Goal: Task Accomplishment & Management: Complete application form

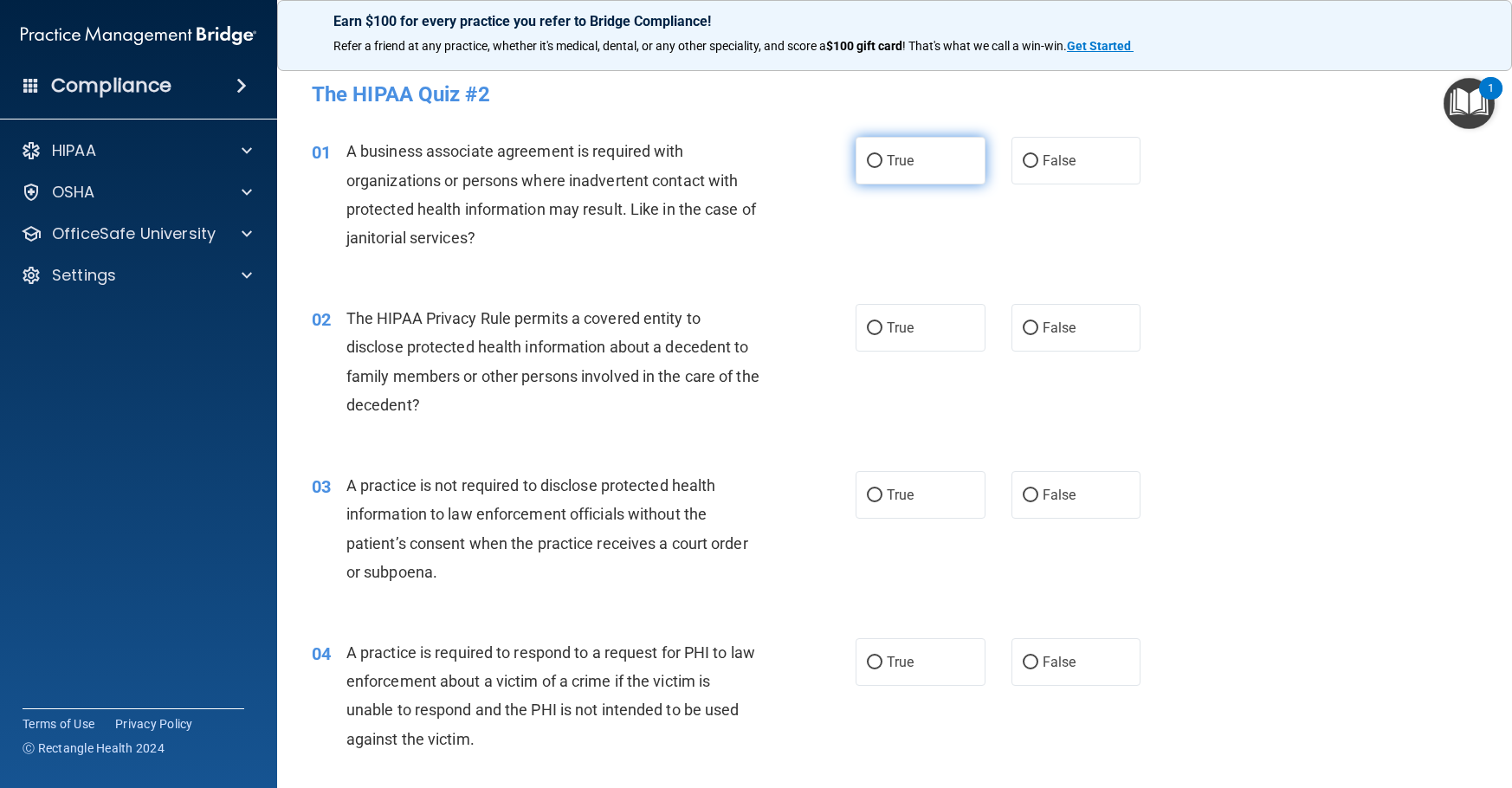
click at [870, 164] on input "True" at bounding box center [874, 161] width 16 height 13
radio input "true"
click at [873, 319] on label "True" at bounding box center [921, 328] width 130 height 48
click at [873, 322] on input "True" at bounding box center [874, 328] width 16 height 13
radio input "true"
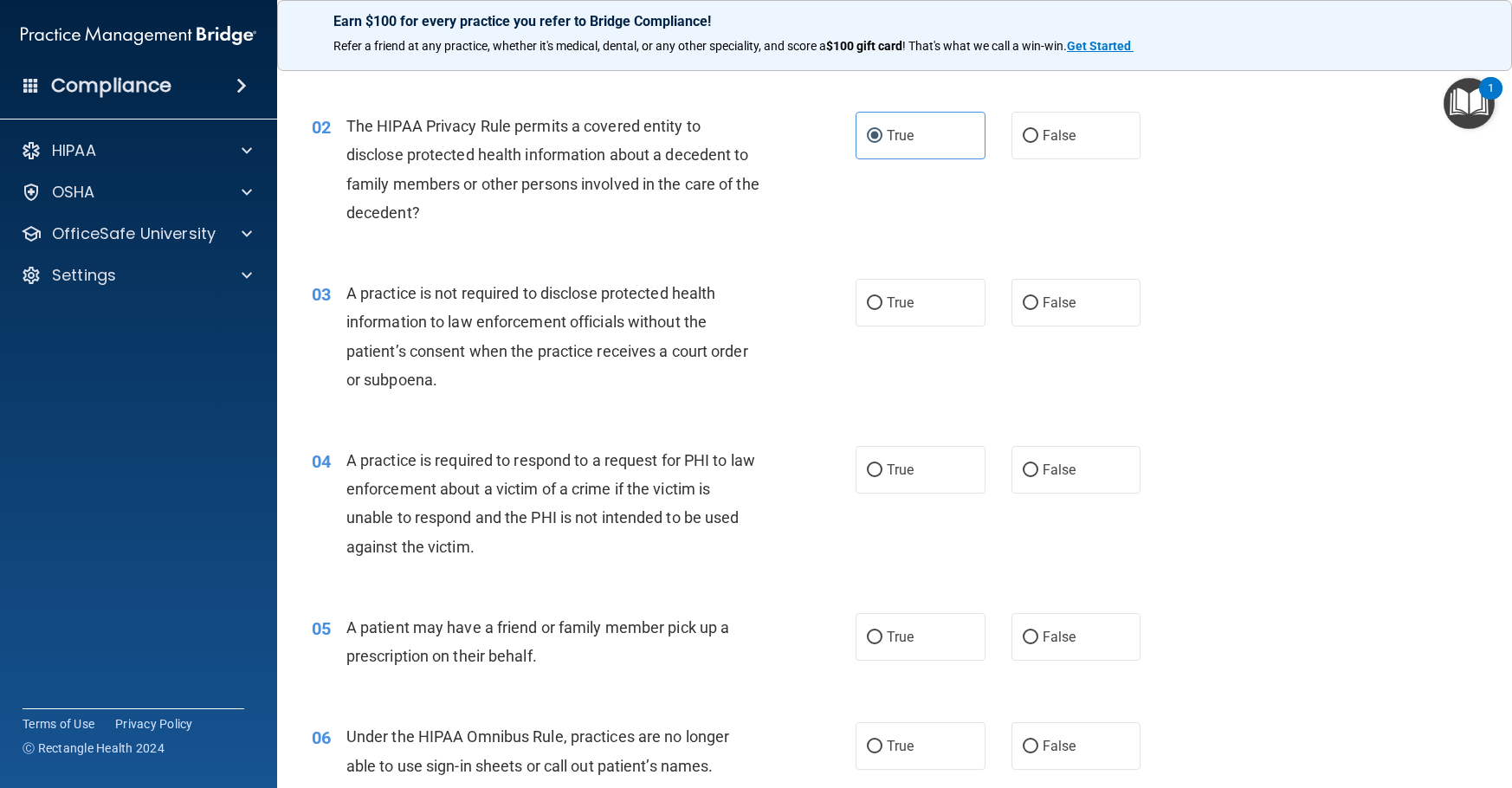
scroll to position [260, 0]
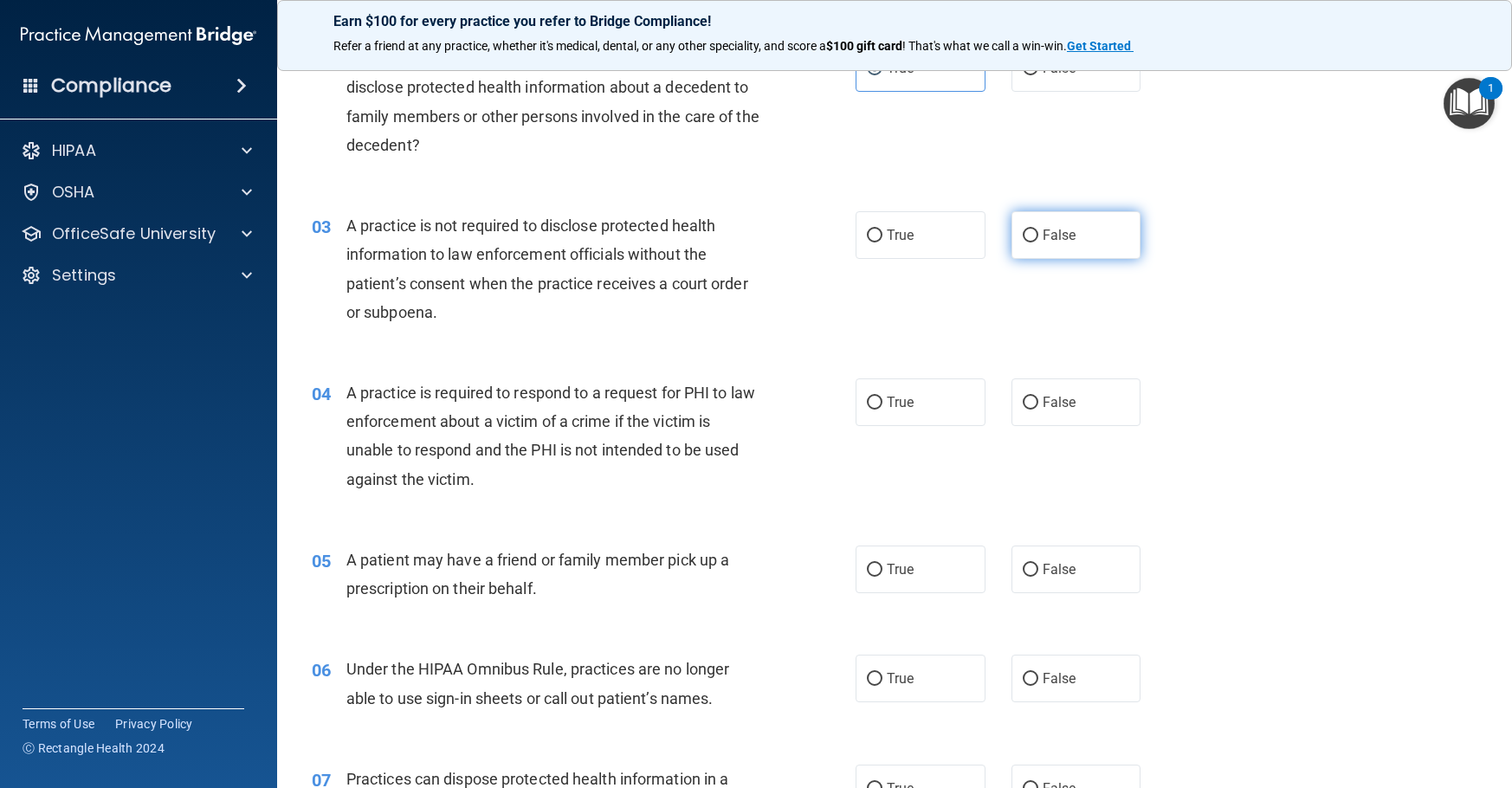
click at [1028, 232] on input "False" at bounding box center [1030, 236] width 16 height 13
radio input "true"
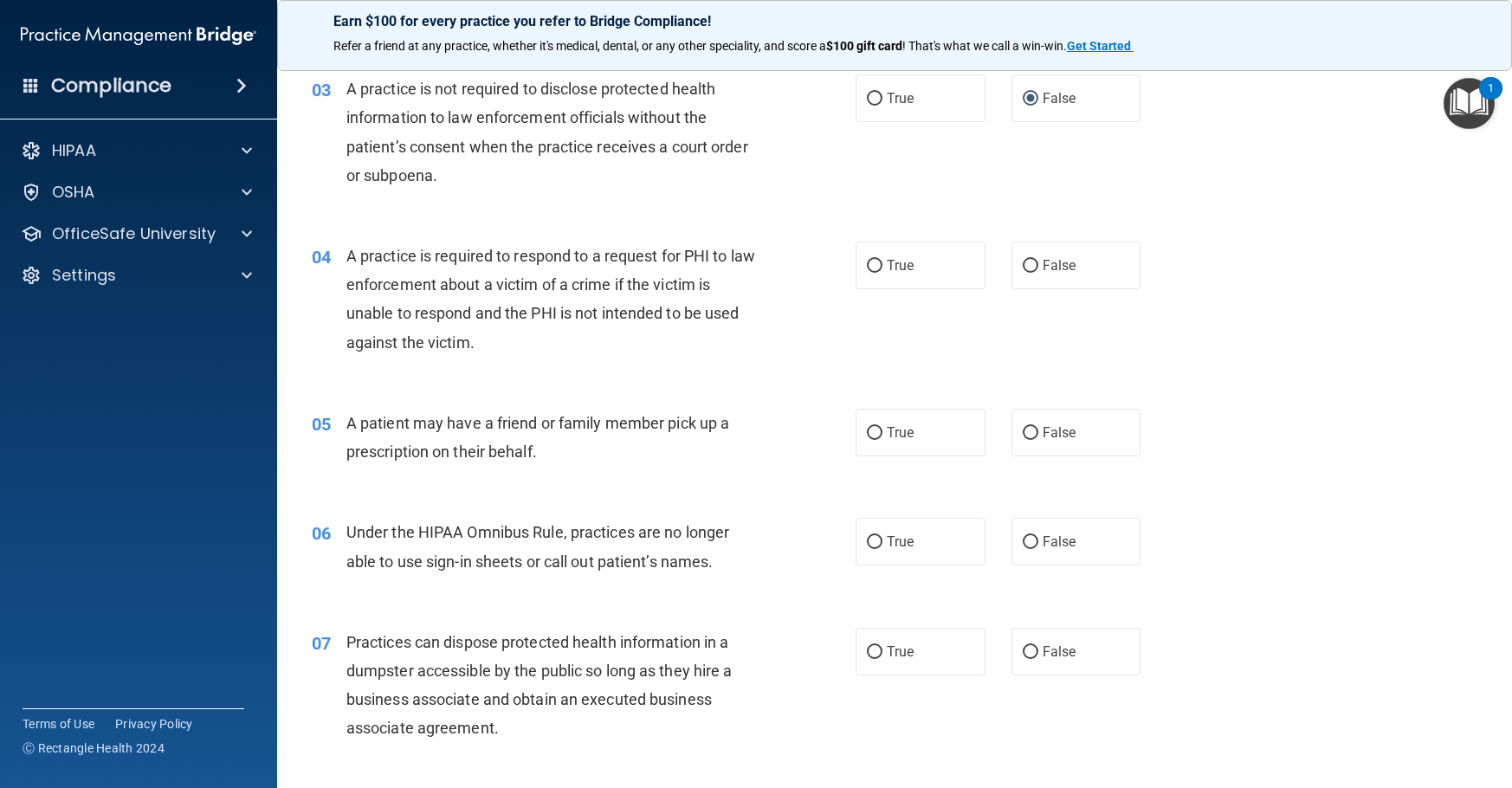
scroll to position [433, 0]
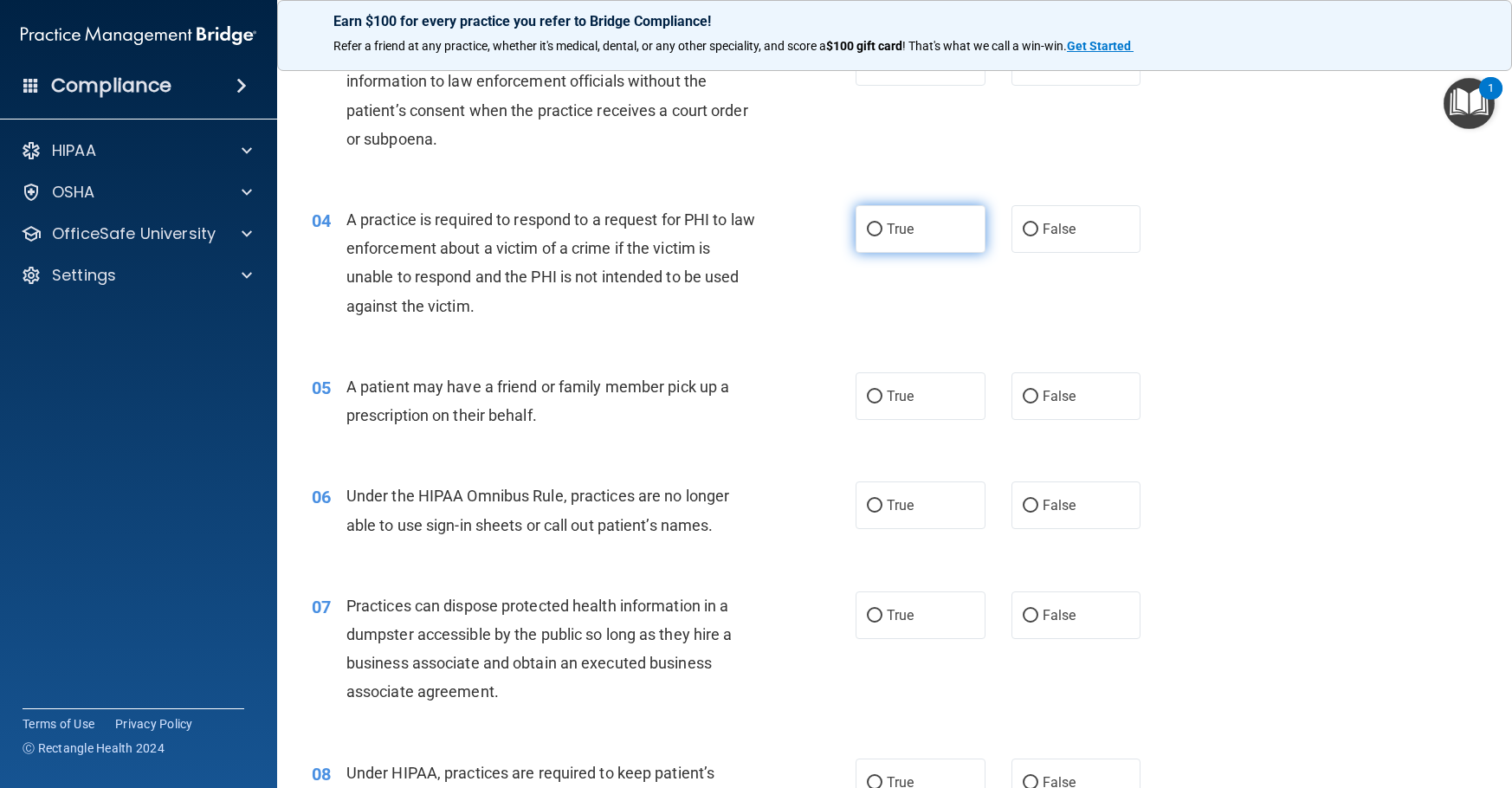
click at [887, 235] on span "True" at bounding box center [900, 229] width 26 height 17
click at [882, 235] on input "True" at bounding box center [874, 230] width 16 height 13
radio input "true"
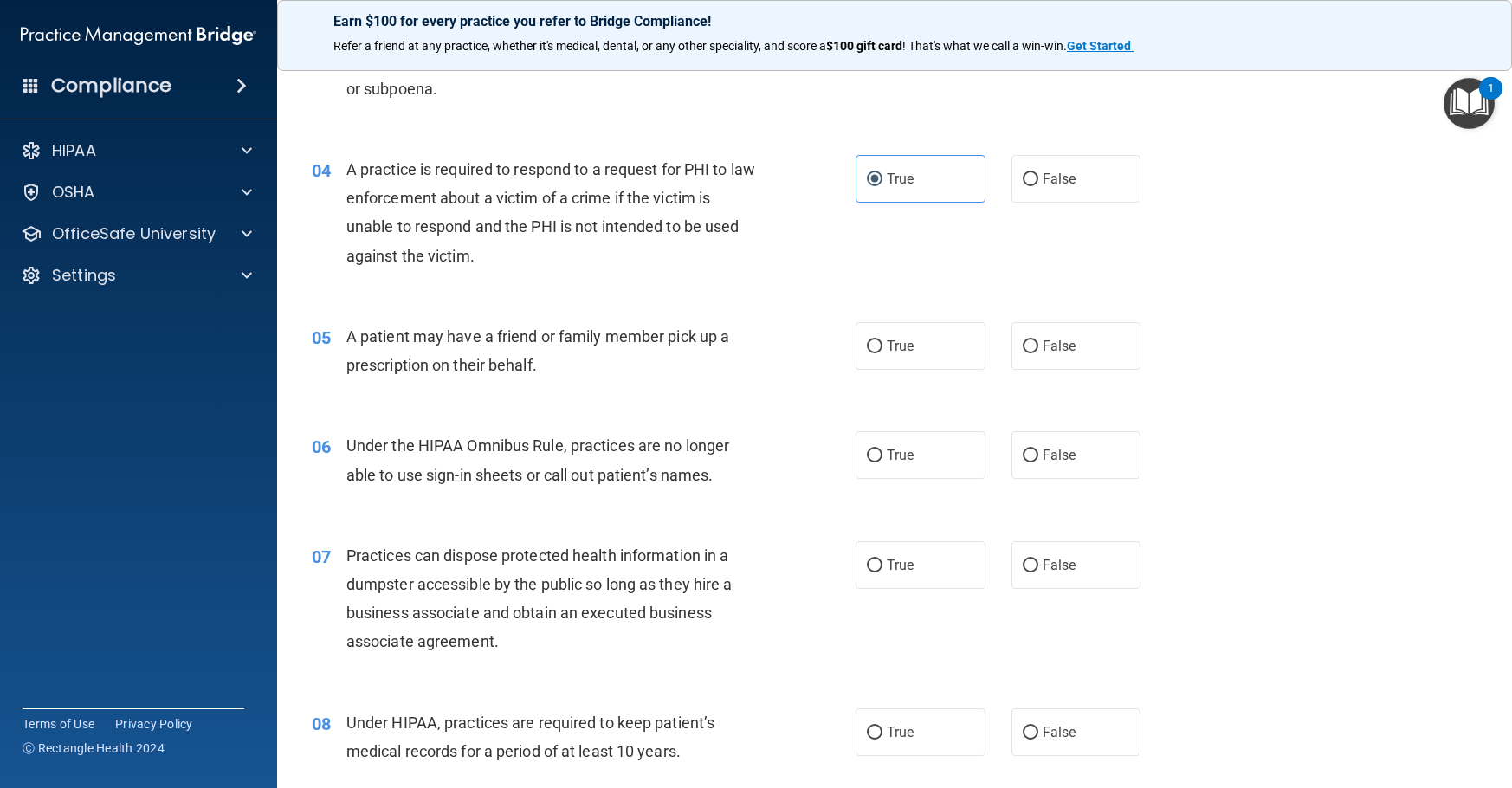
scroll to position [519, 0]
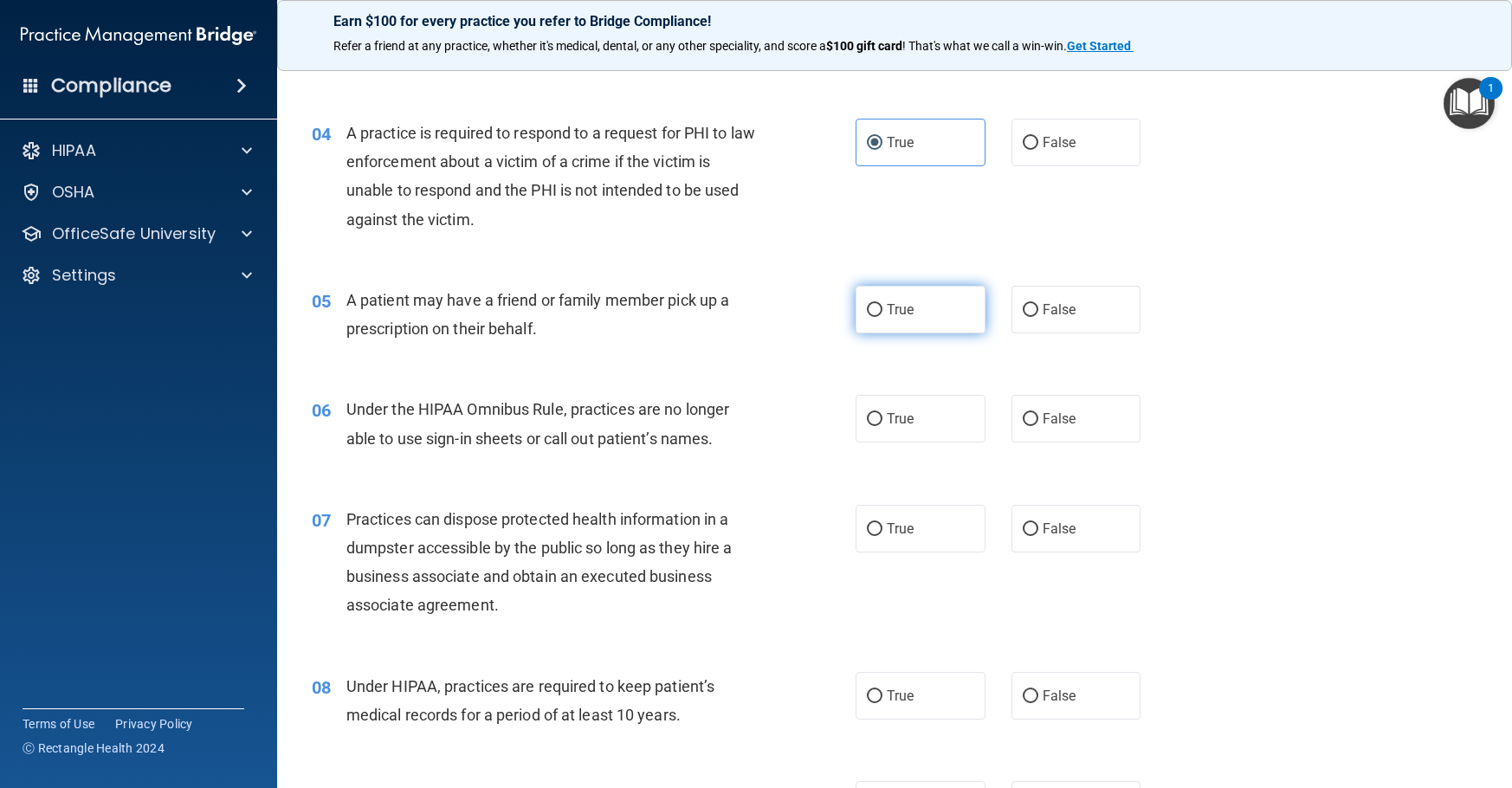
click at [887, 314] on span "True" at bounding box center [900, 309] width 26 height 17
click at [881, 314] on input "True" at bounding box center [874, 310] width 16 height 13
radio input "true"
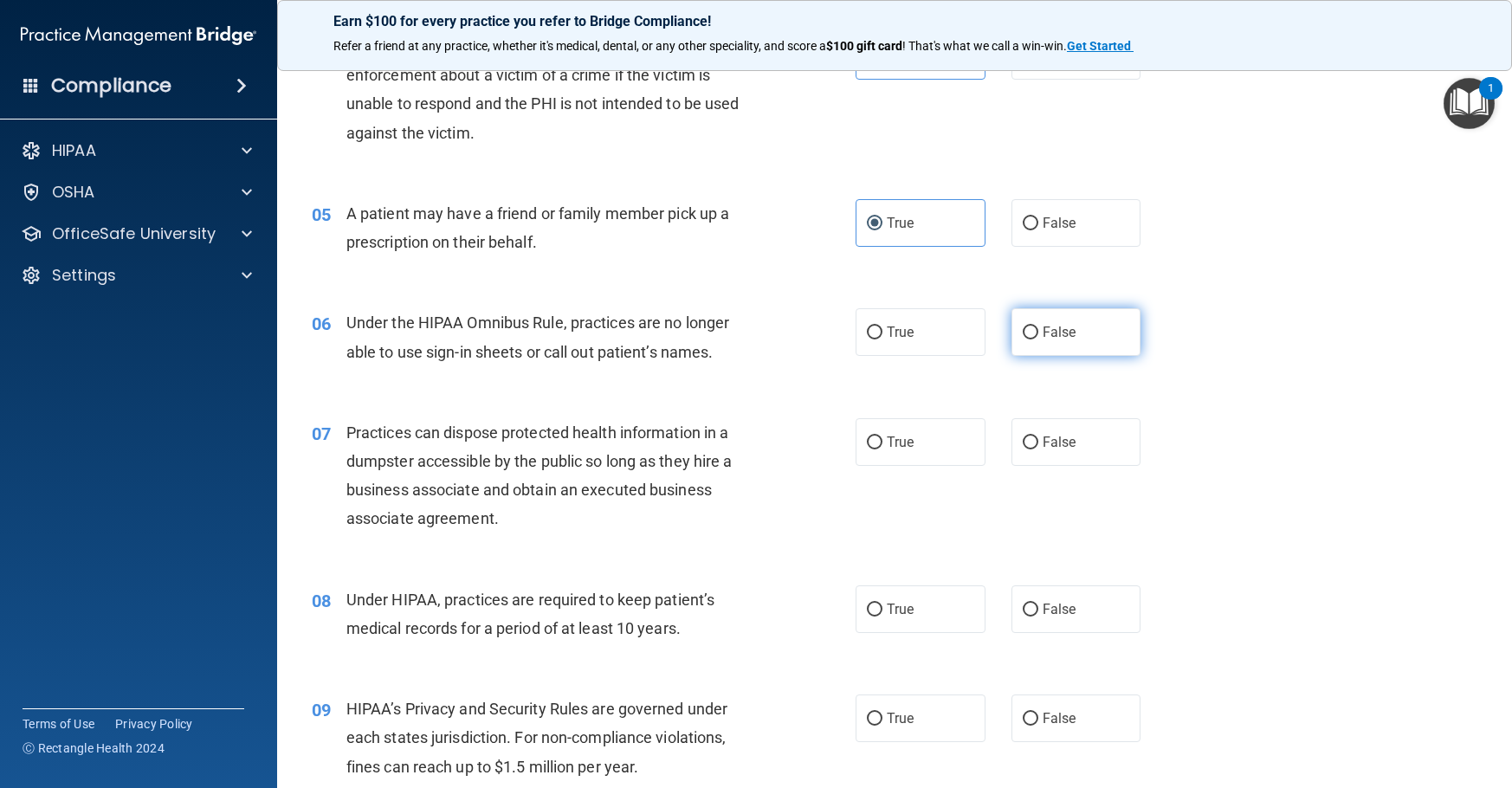
click at [1029, 328] on input "False" at bounding box center [1030, 333] width 16 height 13
radio input "true"
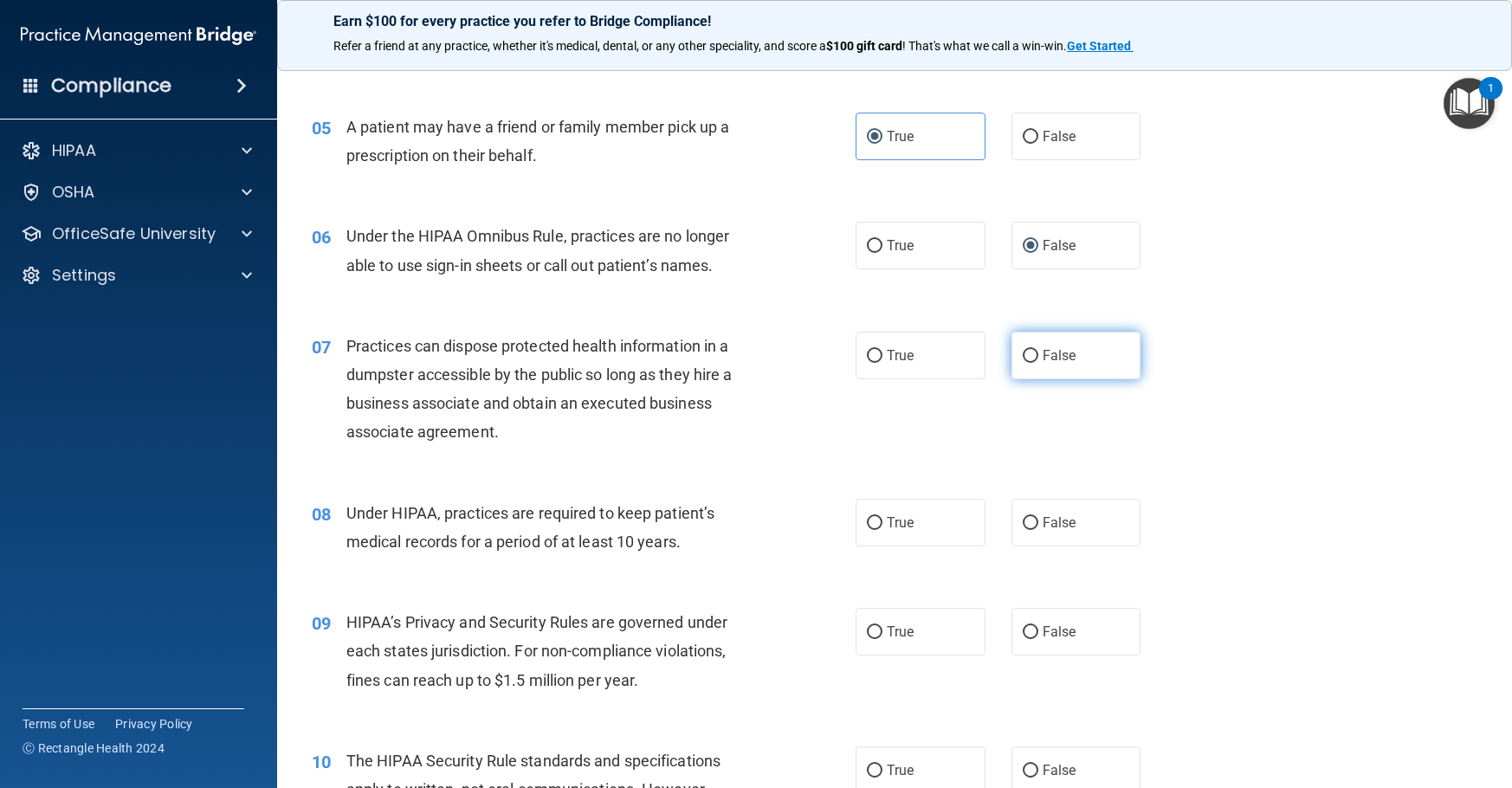
click at [1045, 358] on span "False" at bounding box center [1059, 355] width 33 height 17
click at [1038, 358] on input "False" at bounding box center [1030, 356] width 16 height 13
radio input "true"
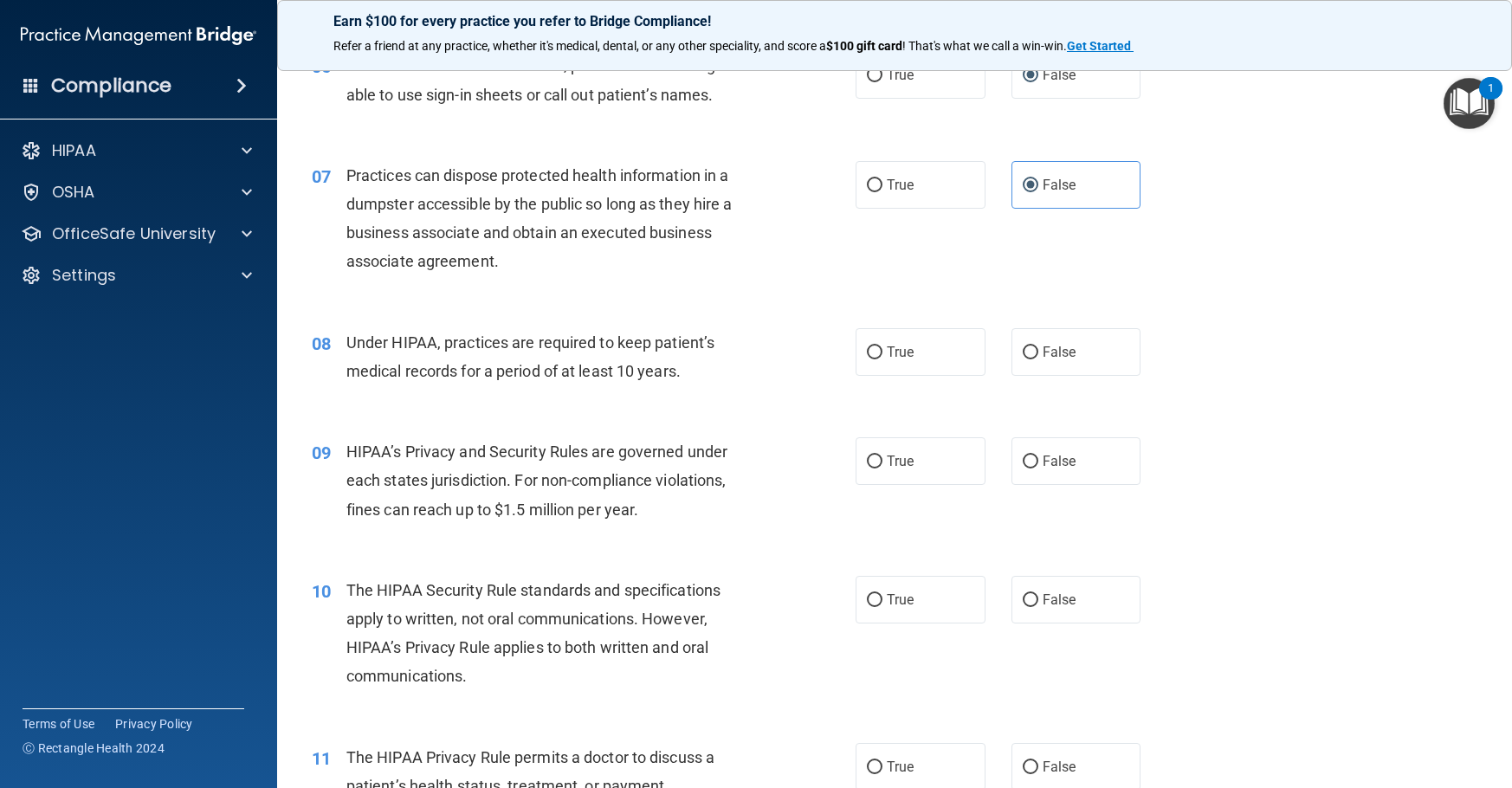
scroll to position [865, 0]
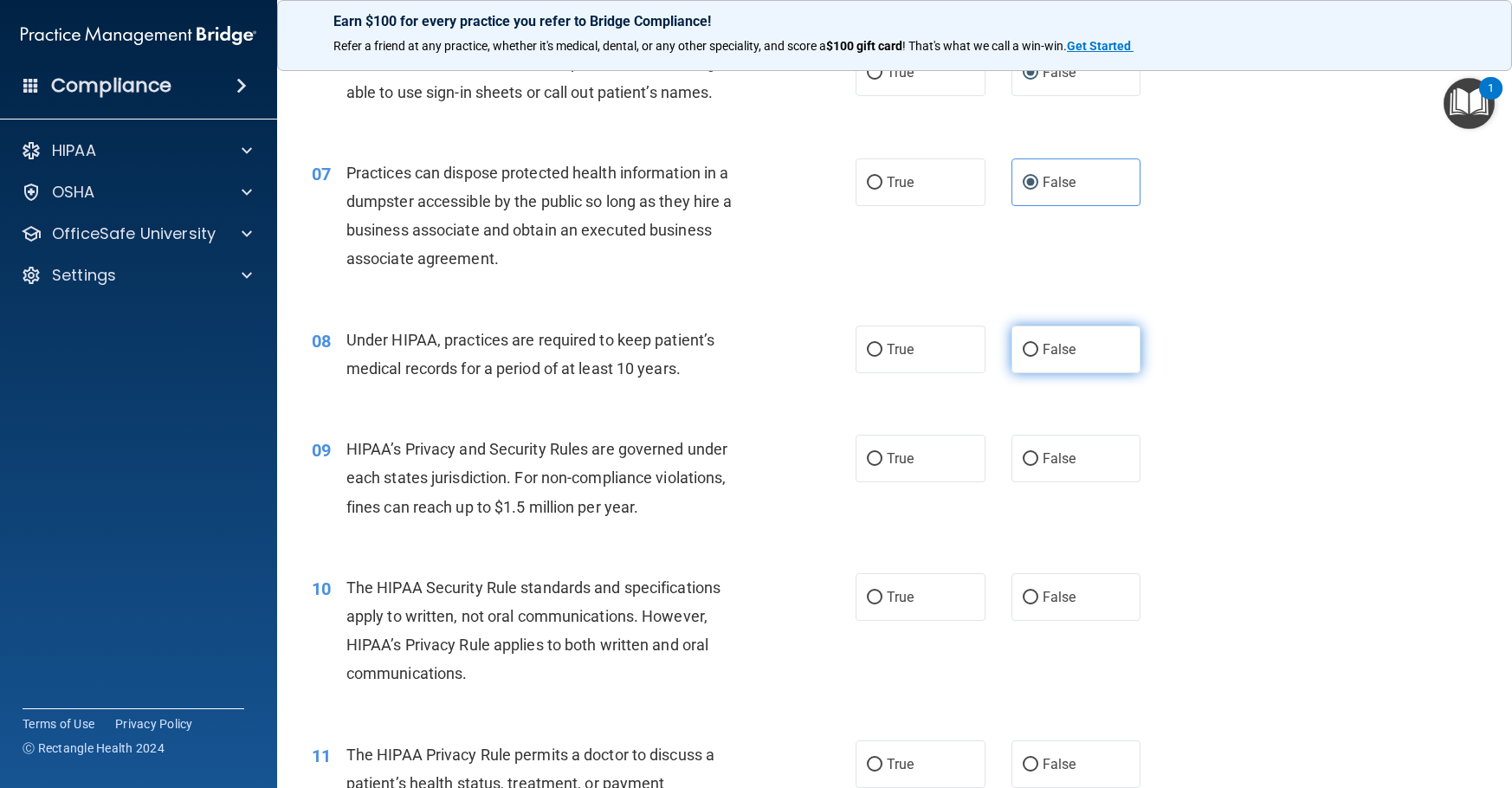
click at [1072, 355] on label "False" at bounding box center [1077, 350] width 130 height 48
click at [1038, 355] on input "False" at bounding box center [1030, 350] width 16 height 13
radio input "true"
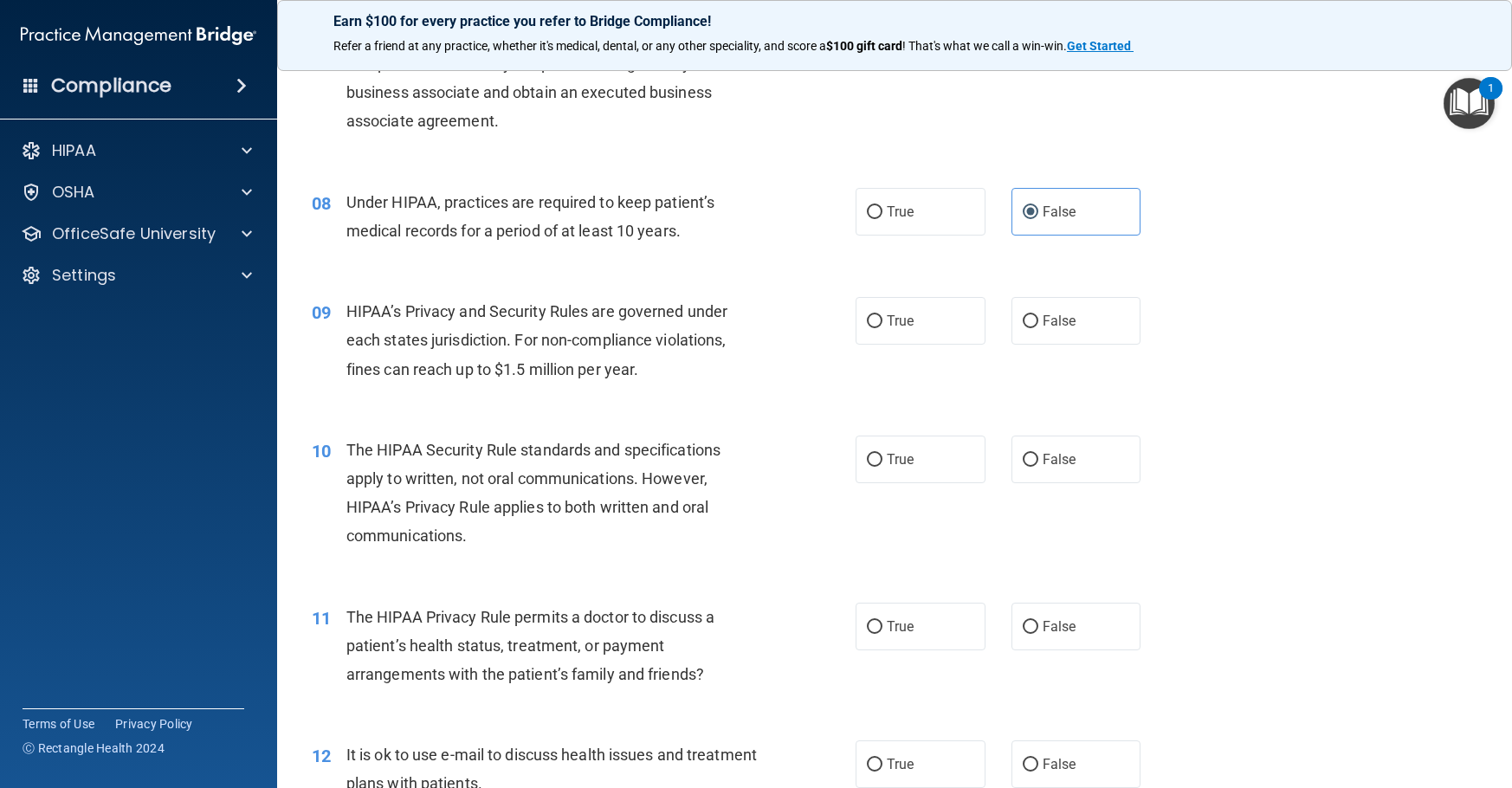
scroll to position [1039, 0]
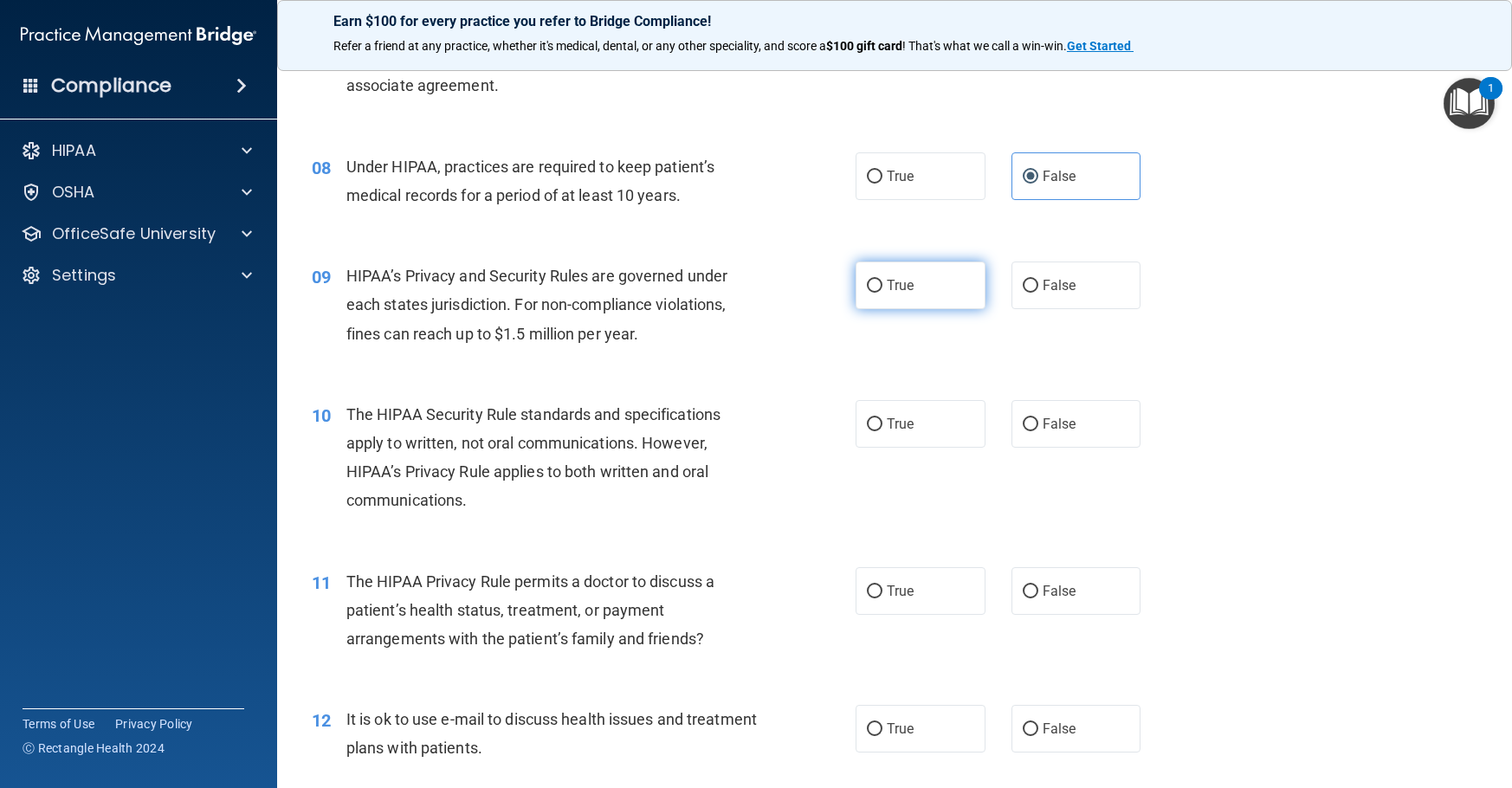
click at [915, 293] on label "True" at bounding box center [921, 285] width 130 height 48
click at [882, 292] on input "True" at bounding box center [874, 286] width 16 height 13
radio input "true"
click at [874, 415] on label "True" at bounding box center [921, 423] width 130 height 48
click at [874, 418] on input "True" at bounding box center [874, 424] width 16 height 13
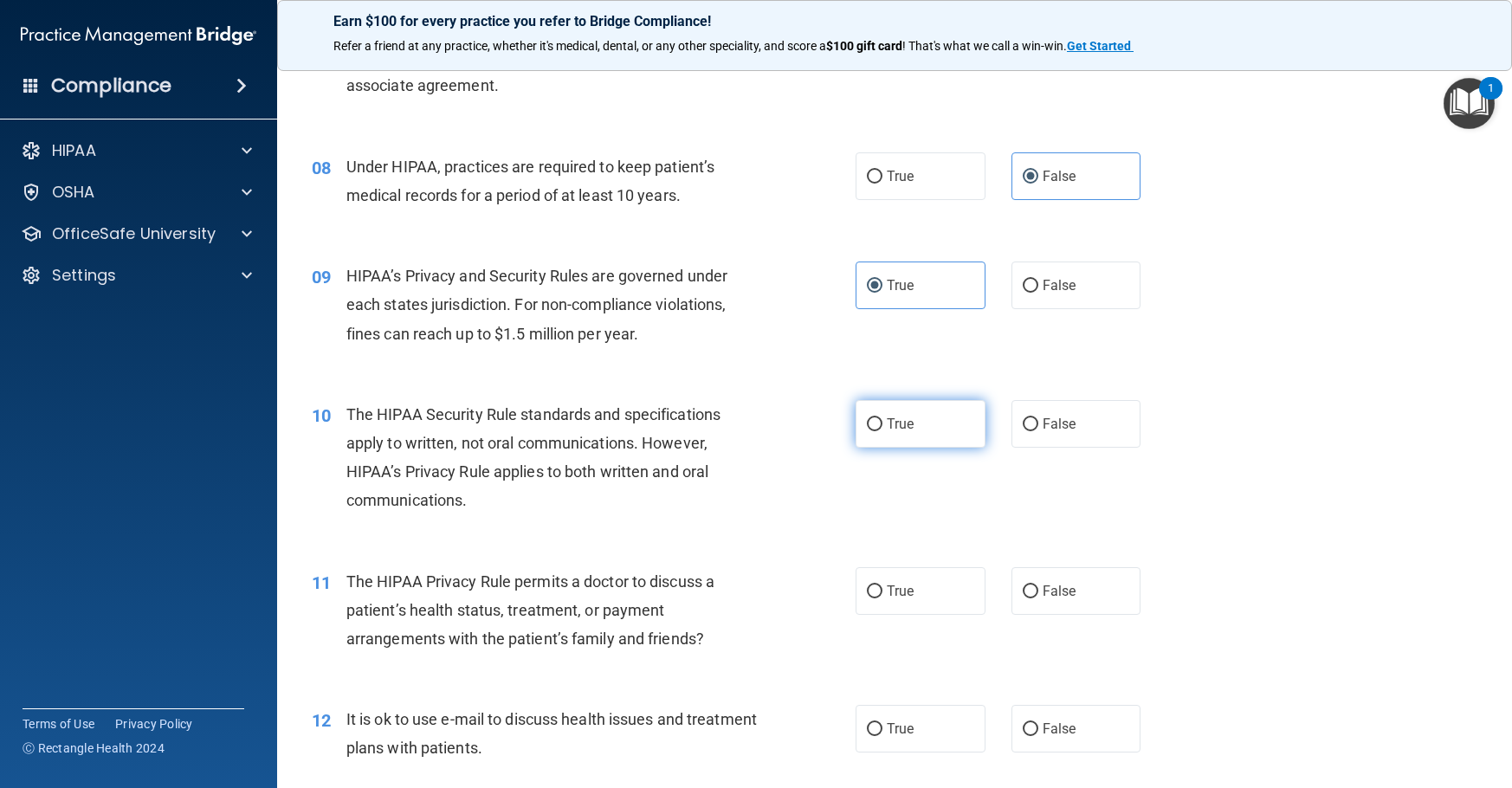
radio input "true"
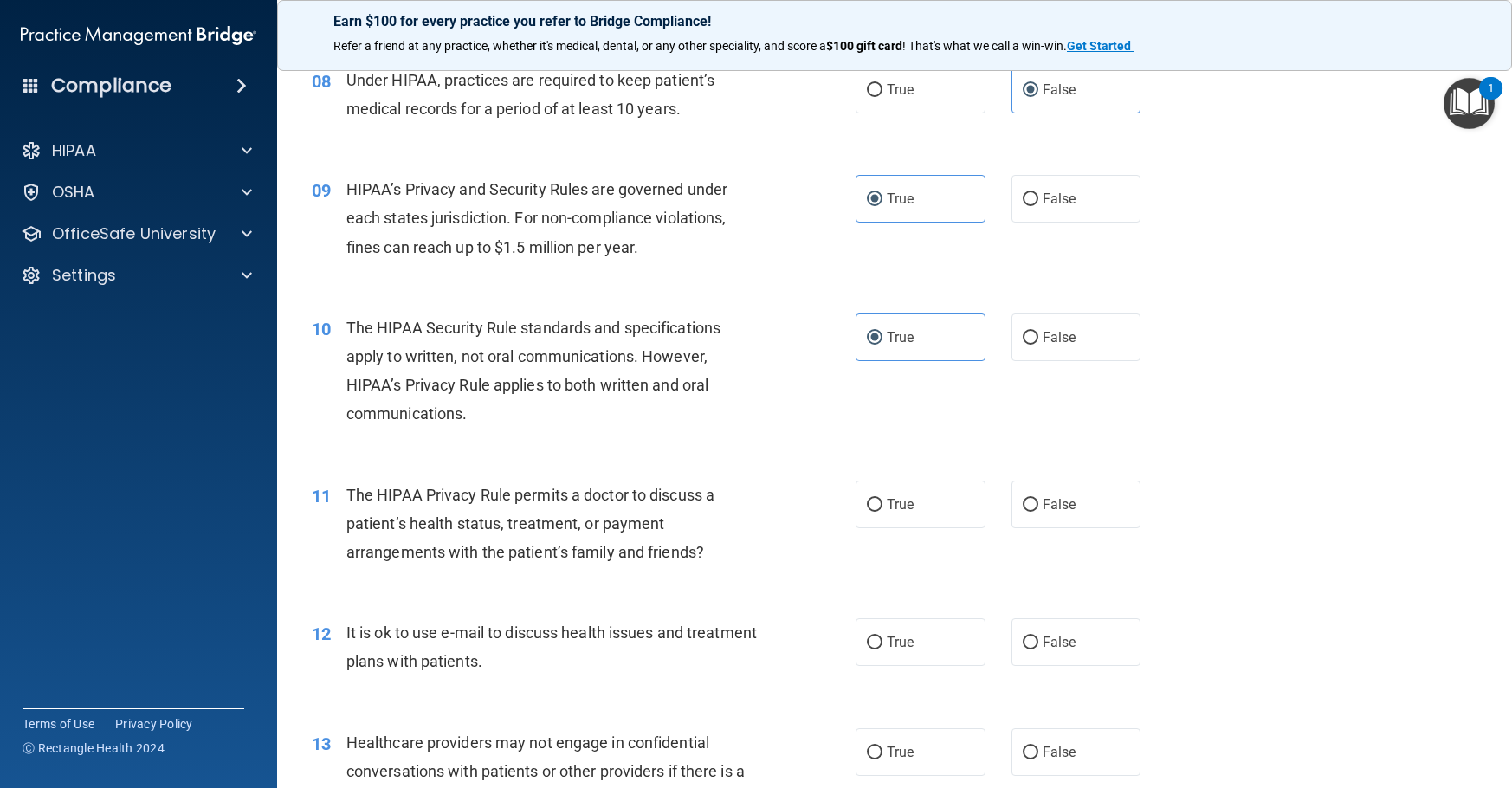
scroll to position [1212, 0]
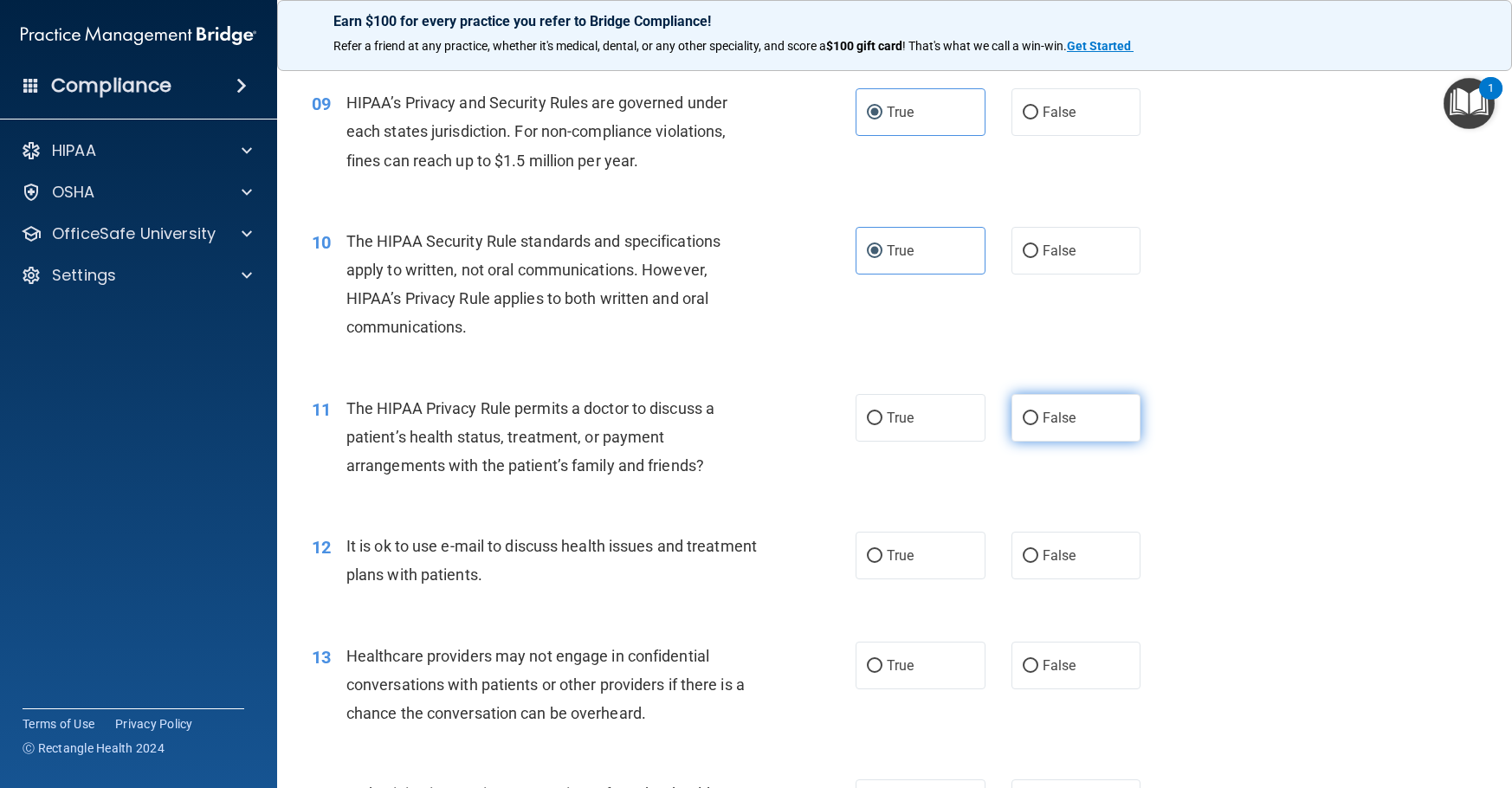
click at [1022, 417] on input "False" at bounding box center [1030, 418] width 16 height 13
radio input "true"
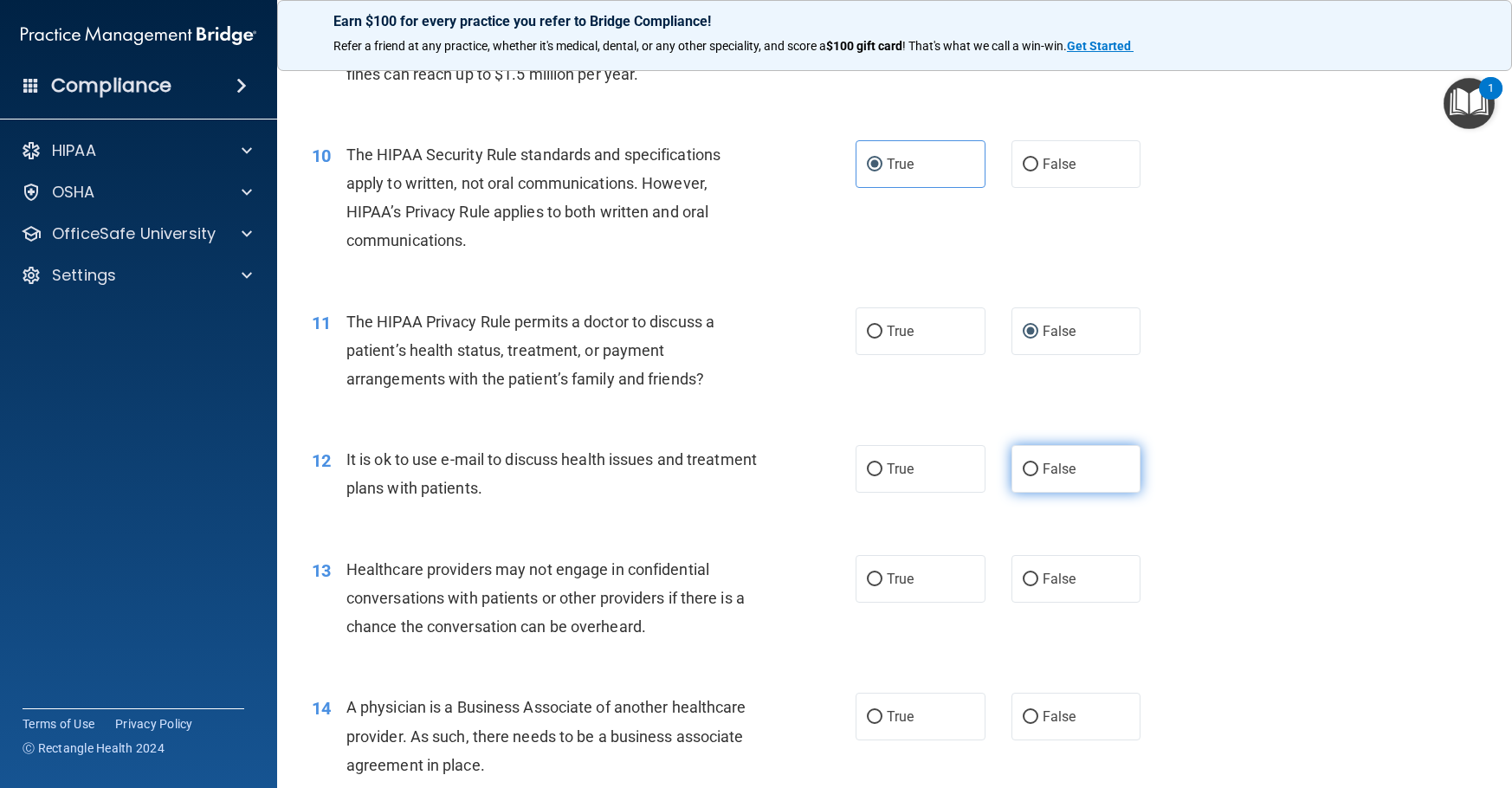
click at [1043, 467] on span "False" at bounding box center [1059, 468] width 33 height 17
click at [1038, 467] on input "False" at bounding box center [1030, 469] width 16 height 13
radio input "true"
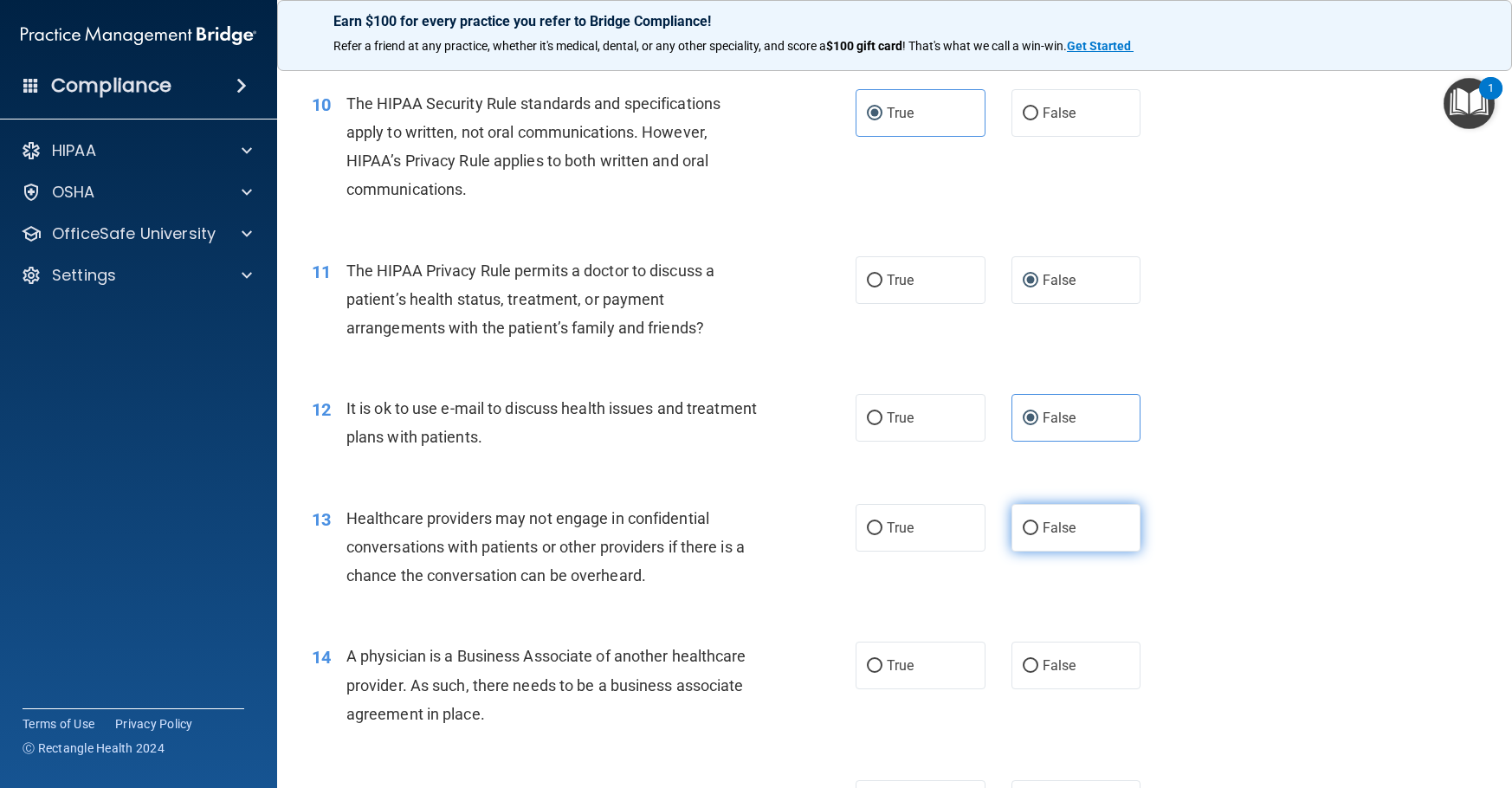
scroll to position [1386, 0]
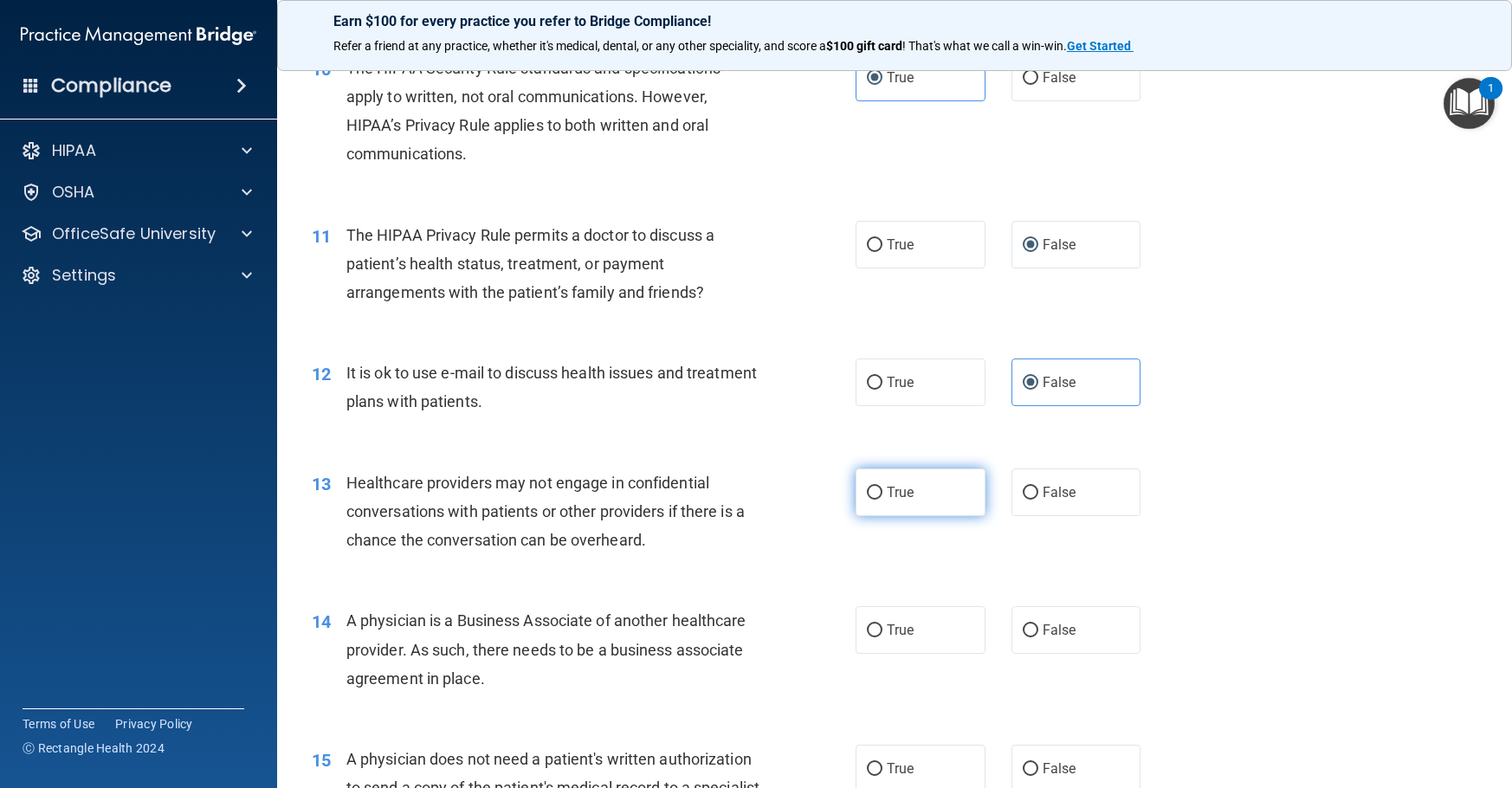
click at [896, 497] on span "True" at bounding box center [900, 492] width 26 height 17
click at [882, 497] on input "True" at bounding box center [874, 493] width 16 height 13
radio input "true"
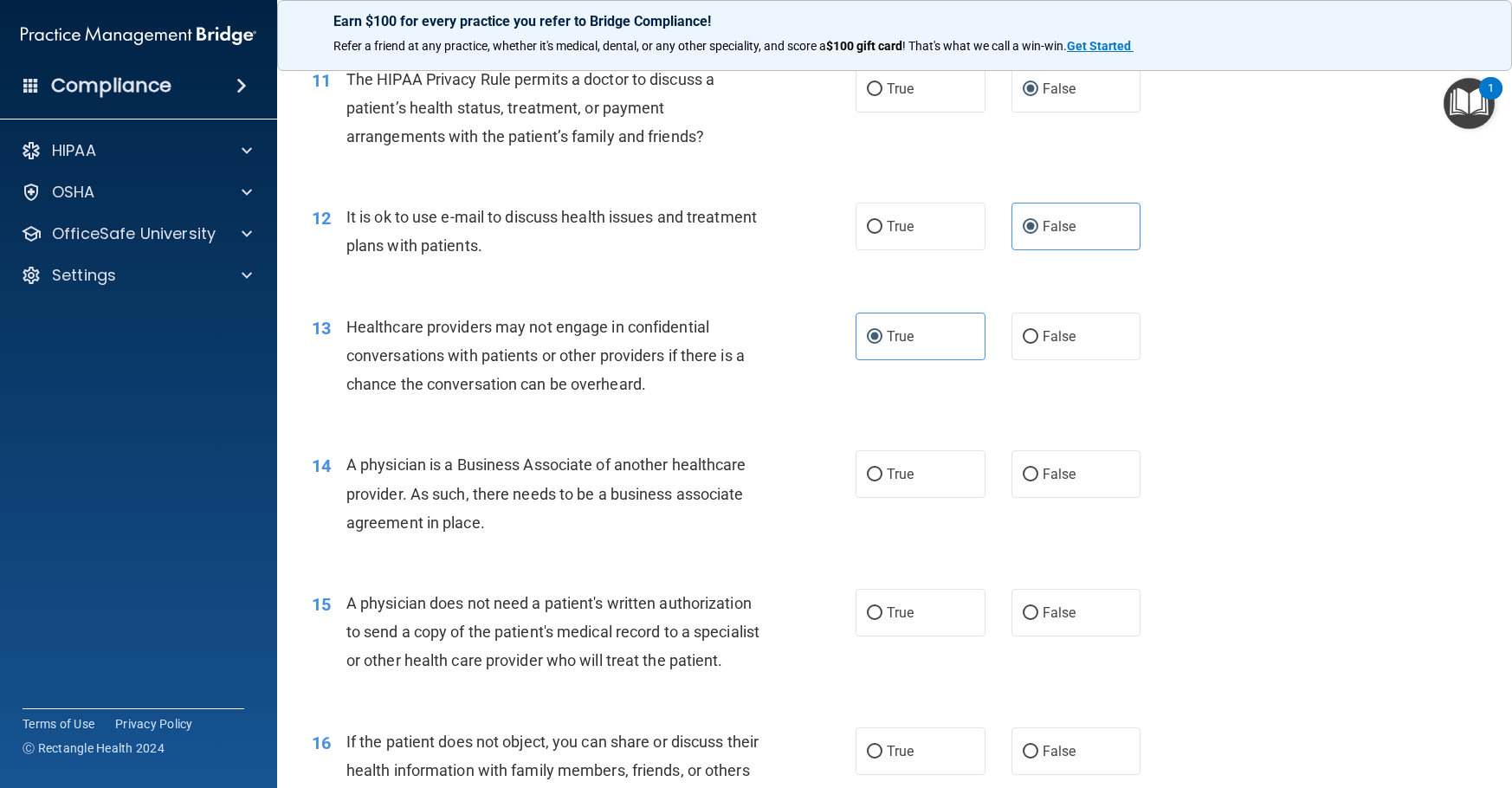
scroll to position [1558, 0]
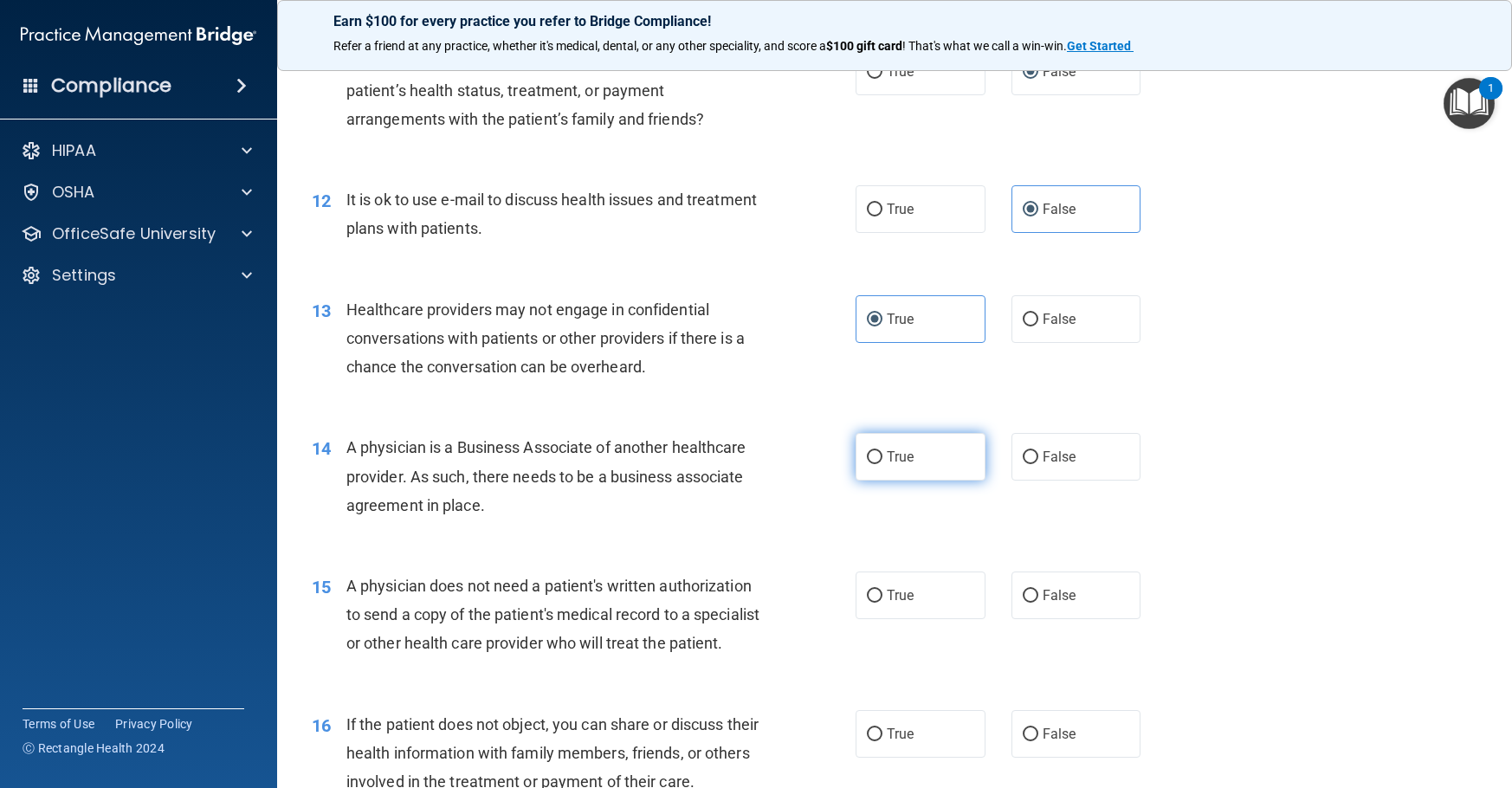
click at [868, 459] on input "True" at bounding box center [874, 457] width 16 height 13
radio input "true"
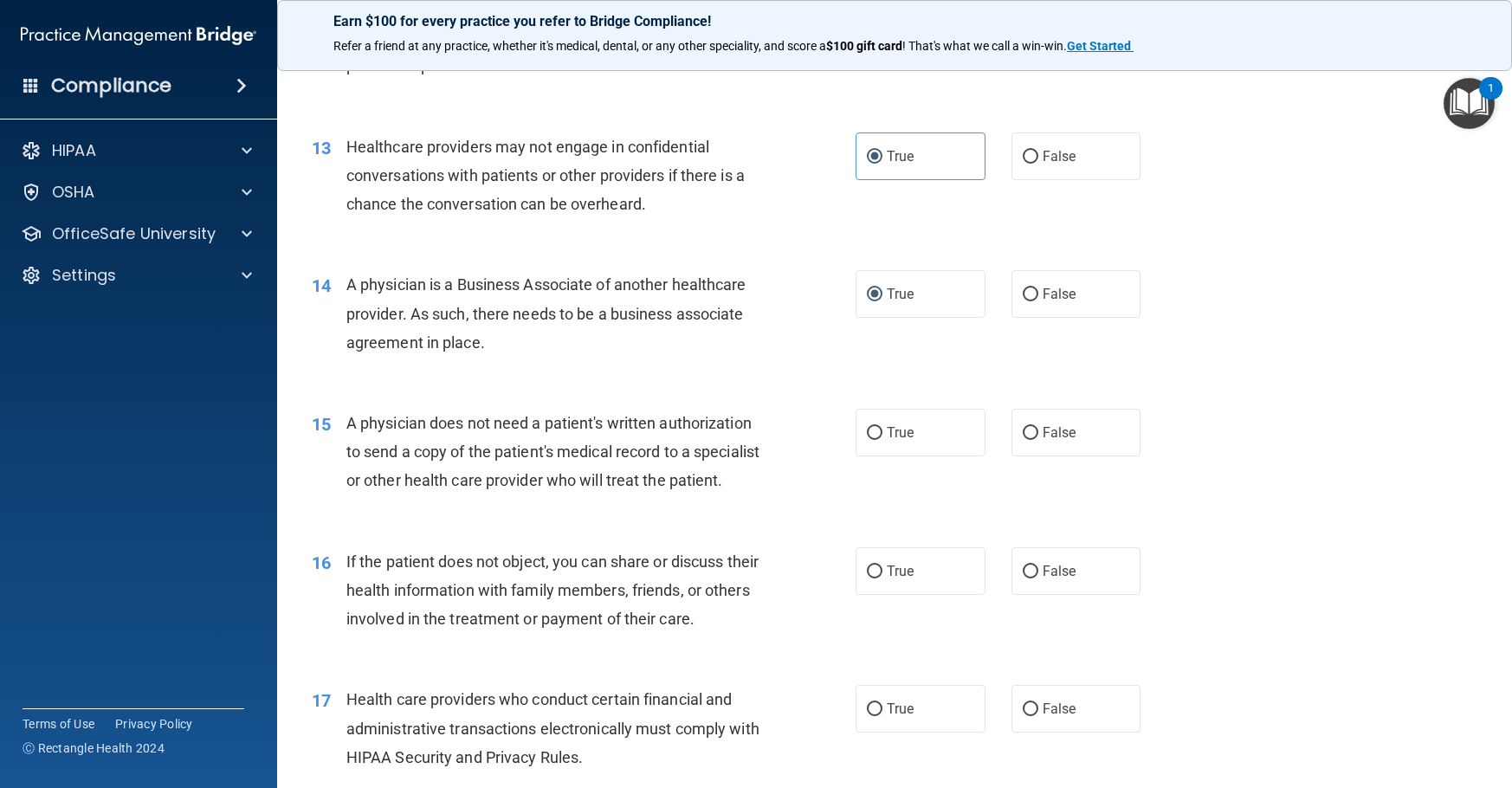
scroll to position [1732, 0]
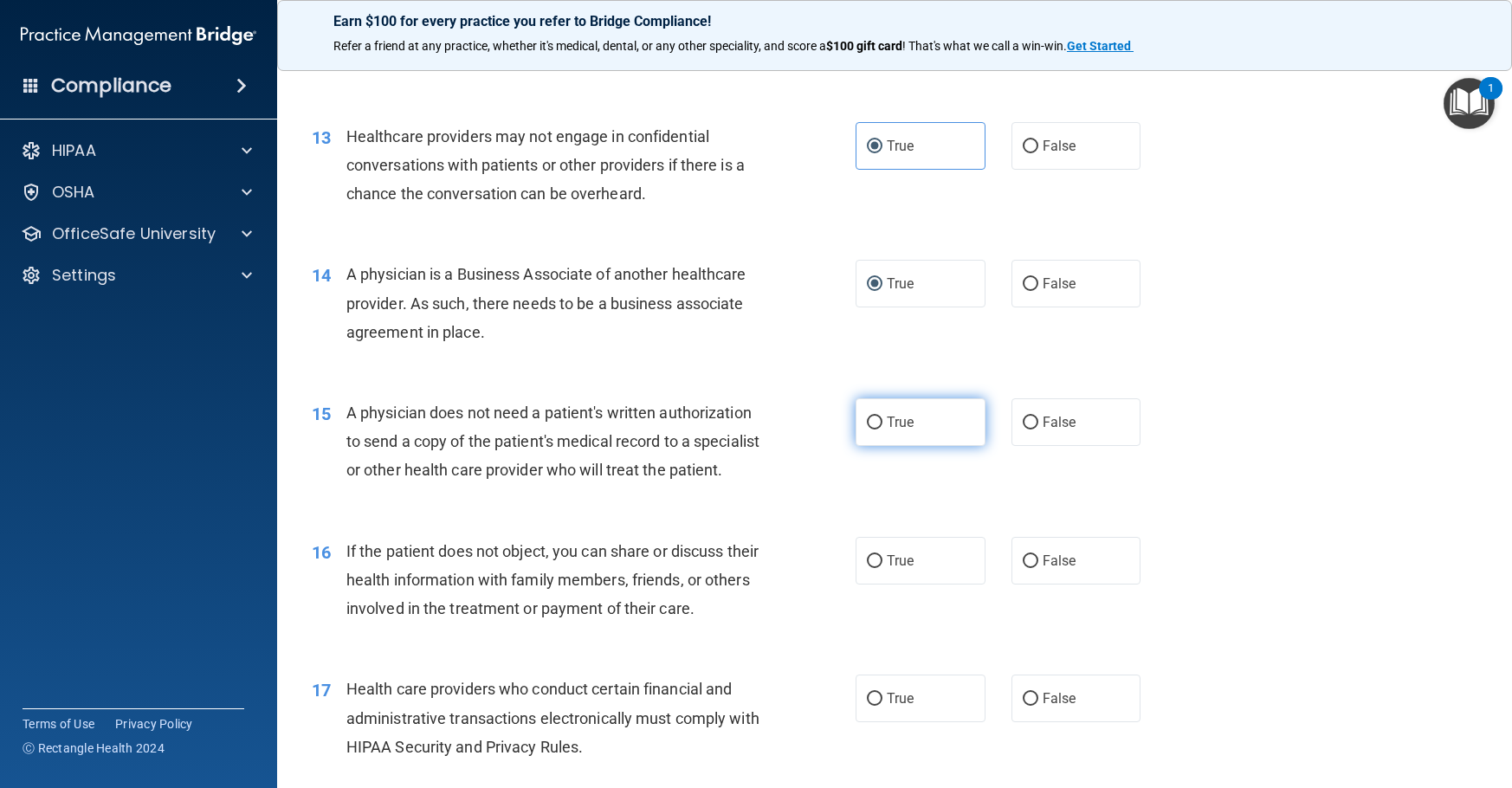
click at [868, 422] on input "True" at bounding box center [874, 423] width 16 height 13
radio input "true"
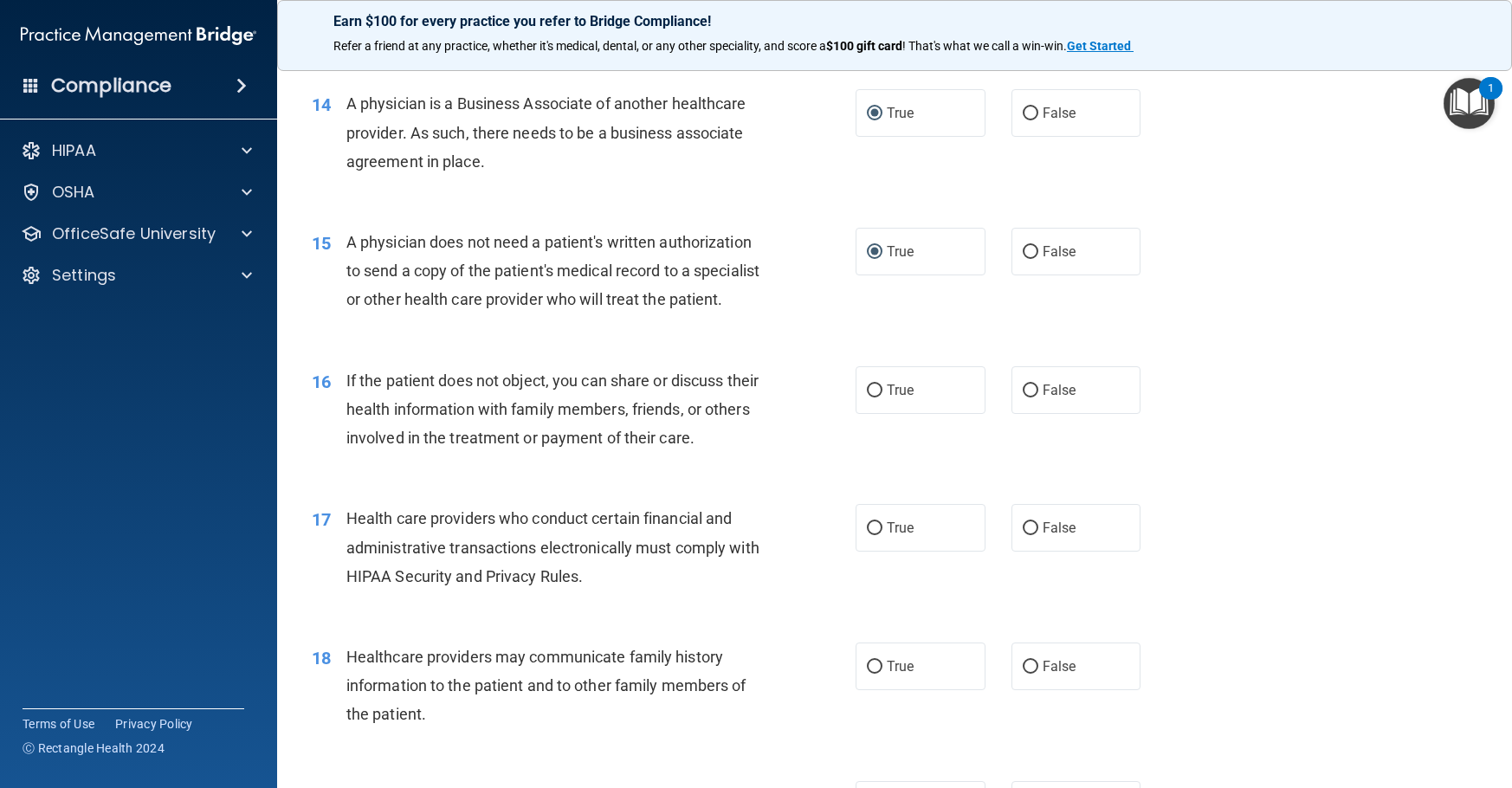
scroll to position [1905, 0]
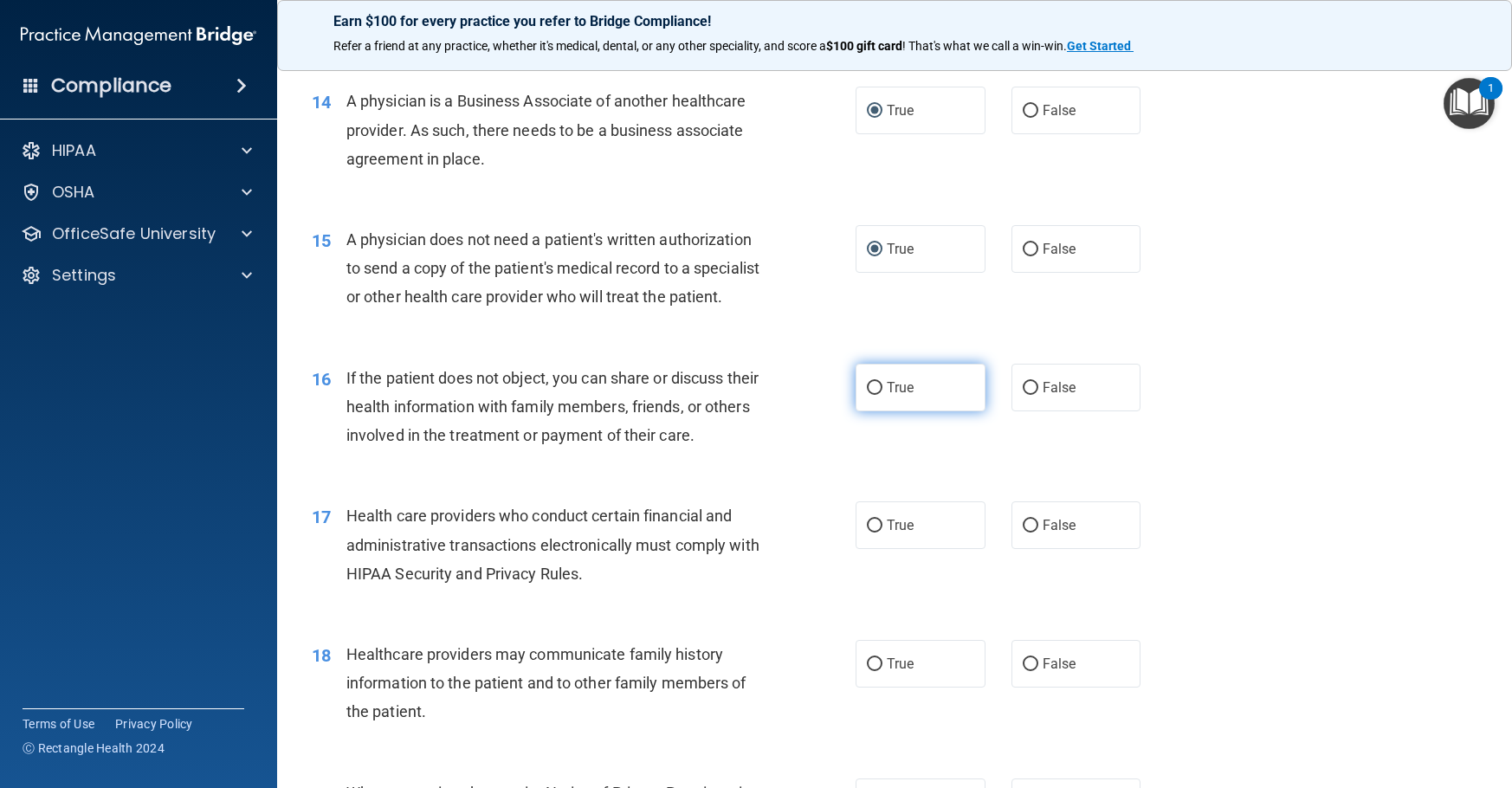
click at [867, 394] on input "True" at bounding box center [874, 388] width 16 height 13
radio input "true"
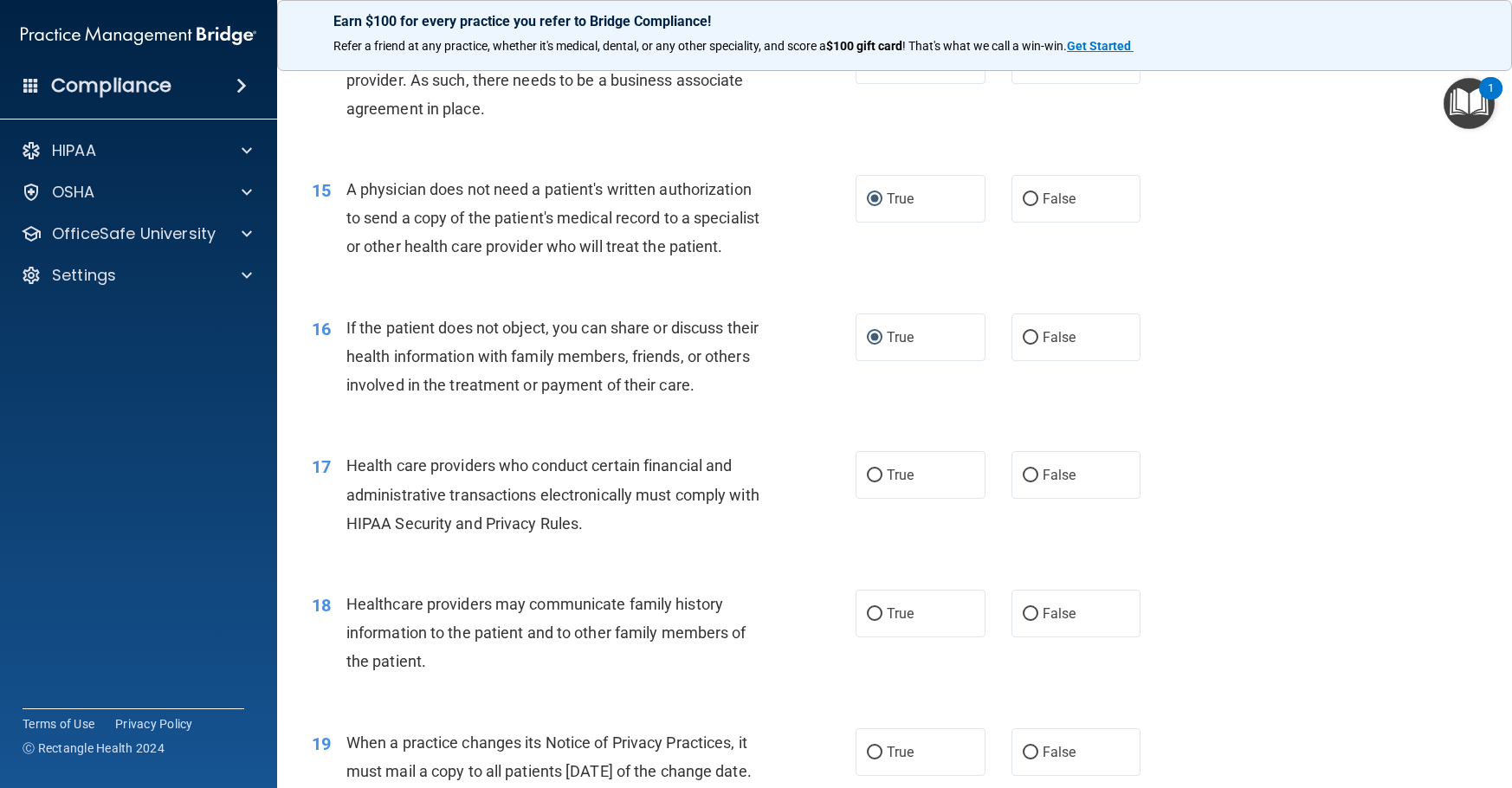
scroll to position [1992, 0]
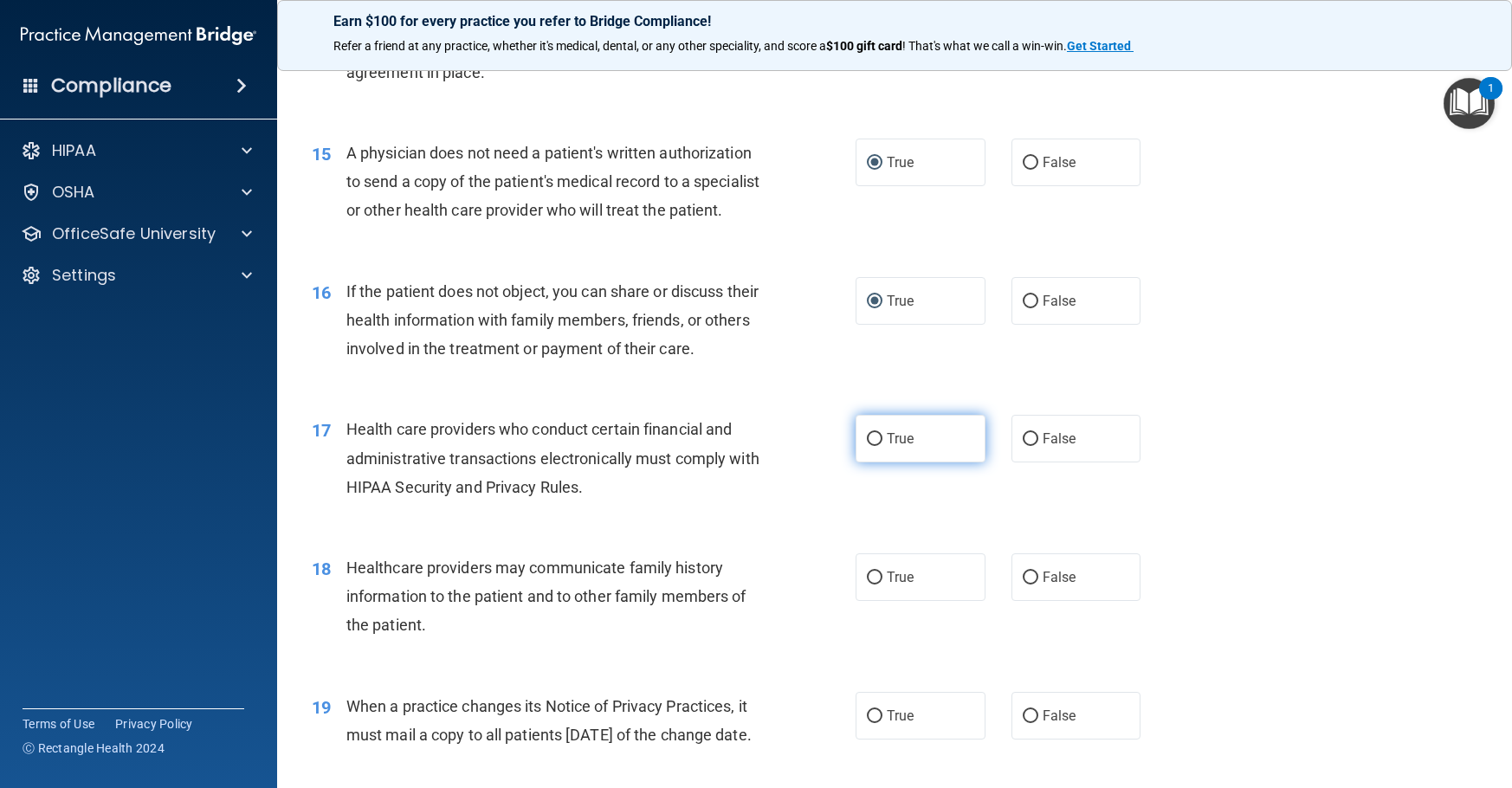
click at [900, 462] on label "True" at bounding box center [921, 438] width 130 height 48
click at [882, 446] on input "True" at bounding box center [874, 439] width 16 height 13
radio input "true"
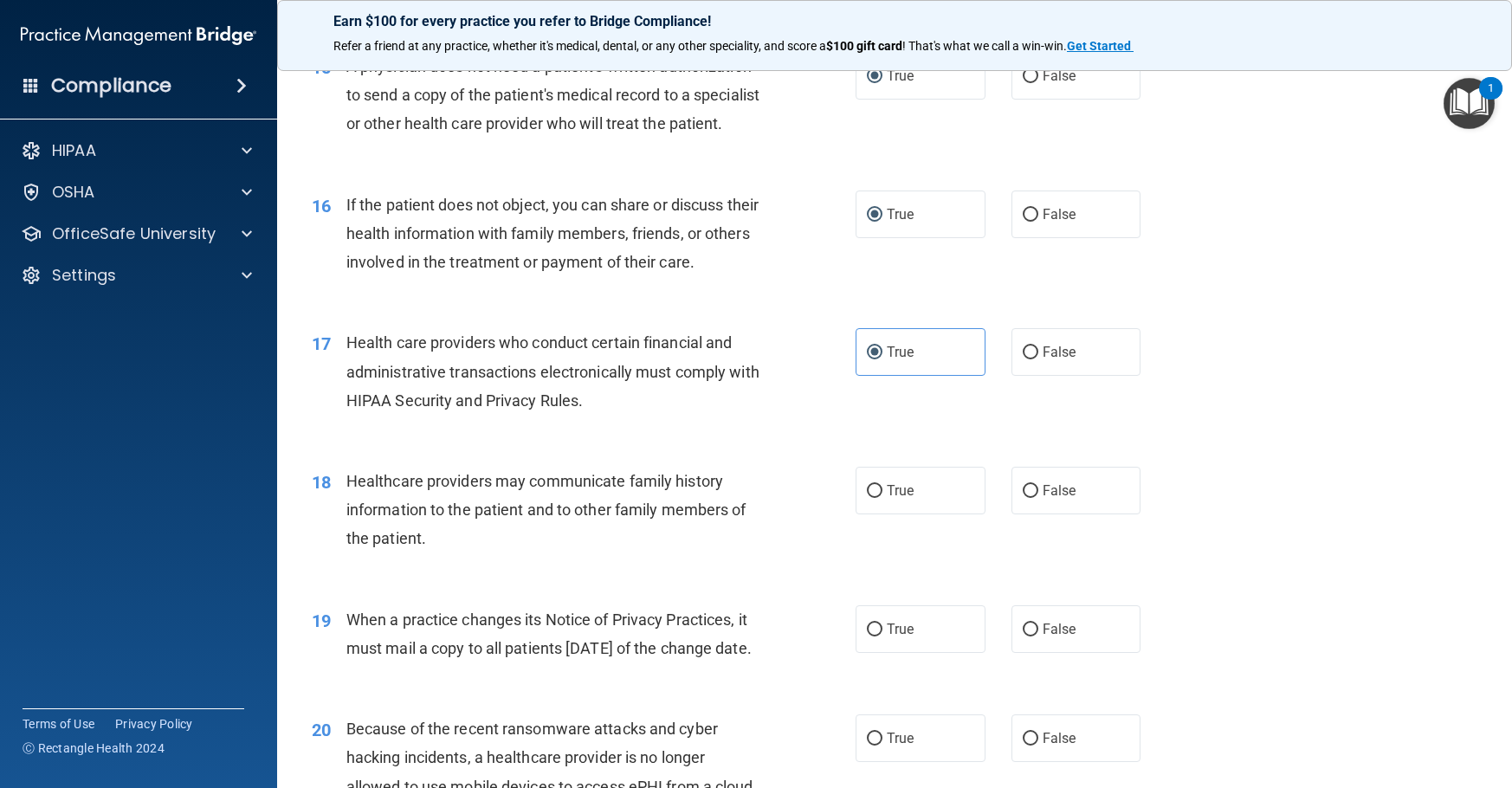
scroll to position [2165, 0]
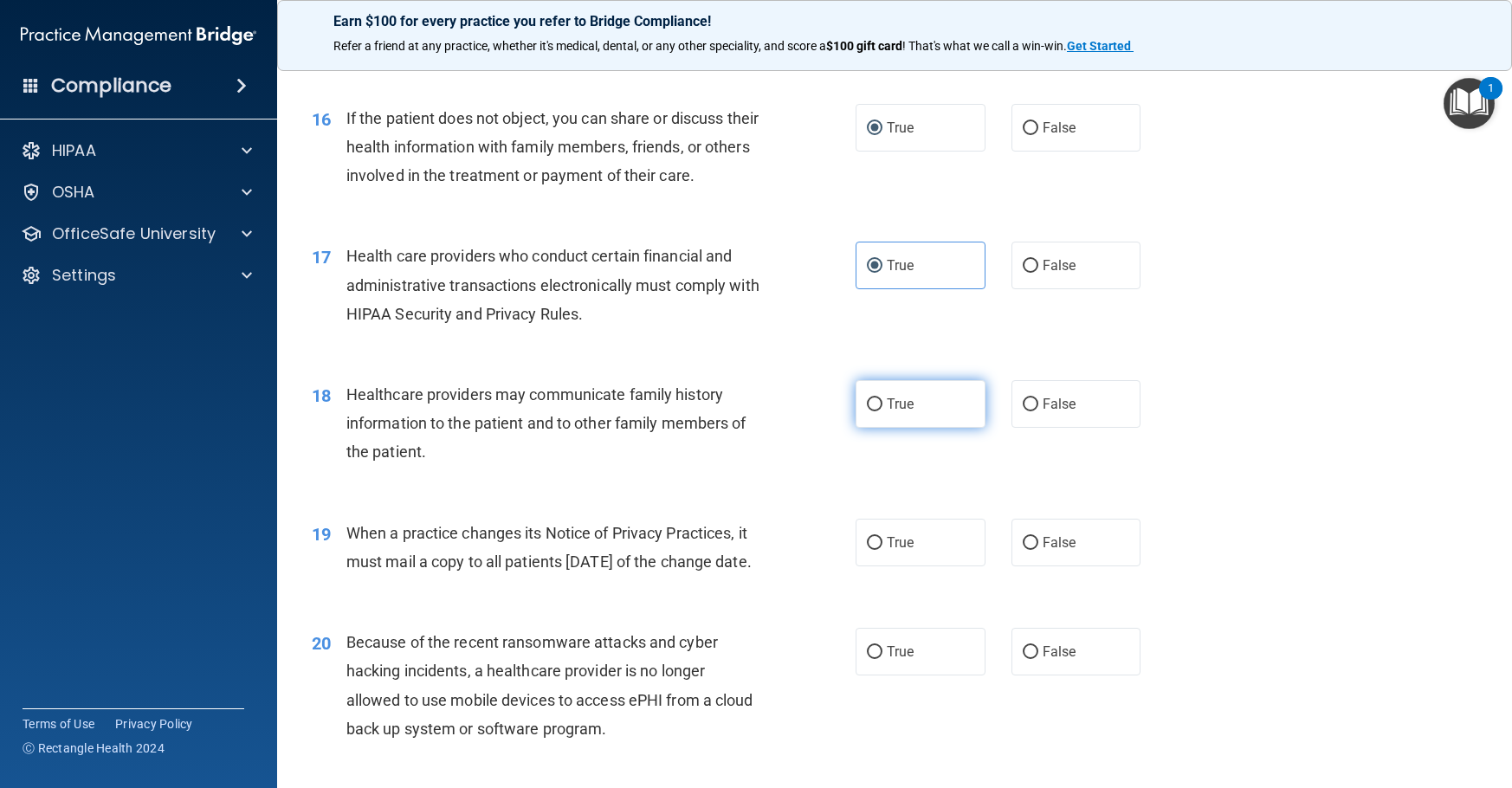
click at [895, 412] on span "True" at bounding box center [900, 403] width 26 height 17
click at [882, 411] on input "True" at bounding box center [874, 404] width 16 height 13
radio input "true"
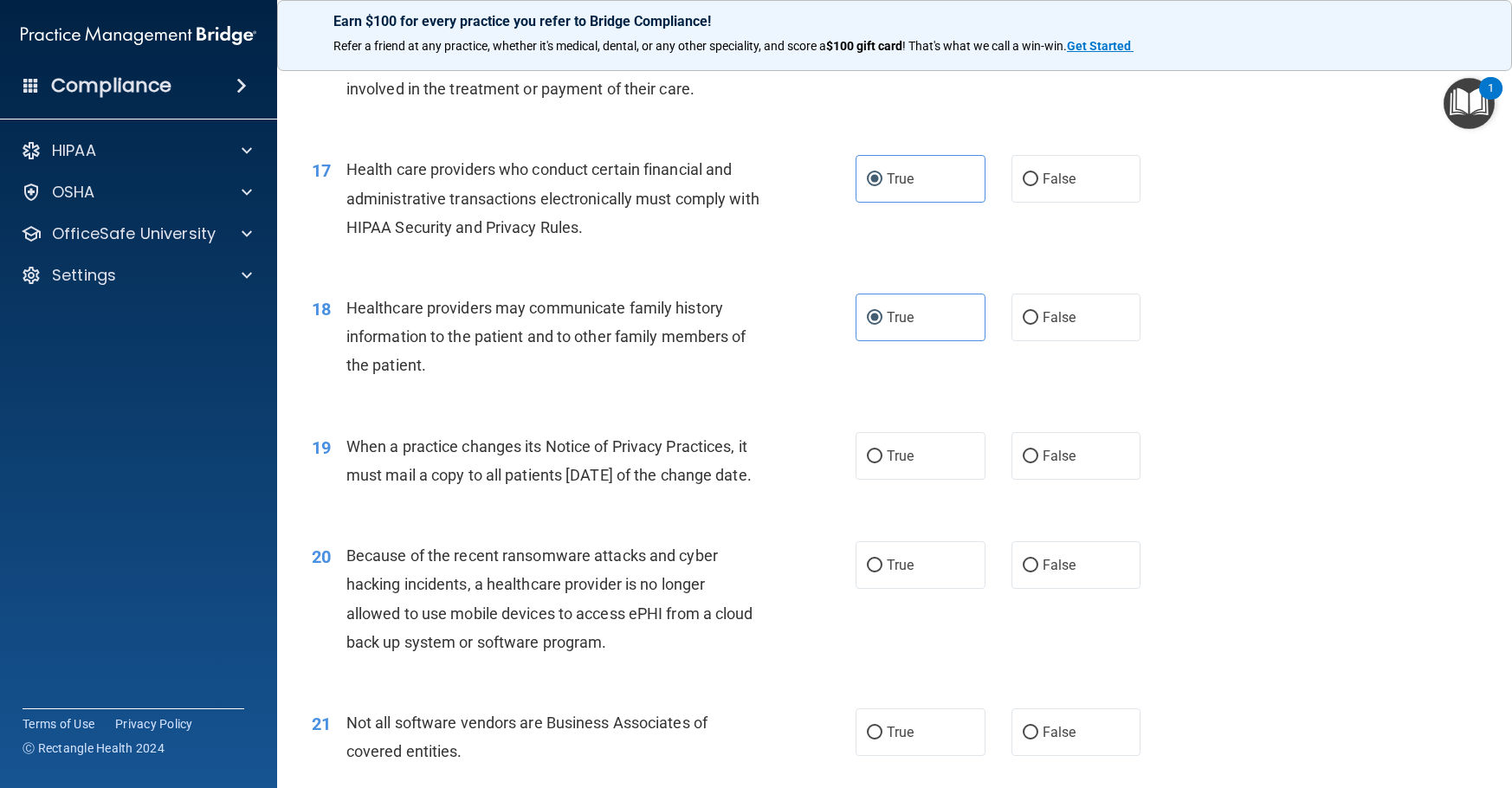
scroll to position [2338, 0]
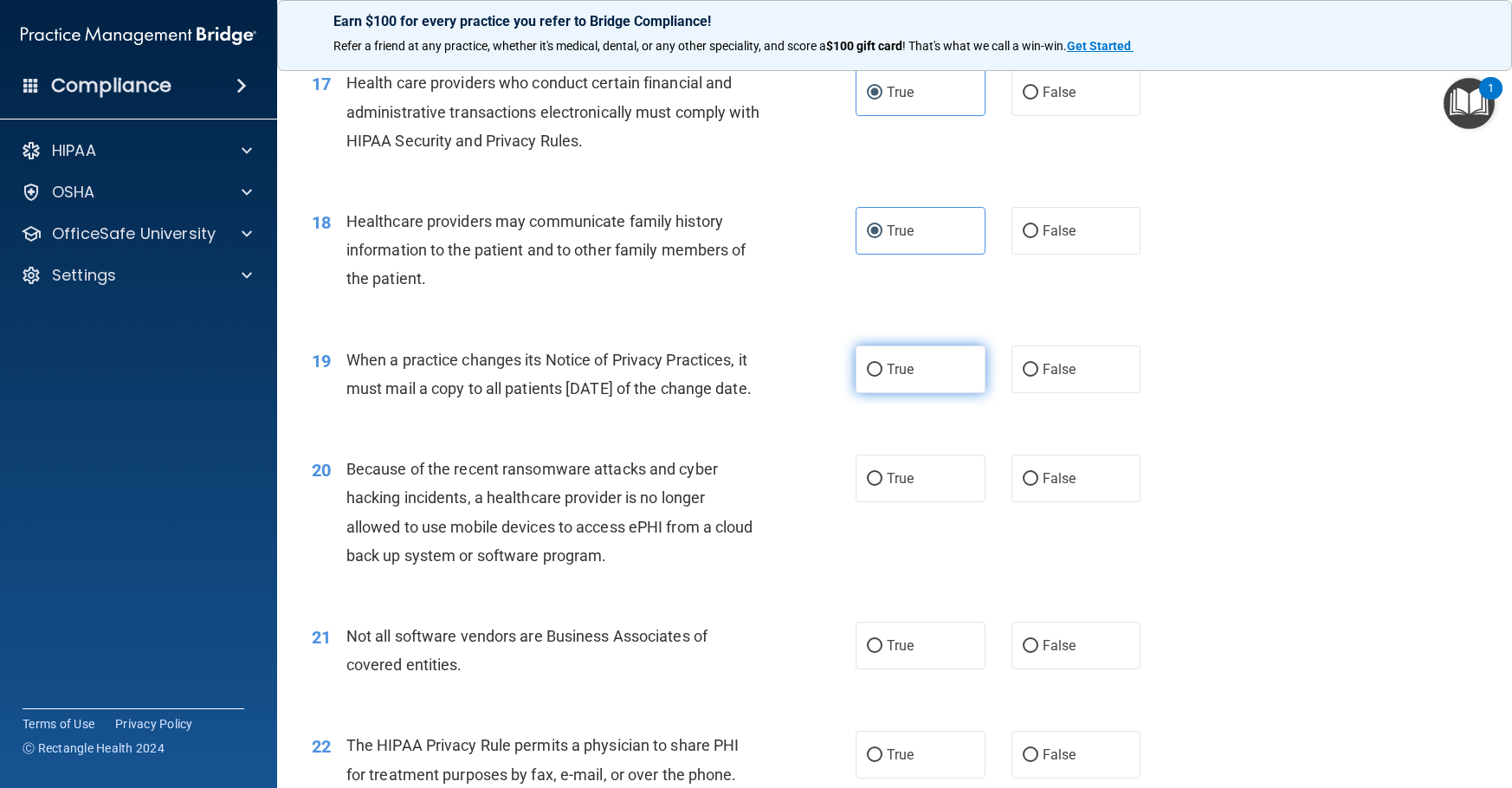
click at [893, 378] on span "True" at bounding box center [900, 369] width 26 height 17
click at [882, 377] on input "True" at bounding box center [874, 370] width 16 height 13
radio input "true"
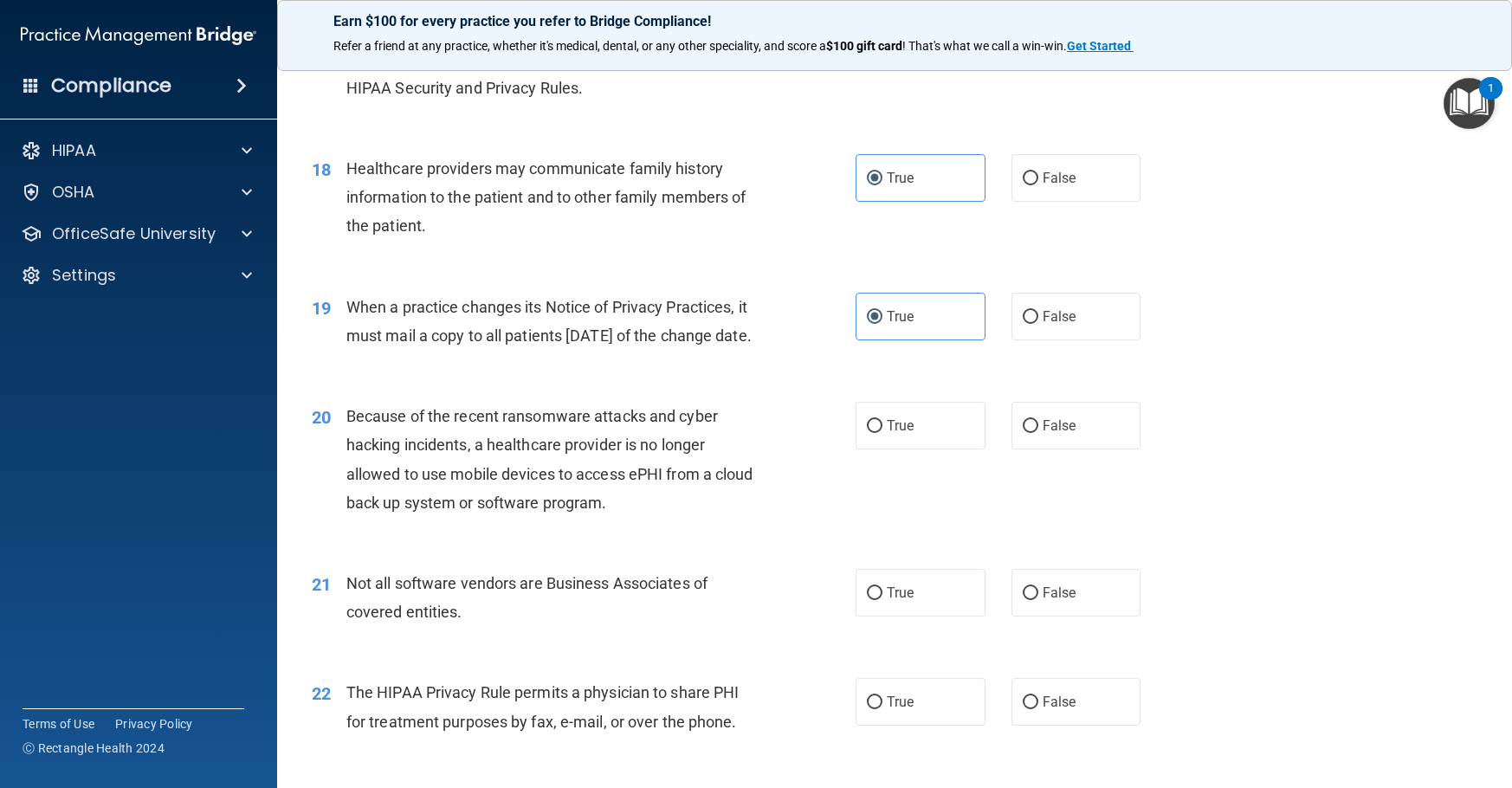
scroll to position [2511, 0]
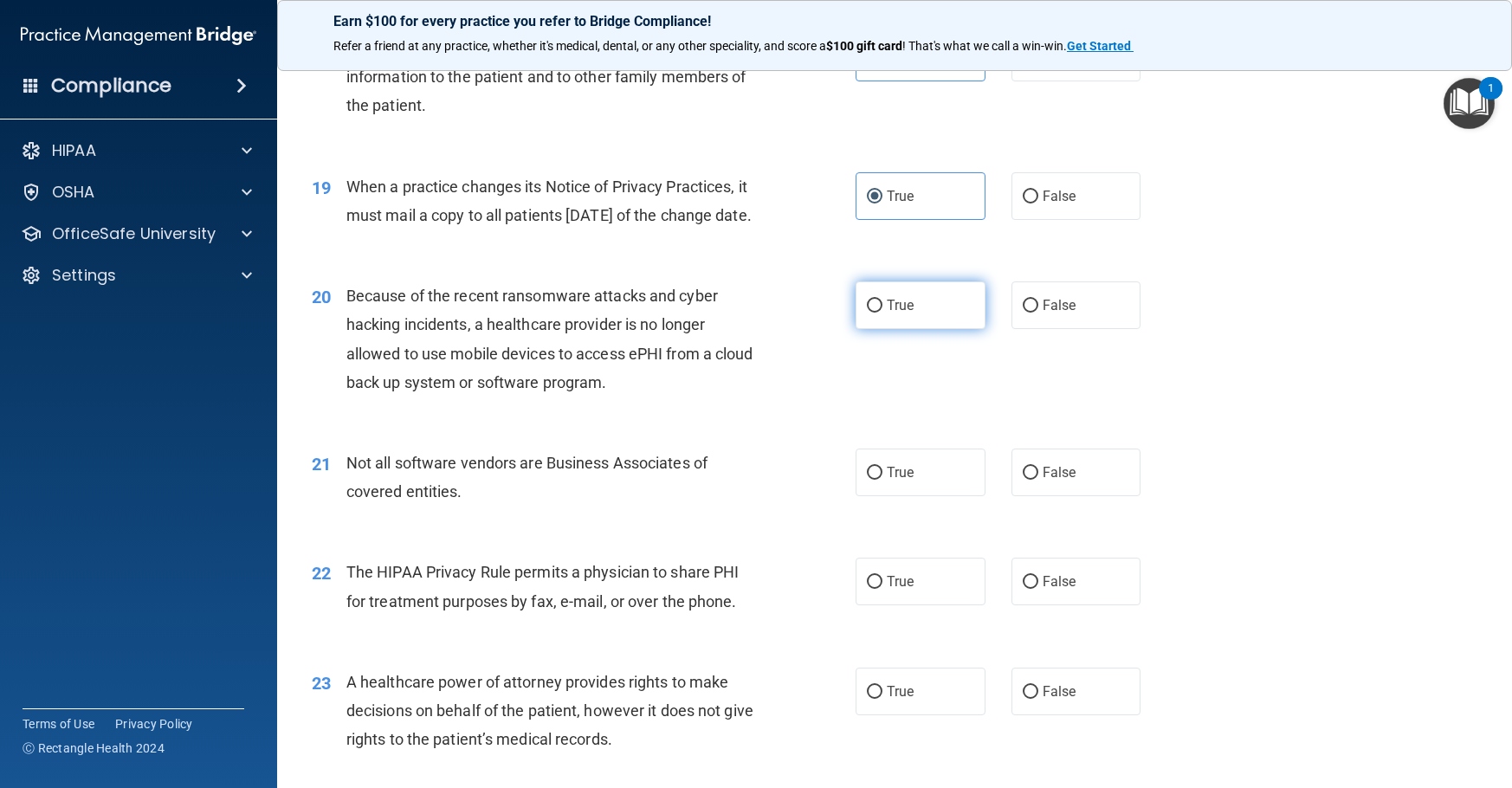
click at [930, 329] on label "True" at bounding box center [921, 306] width 130 height 48
click at [882, 313] on input "True" at bounding box center [874, 306] width 16 height 13
radio input "true"
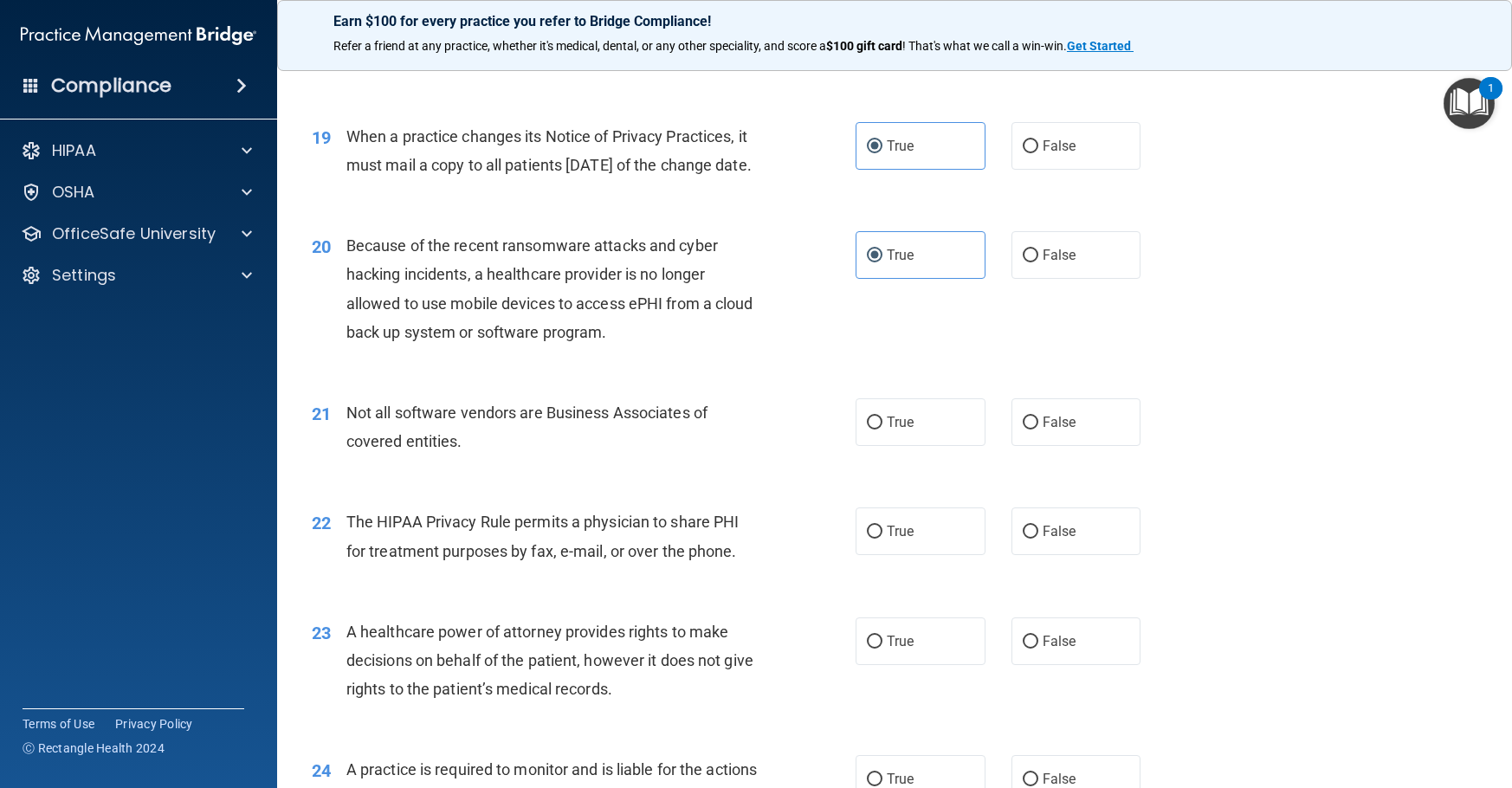
scroll to position [2684, 0]
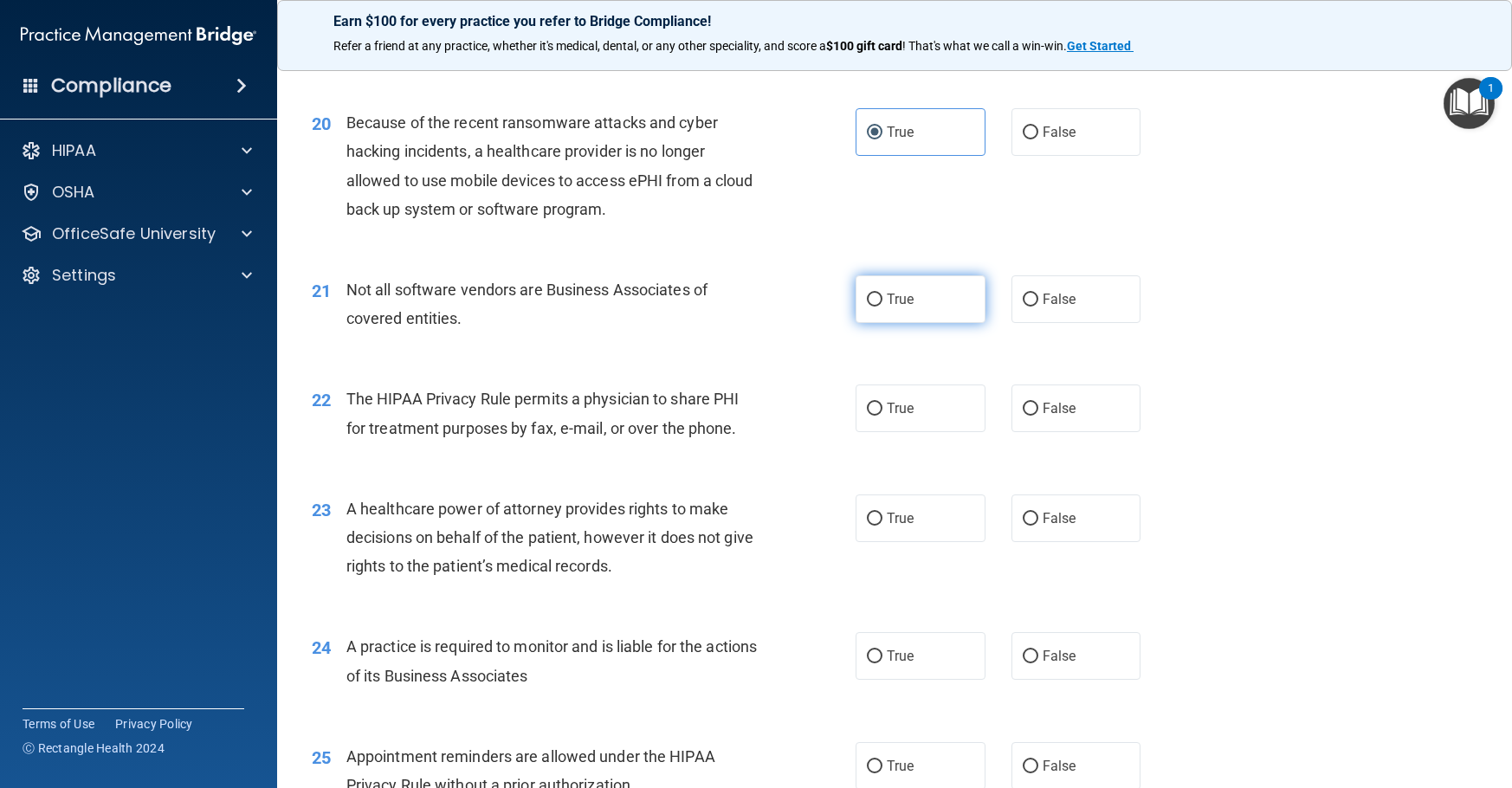
click at [894, 323] on label "True" at bounding box center [921, 299] width 130 height 48
click at [882, 306] on input "True" at bounding box center [874, 299] width 16 height 13
radio input "true"
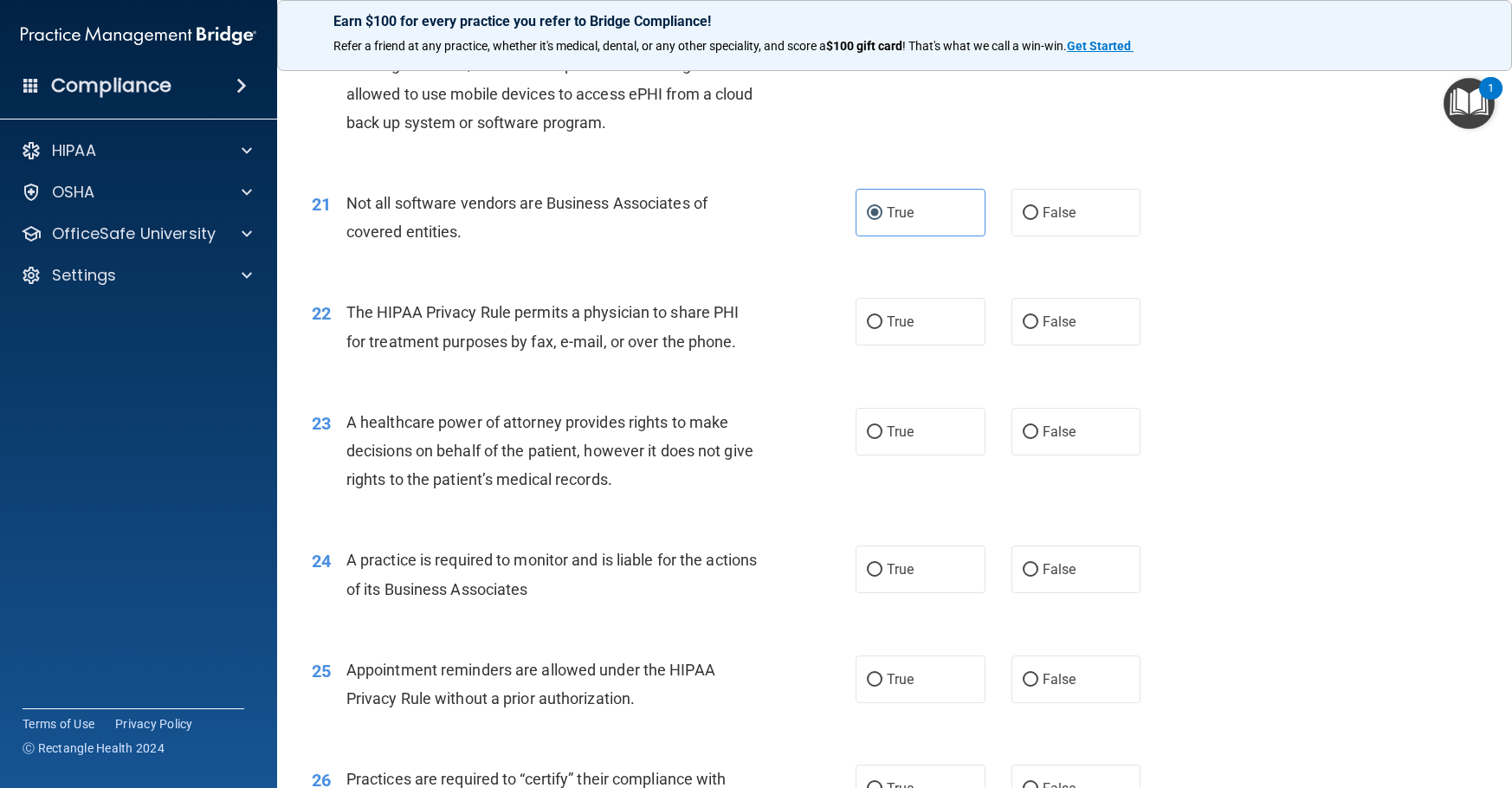
scroll to position [2857, 0]
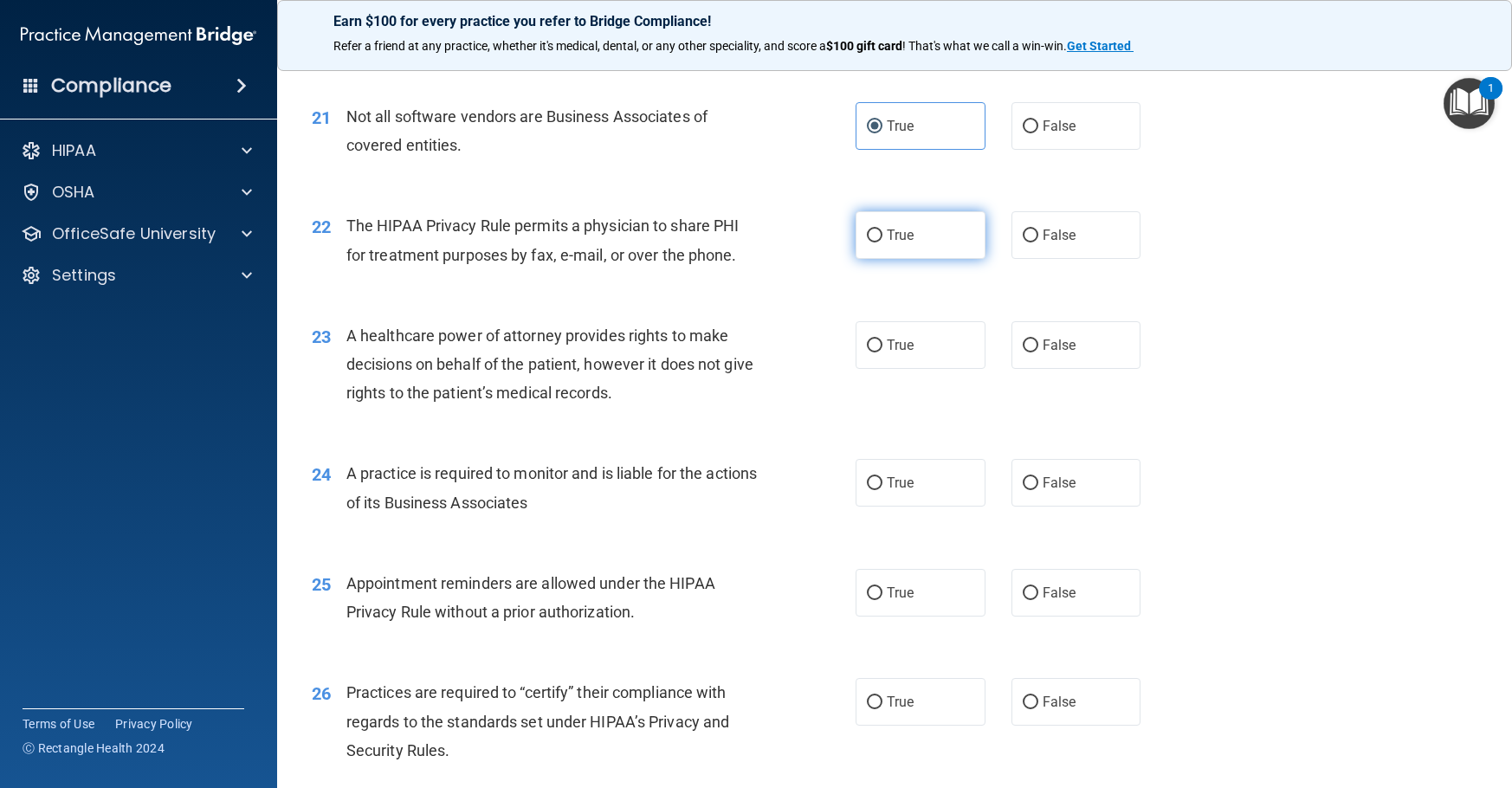
click at [904, 259] on label "True" at bounding box center [921, 235] width 130 height 48
click at [882, 242] on input "True" at bounding box center [874, 236] width 16 height 13
radio input "true"
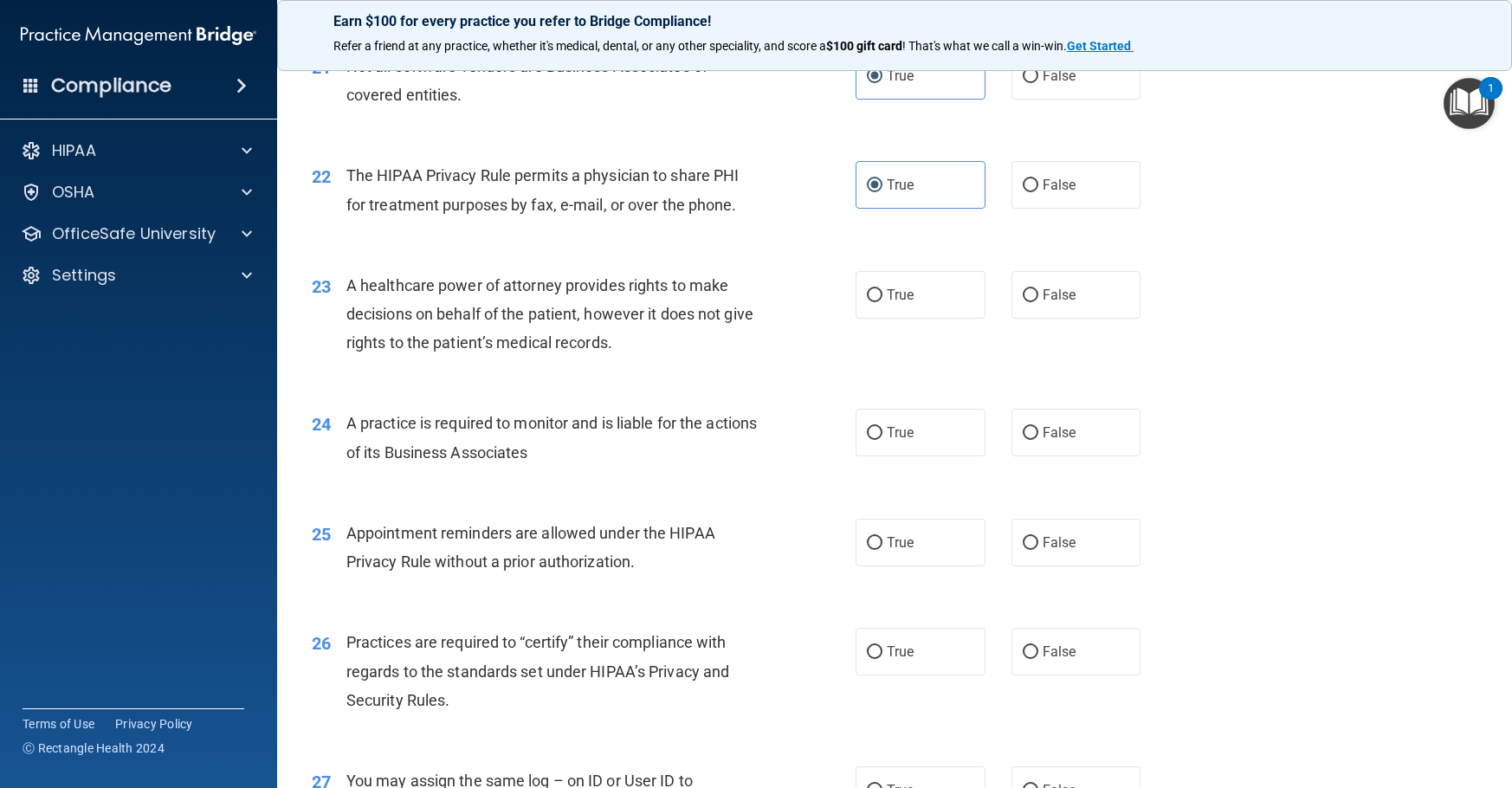
scroll to position [2944, 0]
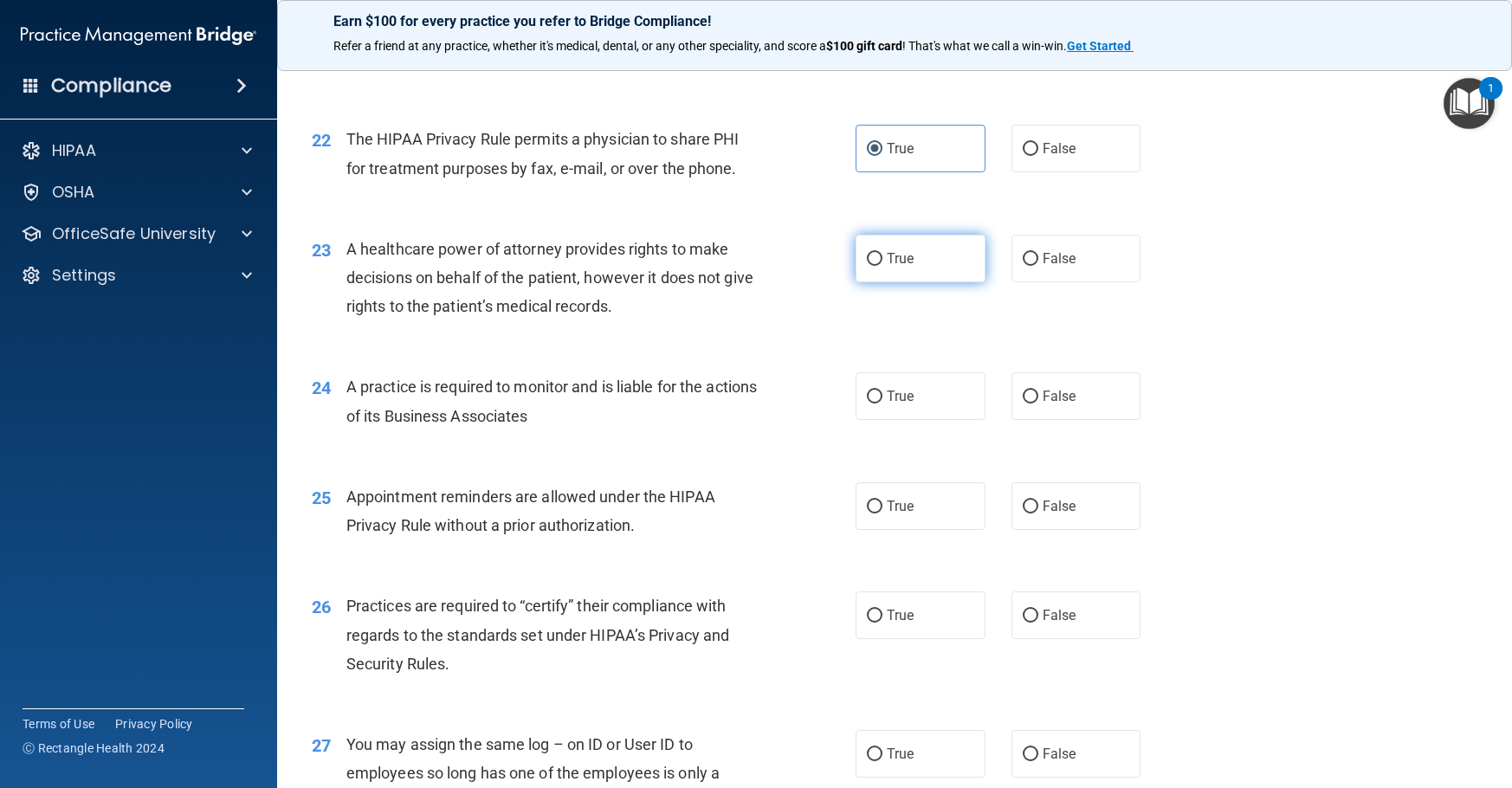
click at [916, 283] on label "True" at bounding box center [921, 259] width 130 height 48
click at [882, 266] on input "True" at bounding box center [874, 259] width 16 height 13
radio input "true"
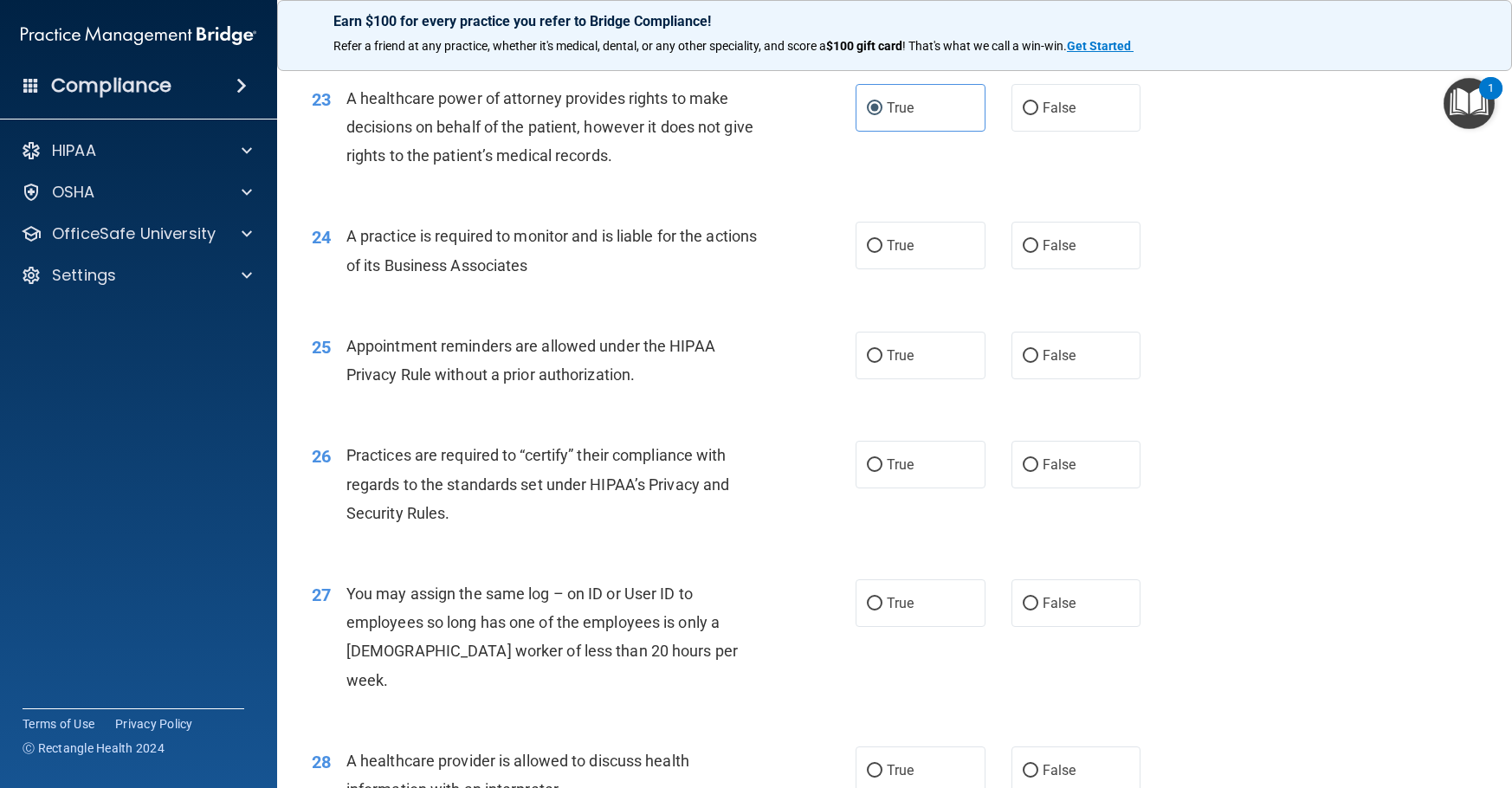
scroll to position [3117, 0]
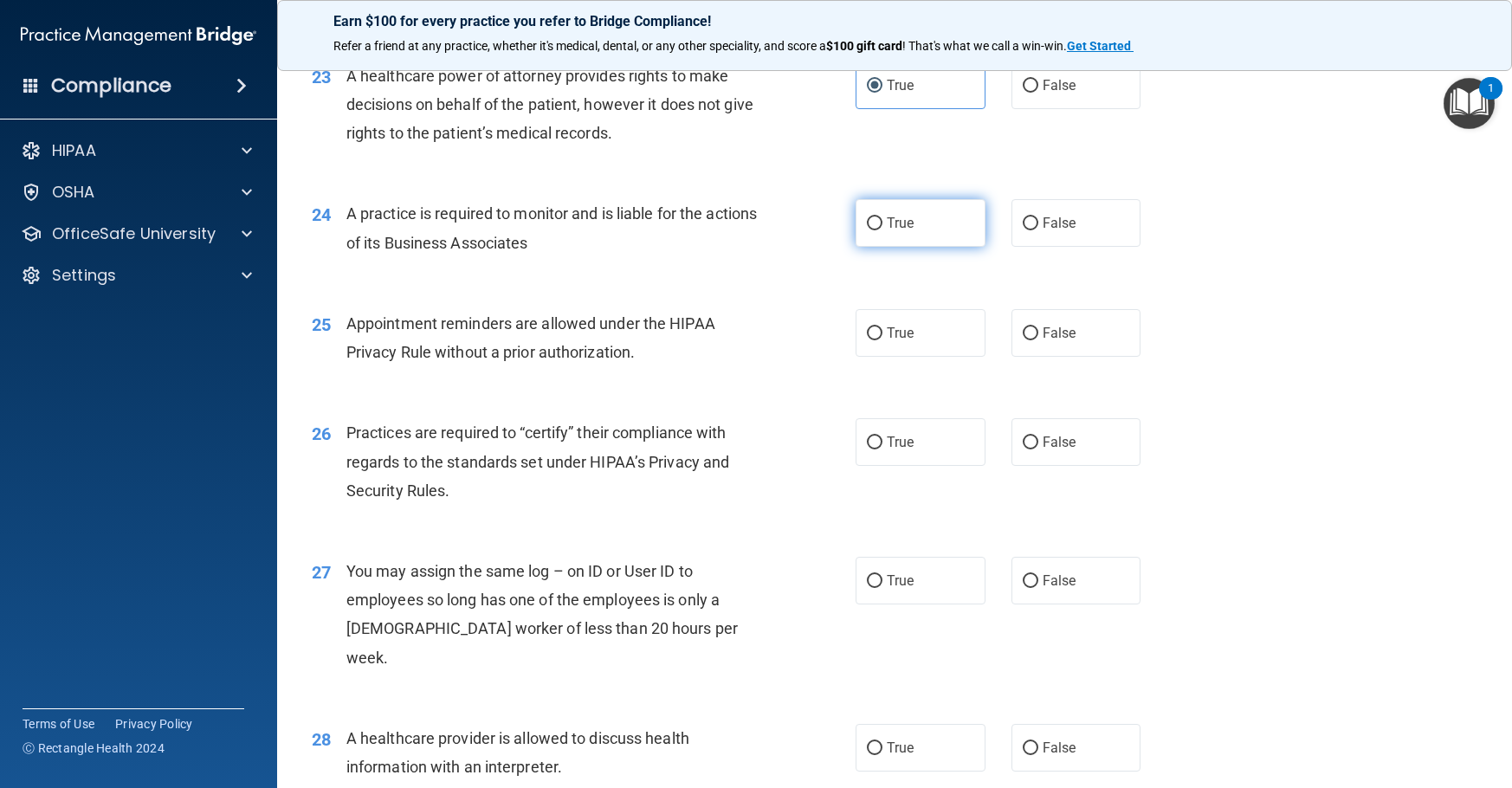
click at [929, 247] on label "True" at bounding box center [921, 223] width 130 height 48
click at [882, 231] on input "True" at bounding box center [874, 224] width 16 height 13
radio input "true"
click at [913, 357] on label "True" at bounding box center [921, 333] width 130 height 48
click at [882, 340] on input "True" at bounding box center [874, 334] width 16 height 13
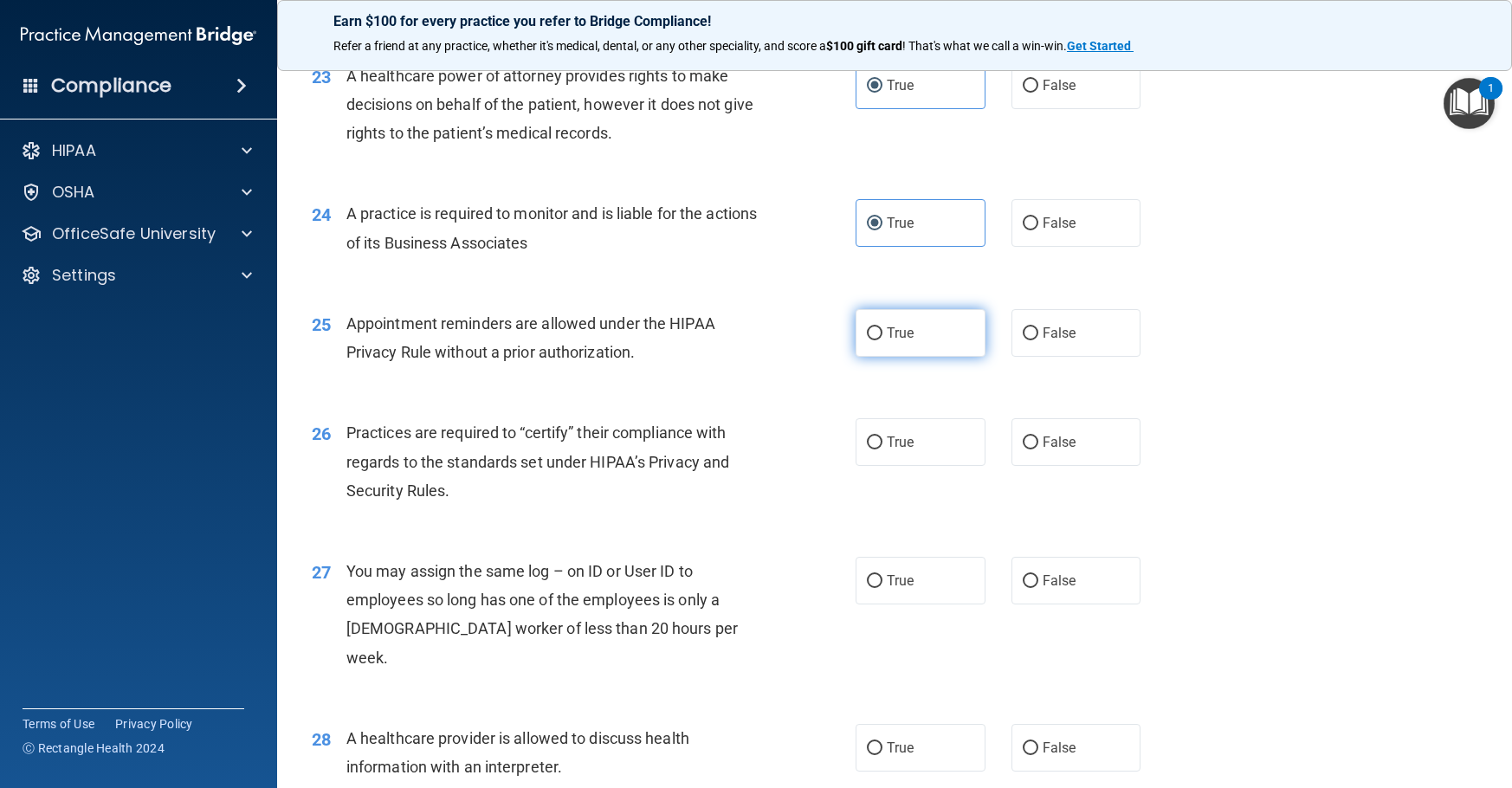
radio input "true"
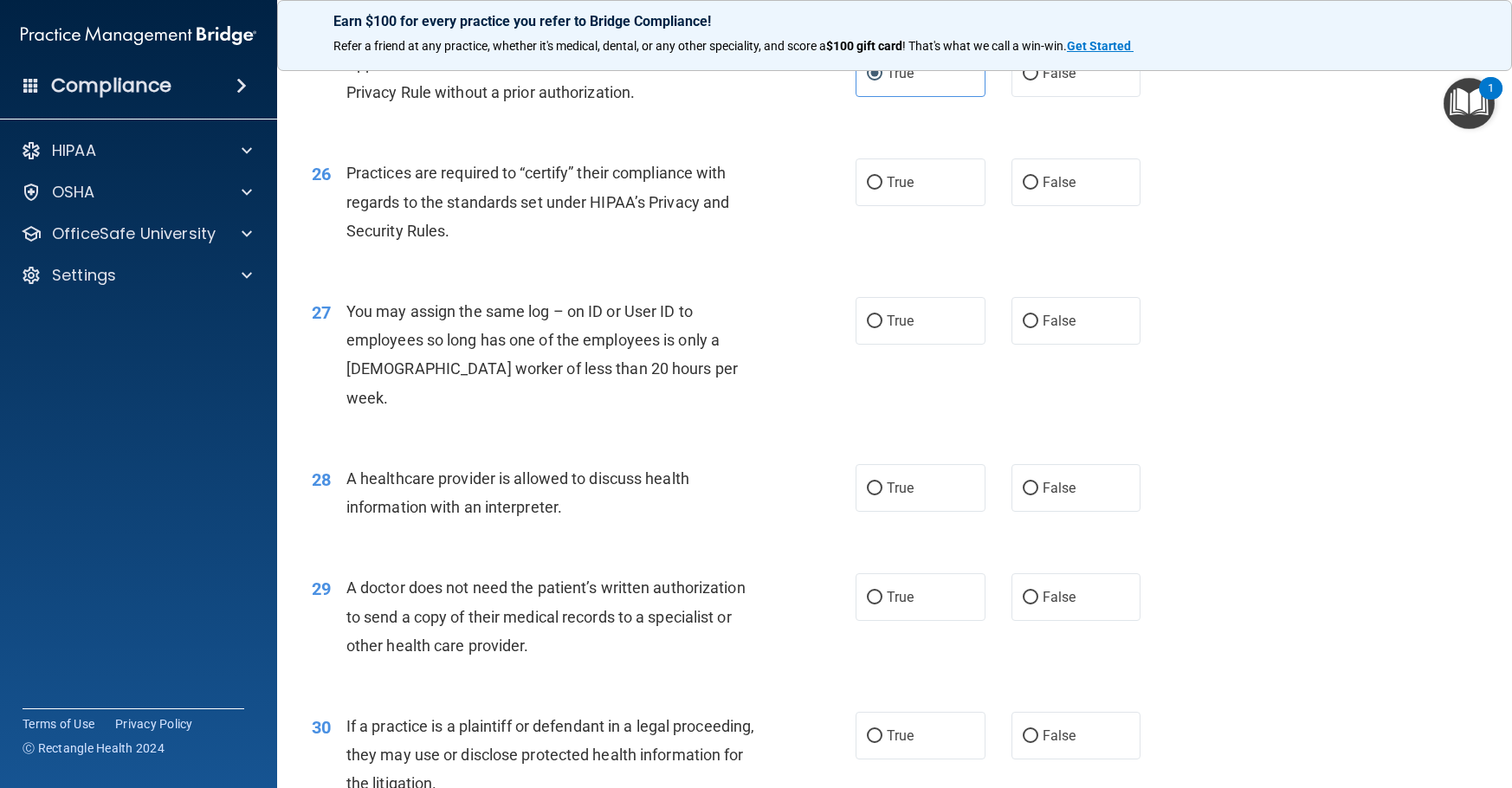
scroll to position [3464, 0]
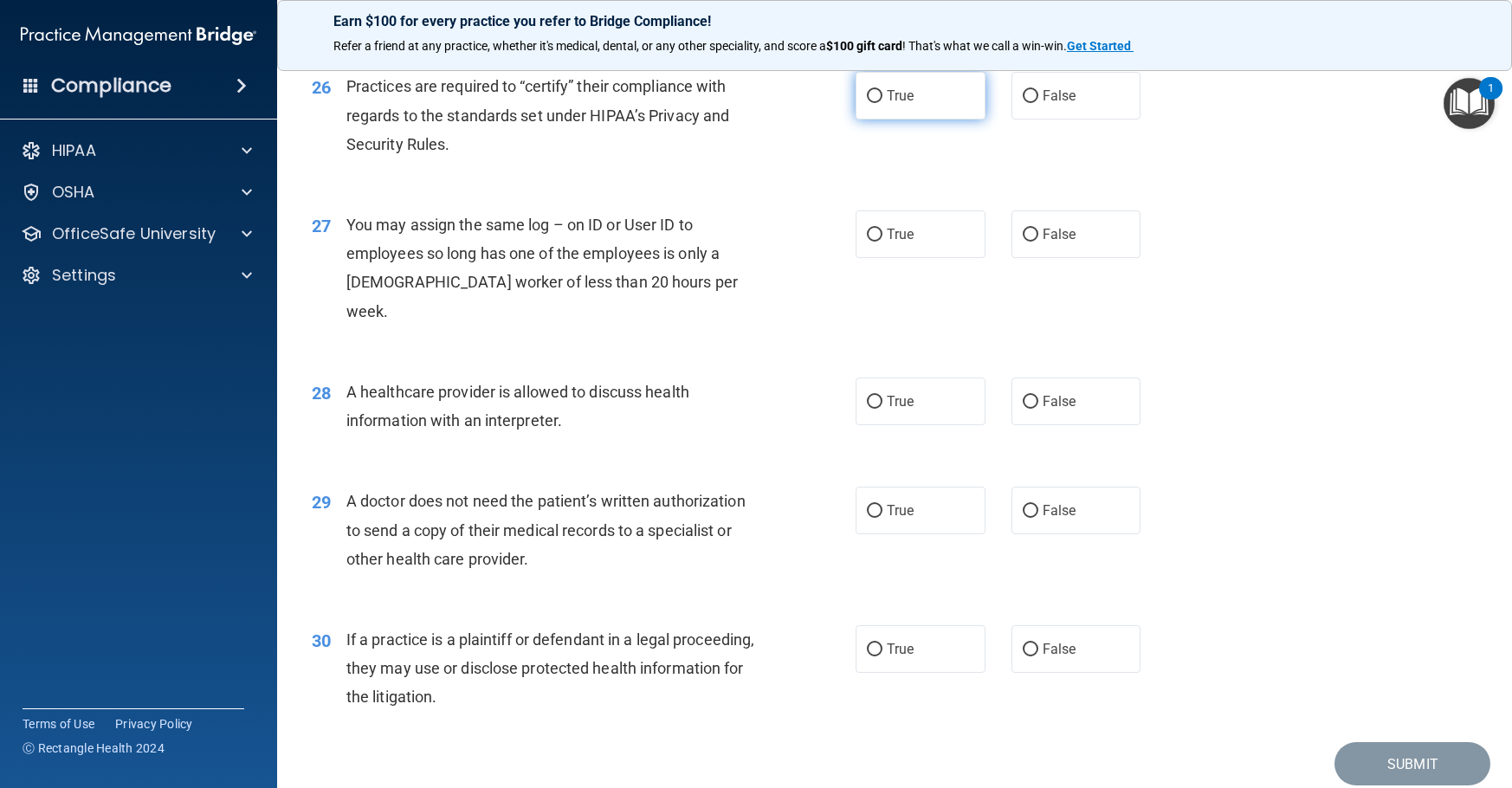
click at [930, 120] on label "True" at bounding box center [921, 96] width 130 height 48
click at [882, 103] on input "True" at bounding box center [874, 96] width 16 height 13
radio input "true"
click at [1060, 242] on span "False" at bounding box center [1059, 234] width 33 height 17
click at [1038, 241] on input "False" at bounding box center [1030, 235] width 16 height 13
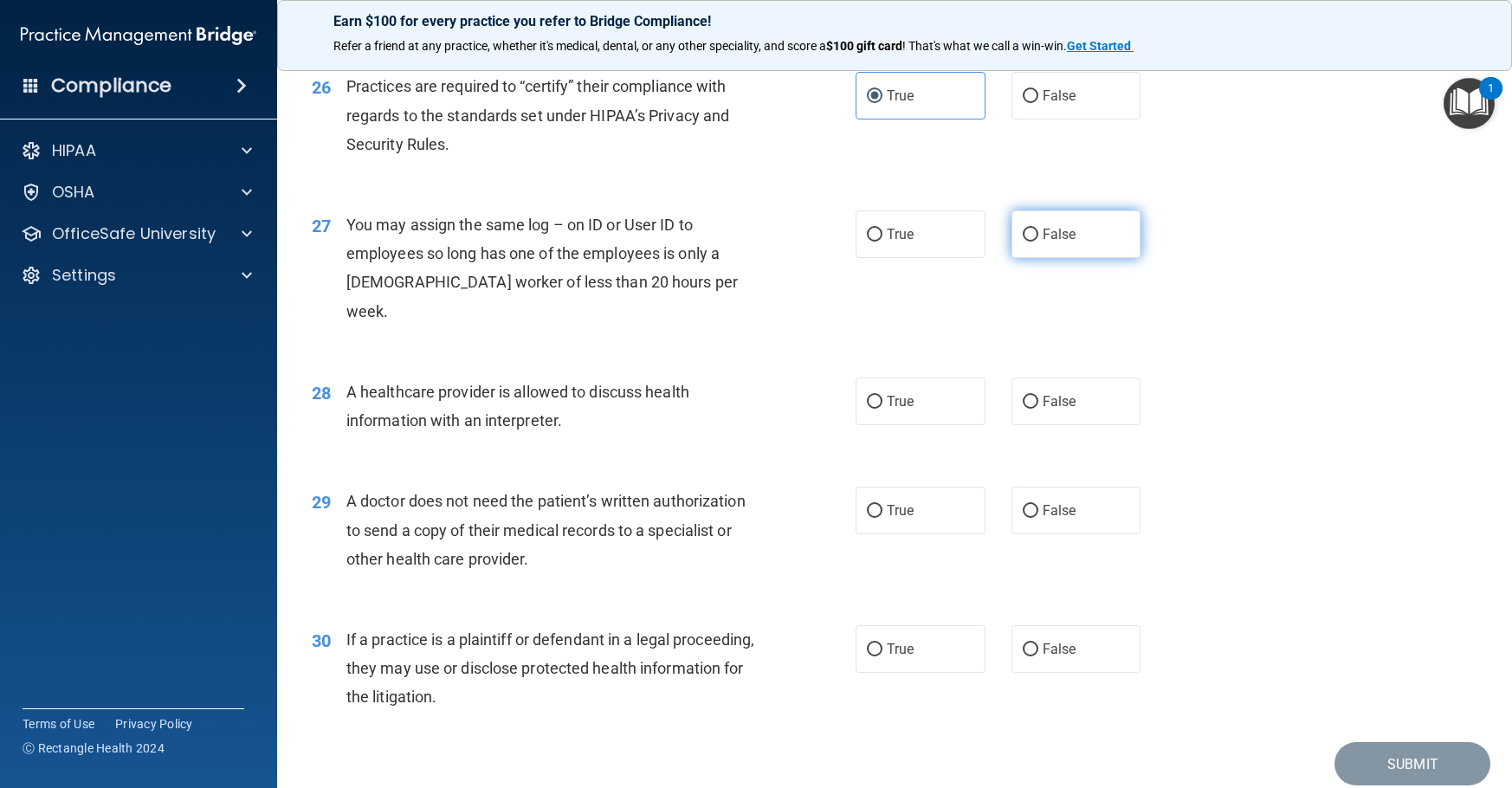
radio input "true"
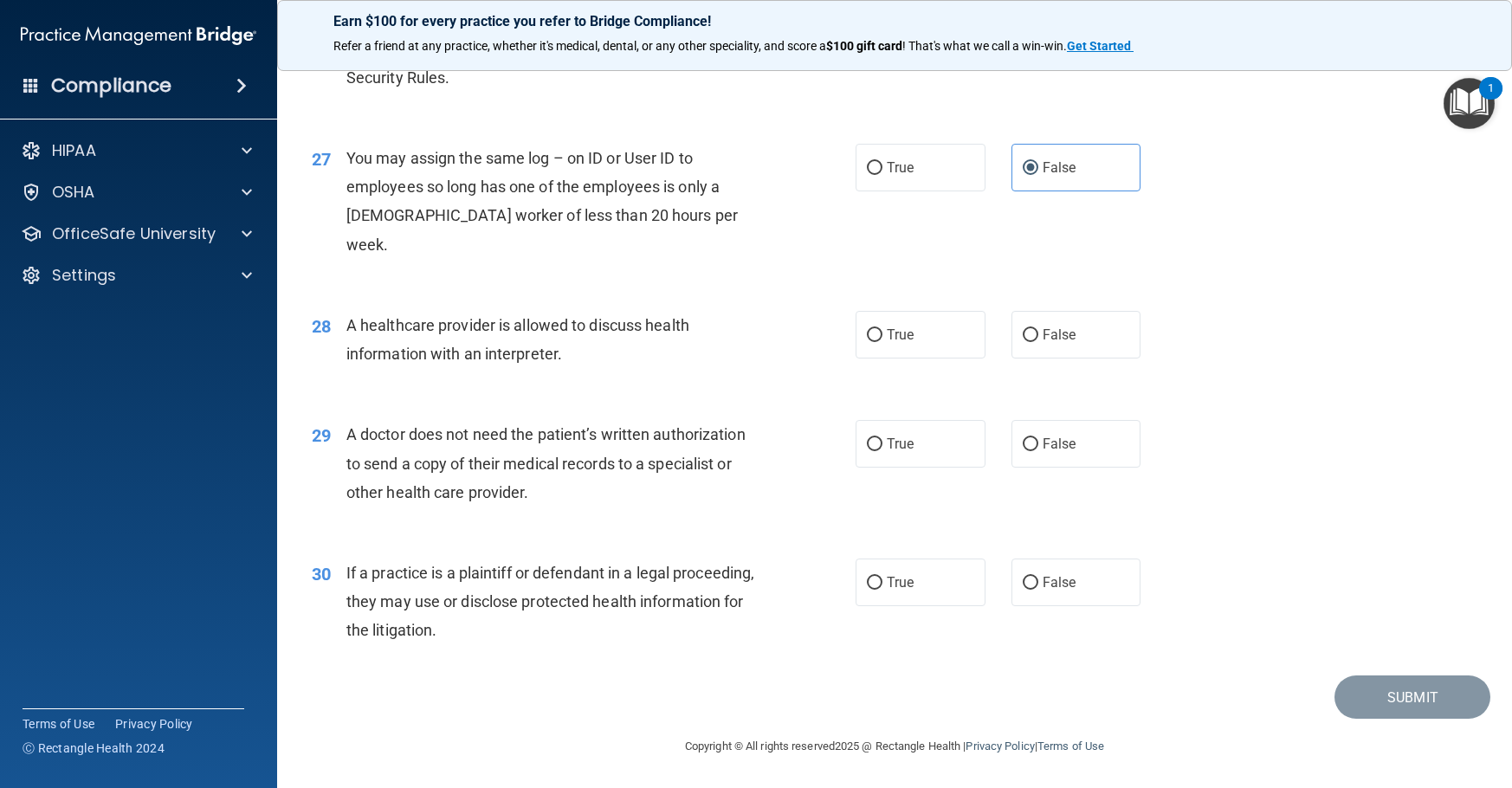
scroll to position [3559, 0]
click at [902, 342] on label "True" at bounding box center [921, 335] width 130 height 48
click at [882, 342] on input "True" at bounding box center [874, 335] width 16 height 13
radio input "true"
click at [893, 439] on span "True" at bounding box center [900, 444] width 26 height 17
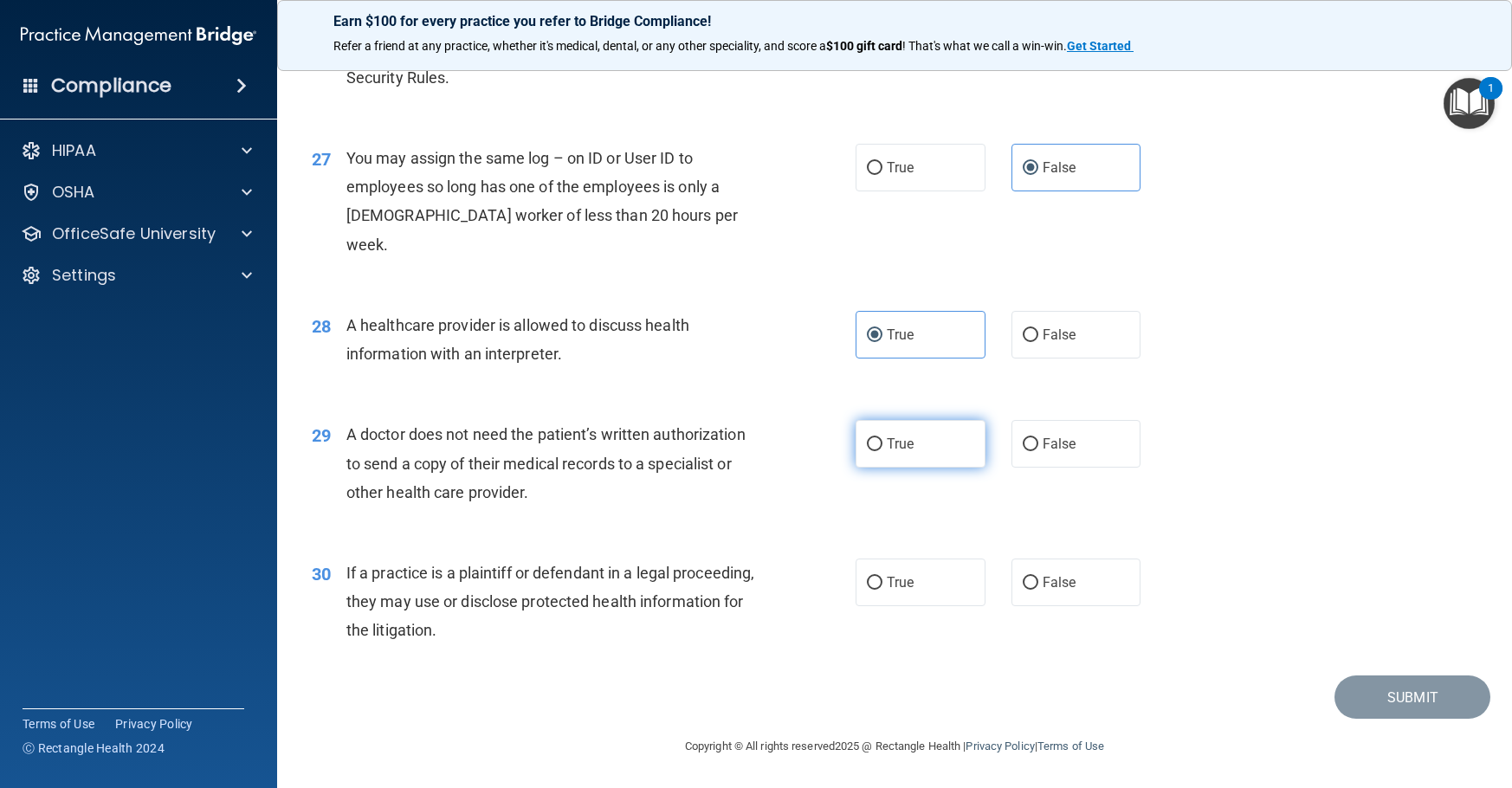
click at [882, 439] on input "True" at bounding box center [874, 445] width 16 height 13
radio input "true"
click at [924, 574] on label "True" at bounding box center [921, 582] width 130 height 48
click at [882, 577] on input "True" at bounding box center [874, 583] width 16 height 13
radio input "true"
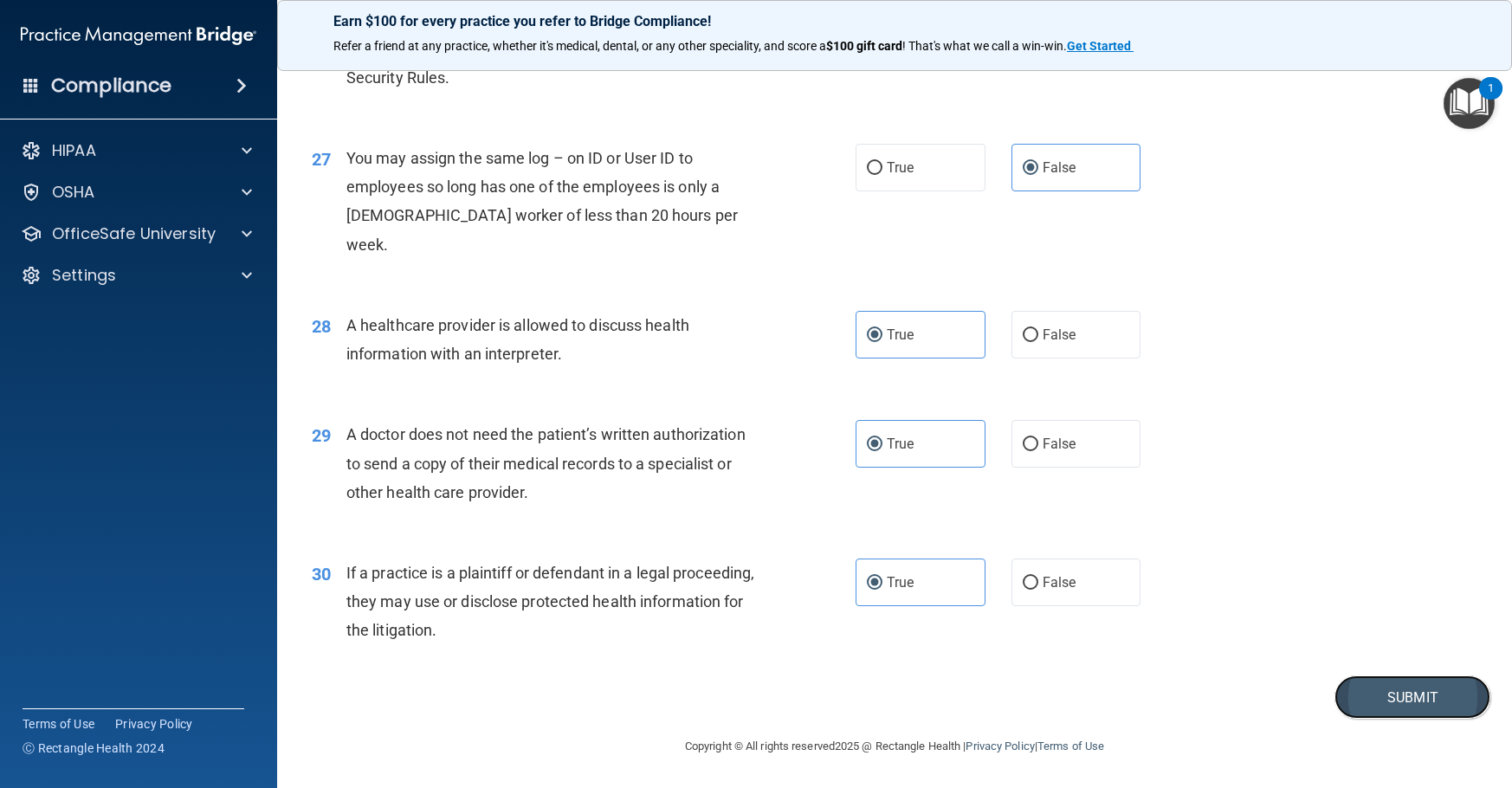
click at [1377, 697] on button "Submit" at bounding box center [1412, 697] width 156 height 44
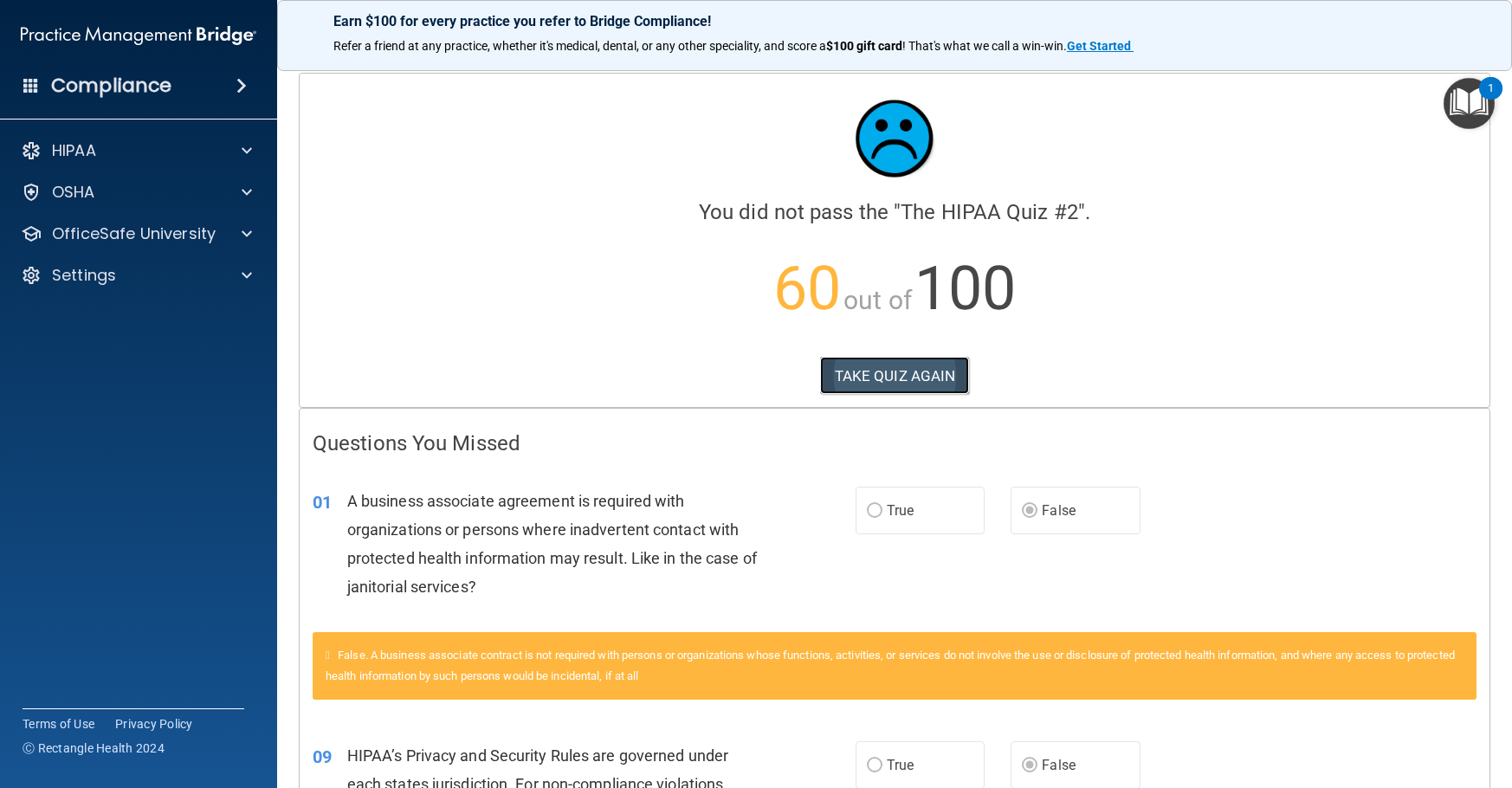
click at [903, 375] on button "TAKE QUIZ AGAIN" at bounding box center [895, 375] width 150 height 38
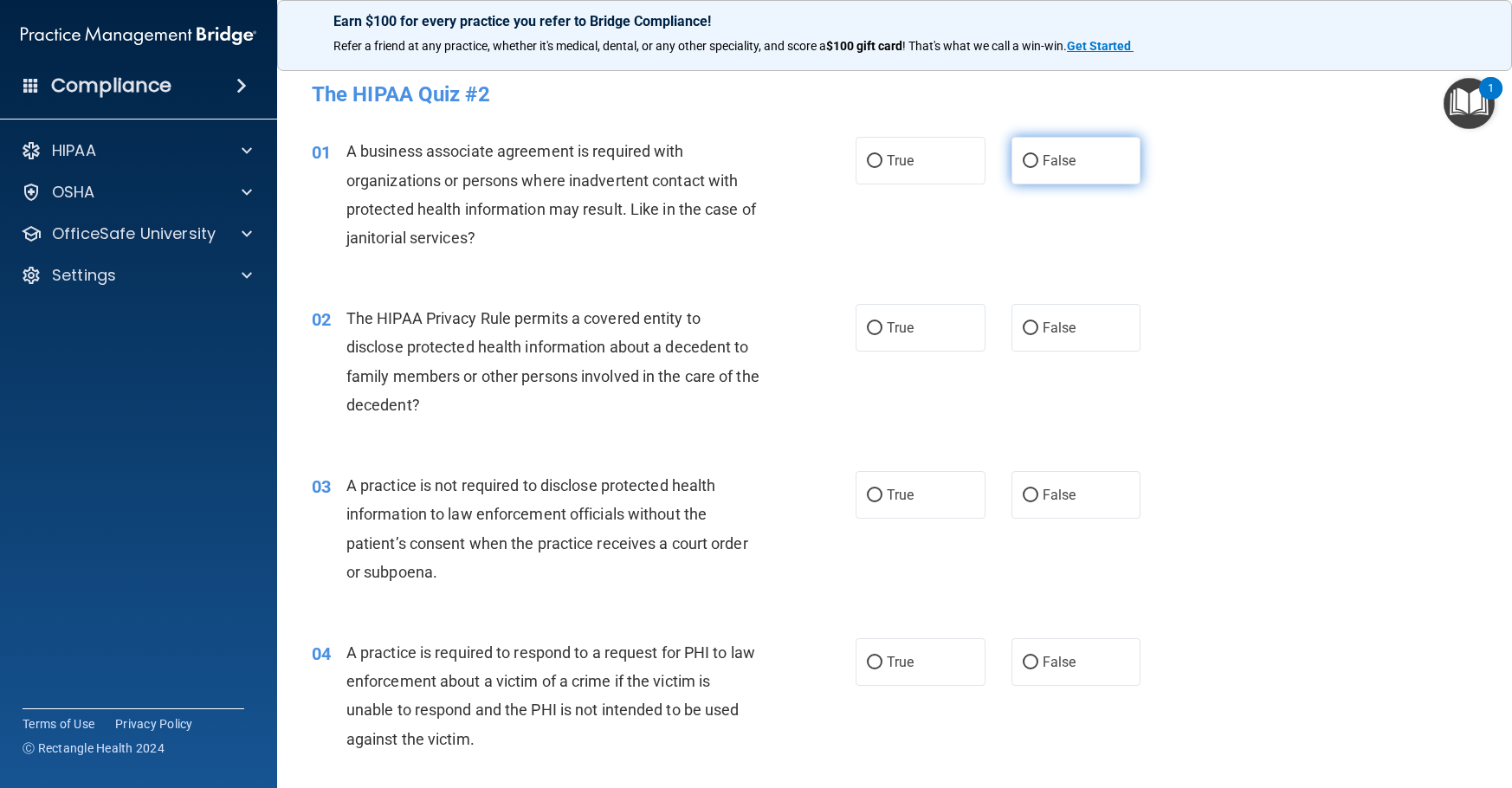
click at [1043, 164] on span "False" at bounding box center [1059, 160] width 33 height 17
click at [1038, 164] on input "False" at bounding box center [1030, 161] width 16 height 13
radio input "true"
click at [872, 327] on input "True" at bounding box center [874, 328] width 16 height 13
radio input "true"
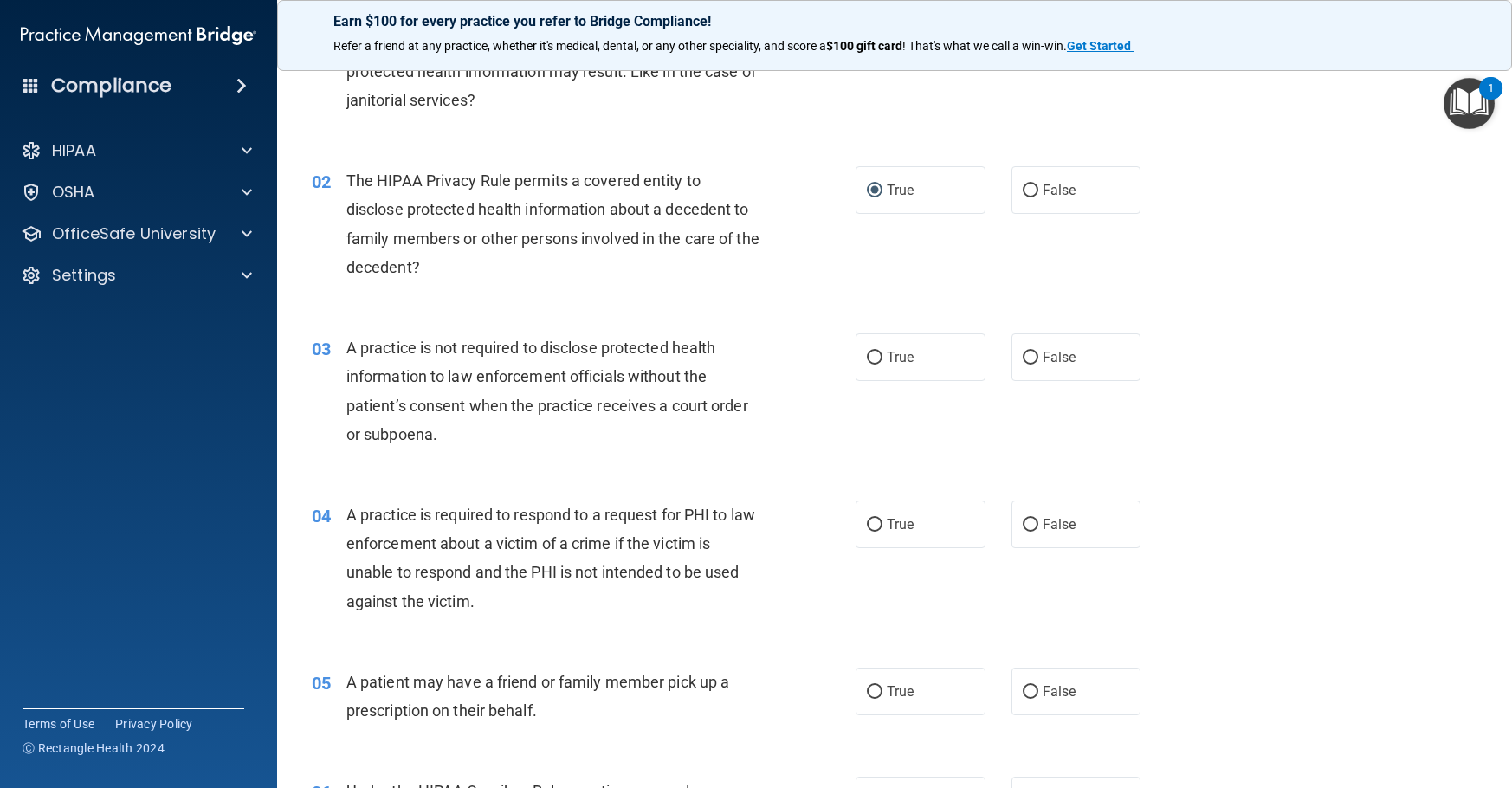
scroll to position [173, 0]
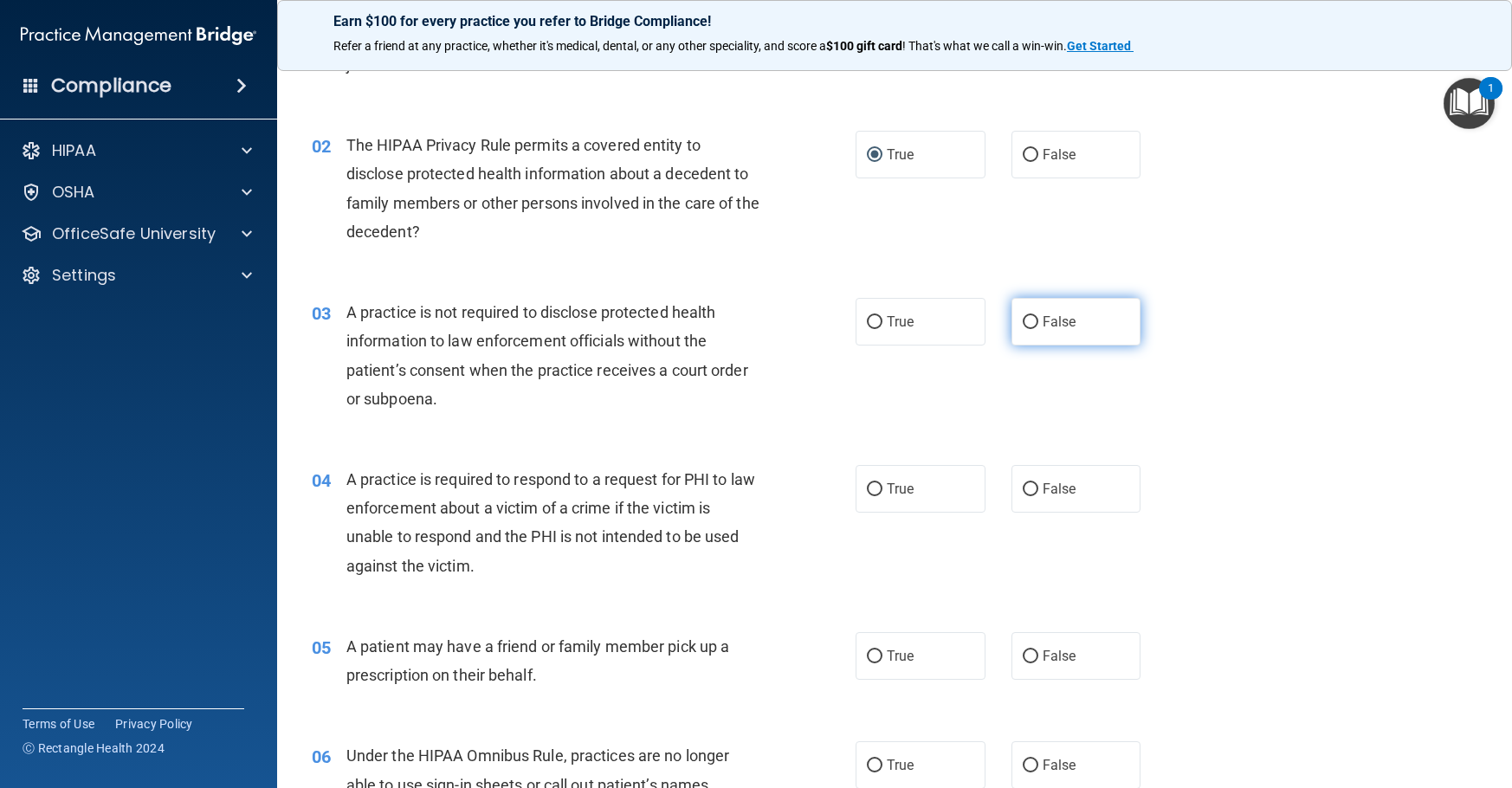
click at [1025, 322] on input "False" at bounding box center [1030, 322] width 16 height 13
radio input "true"
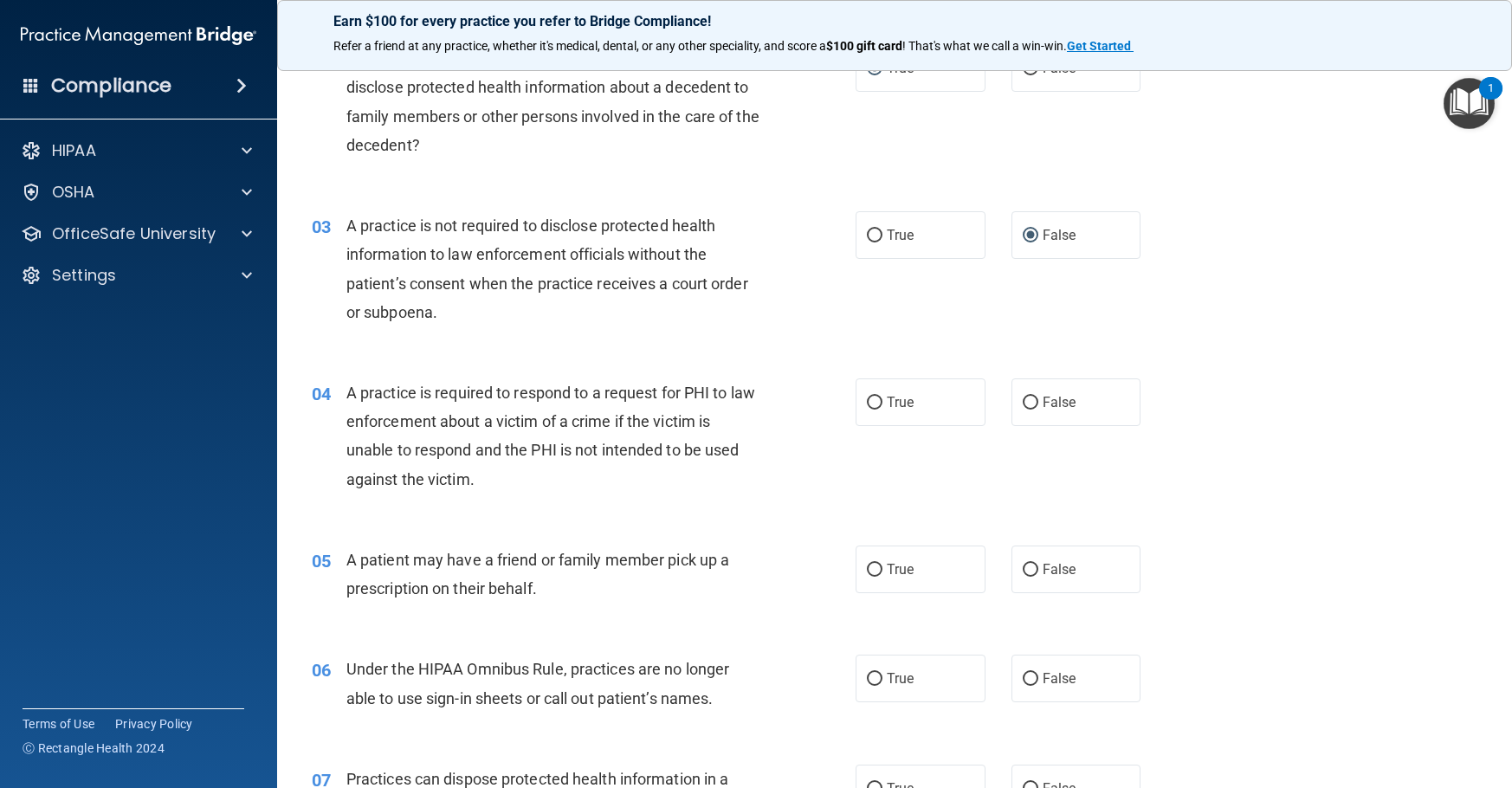
scroll to position [346, 0]
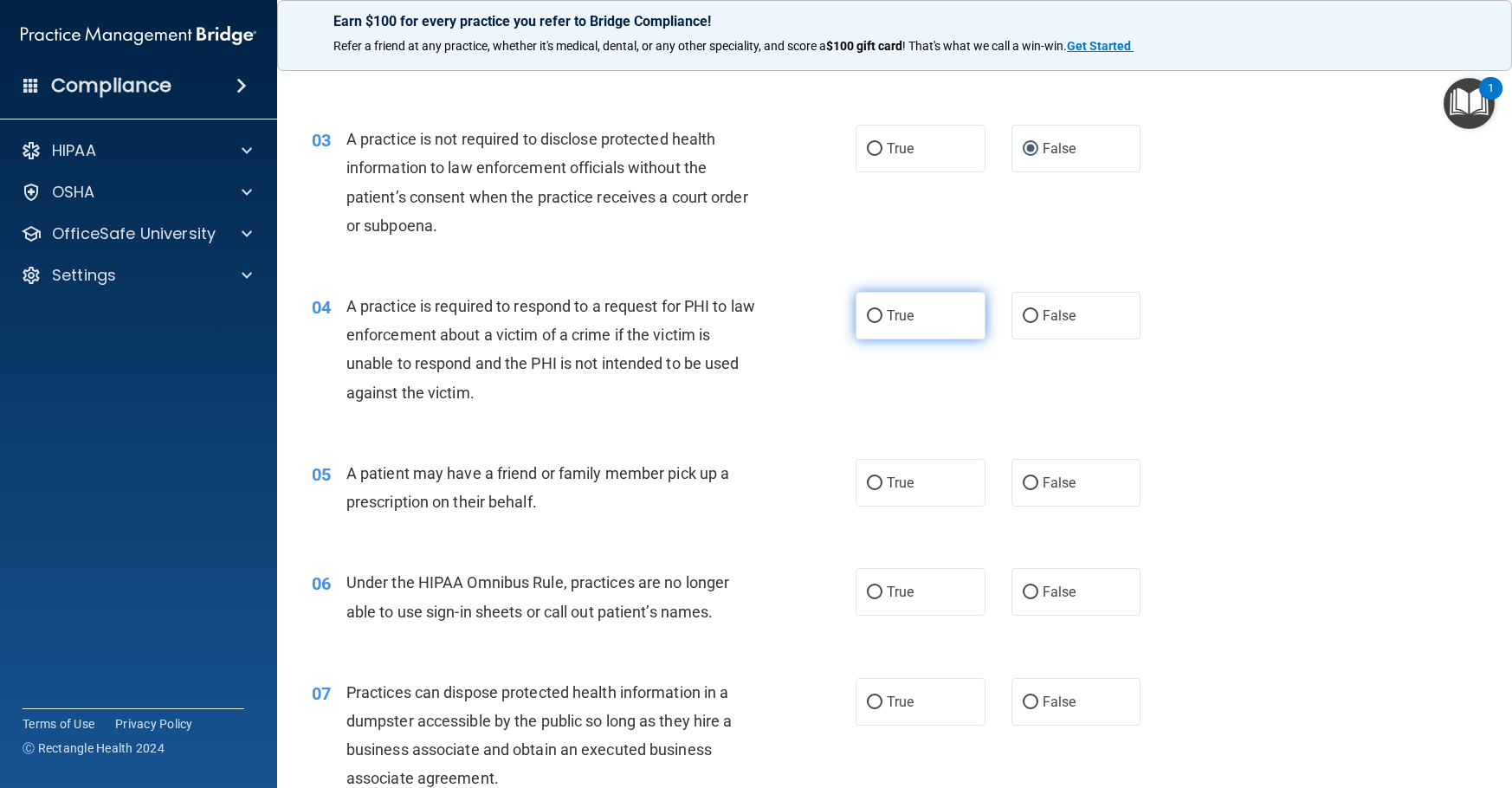
click at [872, 313] on input "True" at bounding box center [874, 316] width 16 height 13
radio input "true"
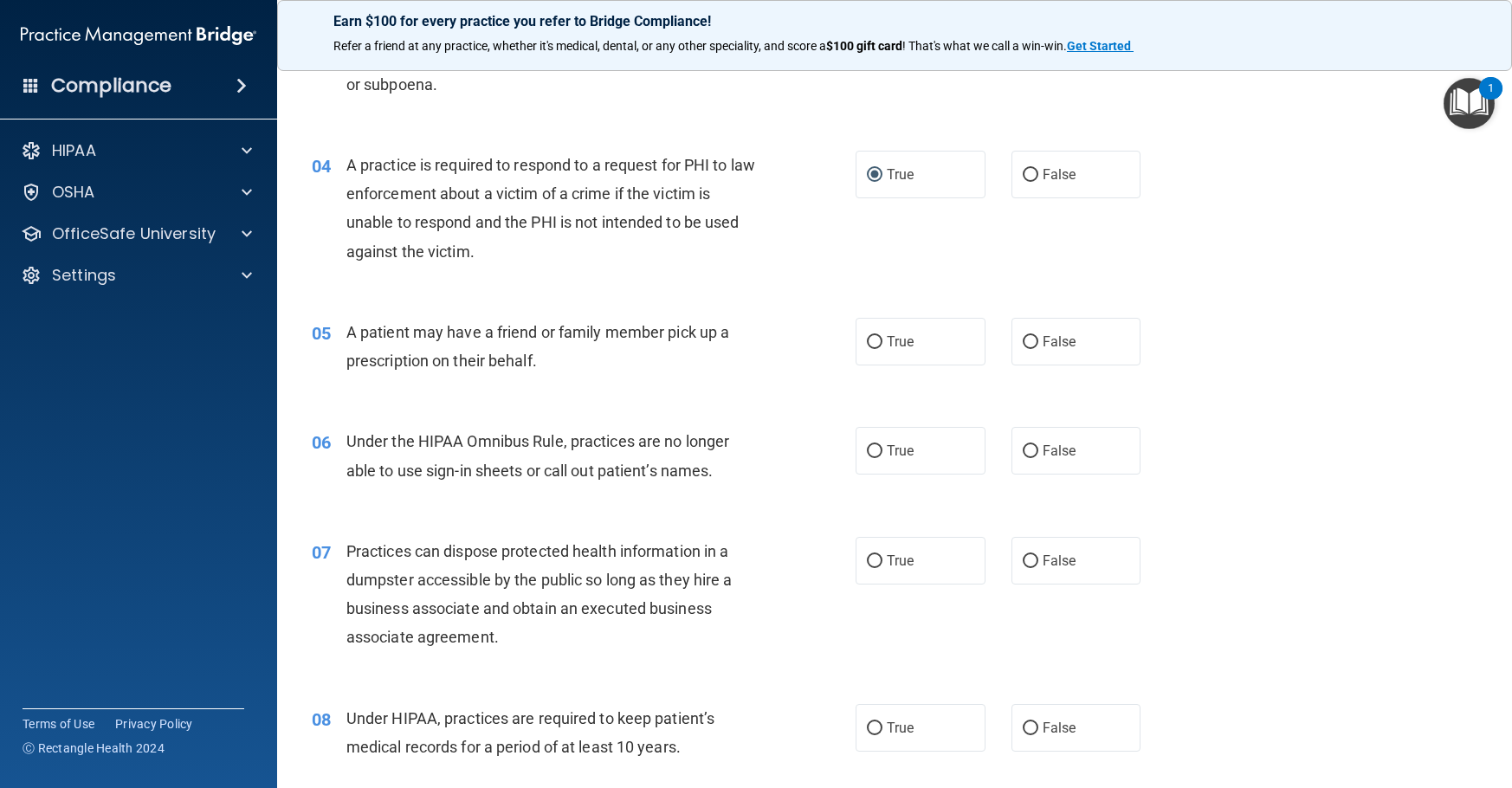
scroll to position [519, 0]
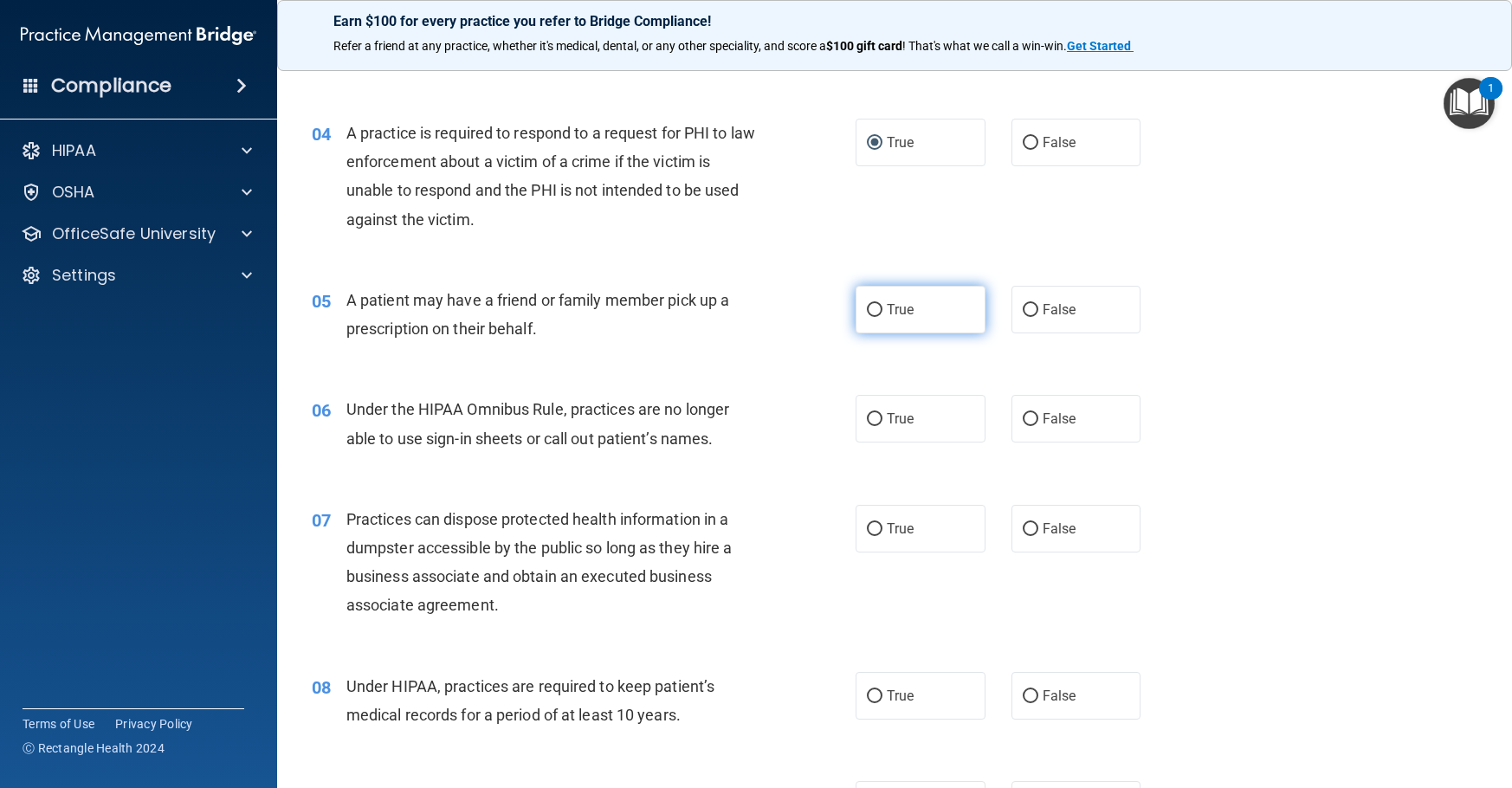
click at [871, 305] on input "True" at bounding box center [874, 310] width 16 height 13
radio input "true"
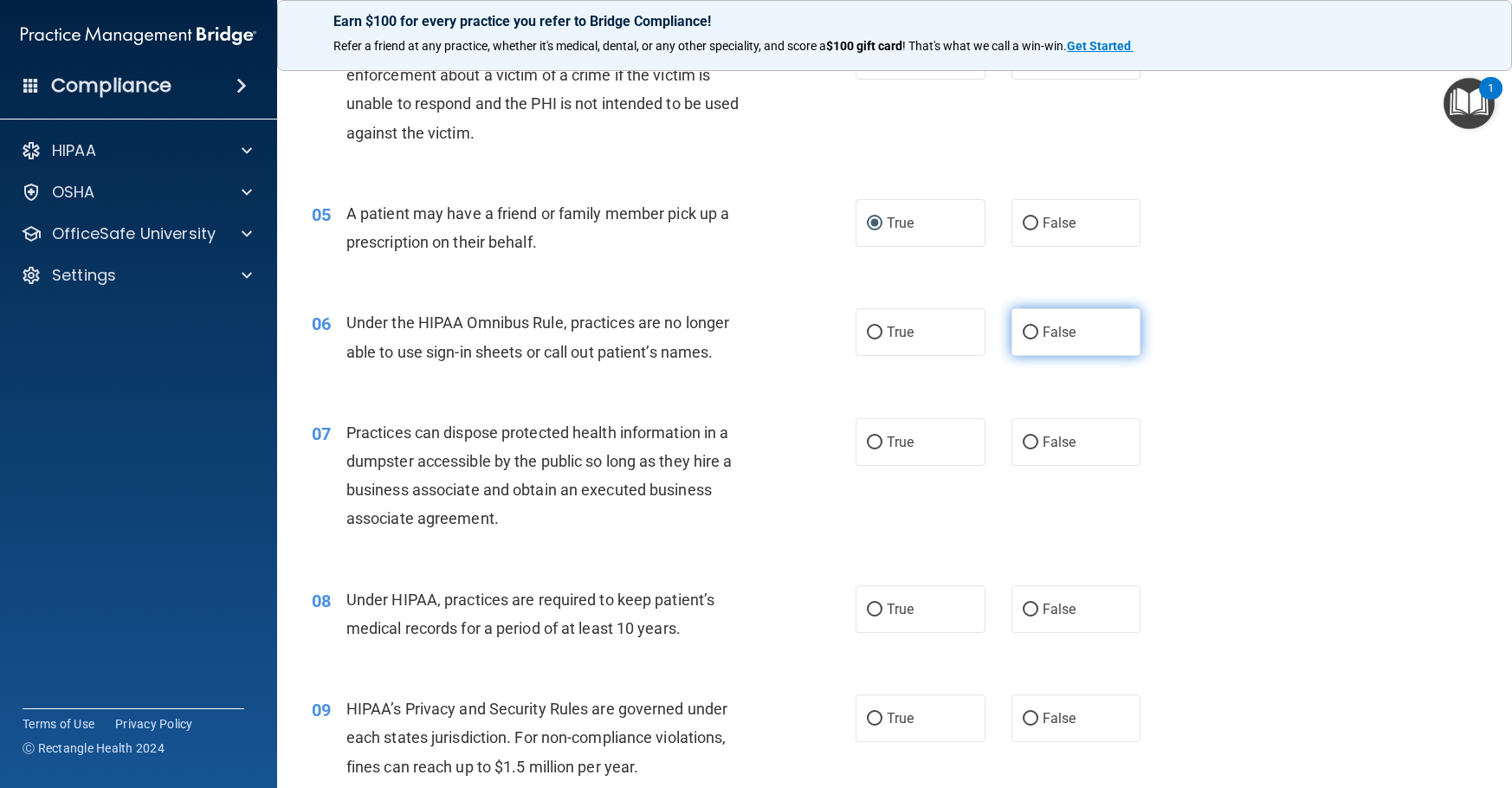
click at [1043, 331] on span "False" at bounding box center [1059, 332] width 33 height 17
click at [1038, 331] on input "False" at bounding box center [1030, 333] width 16 height 13
radio input "true"
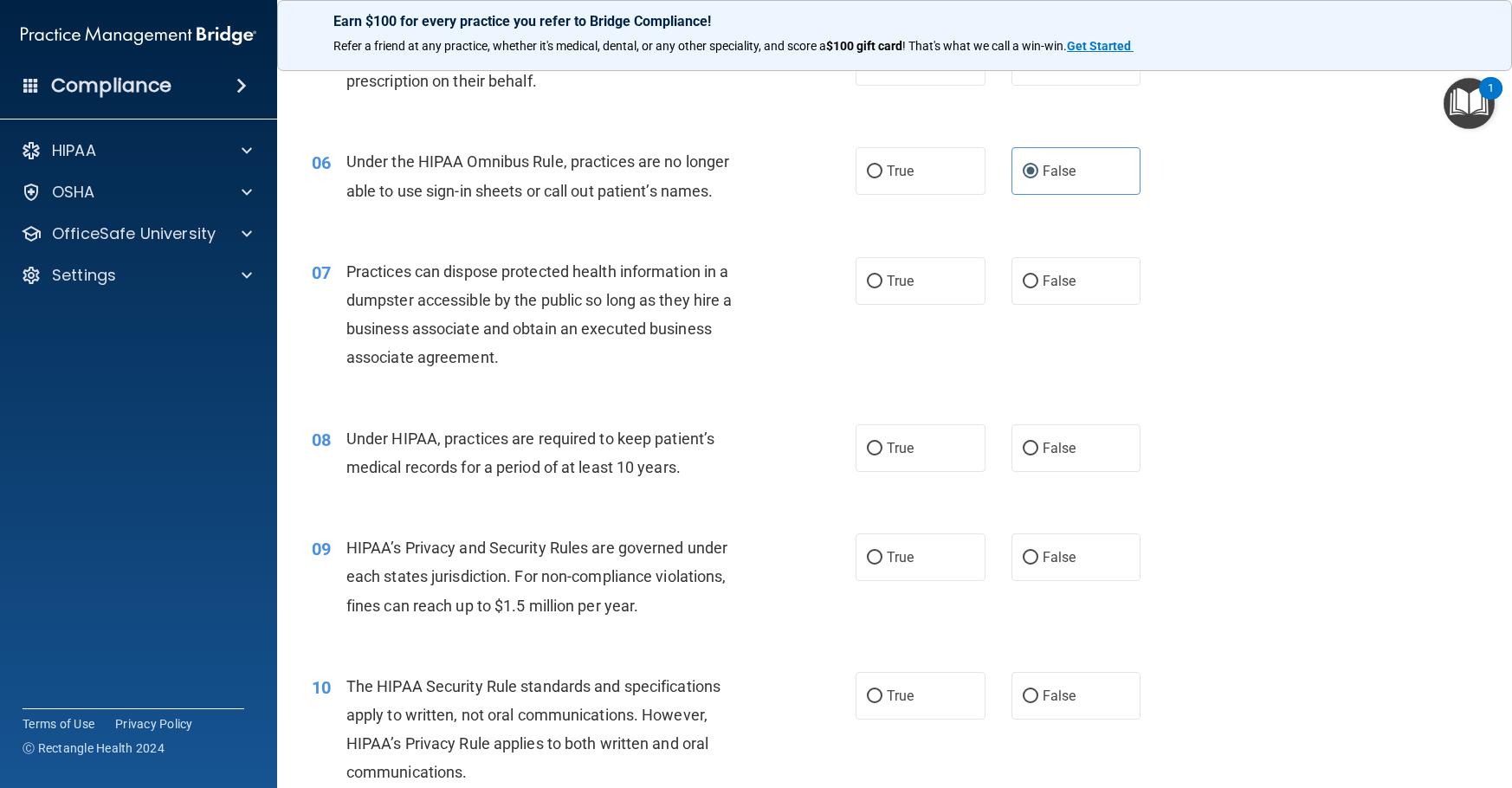
scroll to position [779, 0]
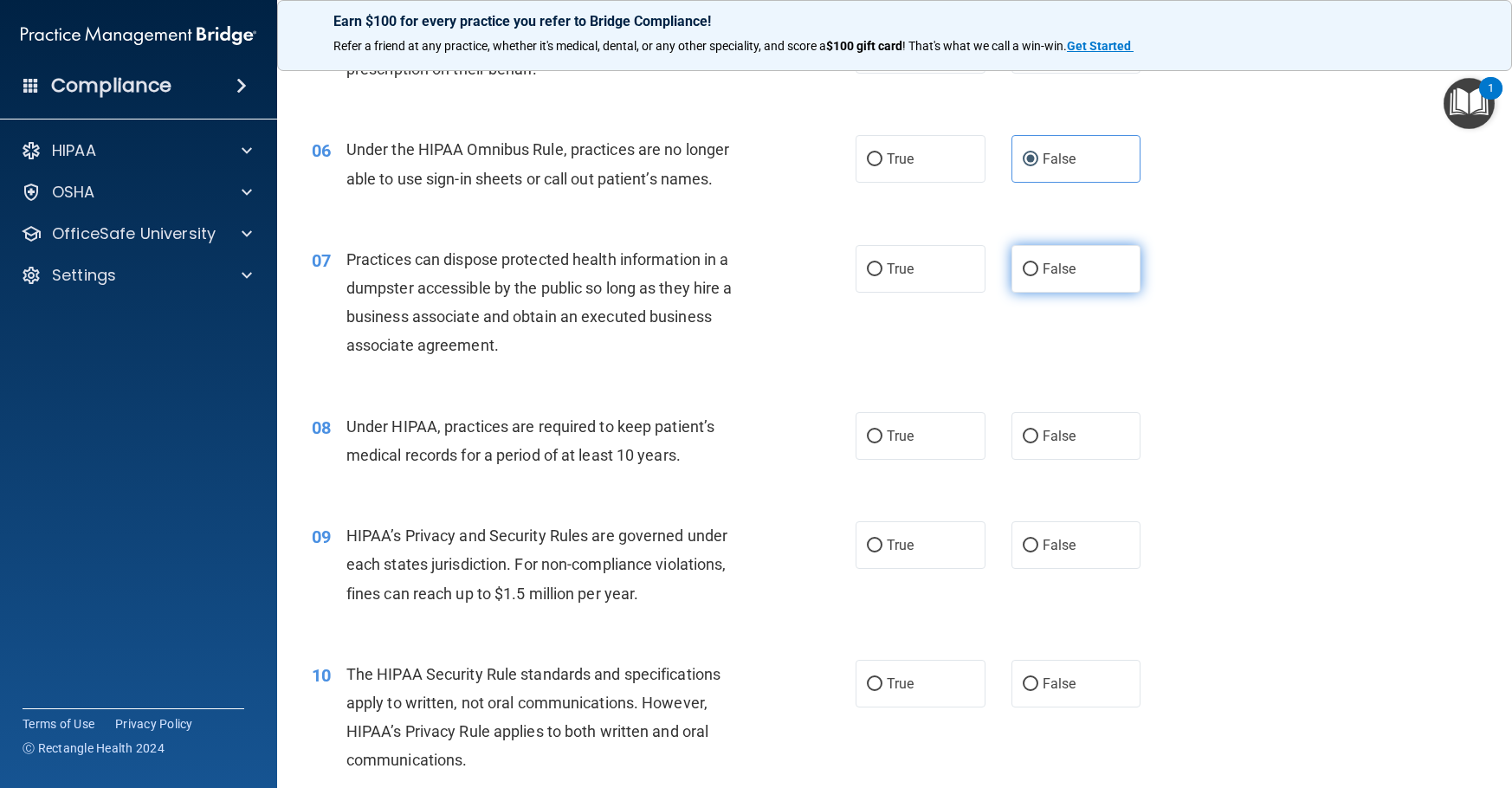
click at [1022, 276] on label "False" at bounding box center [1077, 269] width 130 height 48
click at [1022, 276] on input "False" at bounding box center [1030, 269] width 16 height 13
radio input "true"
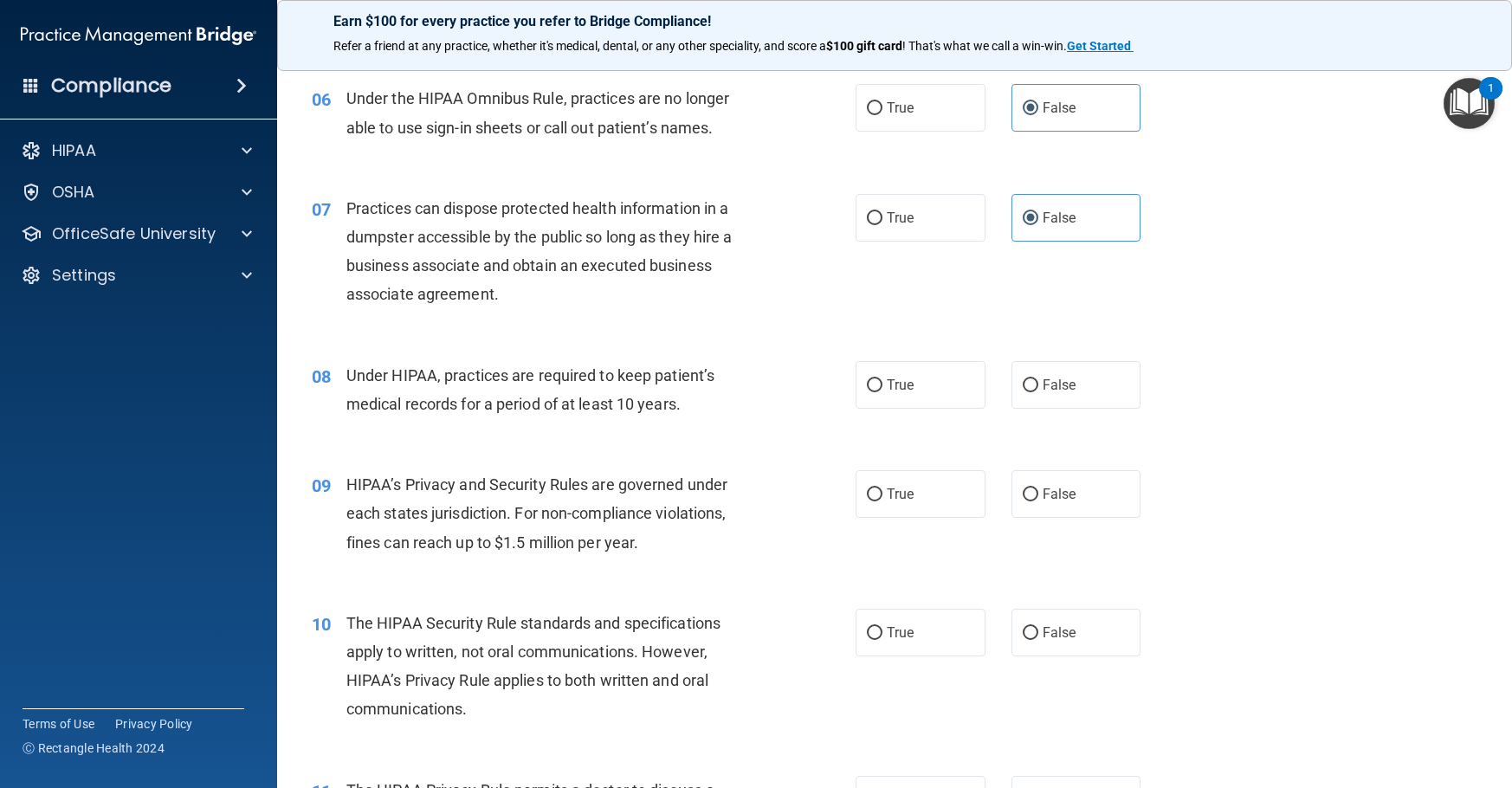
scroll to position [865, 0]
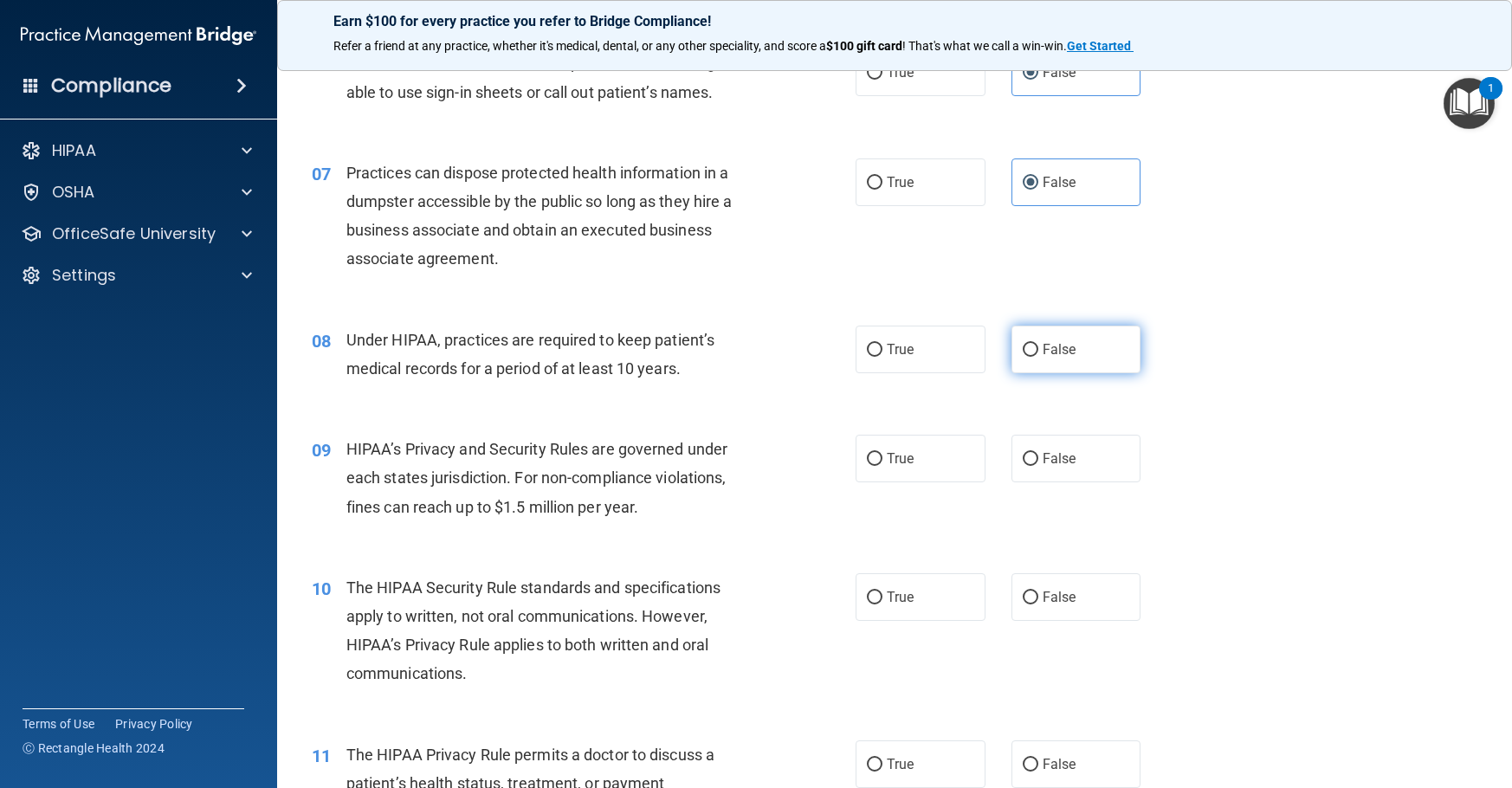
click at [1022, 347] on input "False" at bounding box center [1030, 350] width 16 height 13
radio input "true"
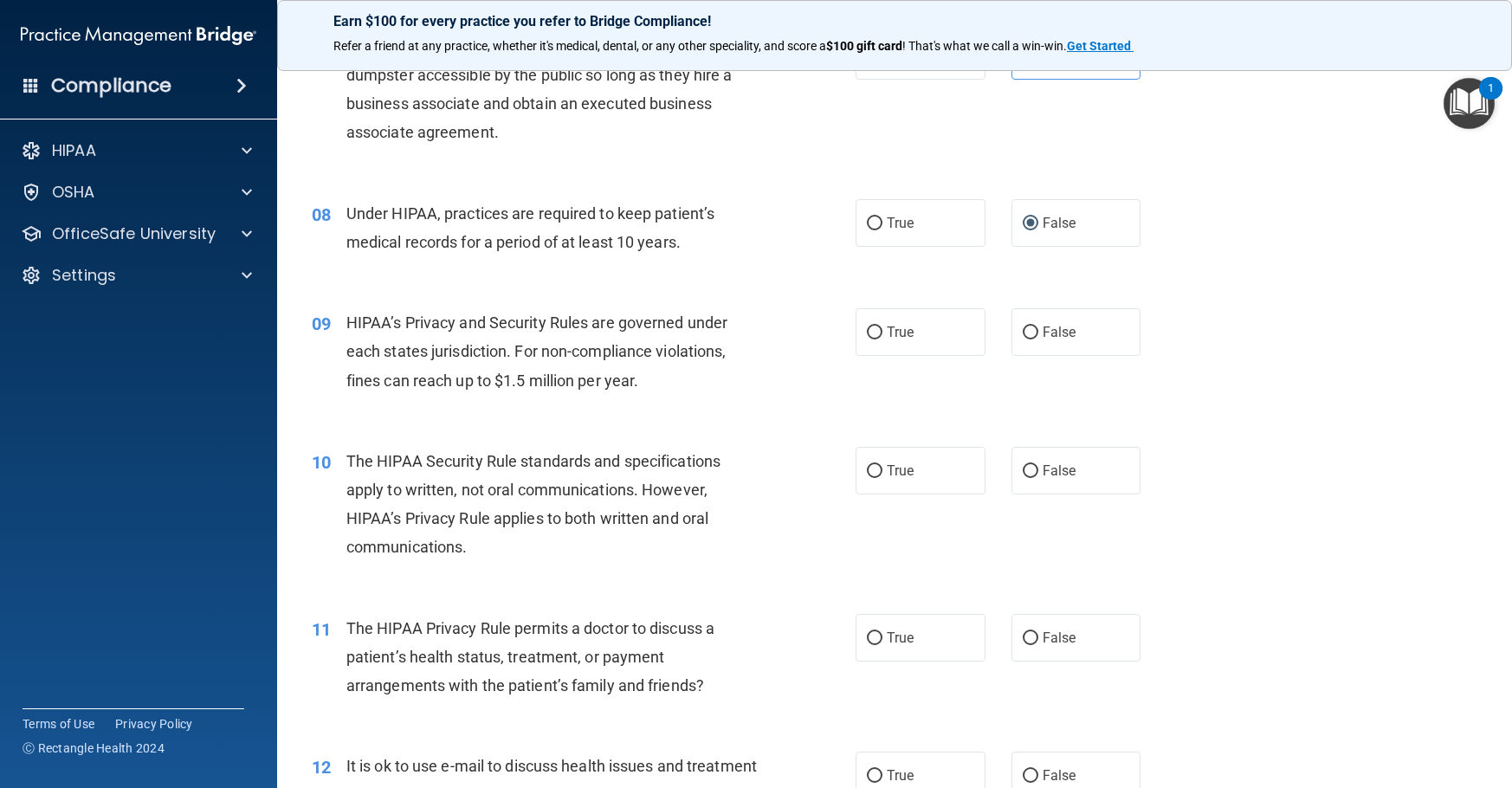
scroll to position [1039, 0]
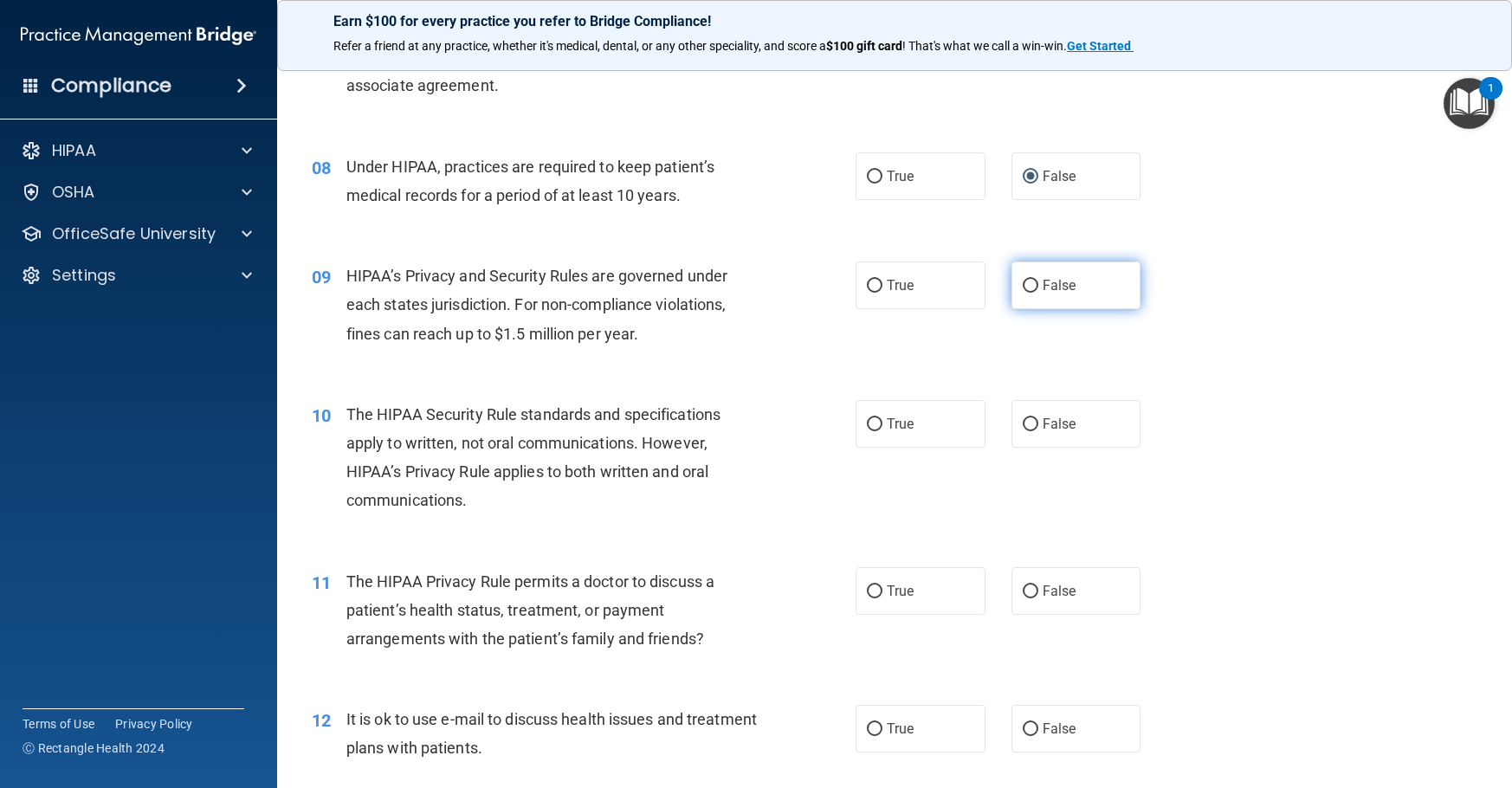
click at [1047, 287] on span "False" at bounding box center [1059, 285] width 33 height 17
click at [1038, 287] on input "False" at bounding box center [1030, 286] width 16 height 13
radio input "true"
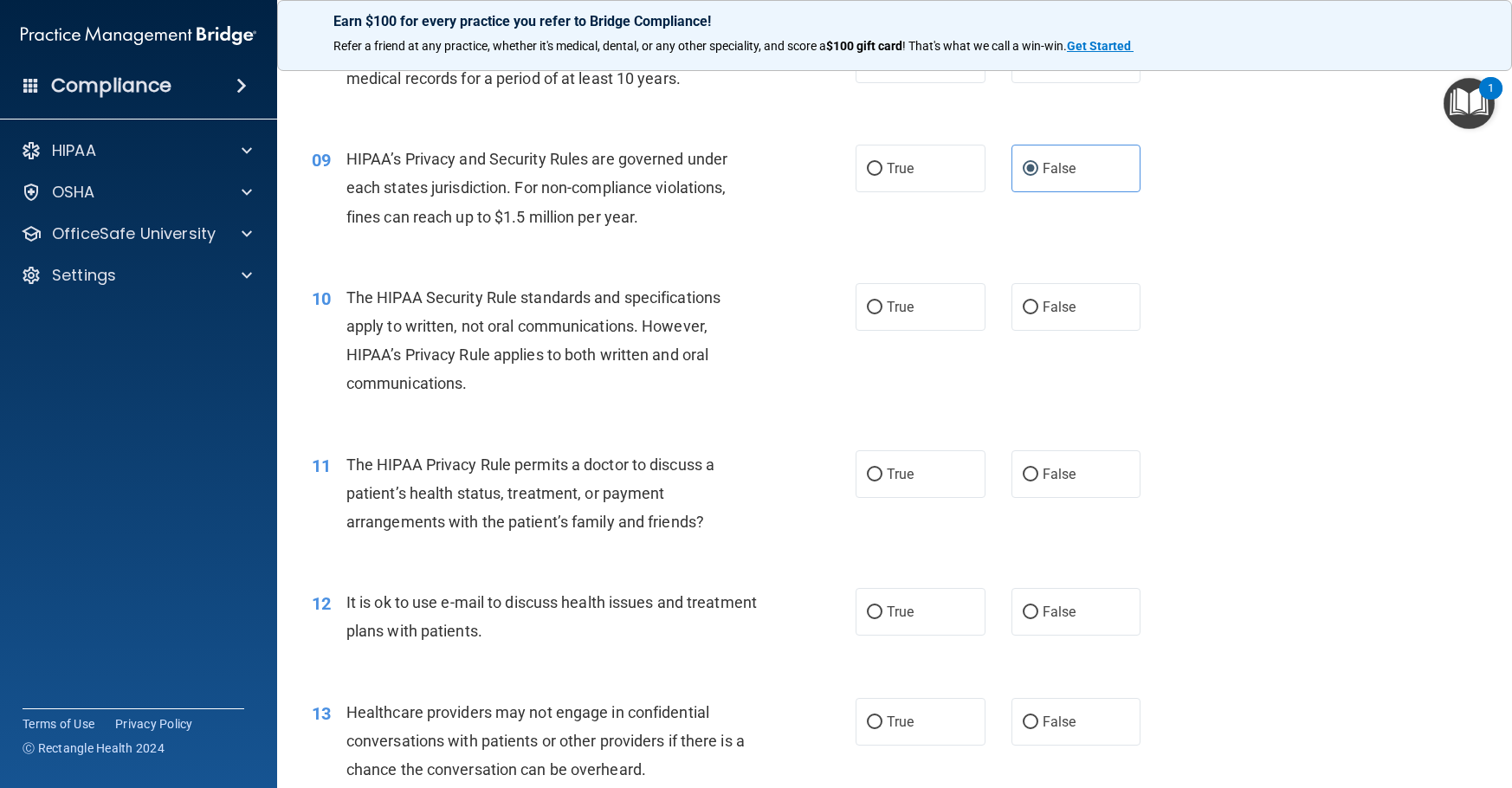
scroll to position [1212, 0]
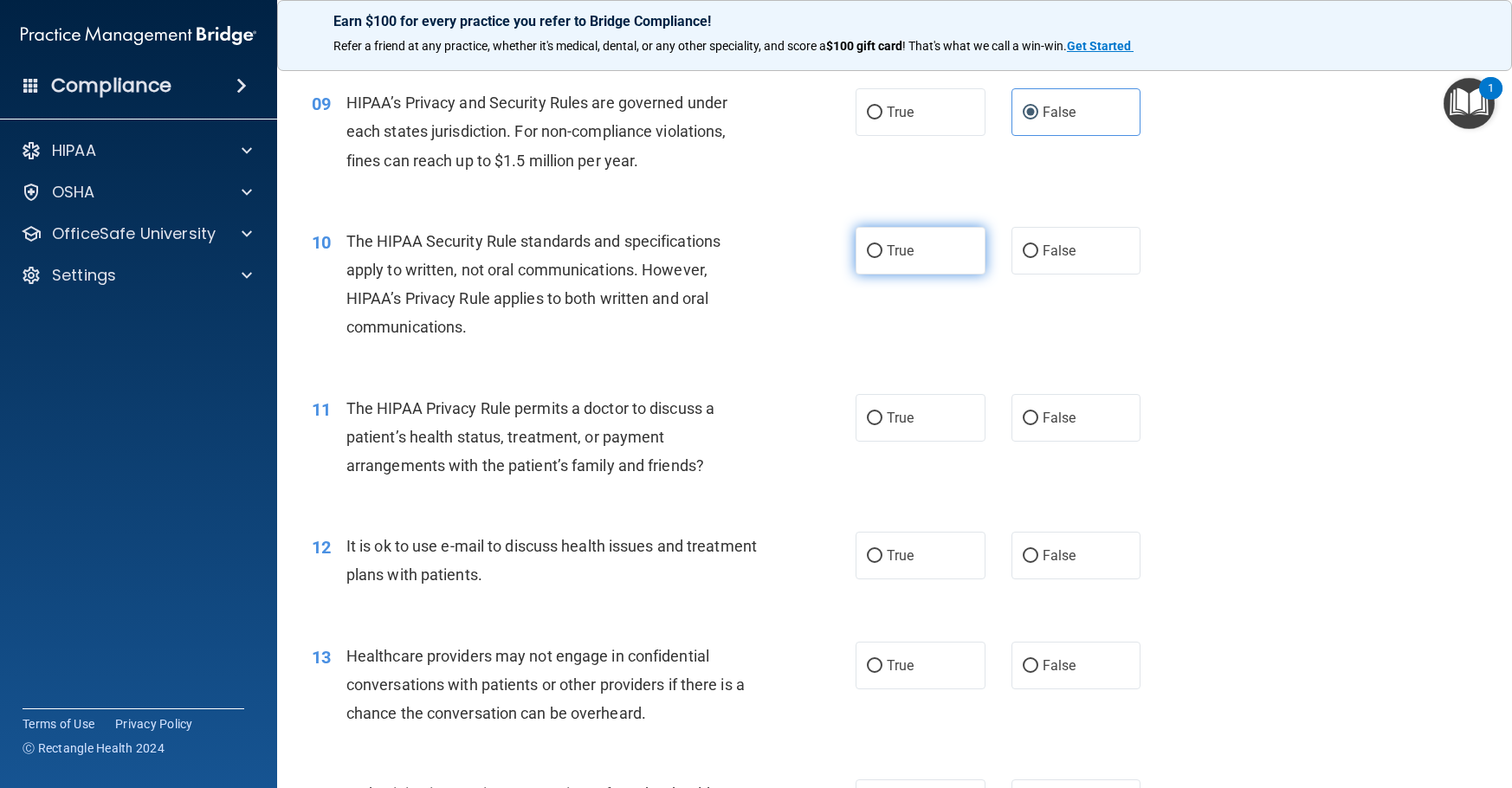
click at [856, 256] on label "True" at bounding box center [921, 251] width 130 height 48
click at [867, 256] on input "True" at bounding box center [874, 251] width 16 height 13
radio input "true"
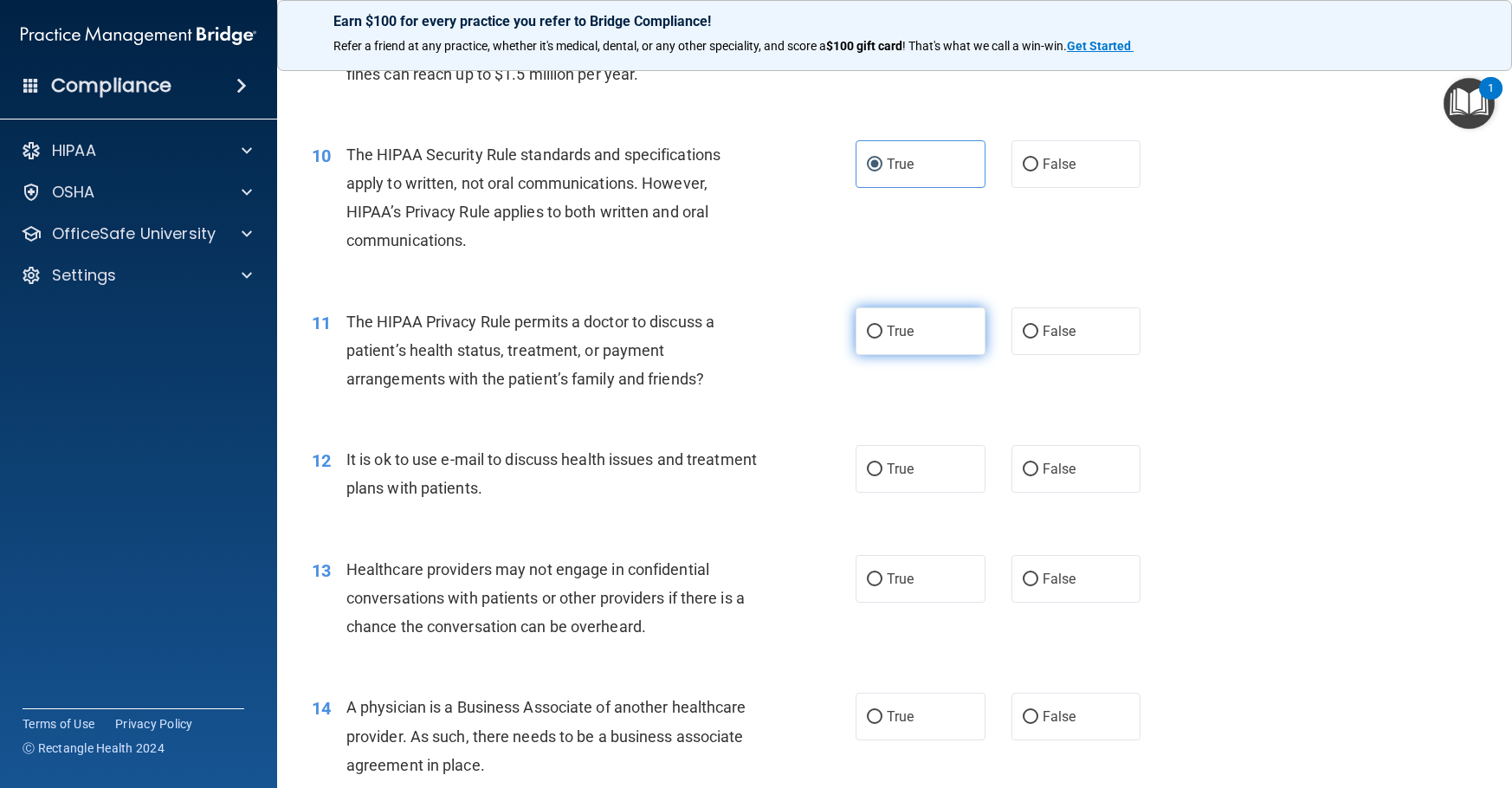
click at [876, 329] on label "True" at bounding box center [921, 331] width 130 height 48
click at [876, 329] on input "True" at bounding box center [874, 332] width 16 height 13
radio input "true"
click at [876, 478] on label "True" at bounding box center [921, 468] width 130 height 48
click at [876, 476] on input "True" at bounding box center [874, 469] width 16 height 13
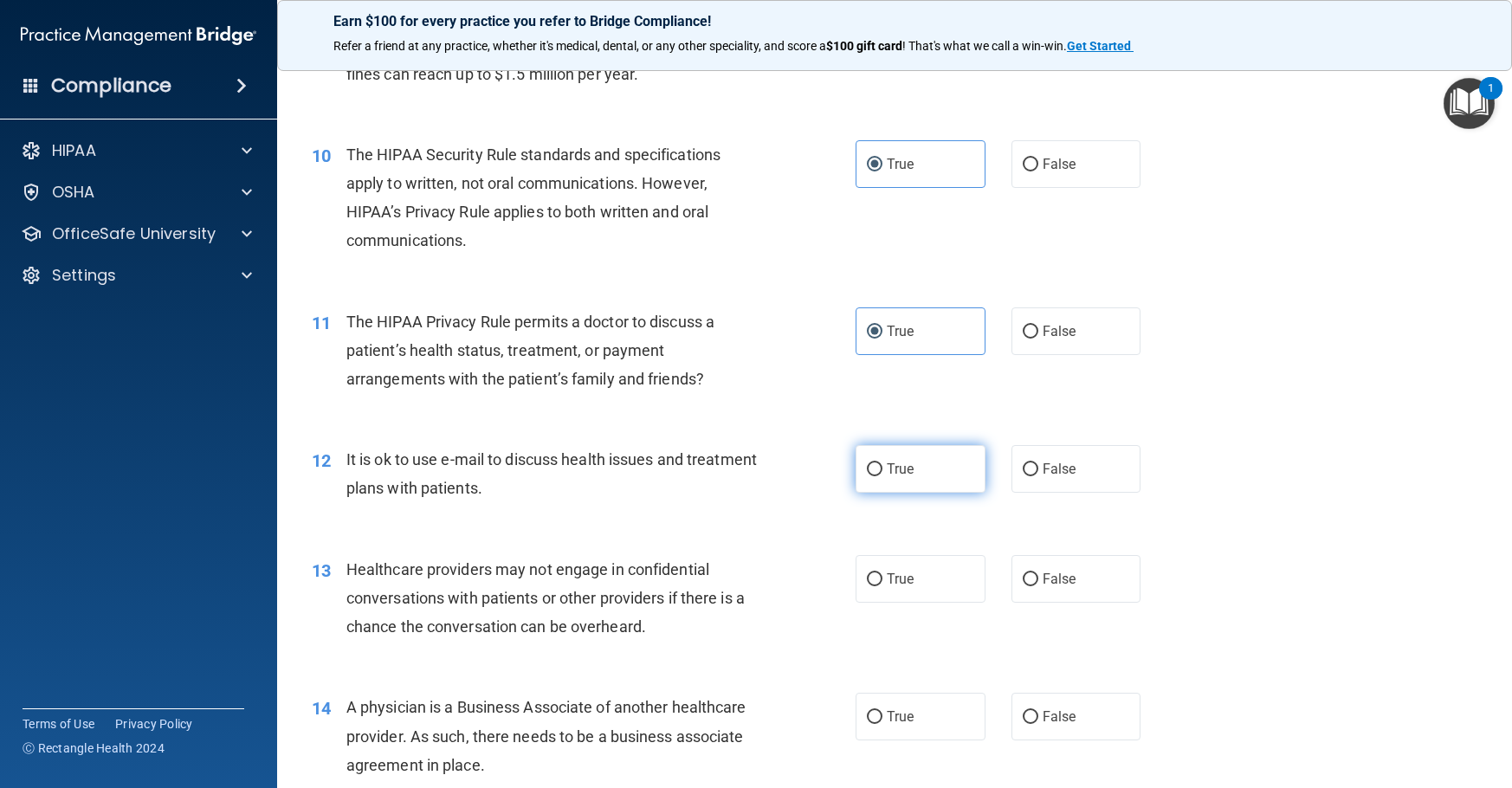
radio input "true"
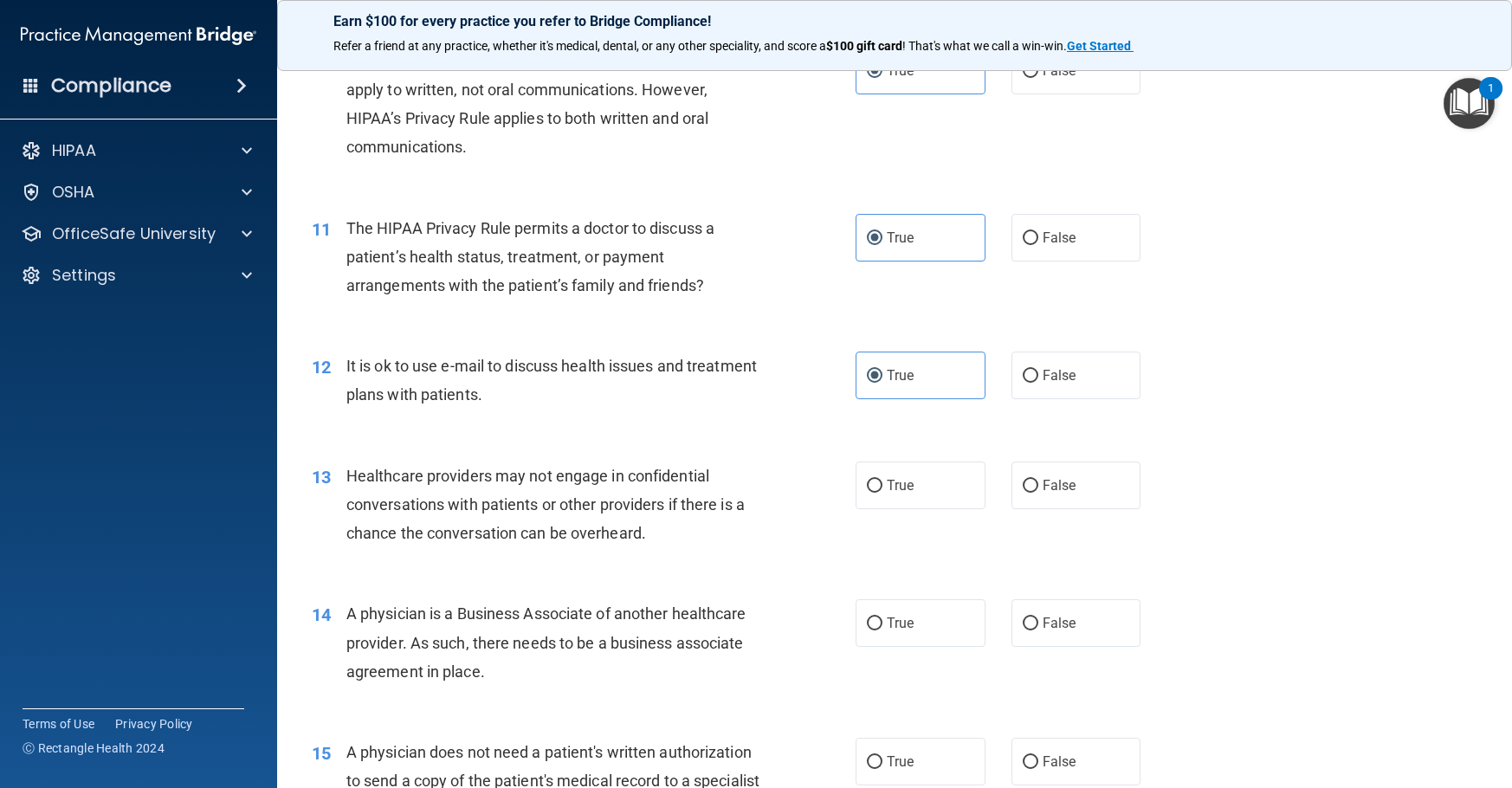
scroll to position [1472, 0]
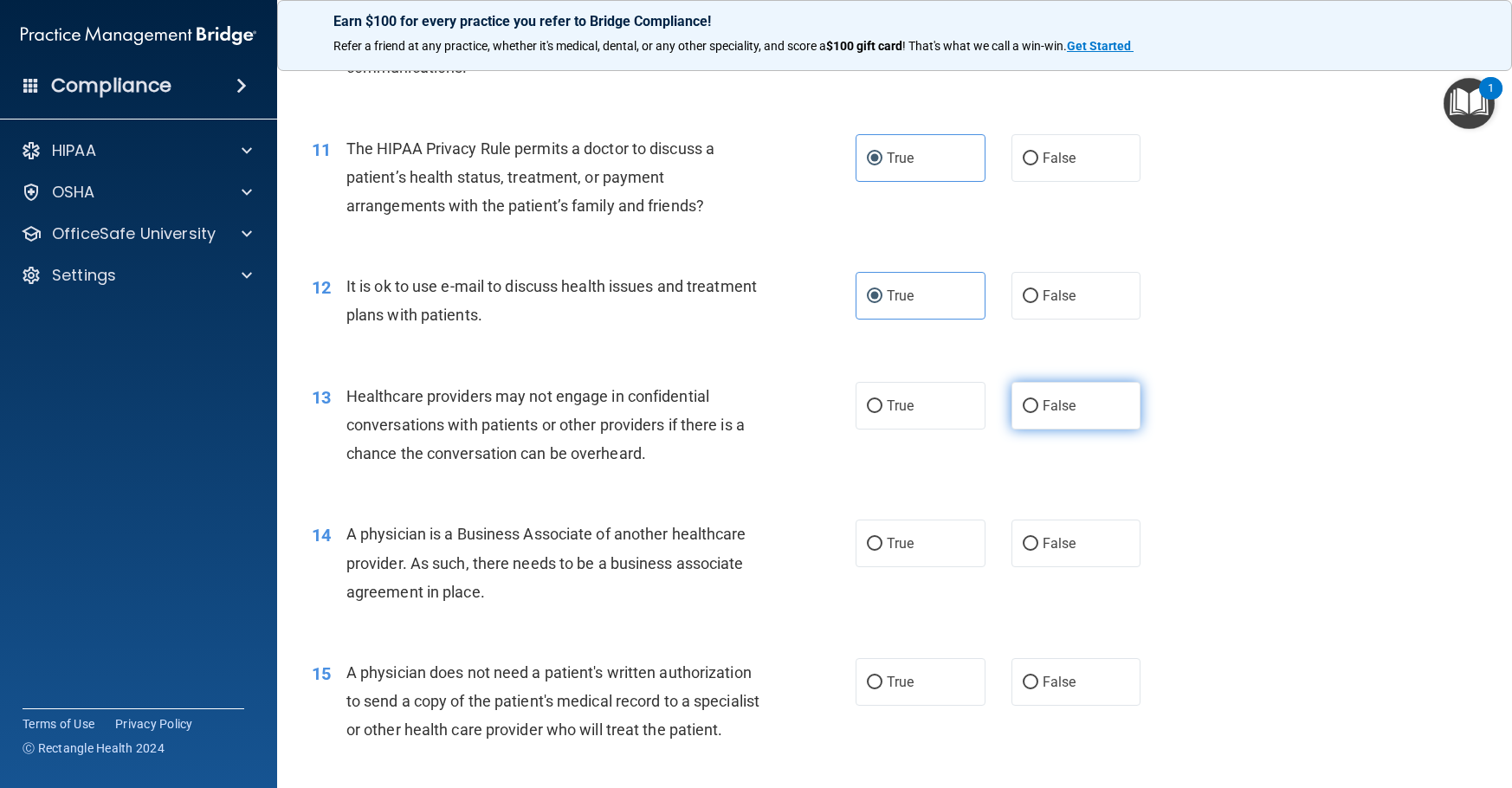
click at [1022, 405] on input "False" at bounding box center [1030, 406] width 16 height 13
radio input "true"
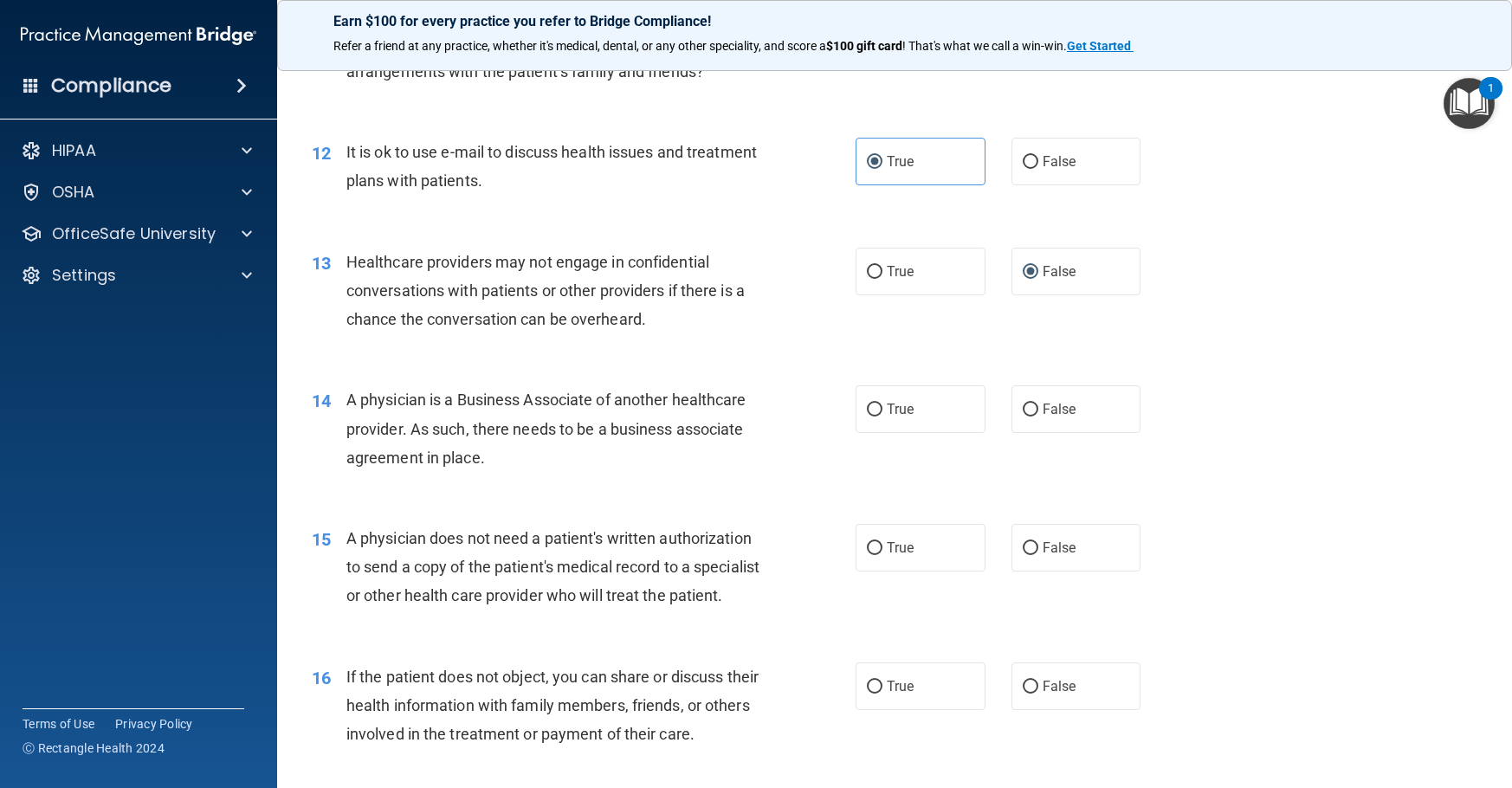
scroll to position [1646, 0]
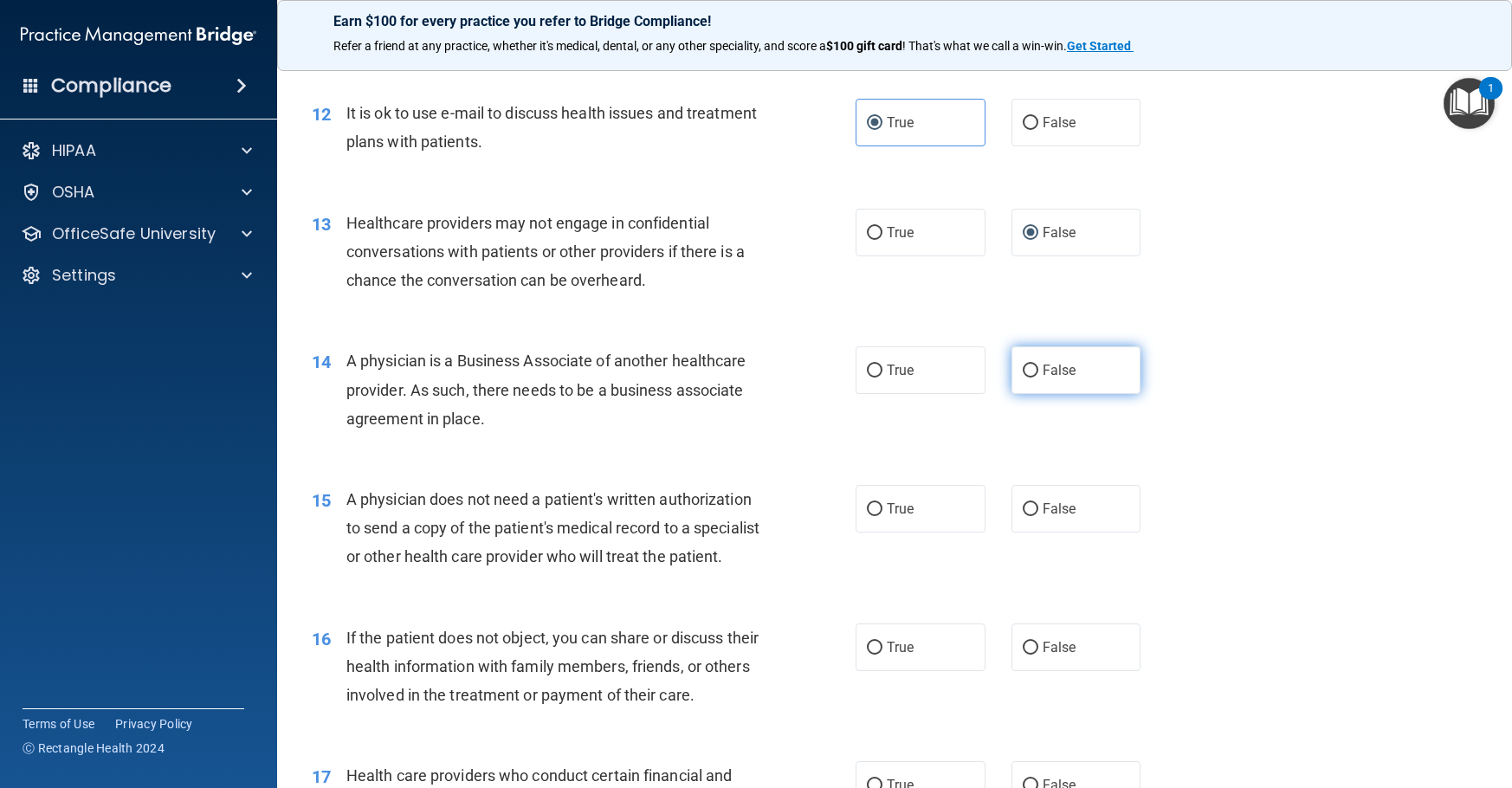
click at [1048, 372] on span "False" at bounding box center [1059, 370] width 33 height 17
click at [1038, 372] on input "False" at bounding box center [1030, 371] width 16 height 13
radio input "true"
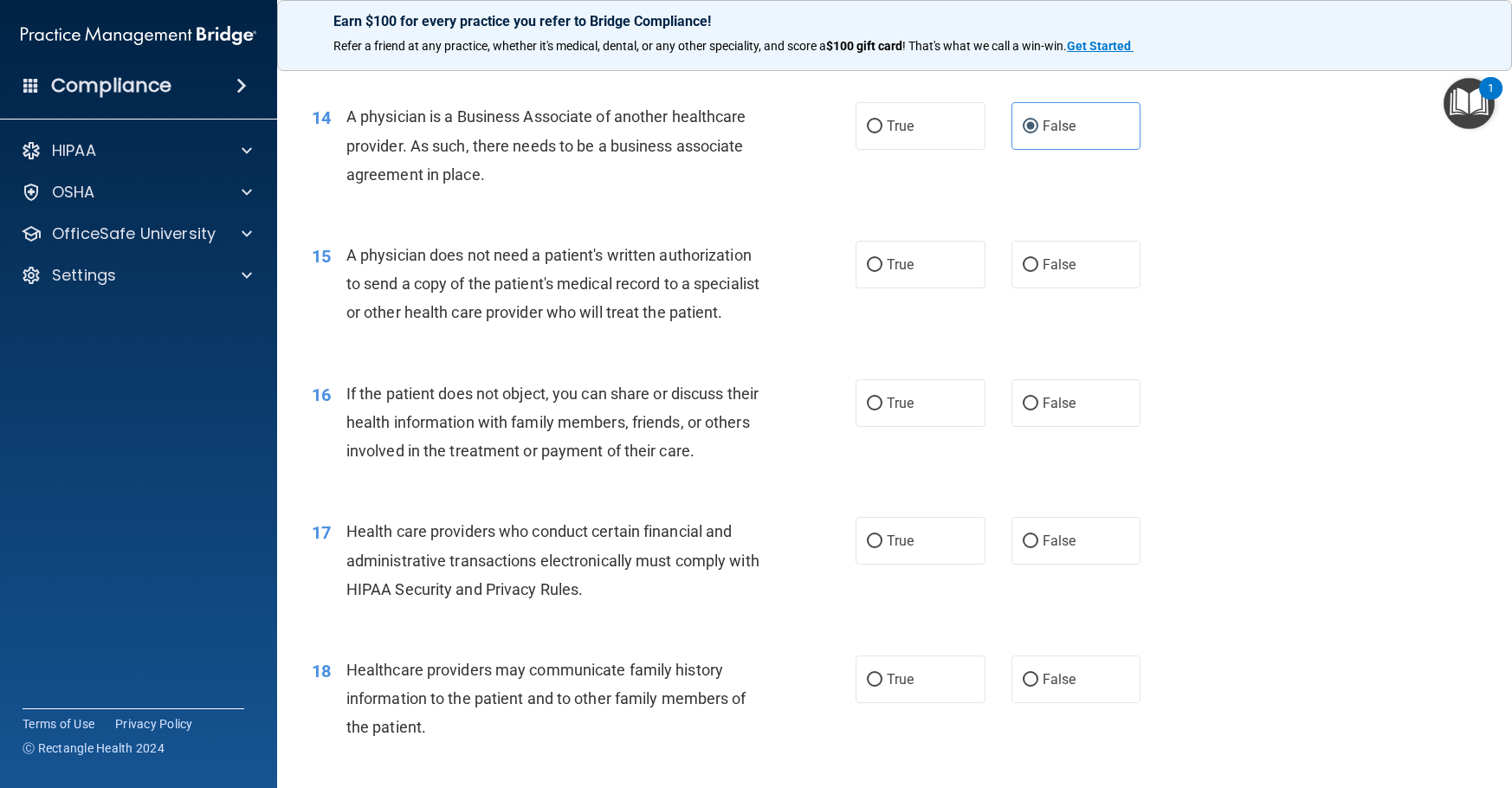
scroll to position [1905, 0]
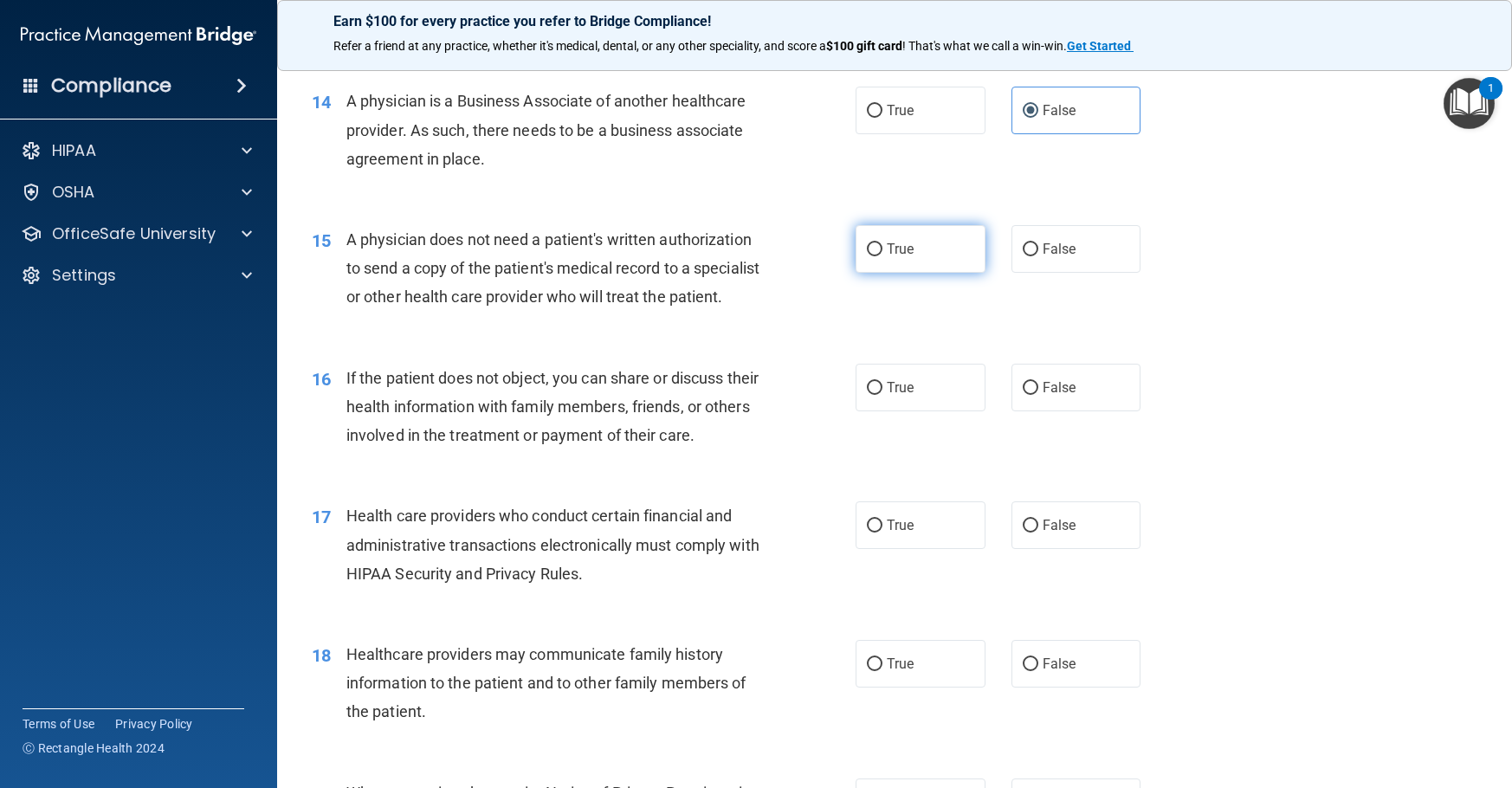
click at [925, 259] on label "True" at bounding box center [921, 249] width 130 height 48
click at [882, 256] on input "True" at bounding box center [874, 249] width 16 height 13
radio input "true"
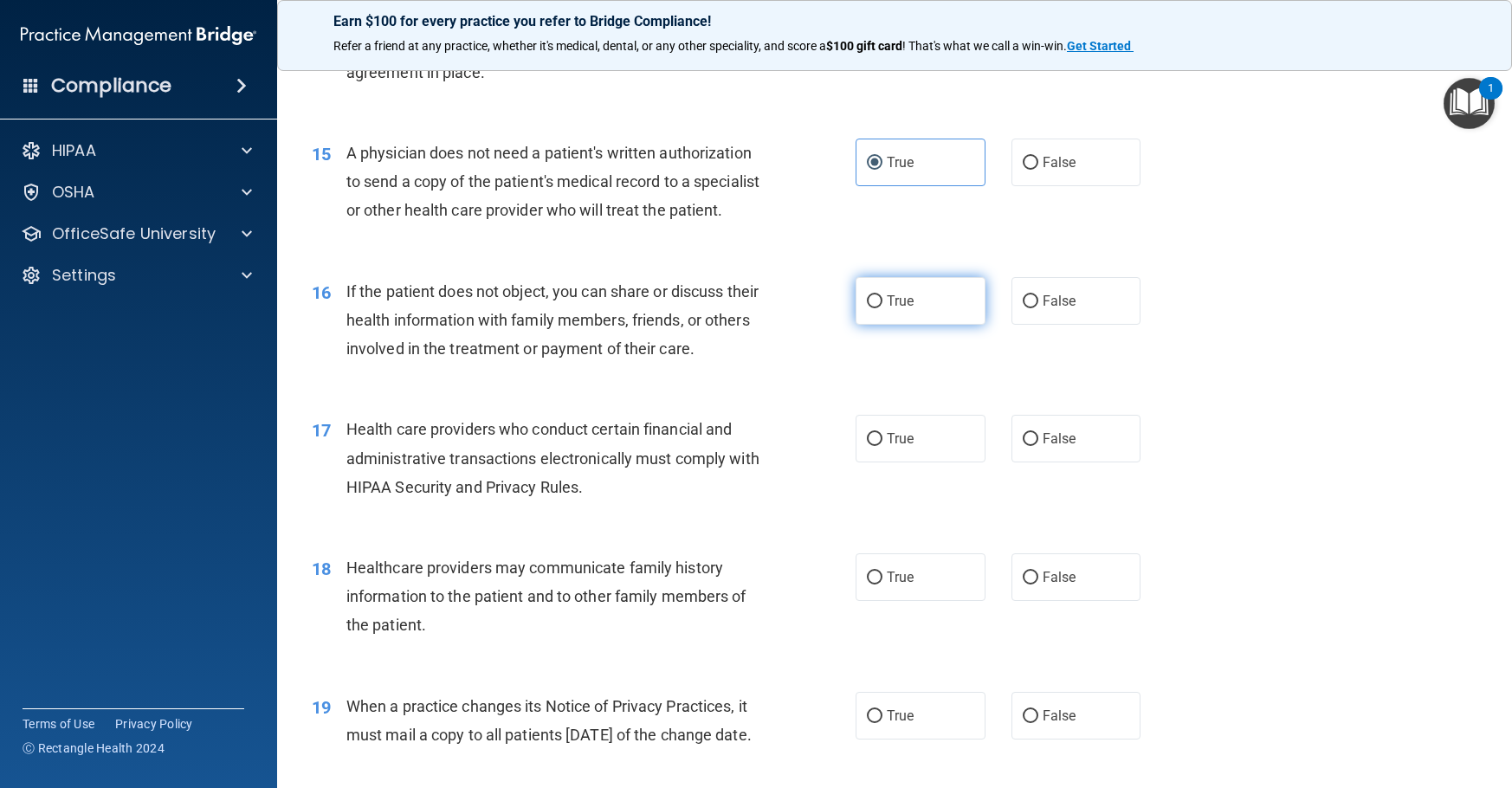
click at [899, 309] on span "True" at bounding box center [900, 300] width 26 height 17
click at [882, 308] on input "True" at bounding box center [874, 301] width 16 height 13
radio input "true"
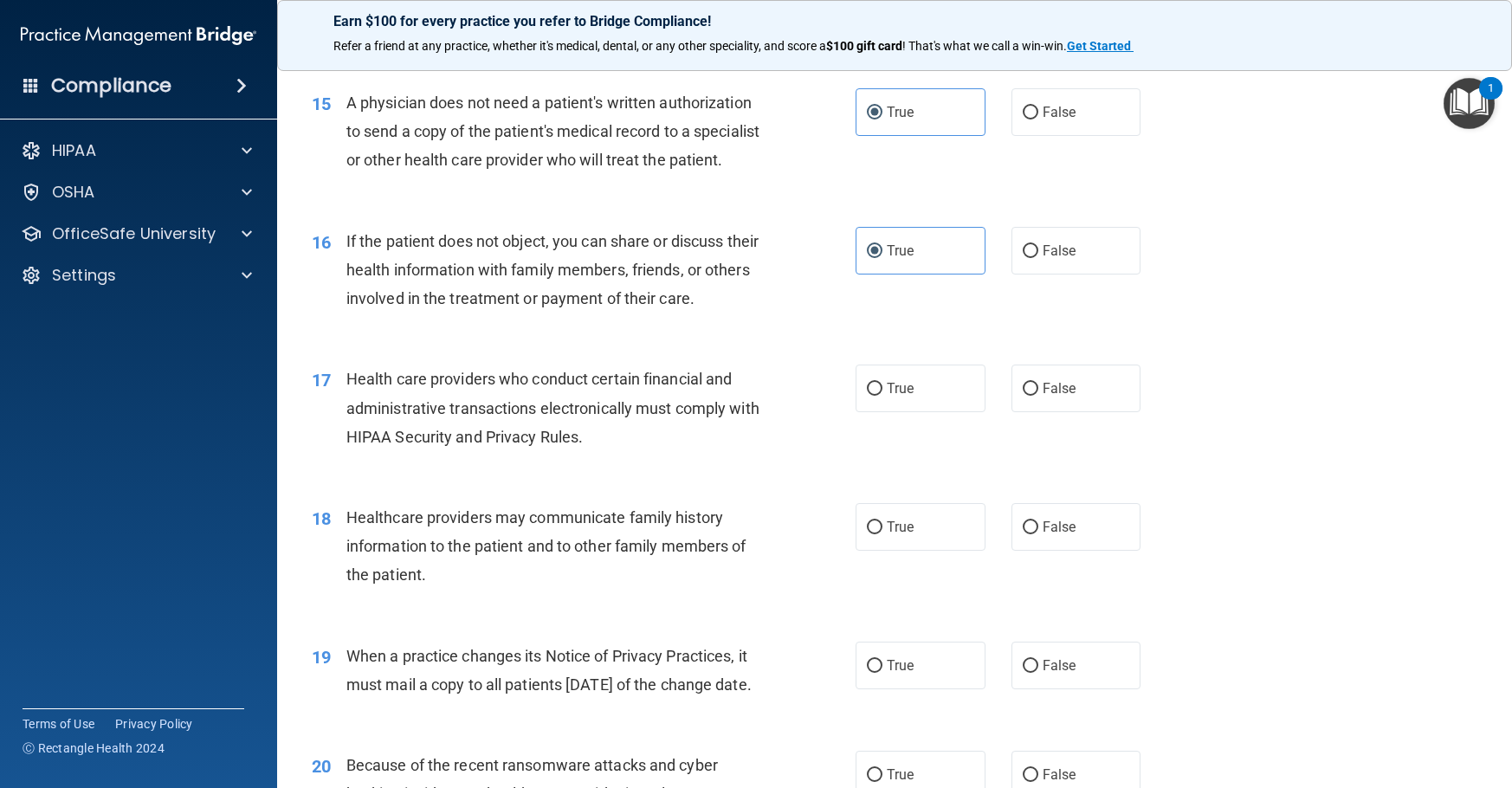
scroll to position [2078, 0]
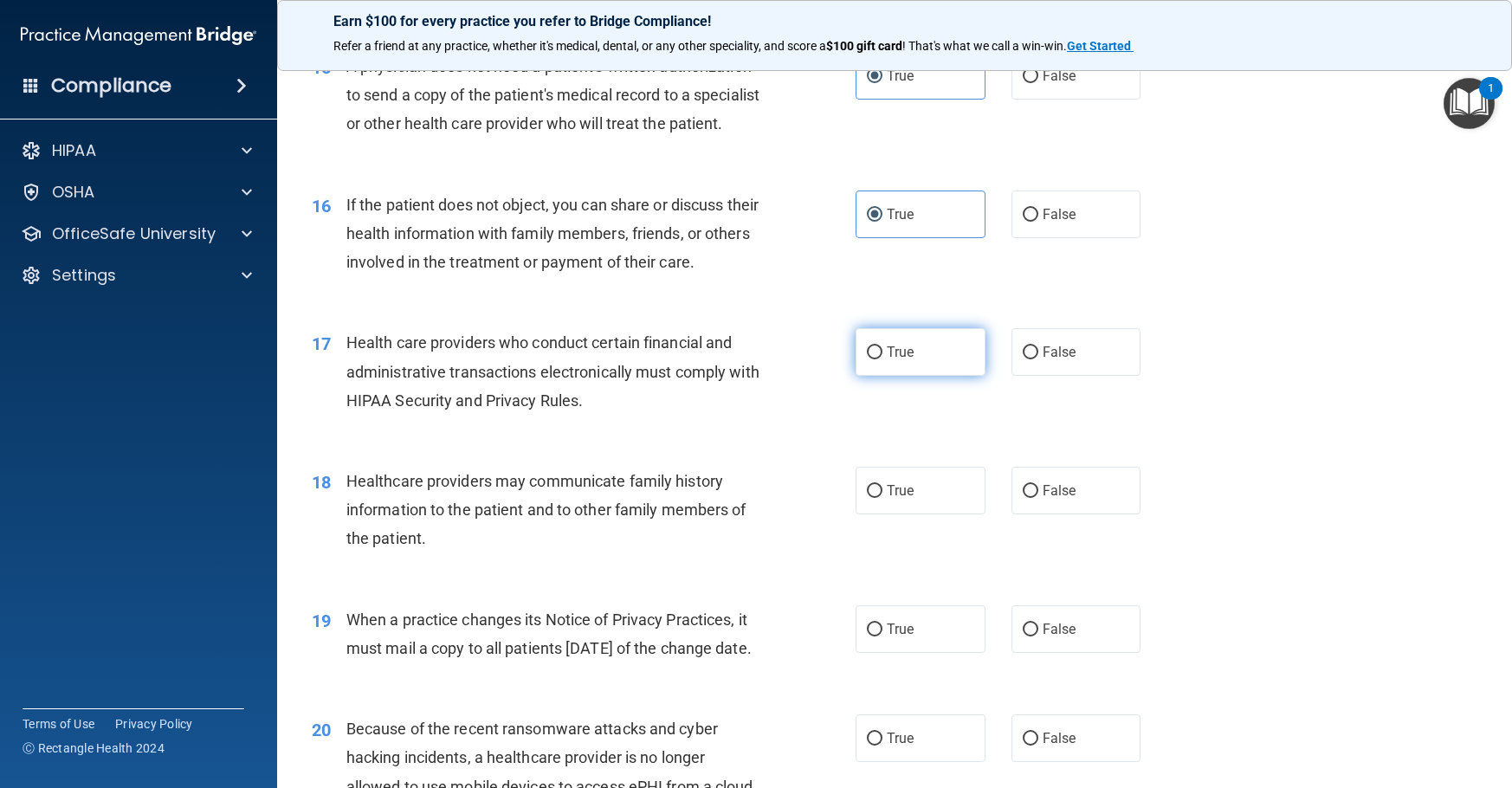
click at [896, 360] on span "True" at bounding box center [900, 351] width 26 height 17
click at [882, 359] on input "True" at bounding box center [874, 352] width 16 height 13
radio input "true"
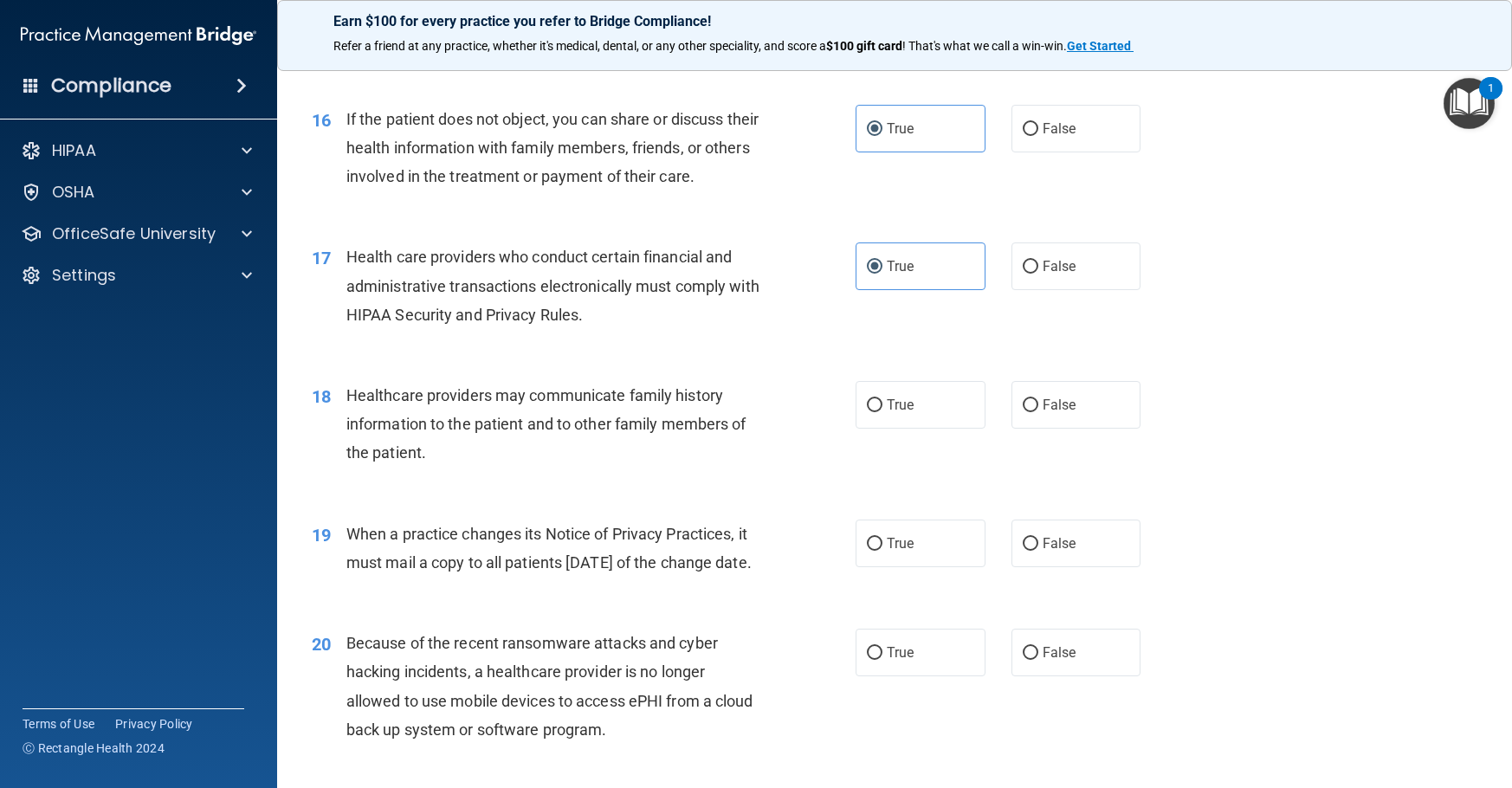
scroll to position [2165, 0]
click at [1050, 412] on span "False" at bounding box center [1059, 403] width 33 height 17
click at [1038, 411] on input "False" at bounding box center [1030, 404] width 16 height 13
radio input "true"
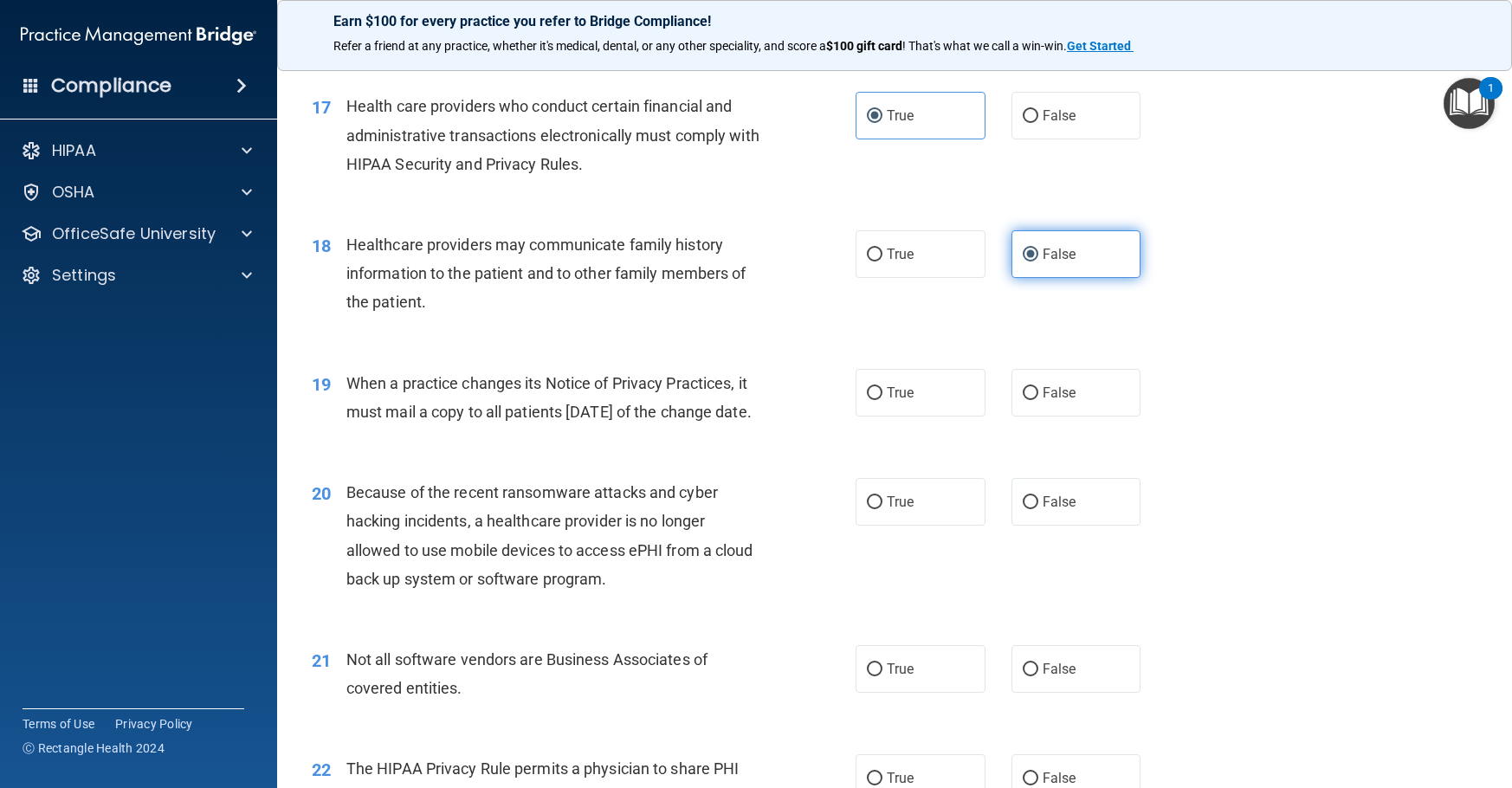
scroll to position [2425, 0]
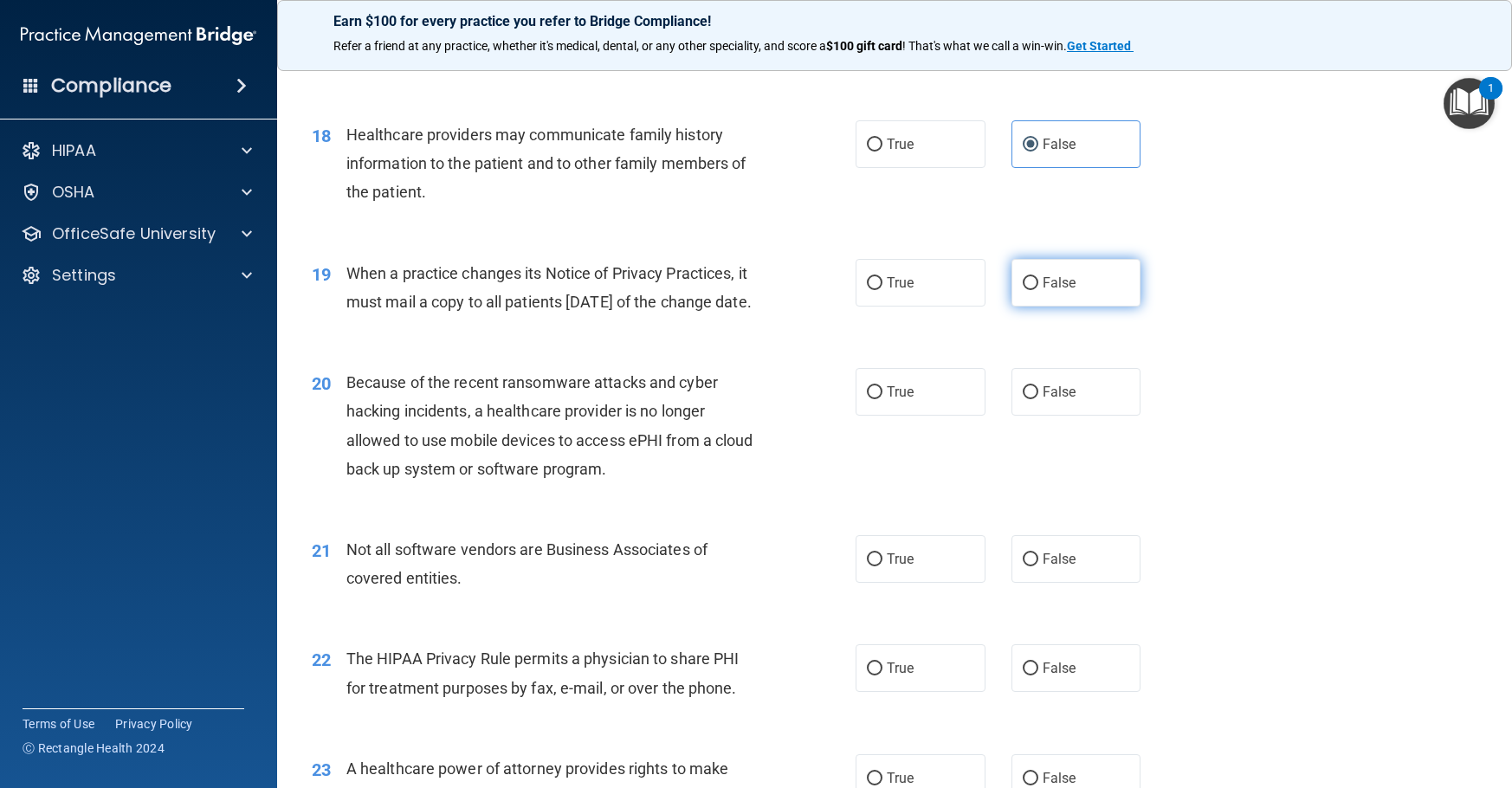
click at [1043, 291] on span "False" at bounding box center [1059, 283] width 33 height 17
click at [1038, 290] on input "False" at bounding box center [1030, 284] width 16 height 13
radio input "true"
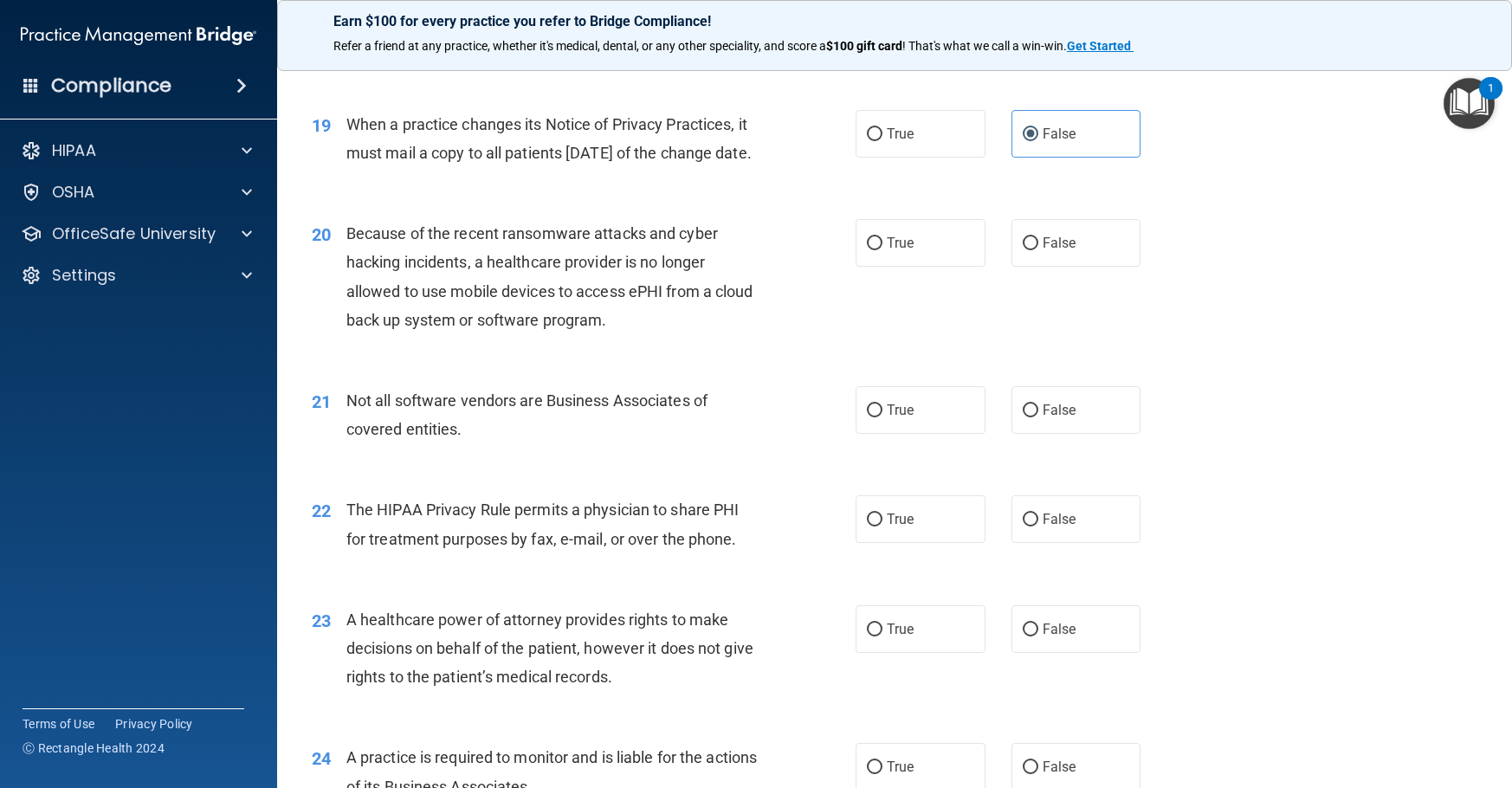
scroll to position [2597, 0]
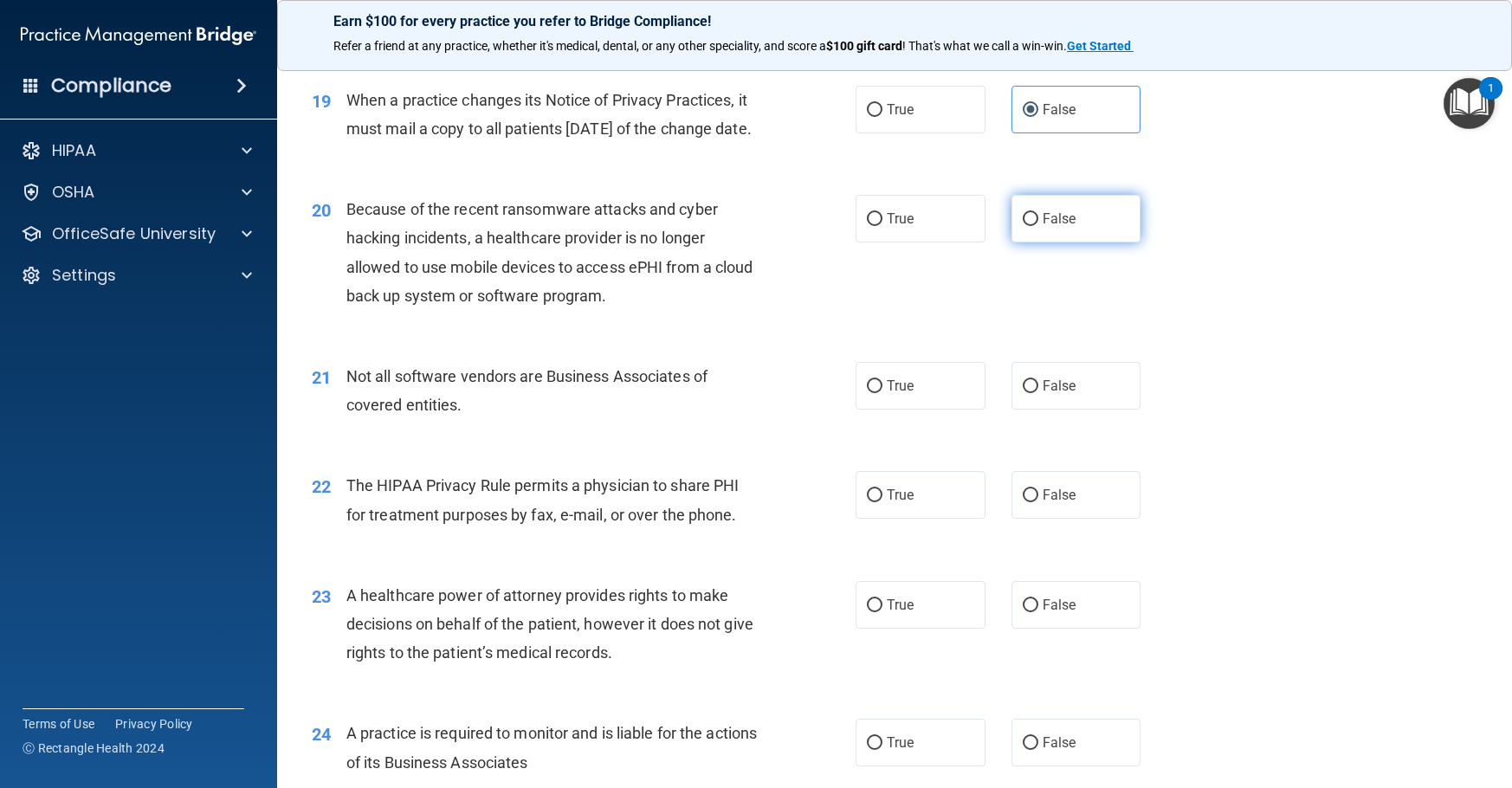
click at [1043, 227] on span "False" at bounding box center [1059, 218] width 33 height 17
click at [1038, 226] on input "False" at bounding box center [1030, 219] width 16 height 13
radio input "true"
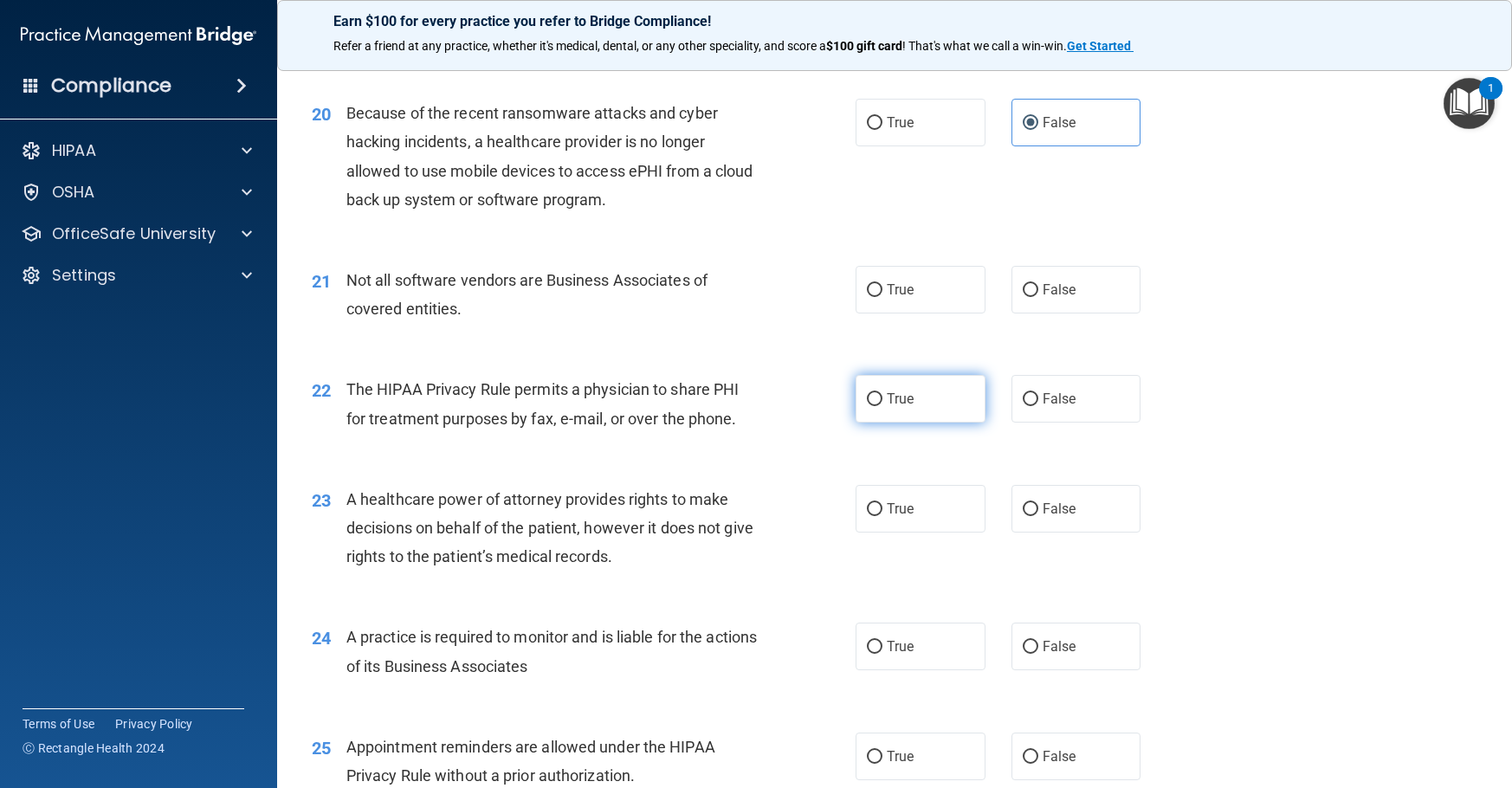
scroll to position [2771, 0]
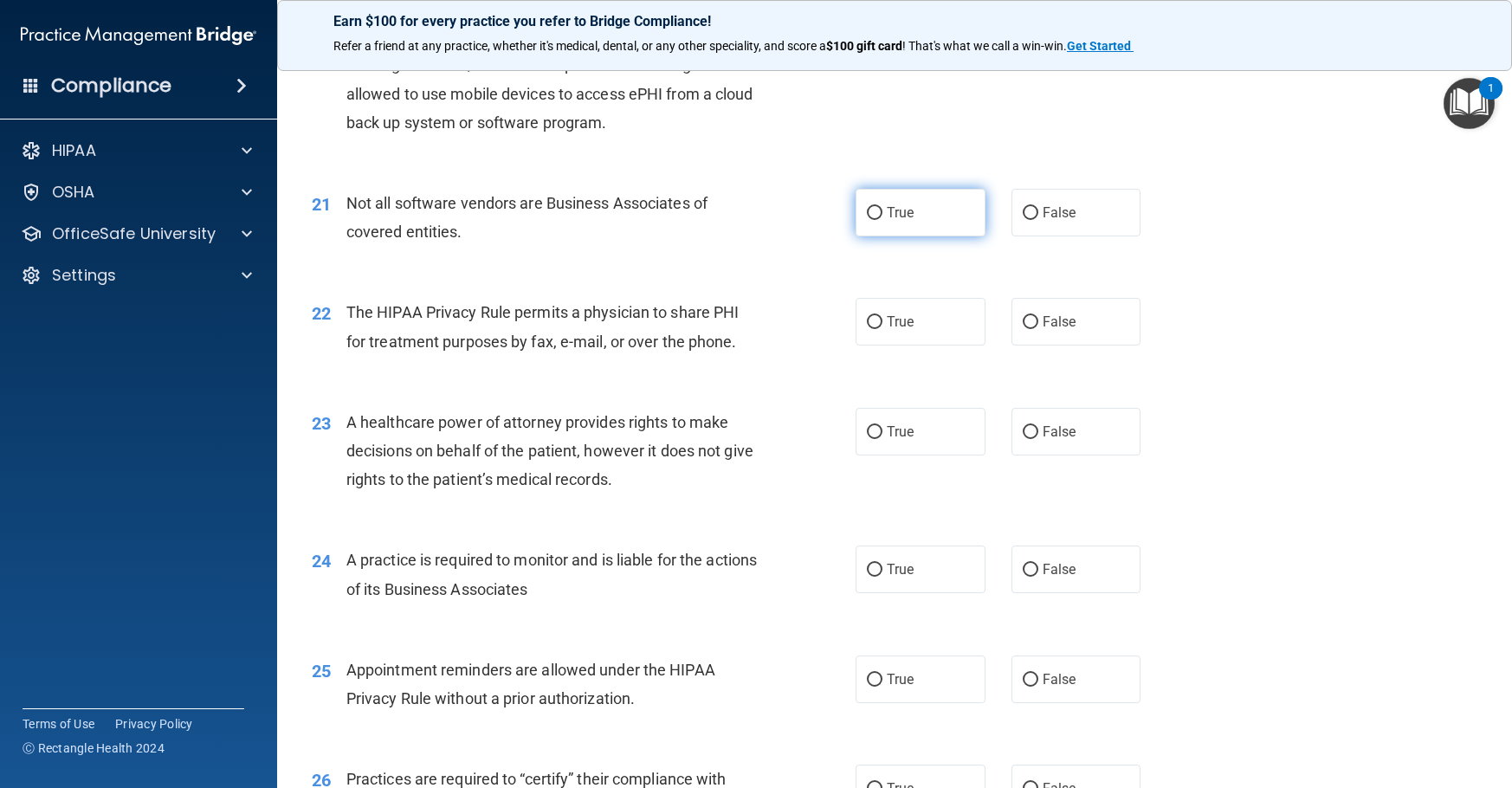
click at [911, 236] on label "True" at bounding box center [921, 212] width 130 height 48
click at [882, 220] on input "True" at bounding box center [874, 213] width 16 height 13
radio input "true"
click at [890, 330] on span "True" at bounding box center [900, 321] width 26 height 17
click at [882, 329] on input "True" at bounding box center [874, 322] width 16 height 13
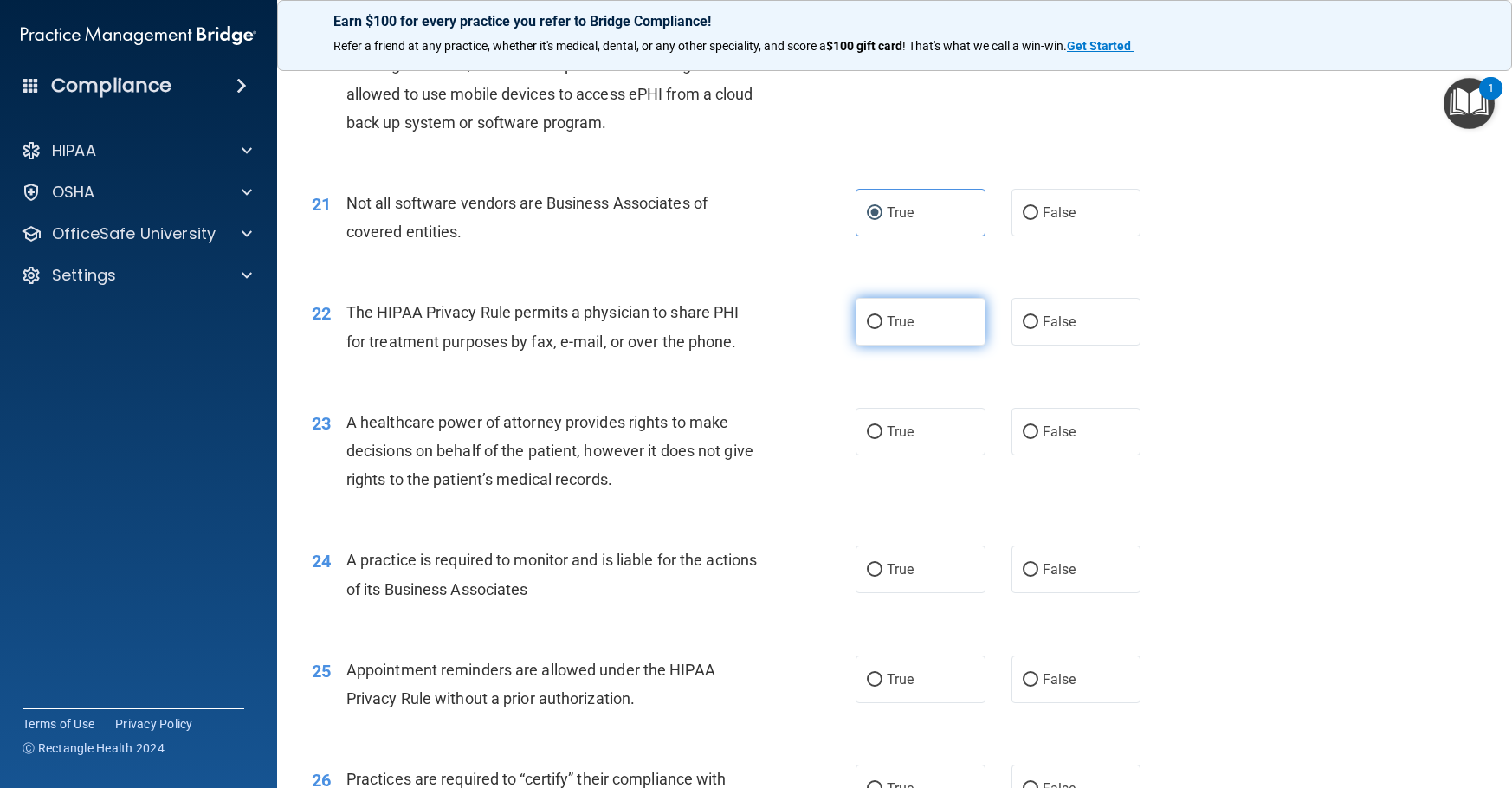
radio input "true"
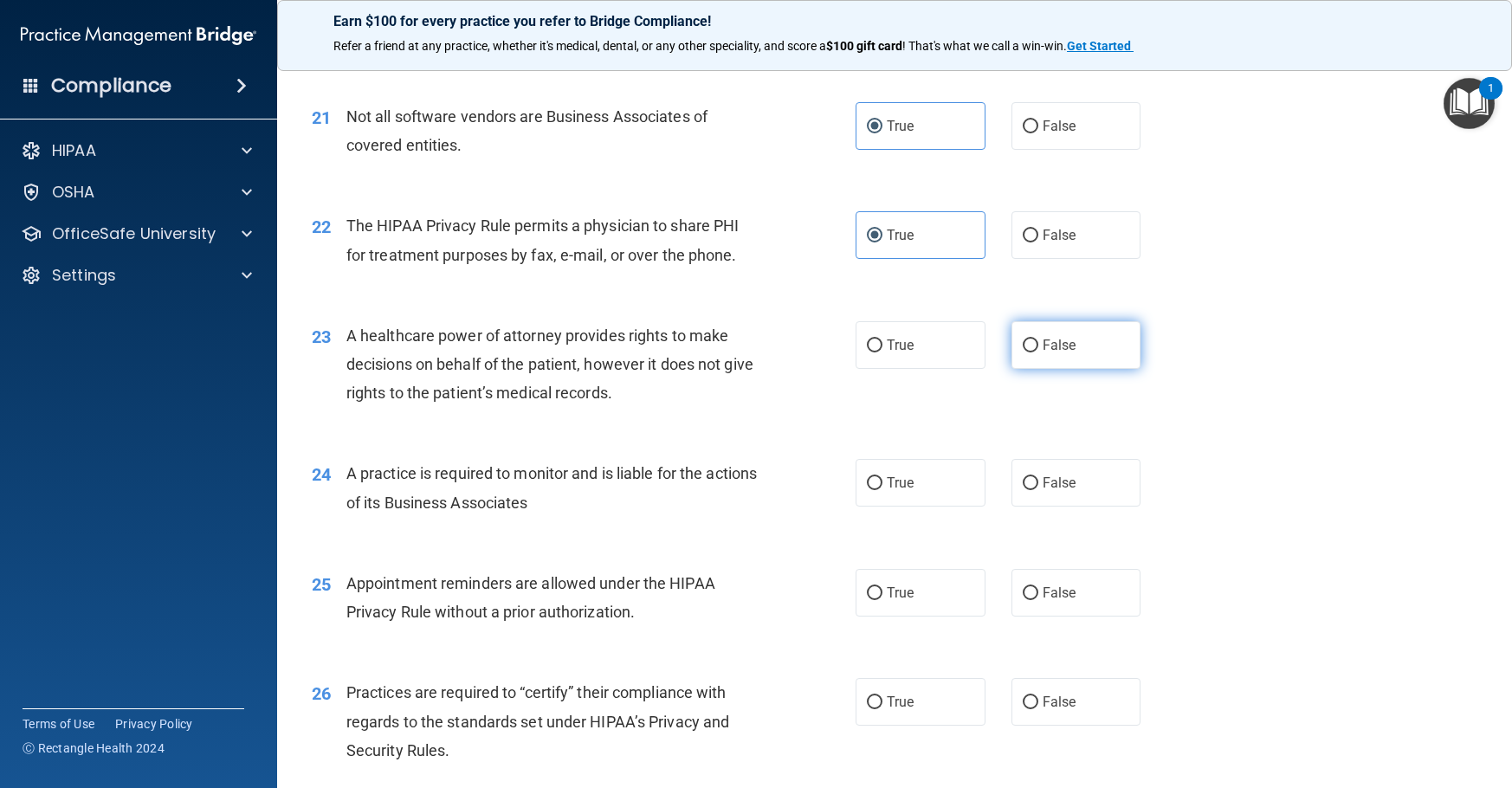
click at [1055, 353] on span "False" at bounding box center [1059, 345] width 33 height 17
click at [1038, 352] on input "False" at bounding box center [1030, 346] width 16 height 13
radio input "true"
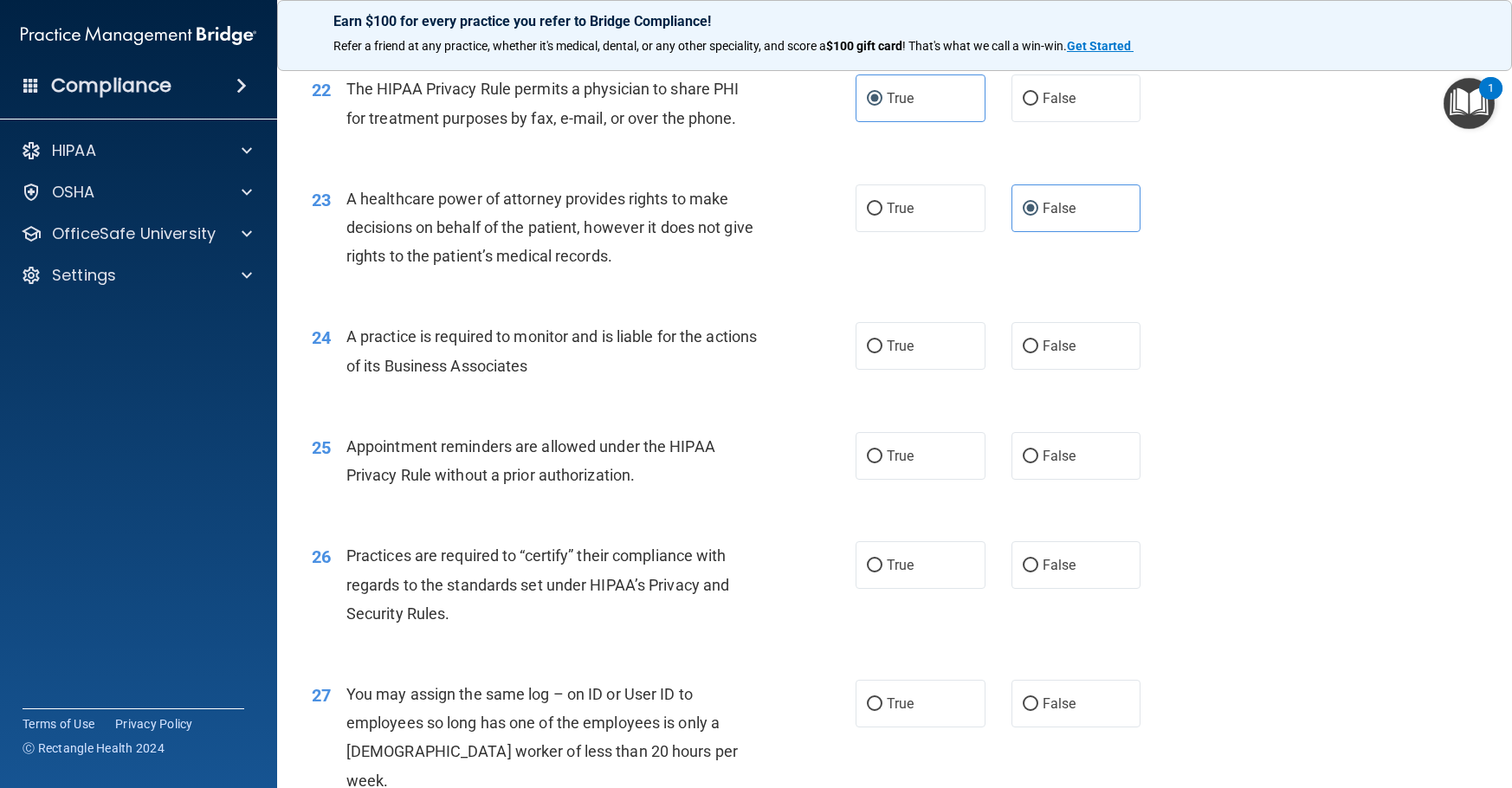
scroll to position [3030, 0]
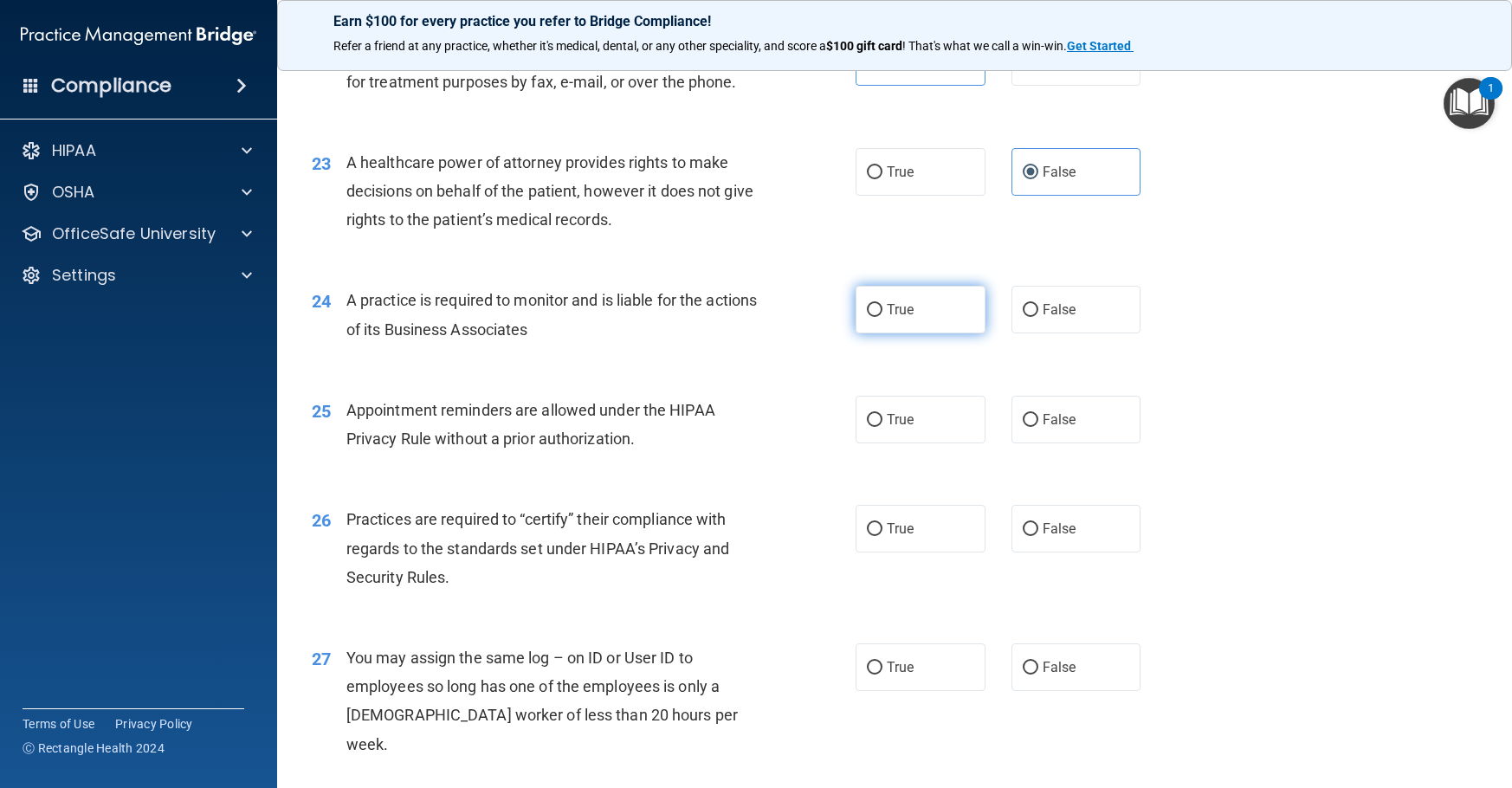
click at [881, 334] on label "True" at bounding box center [921, 310] width 130 height 48
click at [881, 317] on input "True" at bounding box center [874, 310] width 16 height 13
radio input "true"
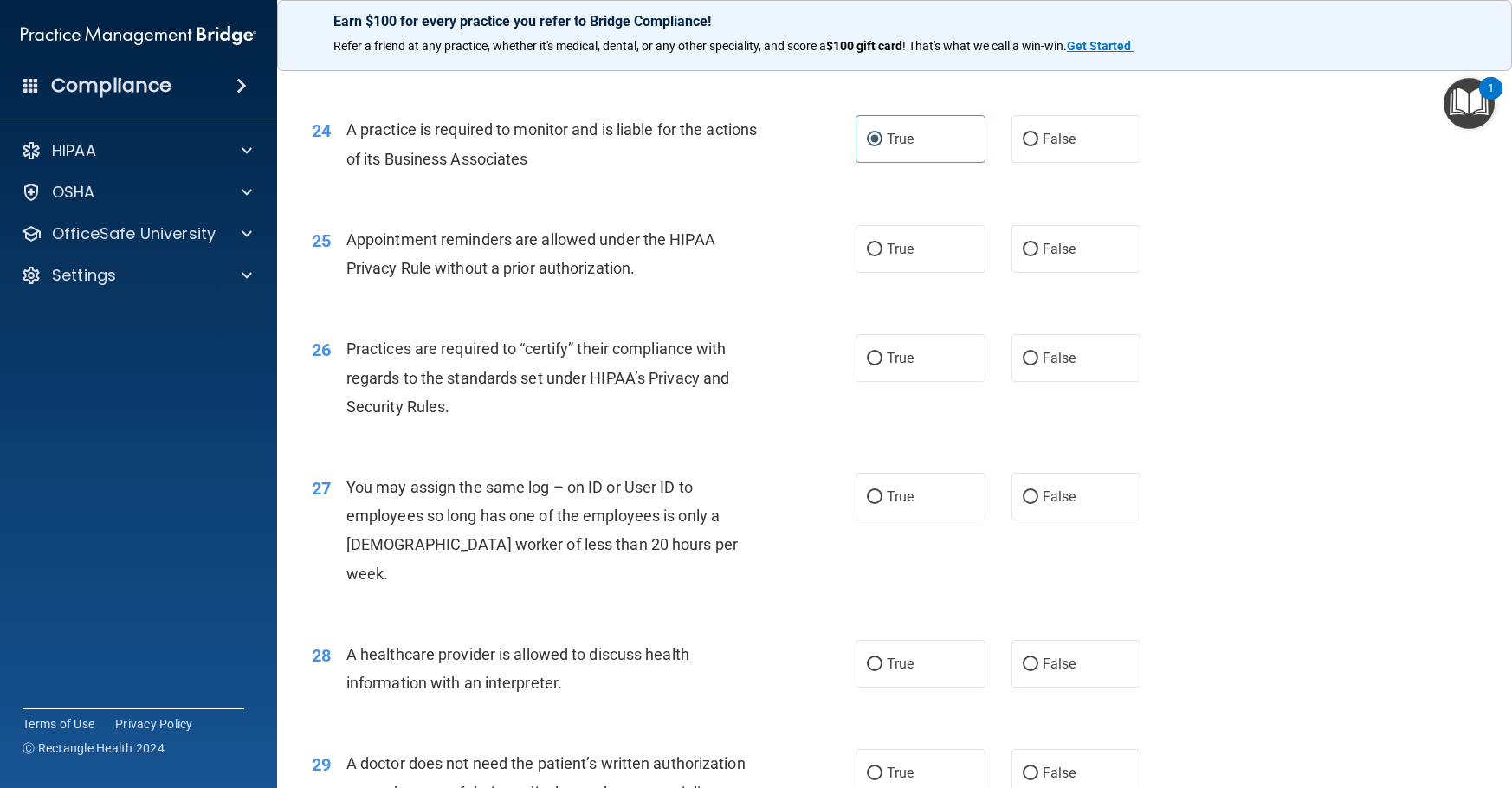
scroll to position [3204, 0]
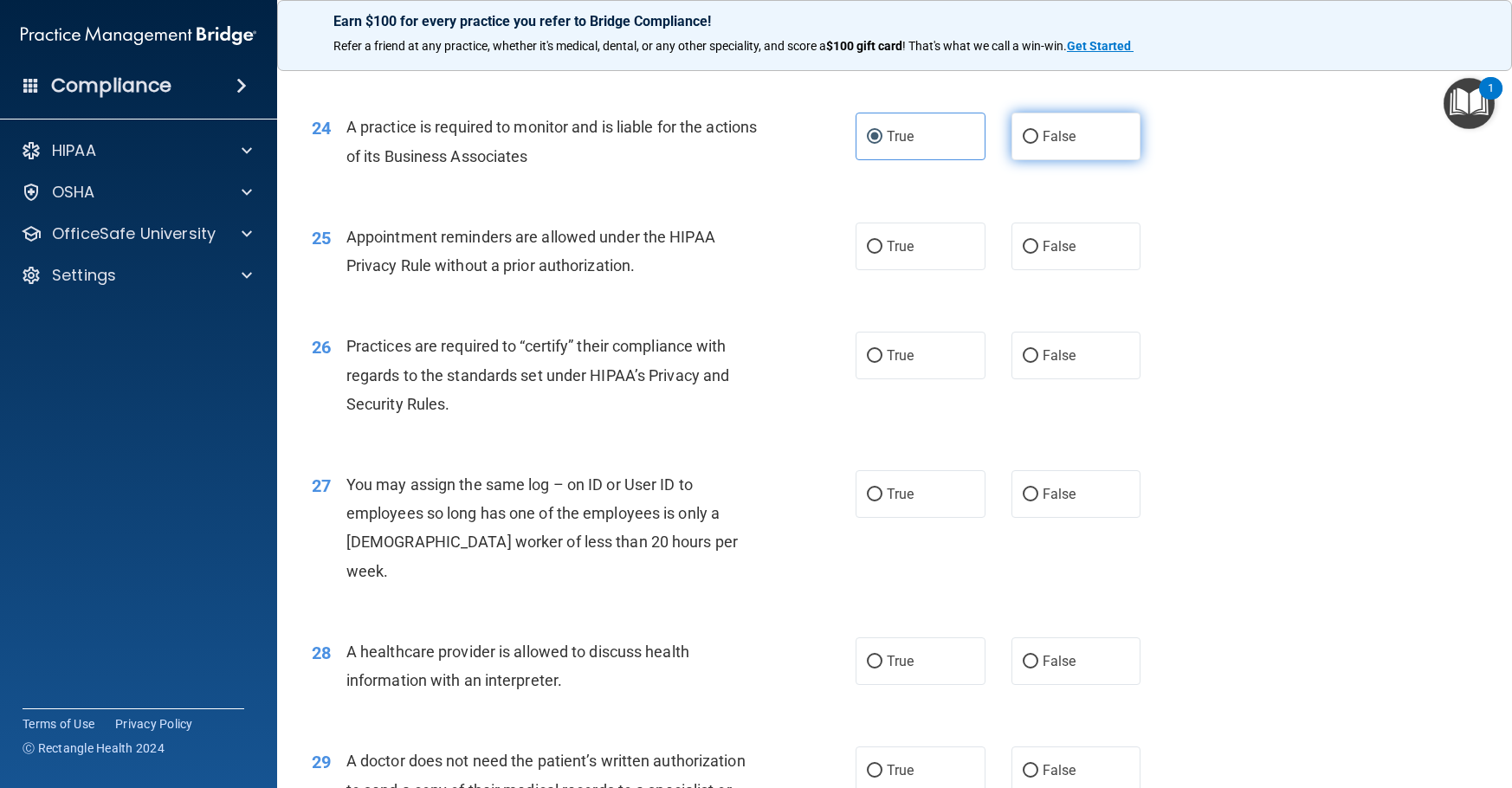
click at [1063, 144] on span "False" at bounding box center [1059, 136] width 33 height 17
click at [1038, 144] on input "False" at bounding box center [1030, 137] width 16 height 13
radio input "true"
radio input "false"
click at [877, 270] on label "True" at bounding box center [921, 247] width 130 height 48
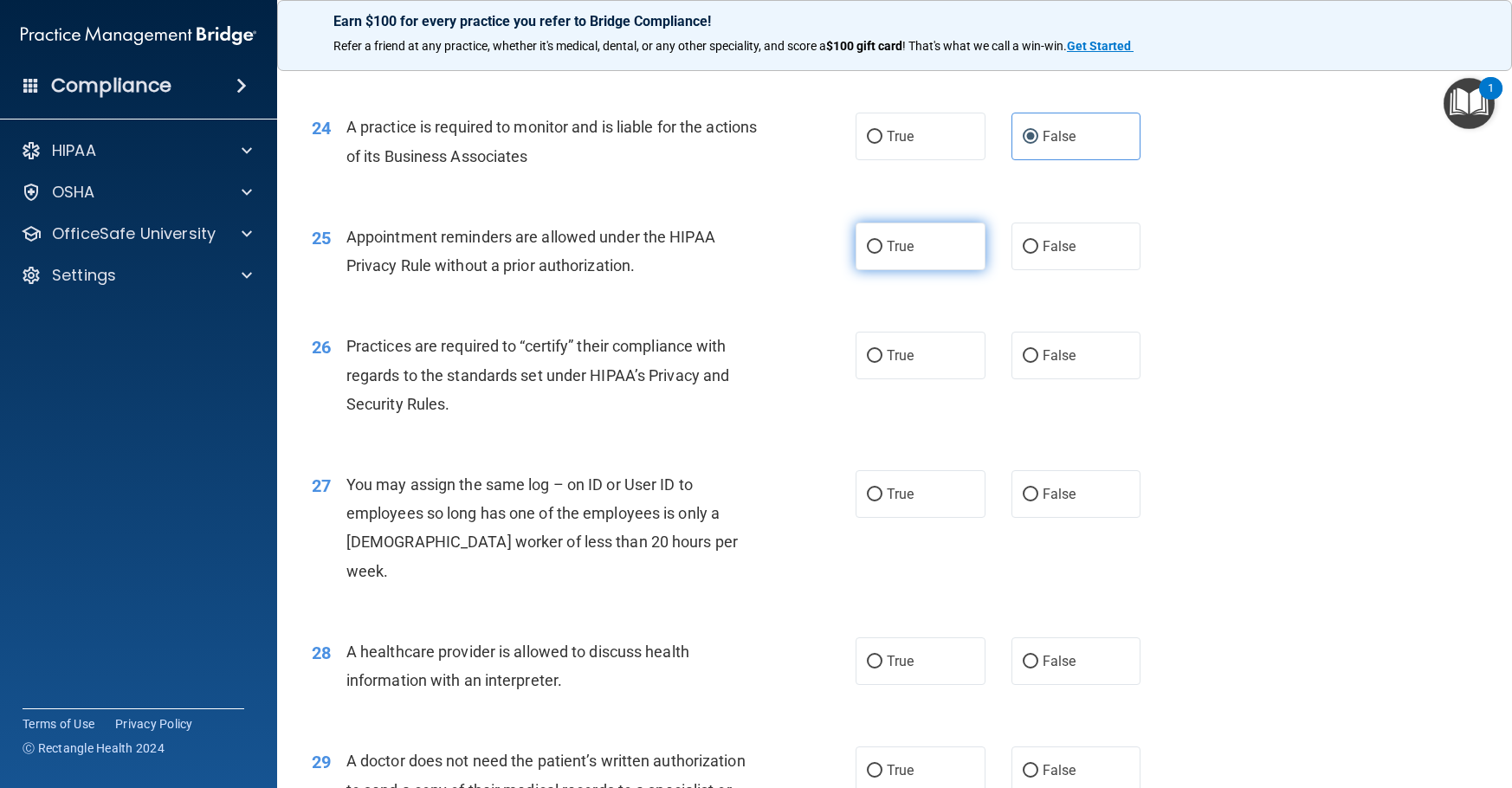
click at [877, 254] on input "True" at bounding box center [874, 247] width 16 height 13
radio input "true"
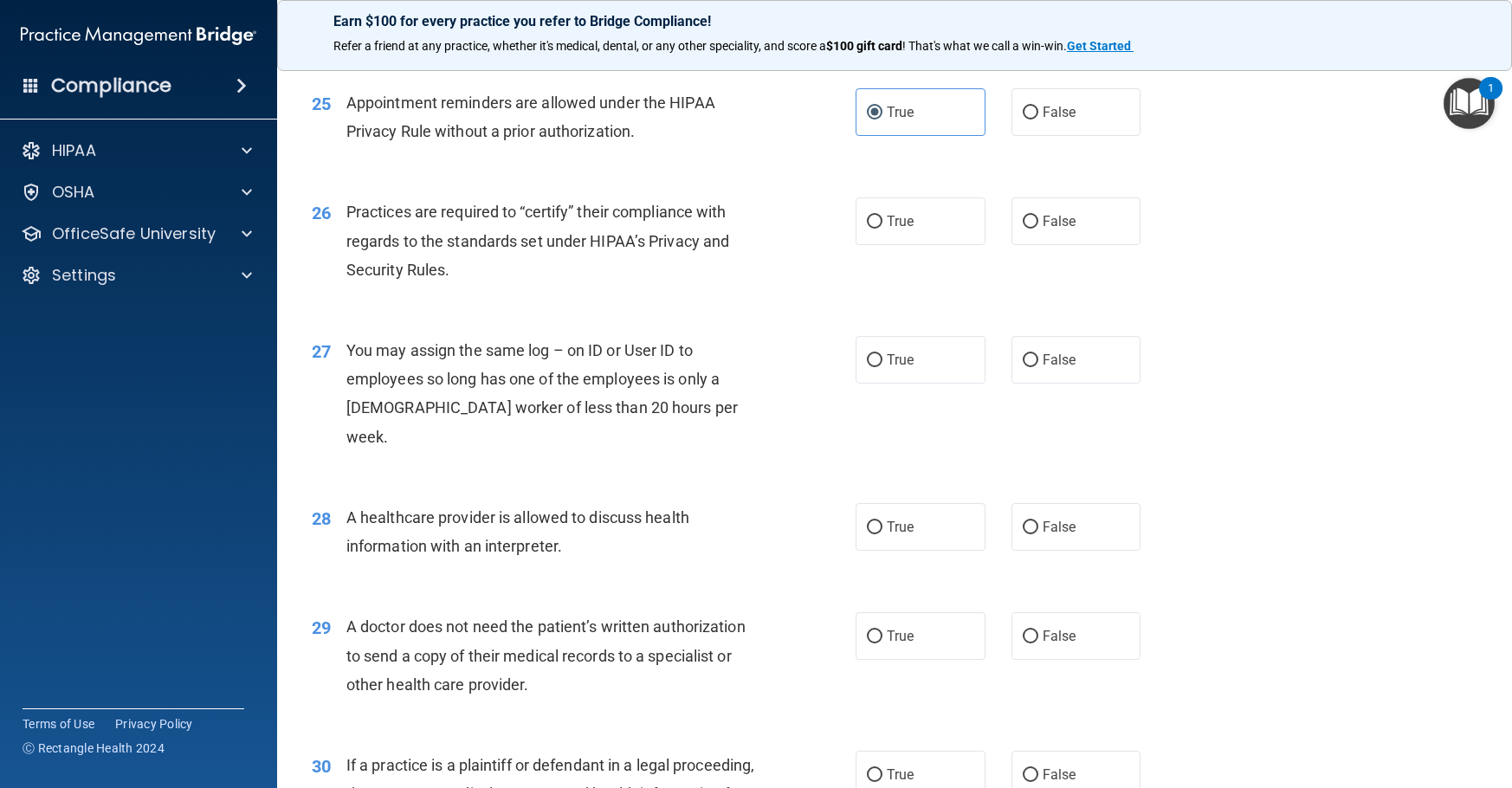
scroll to position [3377, 0]
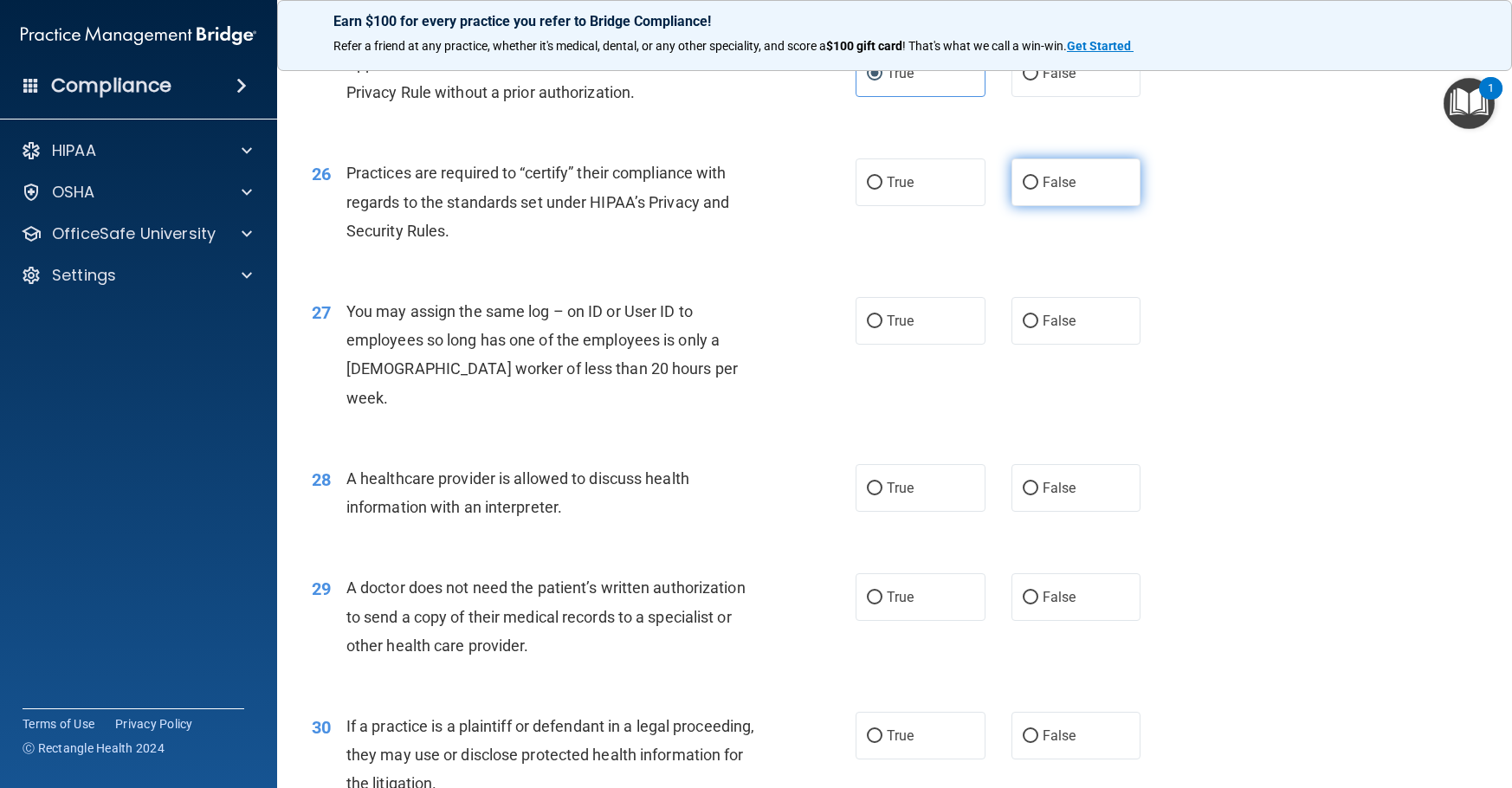
click at [1043, 190] on span "False" at bounding box center [1059, 182] width 33 height 17
click at [1038, 189] on input "False" at bounding box center [1030, 183] width 16 height 13
radio input "true"
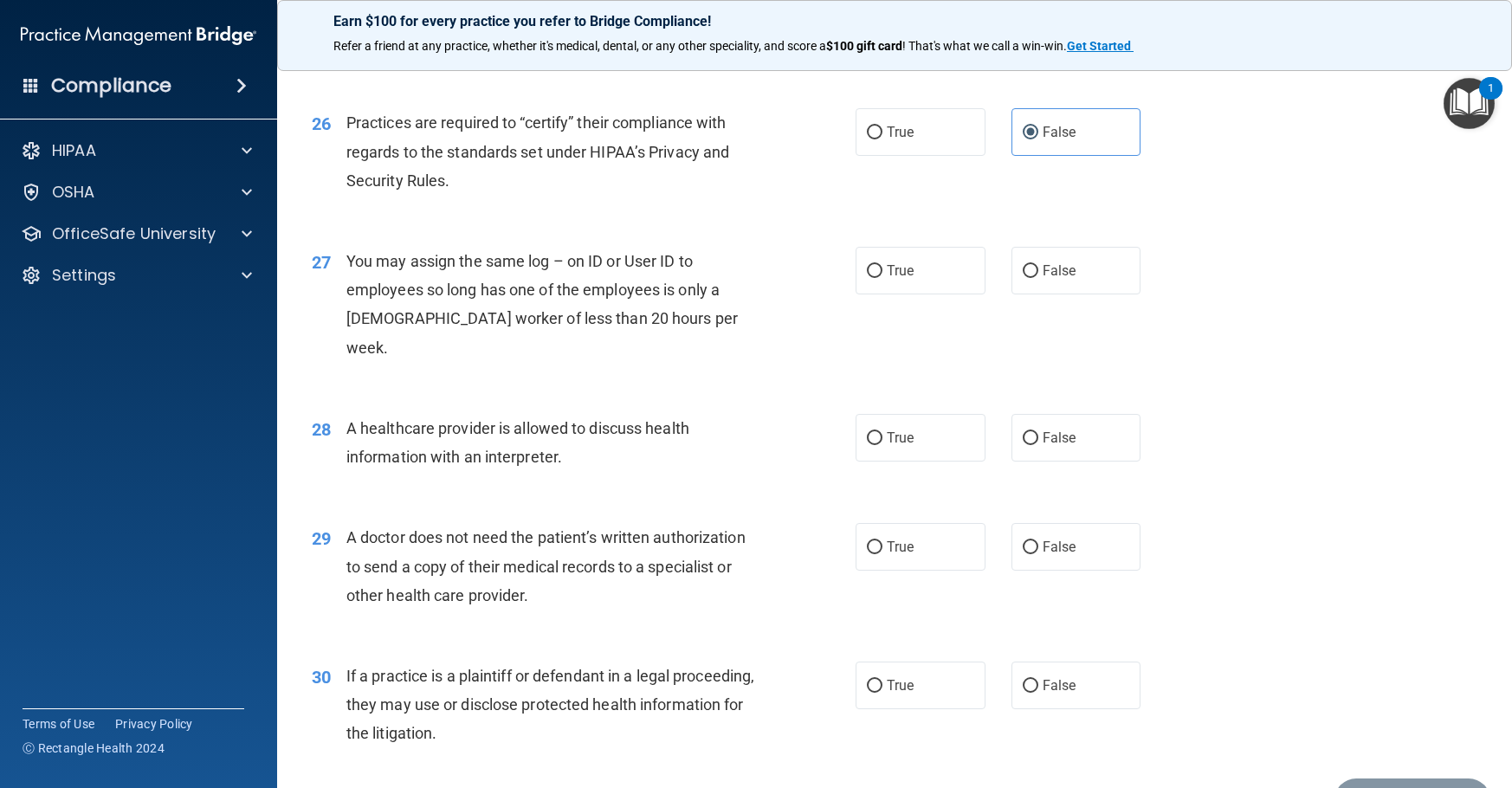
scroll to position [3464, 0]
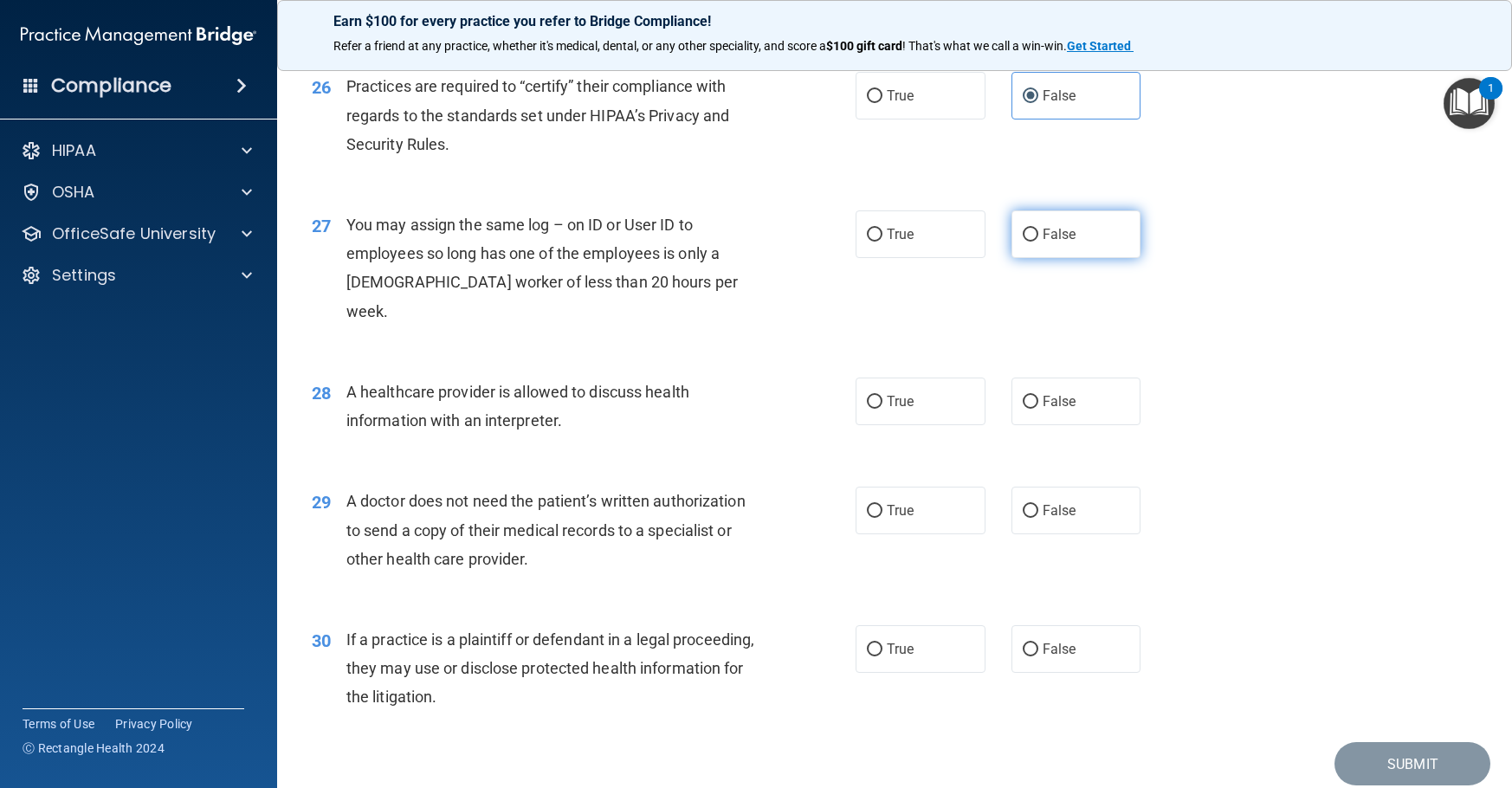
click at [1073, 258] on label "False" at bounding box center [1077, 234] width 130 height 48
click at [1038, 241] on input "False" at bounding box center [1030, 235] width 16 height 13
radio input "true"
click at [900, 425] on label "True" at bounding box center [921, 401] width 130 height 48
click at [882, 409] on input "True" at bounding box center [874, 401] width 16 height 13
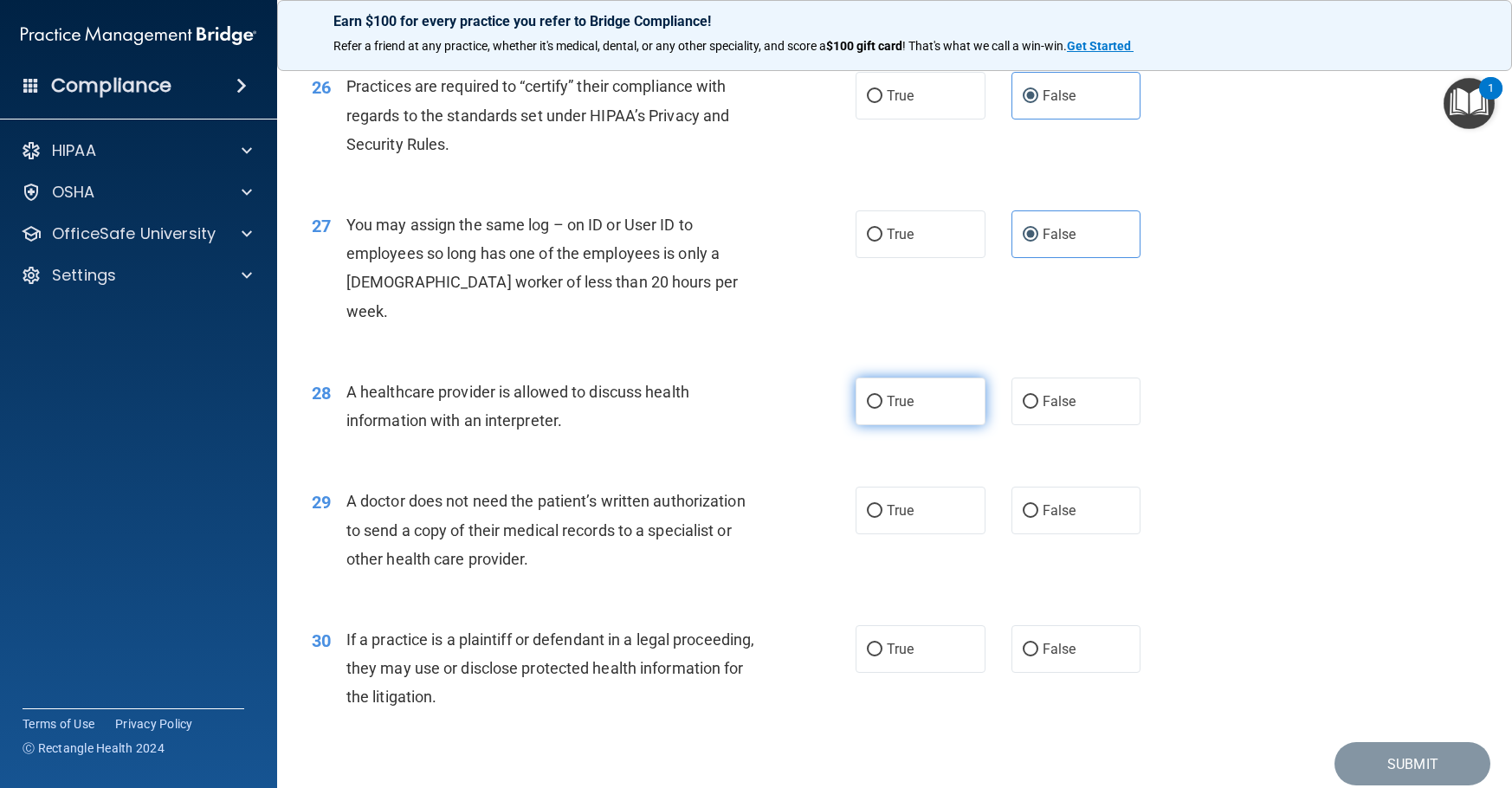
radio input "true"
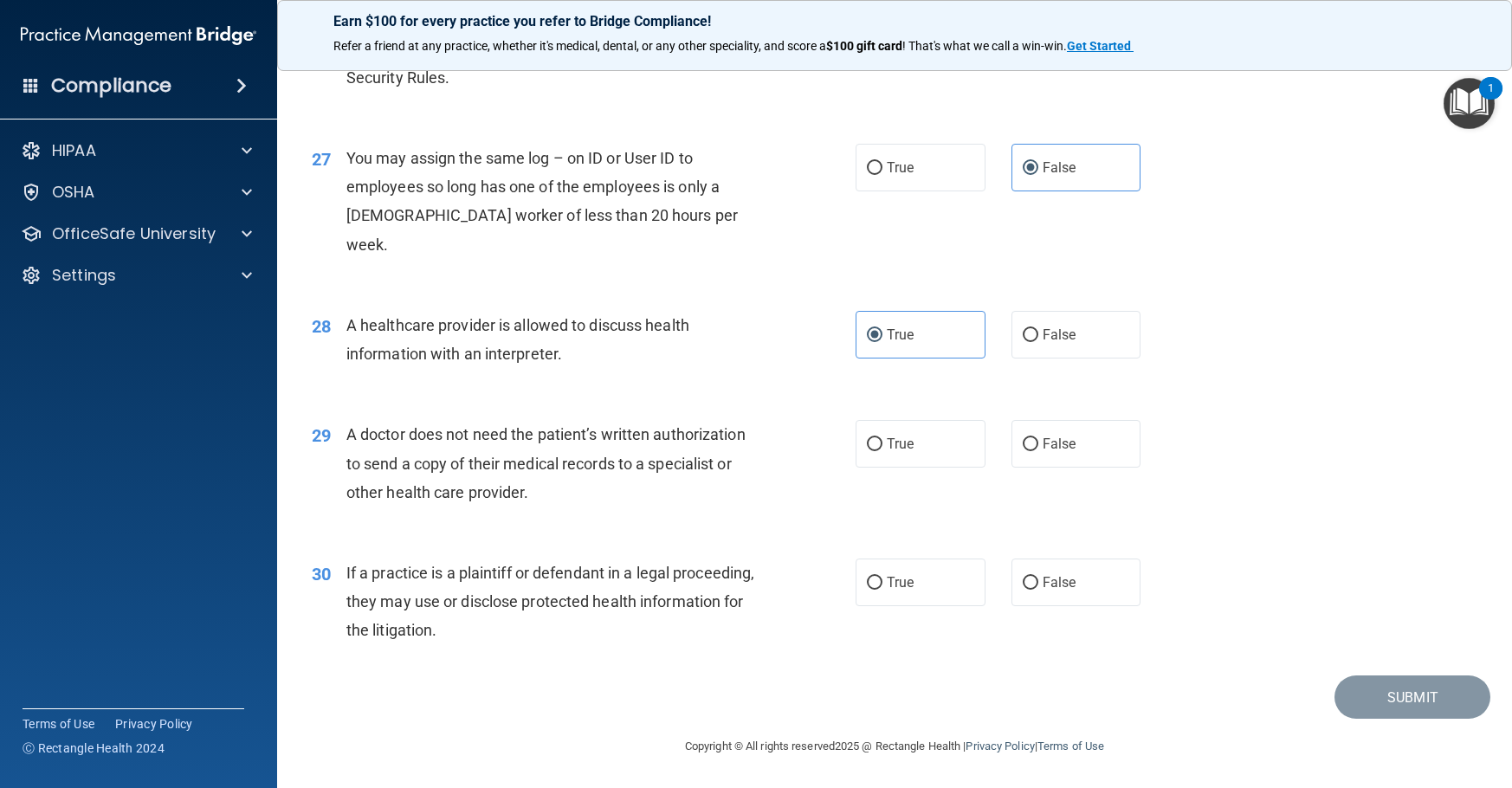
scroll to position [3559, 0]
click at [877, 449] on label "True" at bounding box center [921, 444] width 130 height 48
click at [877, 449] on input "True" at bounding box center [874, 445] width 16 height 13
radio input "true"
click at [867, 578] on input "True" at bounding box center [874, 583] width 16 height 13
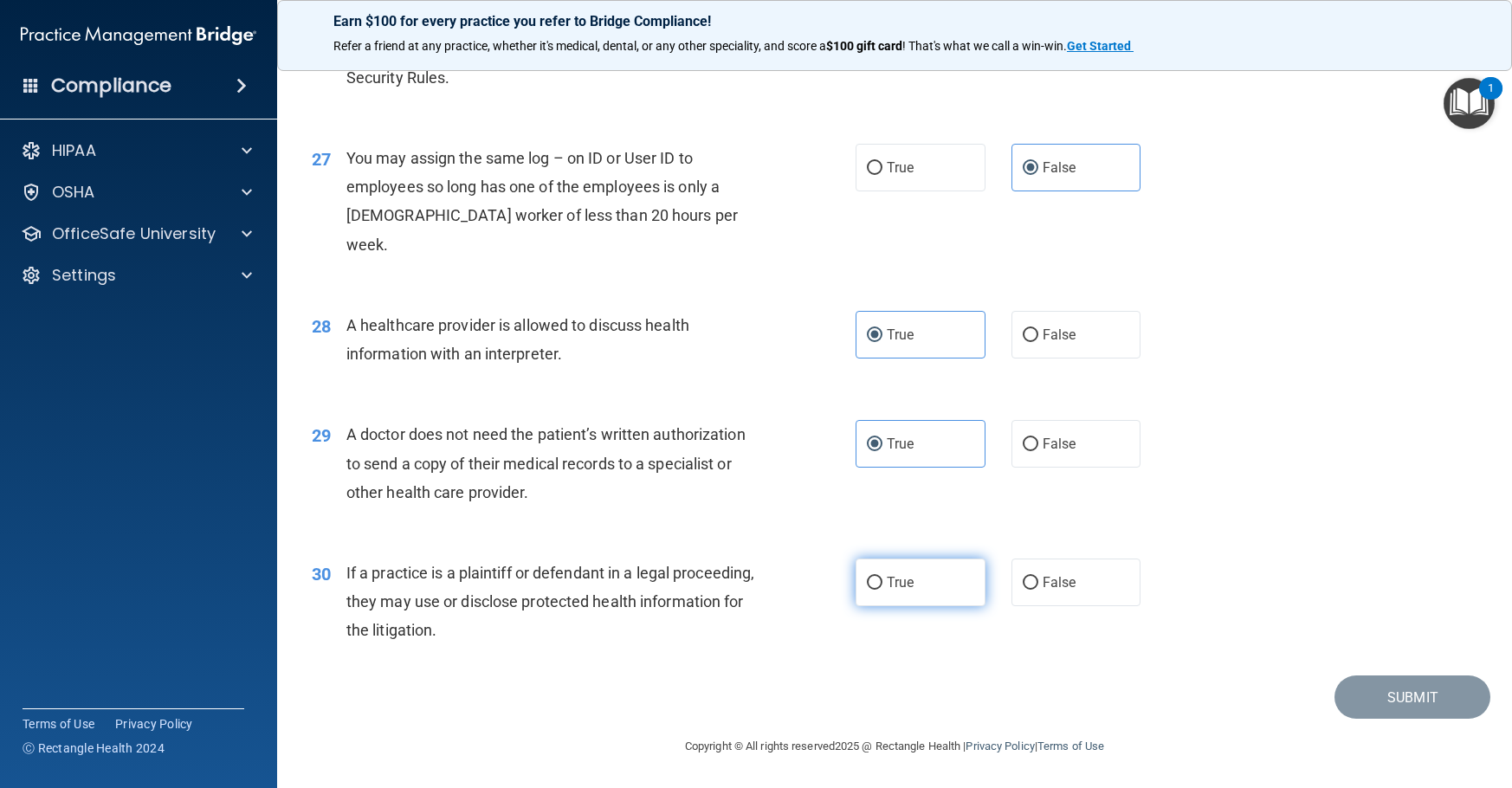
radio input "true"
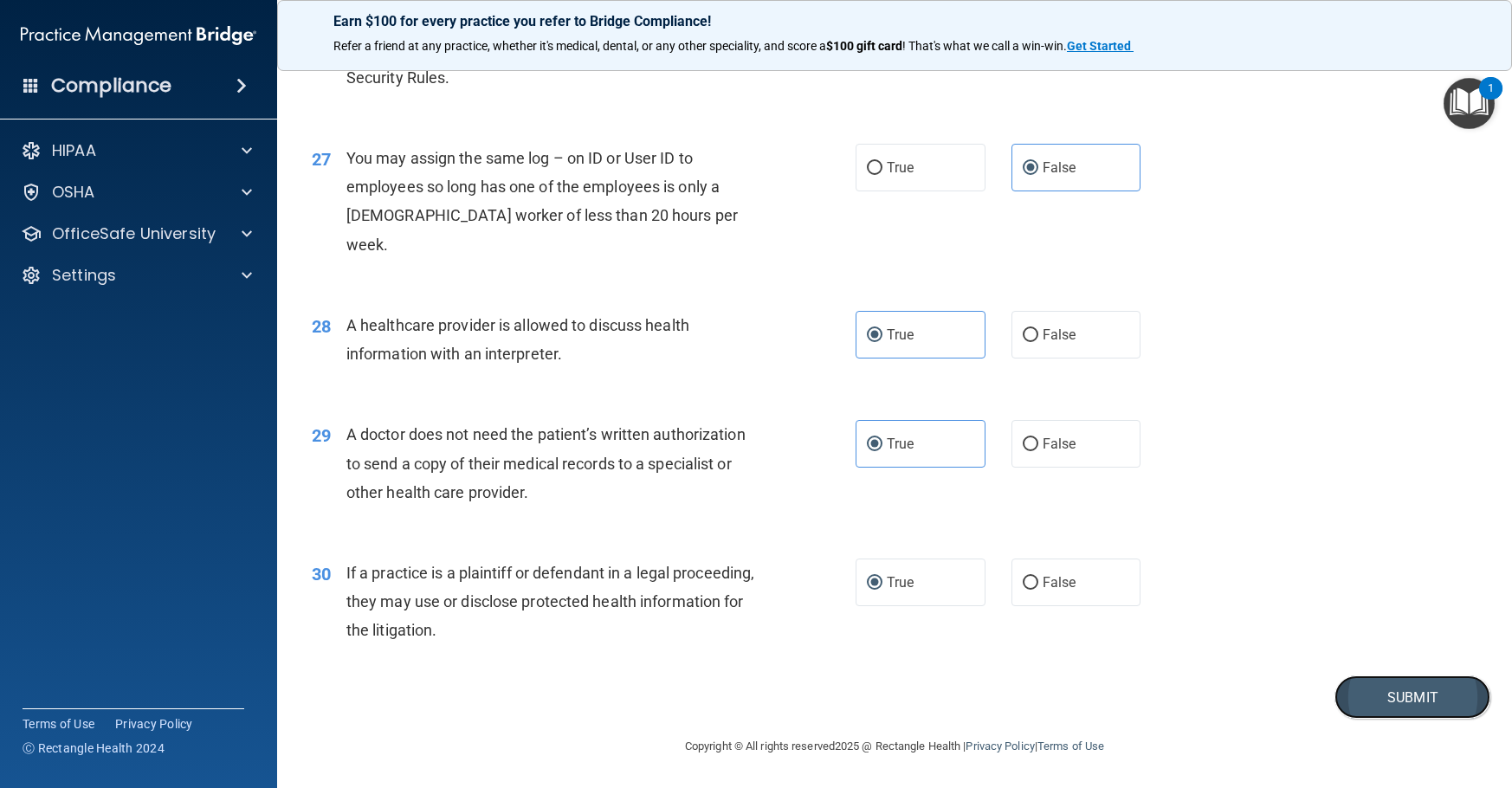
click at [1408, 696] on button "Submit" at bounding box center [1412, 697] width 156 height 44
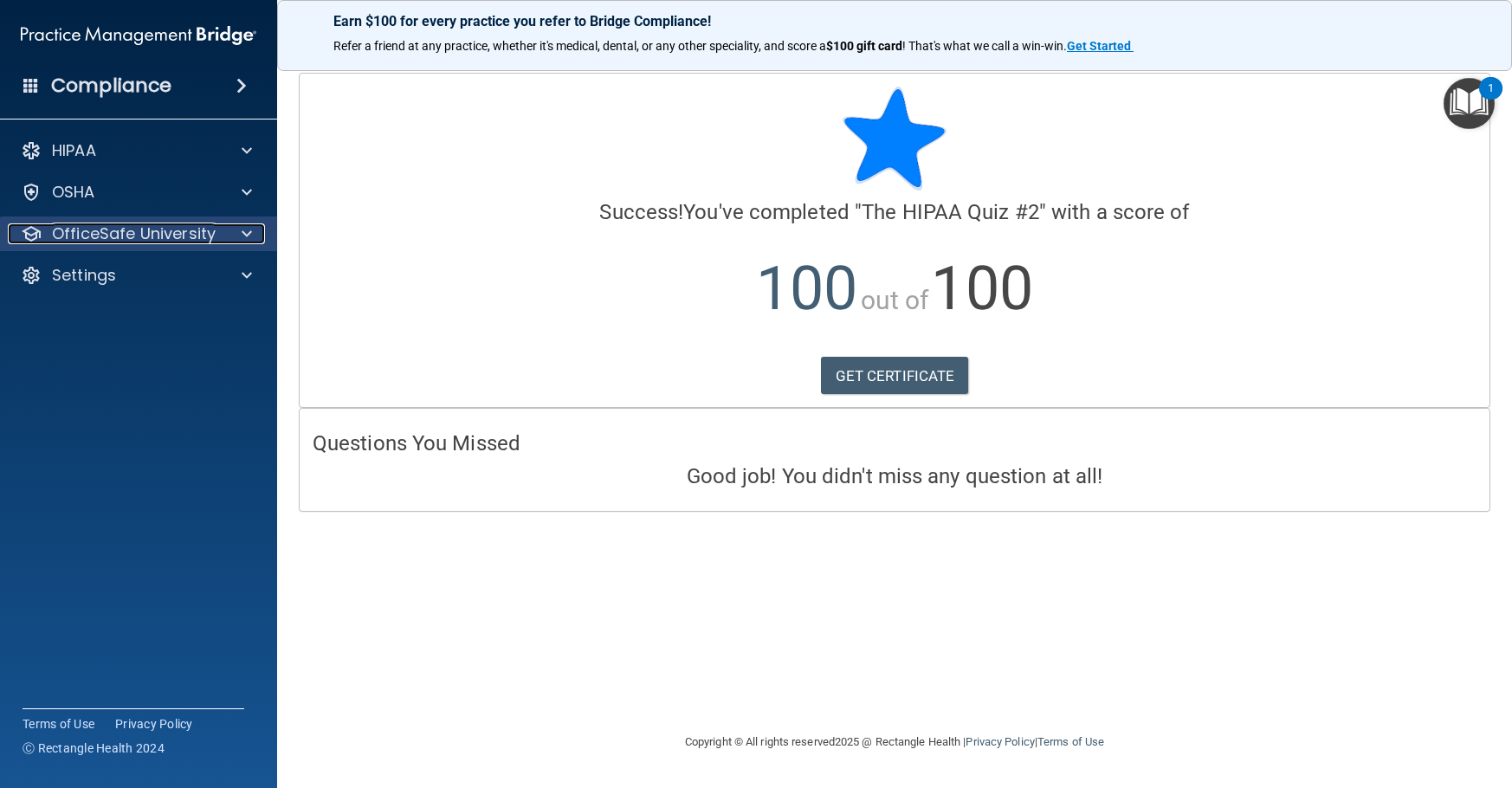
click at [157, 242] on p "OfficeSafe University" at bounding box center [134, 234] width 164 height 21
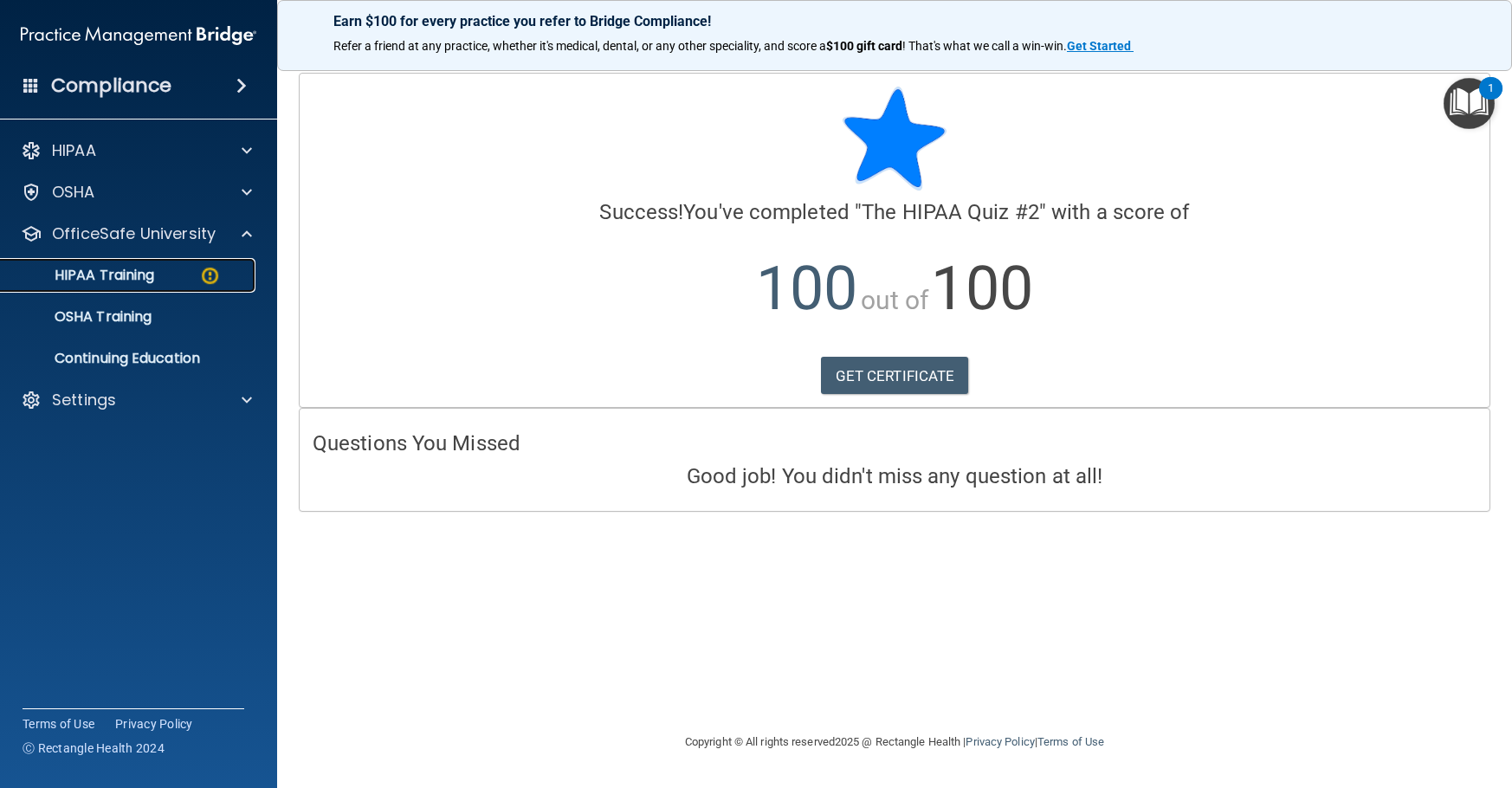
click at [129, 280] on p "HIPAA Training" at bounding box center [83, 276] width 143 height 18
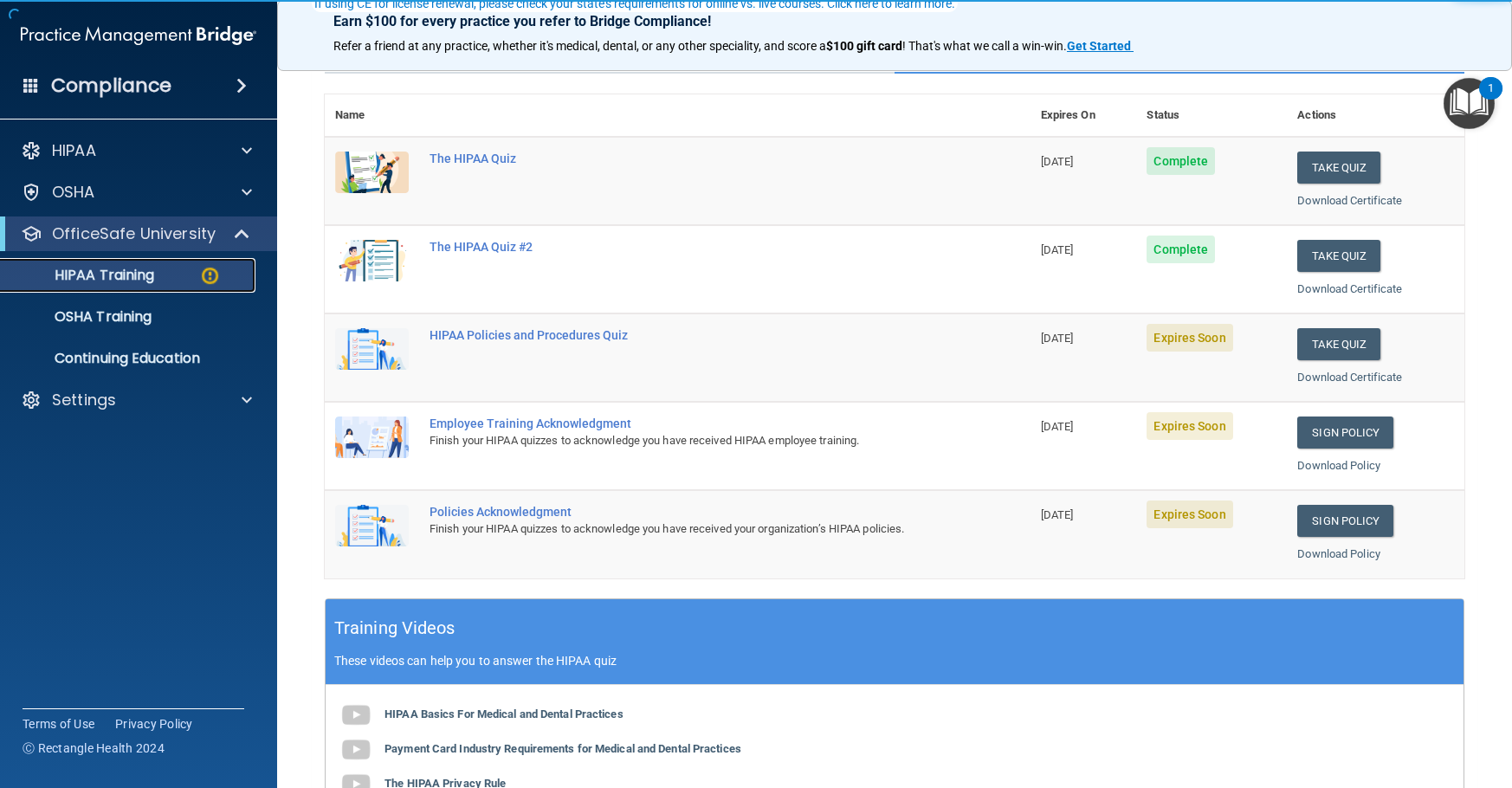
scroll to position [173, 0]
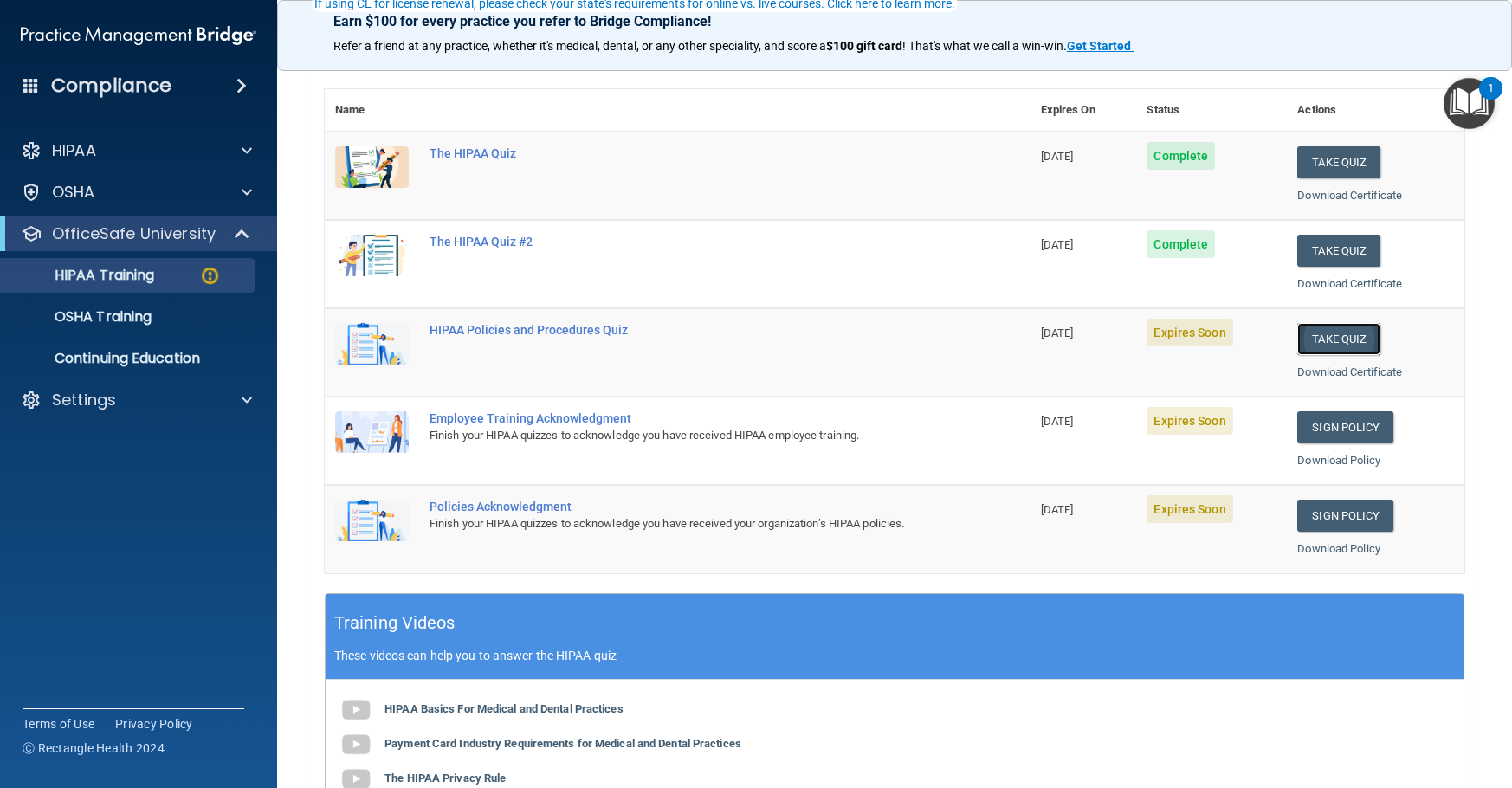
click at [1364, 340] on button "Take Quiz" at bounding box center [1339, 339] width 83 height 32
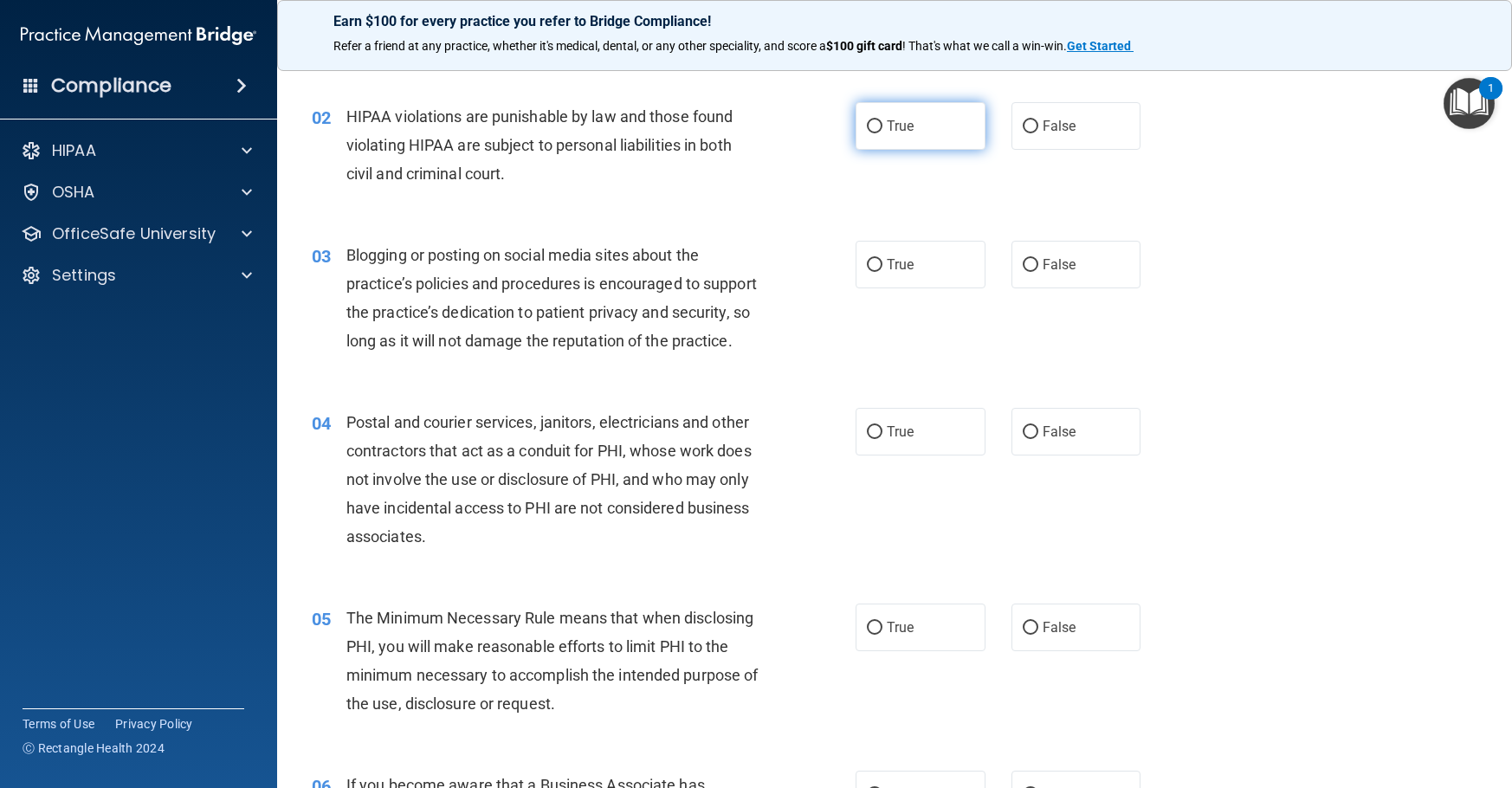
click at [906, 125] on span "True" at bounding box center [900, 126] width 26 height 17
click at [882, 125] on input "True" at bounding box center [874, 127] width 16 height 13
radio input "true"
click at [1026, 268] on input "False" at bounding box center [1030, 265] width 16 height 13
radio input "true"
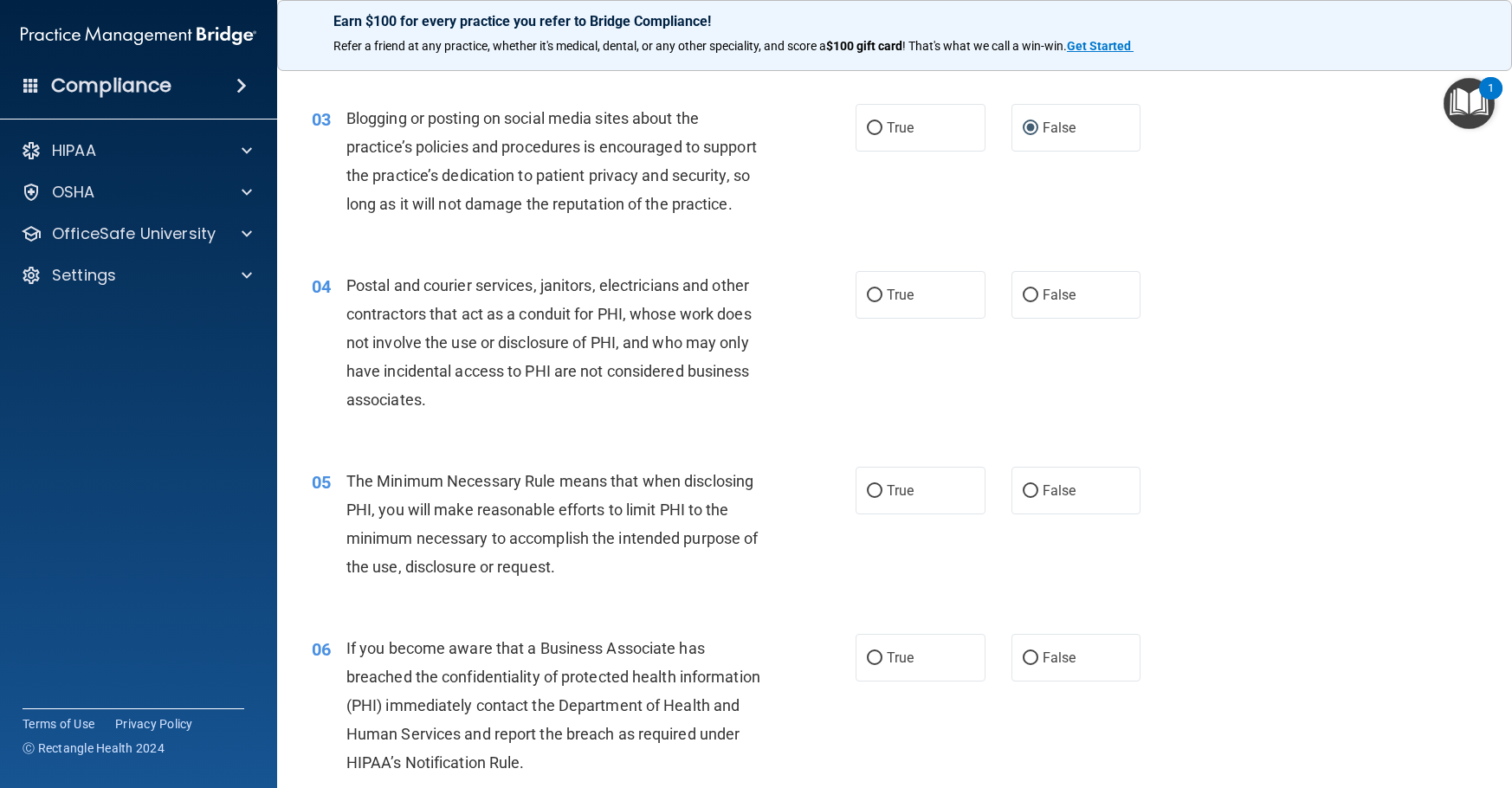
scroll to position [346, 0]
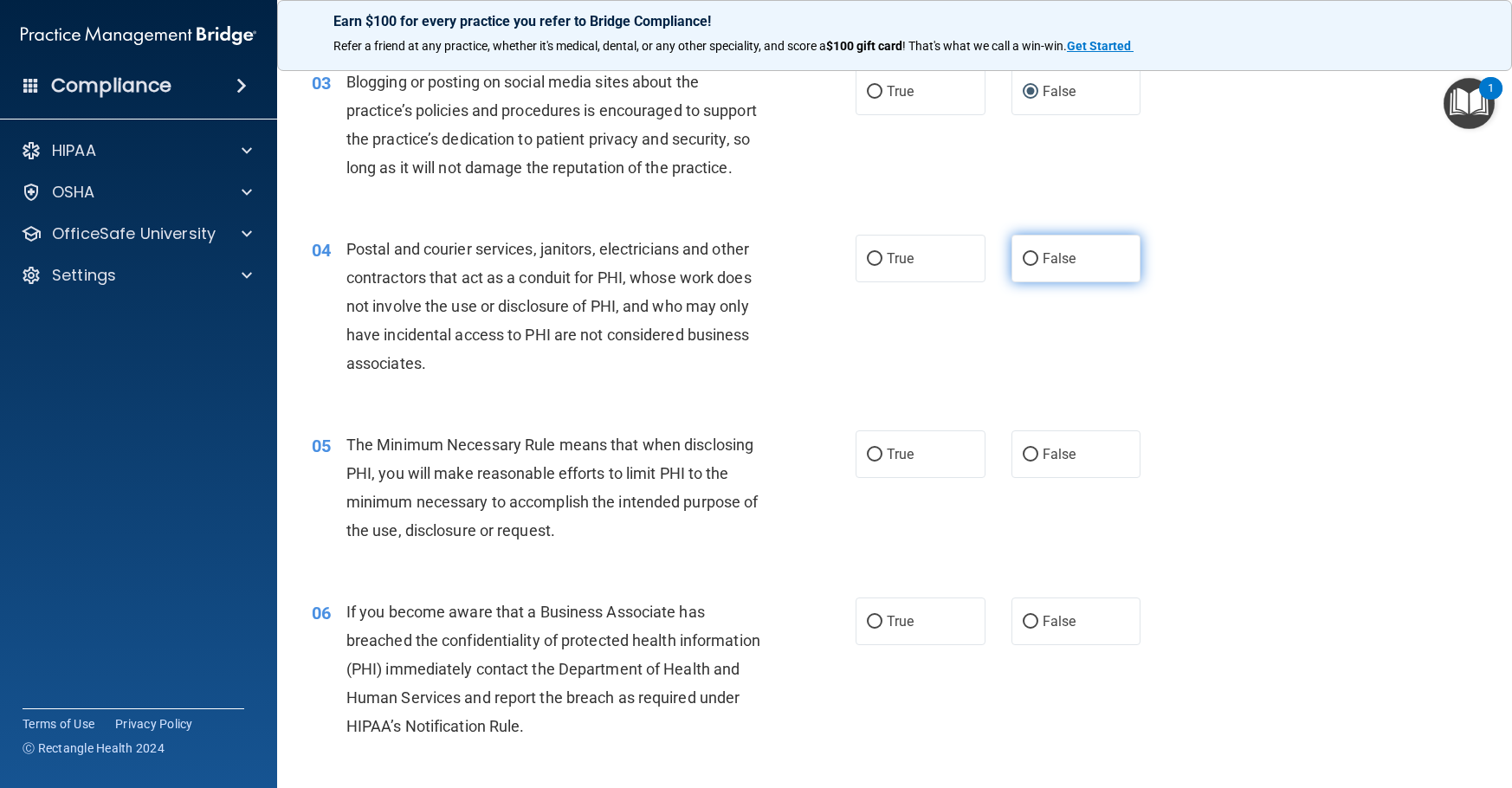
click at [1031, 283] on label "False" at bounding box center [1077, 259] width 130 height 48
click at [1031, 266] on input "False" at bounding box center [1030, 259] width 16 height 13
radio input "true"
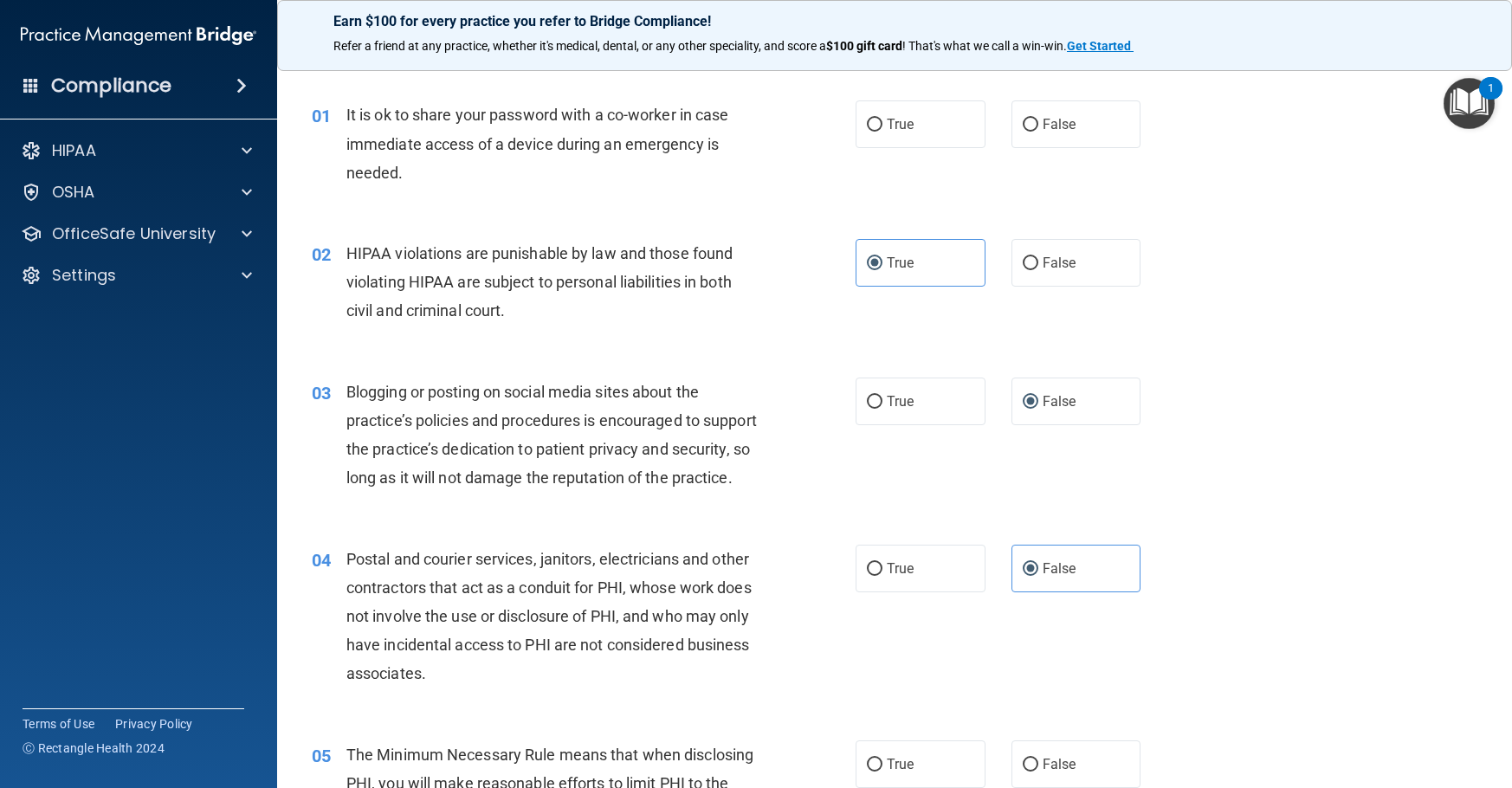
scroll to position [0, 0]
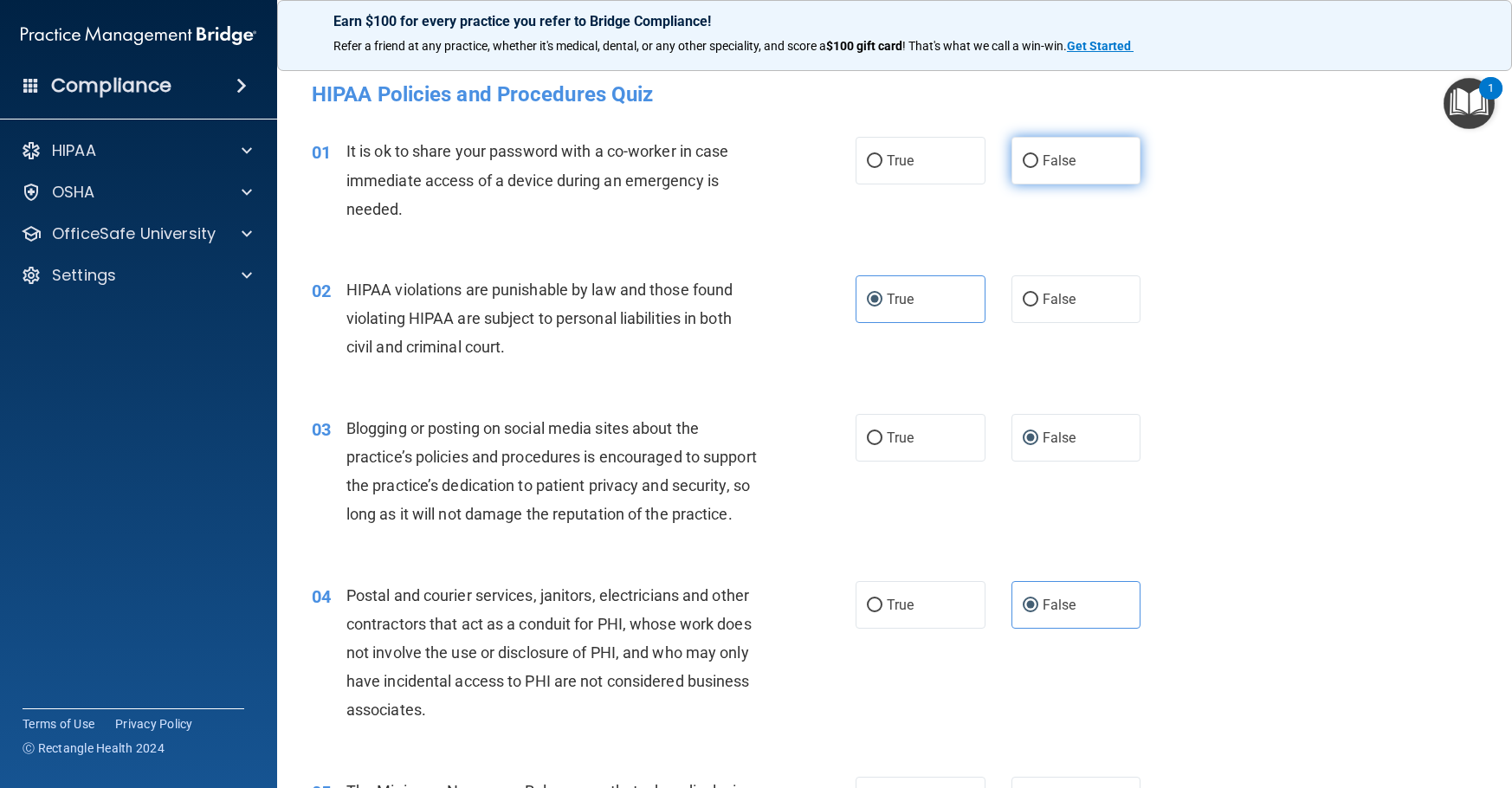
click at [1044, 164] on span "False" at bounding box center [1059, 160] width 33 height 17
click at [1038, 164] on input "False" at bounding box center [1030, 161] width 16 height 13
radio input "true"
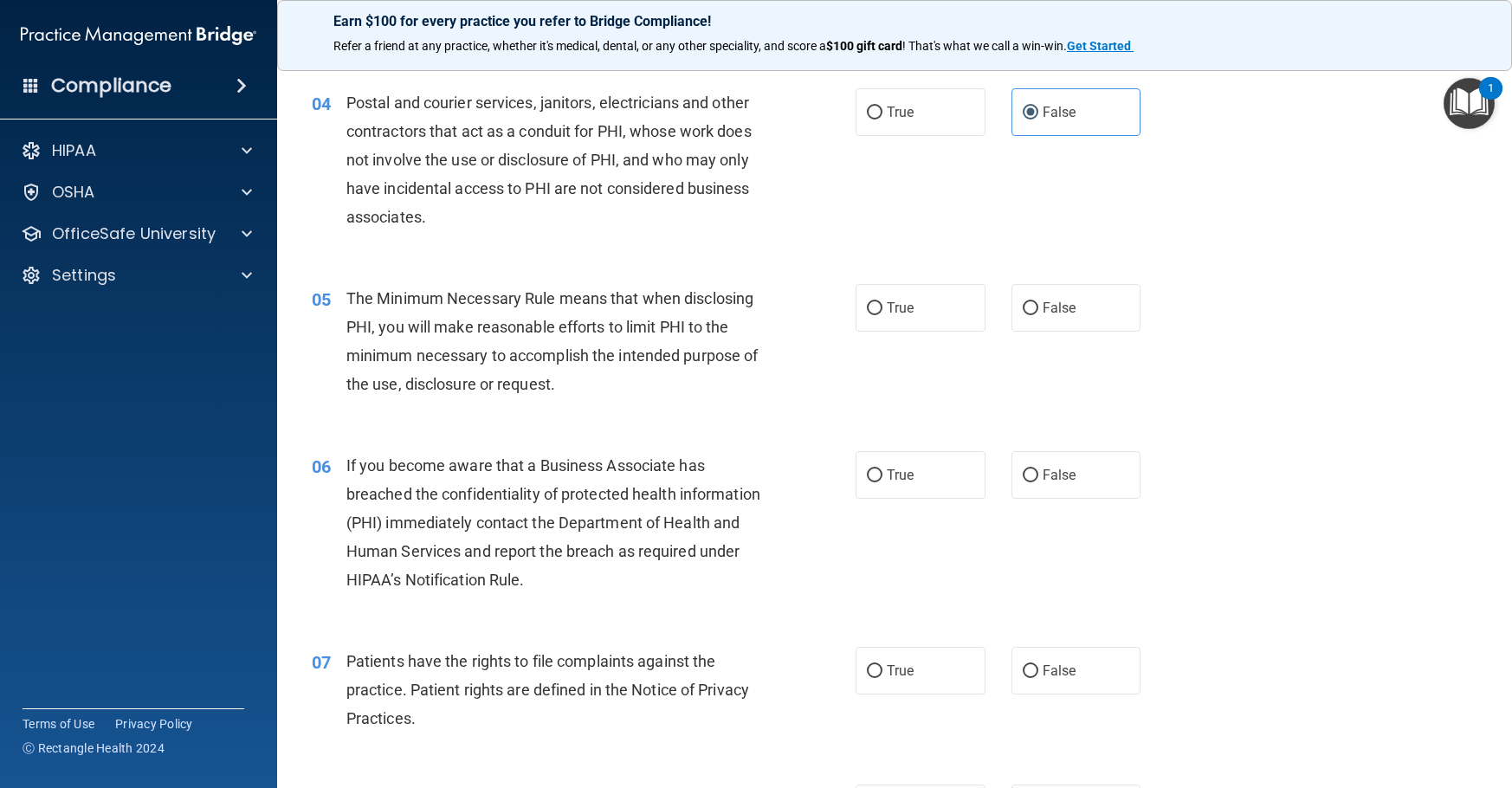
scroll to position [519, 0]
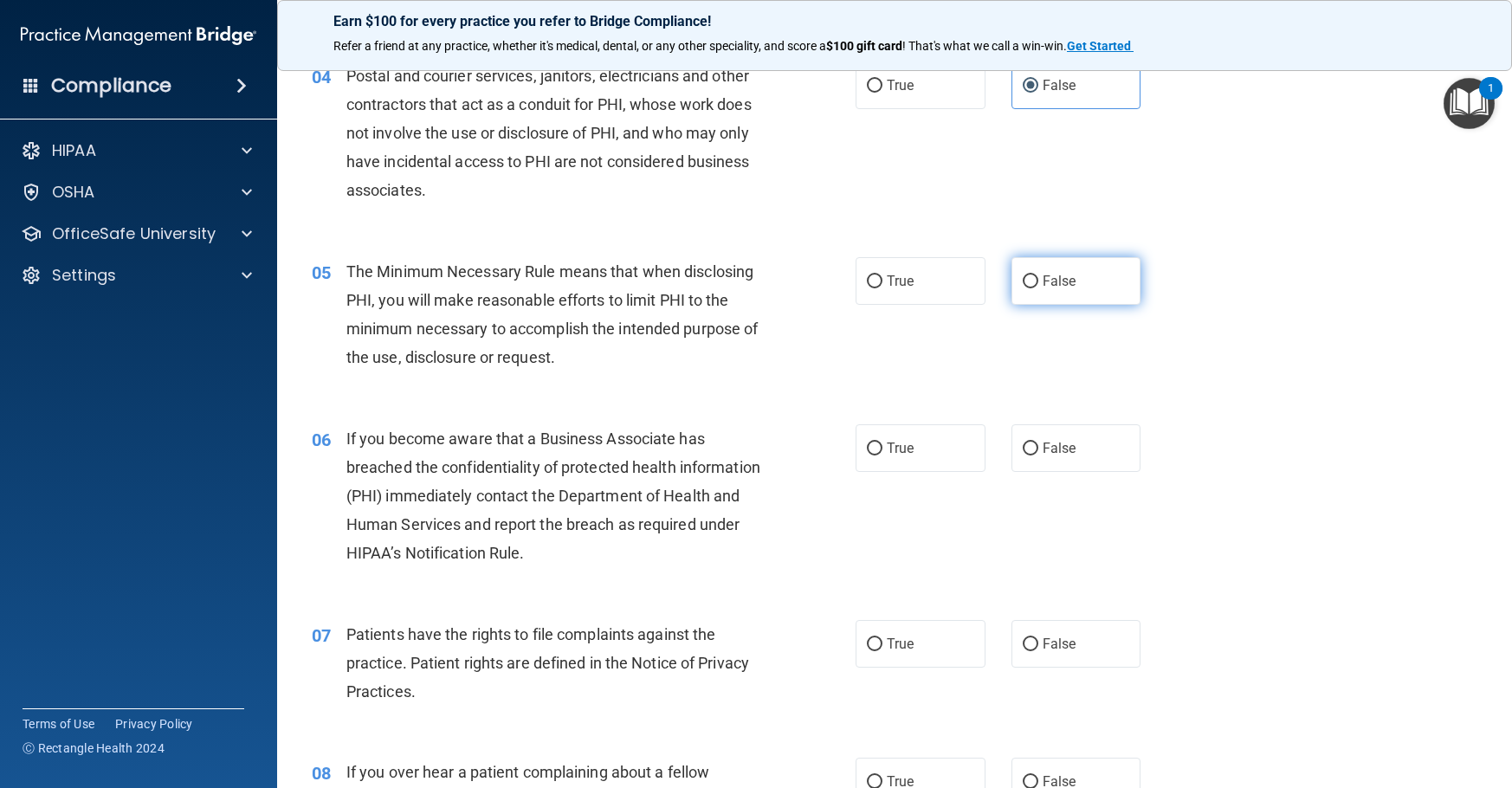
click at [1028, 305] on label "False" at bounding box center [1077, 281] width 130 height 48
click at [1028, 288] on input "False" at bounding box center [1030, 282] width 16 height 13
radio input "true"
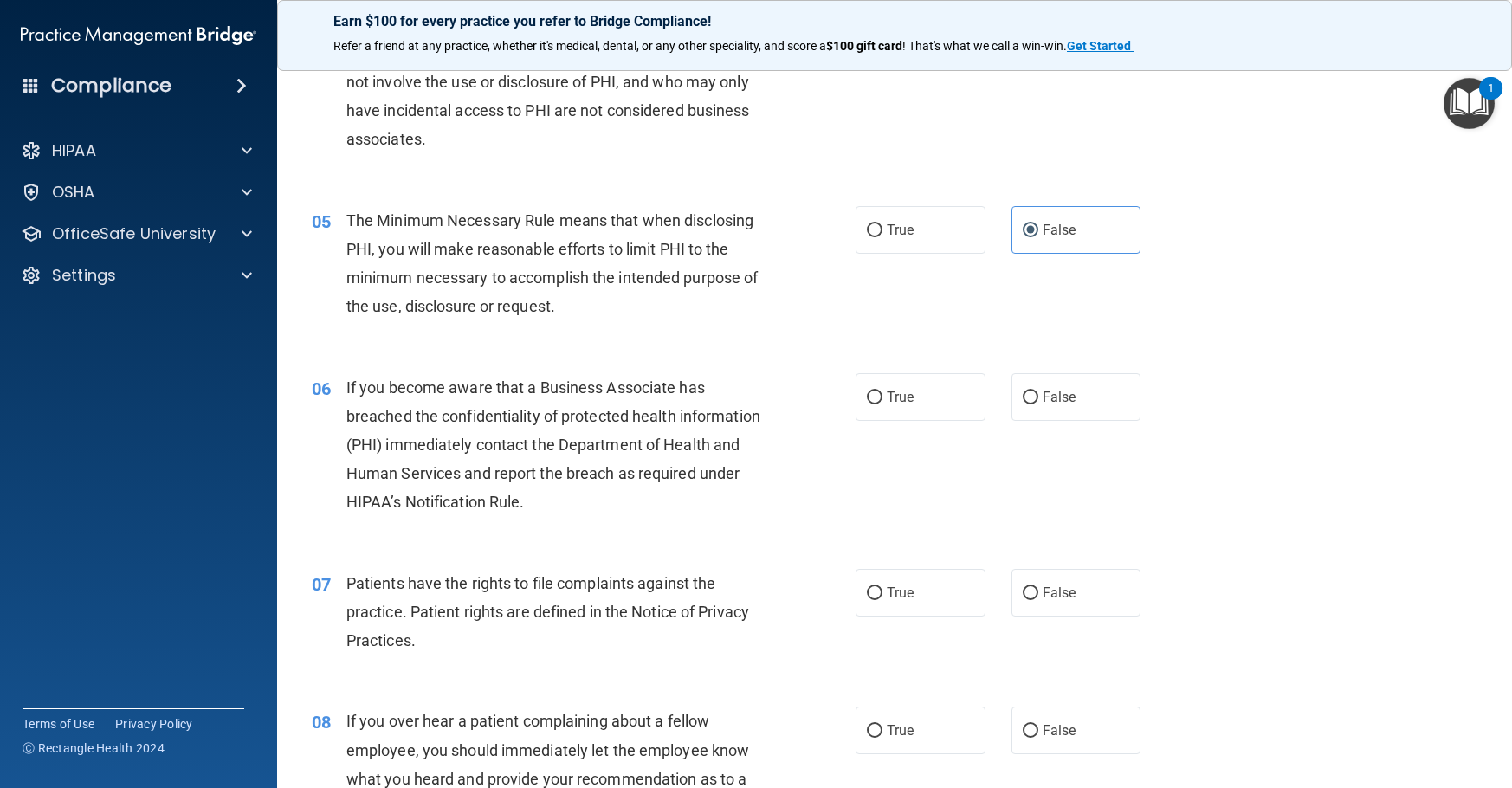
scroll to position [606, 0]
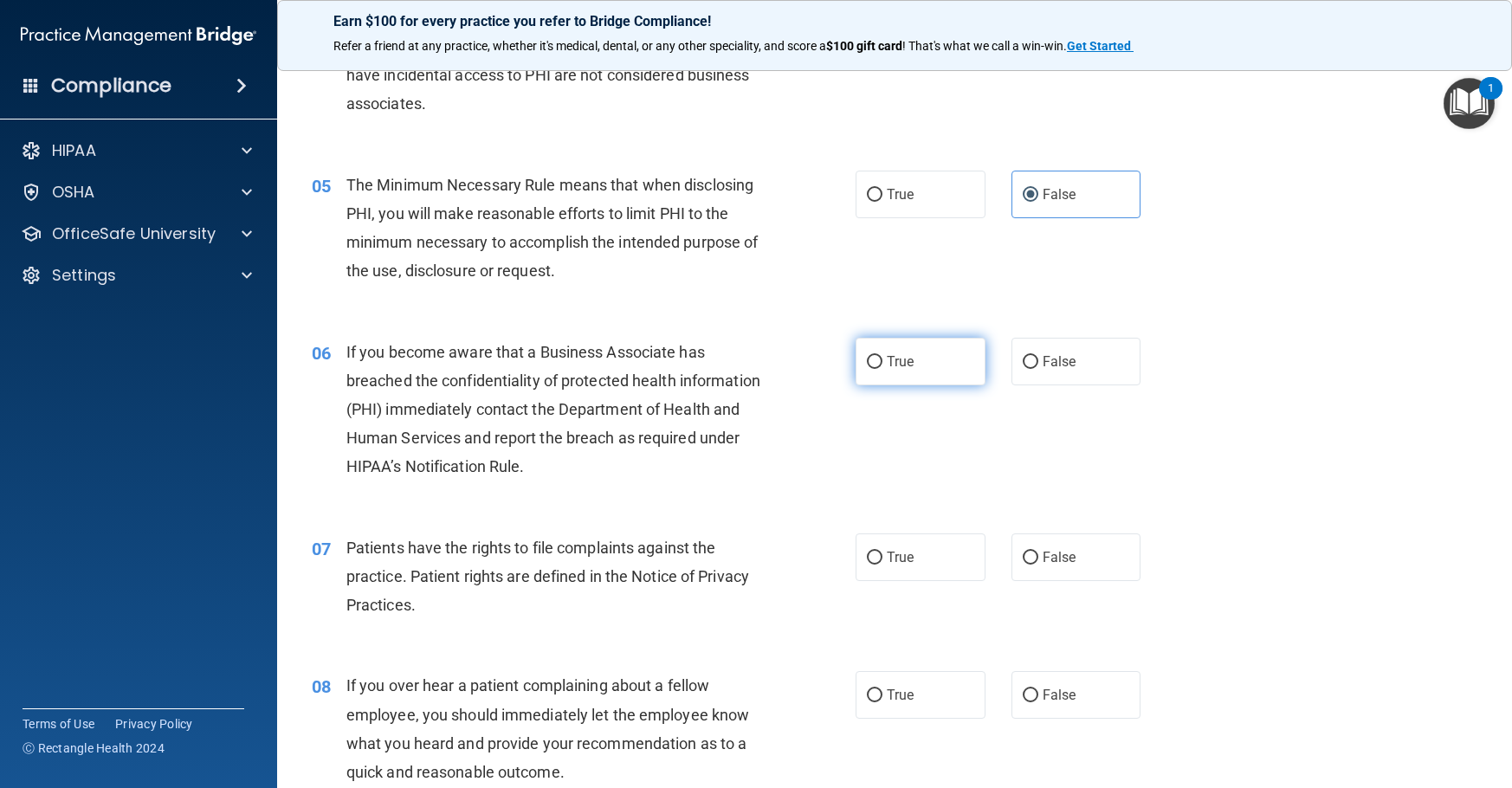
click at [856, 378] on label "True" at bounding box center [921, 362] width 130 height 48
click at [867, 369] on input "True" at bounding box center [874, 362] width 16 height 13
radio input "true"
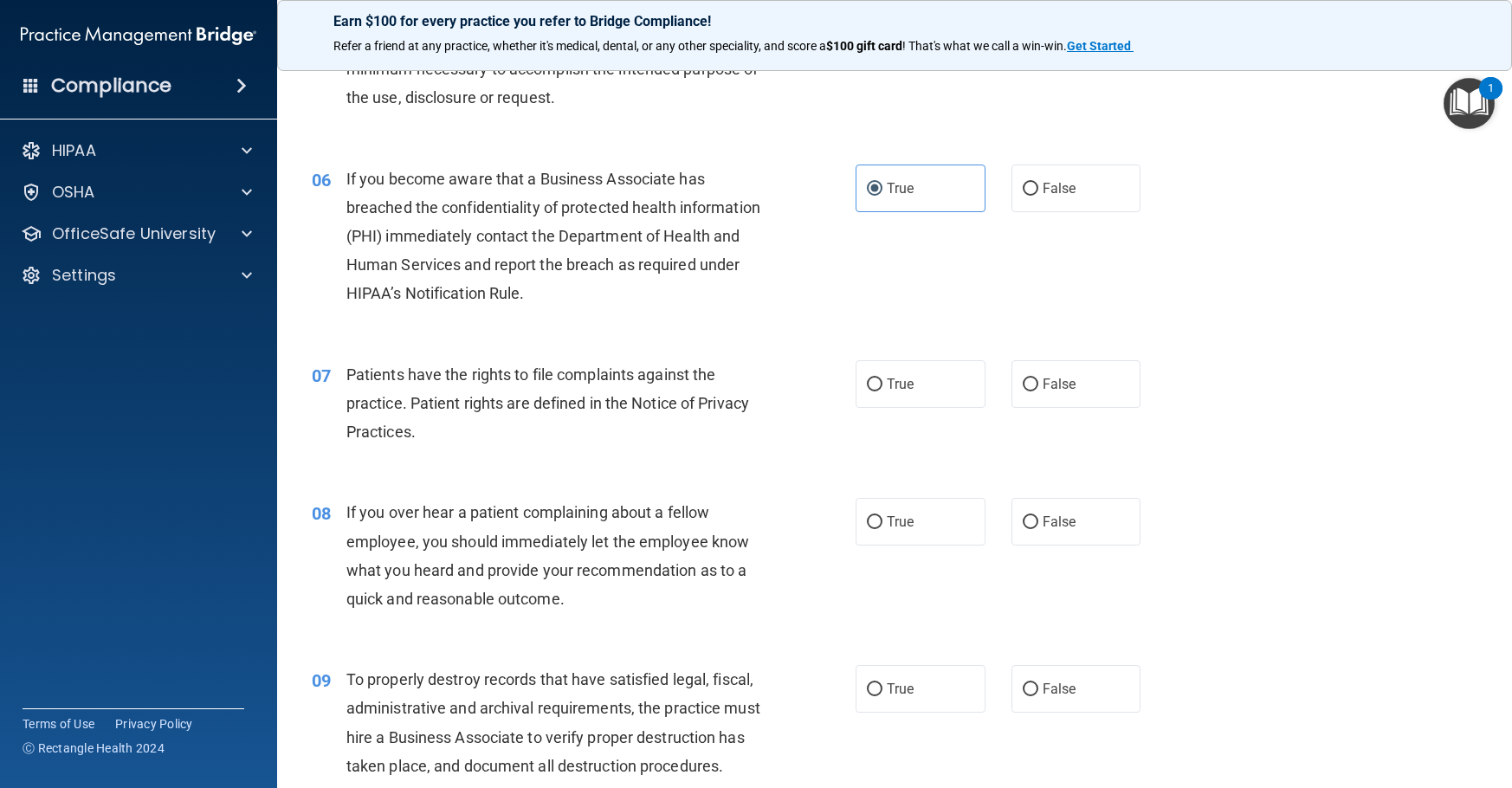
scroll to position [865, 0]
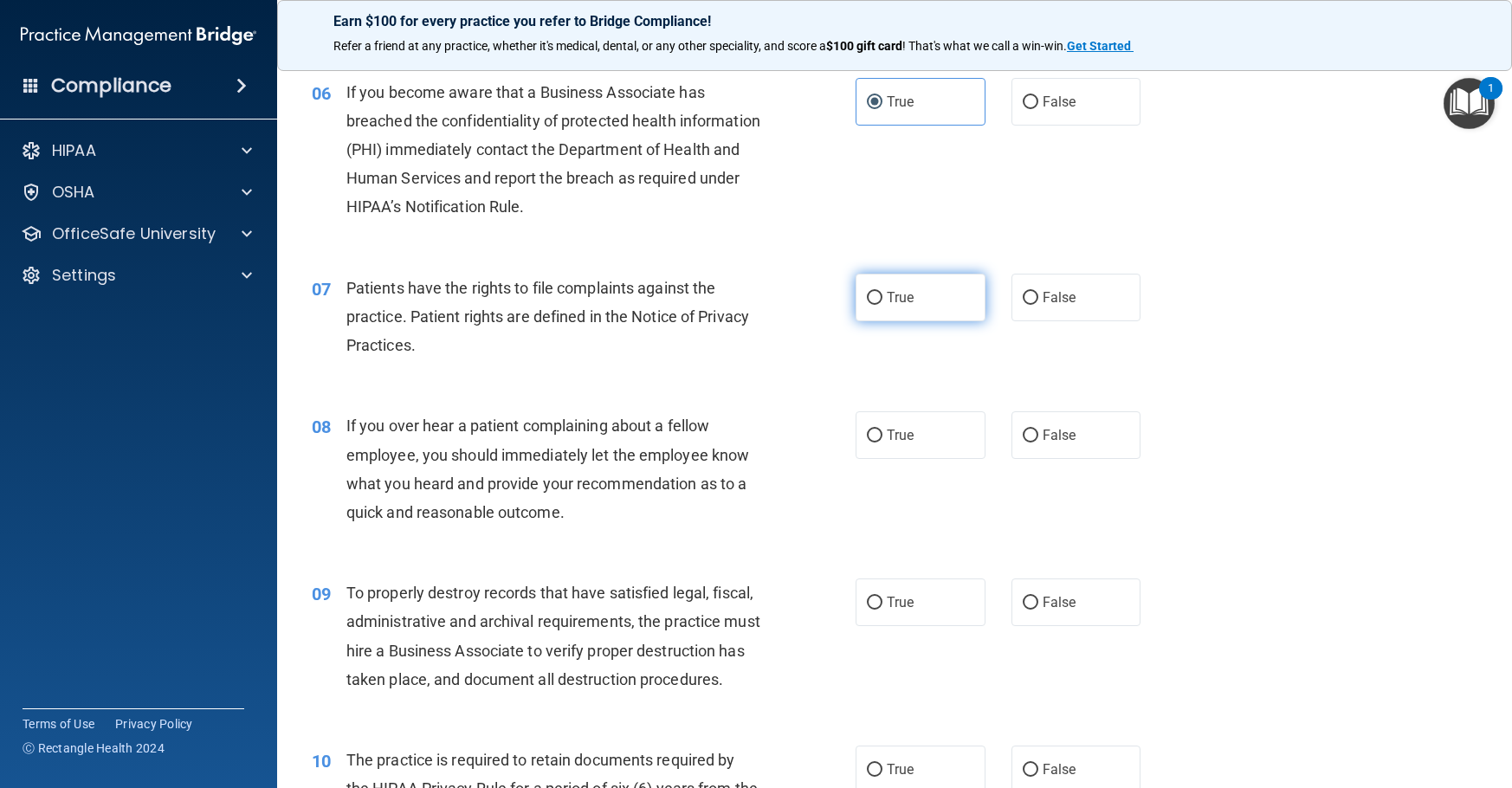
click at [914, 321] on label "True" at bounding box center [921, 298] width 130 height 48
click at [882, 305] on input "True" at bounding box center [874, 298] width 16 height 13
radio input "true"
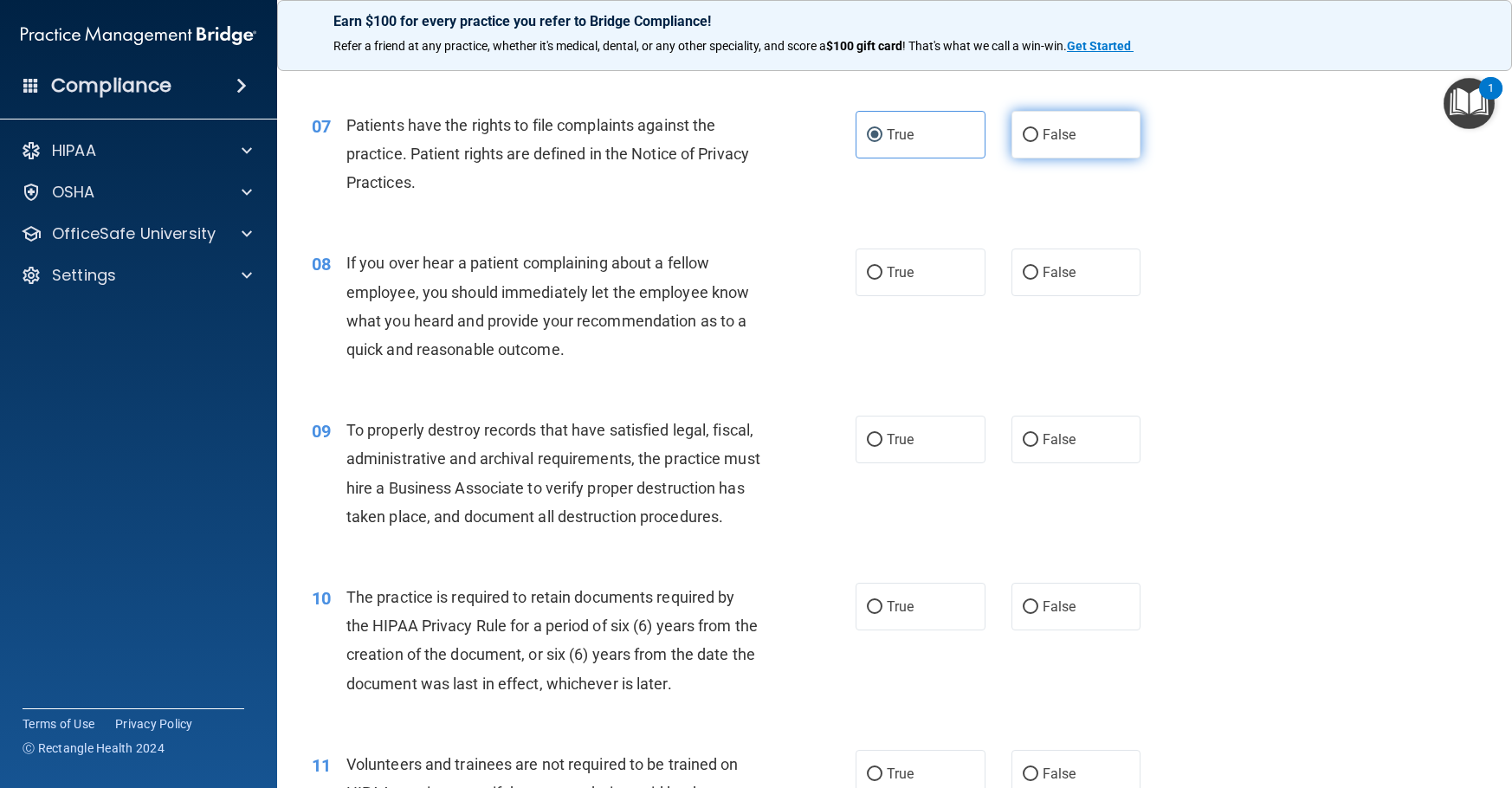
scroll to position [1039, 0]
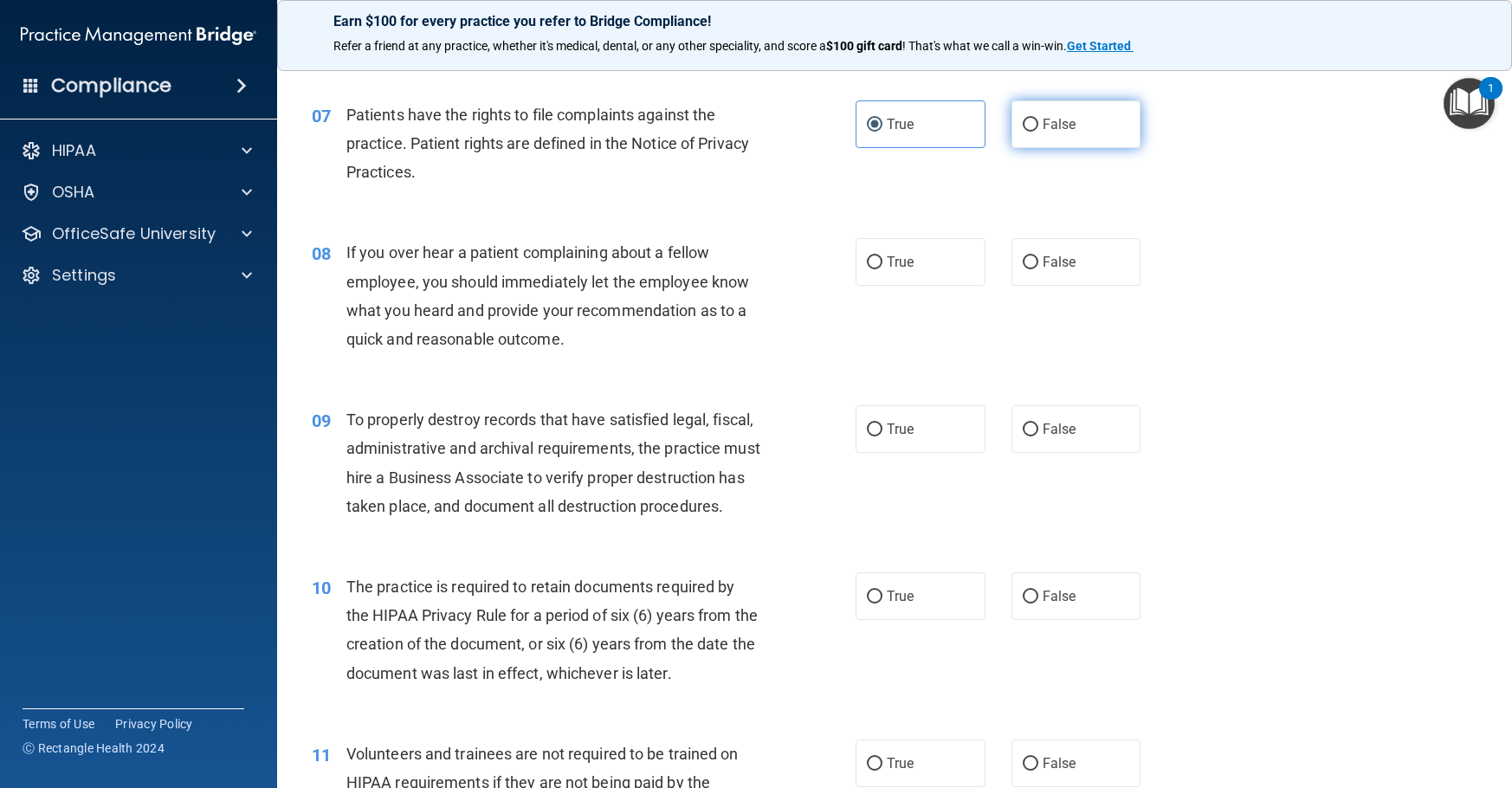
click at [1079, 285] on label "False" at bounding box center [1077, 261] width 130 height 48
click at [1038, 269] on input "False" at bounding box center [1030, 262] width 16 height 13
radio input "true"
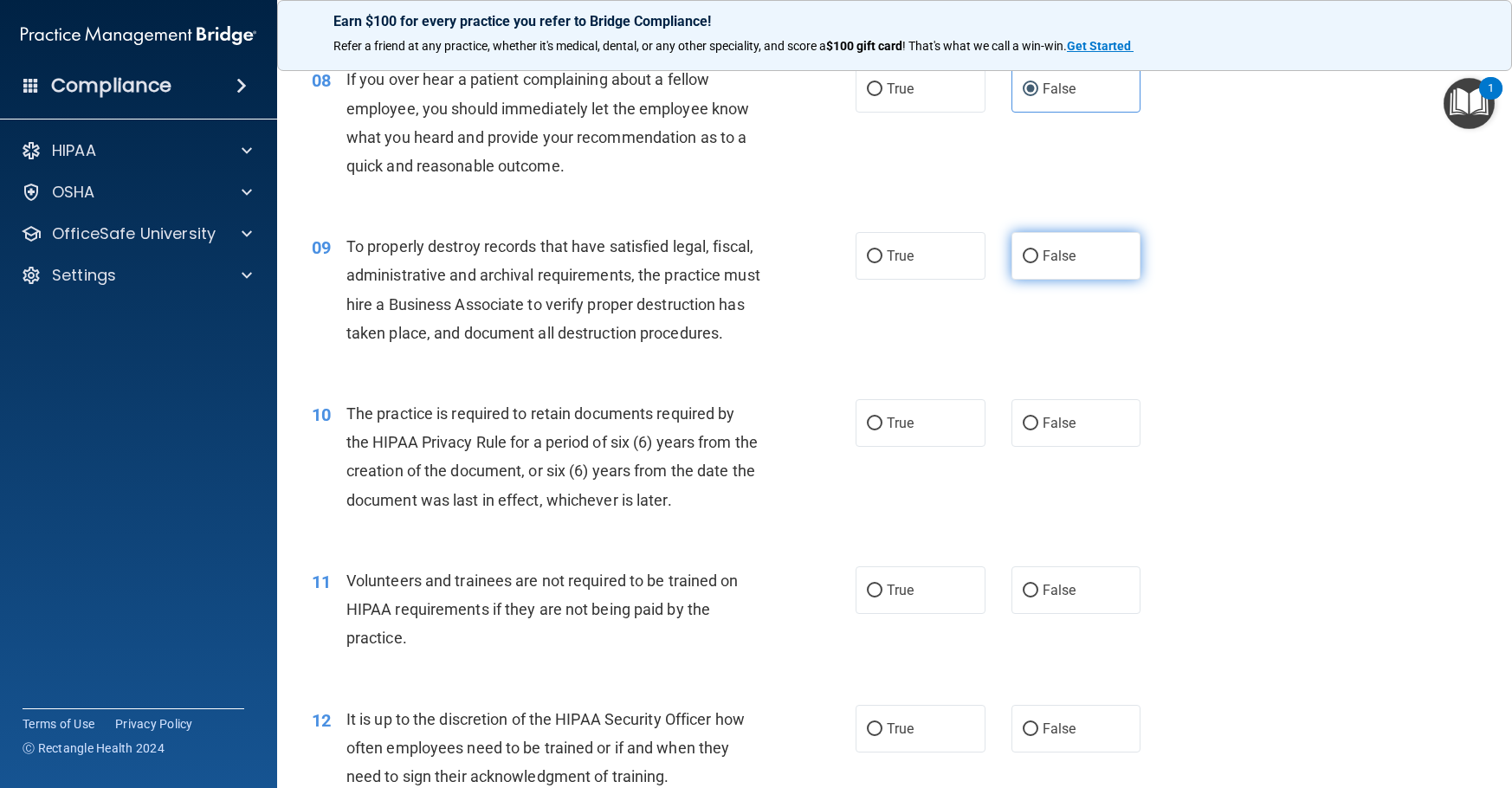
scroll to position [1299, 0]
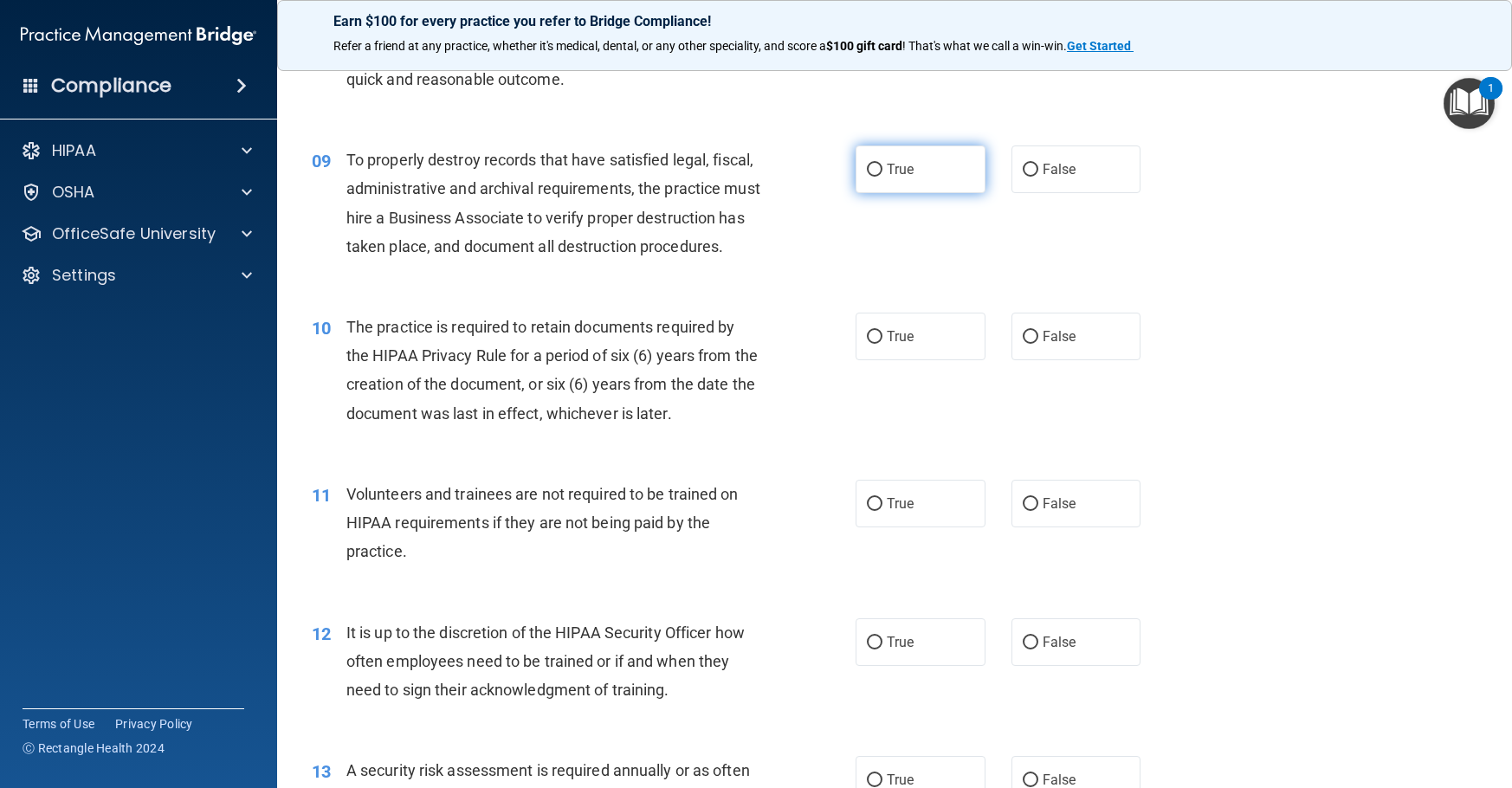
click at [915, 193] on label "True" at bounding box center [921, 169] width 130 height 48
click at [882, 177] on input "True" at bounding box center [874, 170] width 16 height 13
radio input "true"
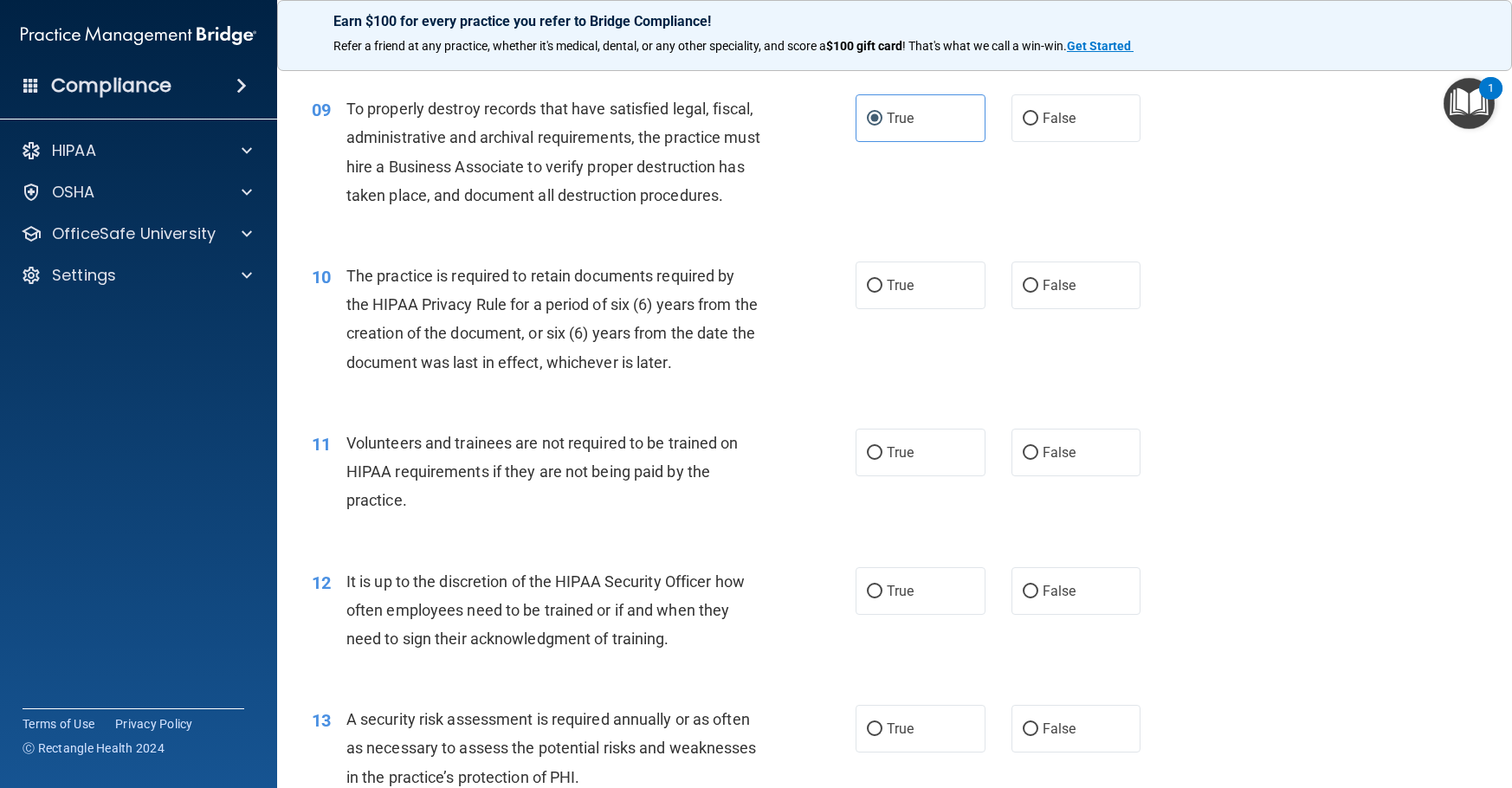
scroll to position [1386, 0]
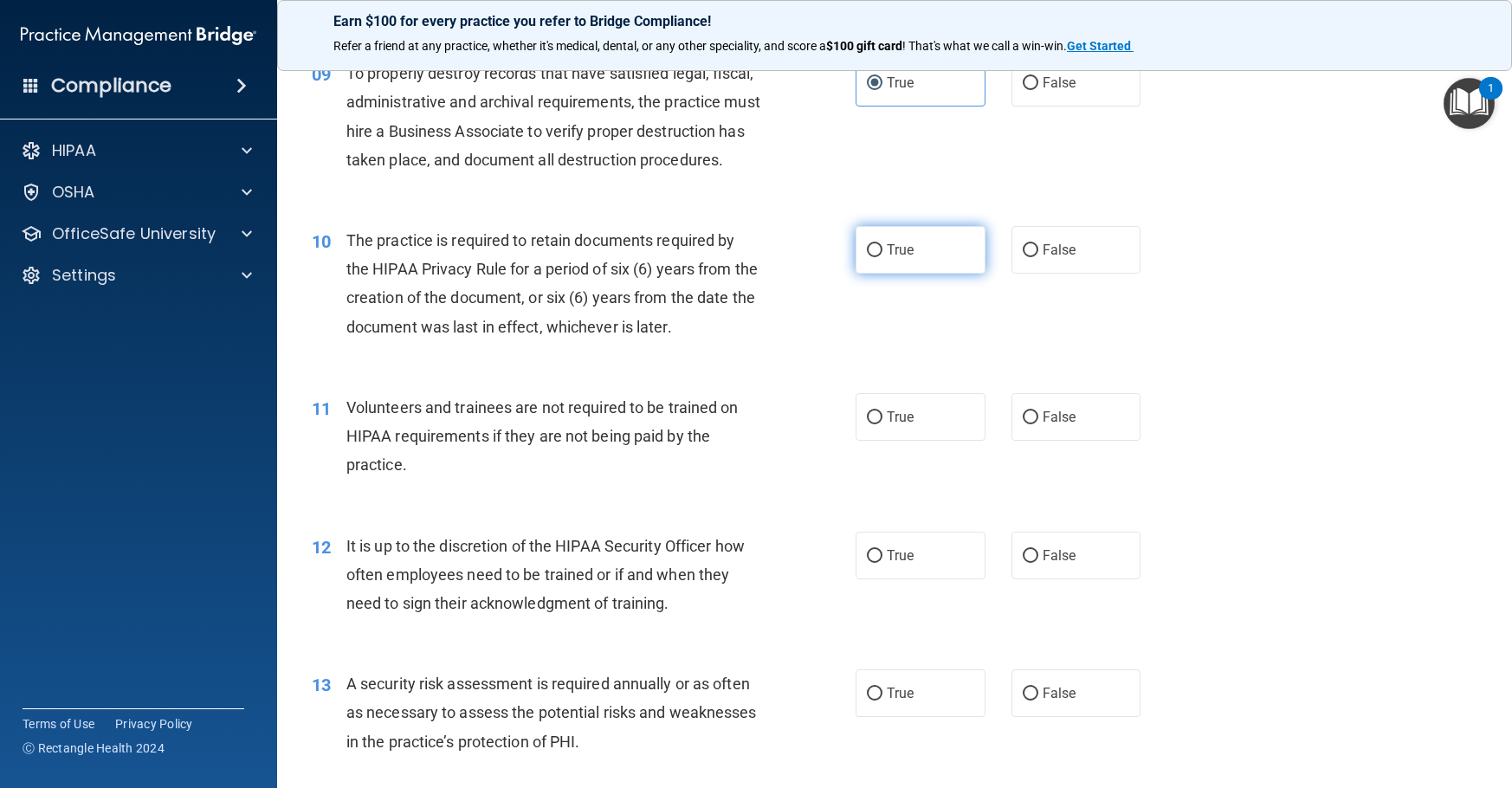
click at [879, 274] on label "True" at bounding box center [921, 250] width 130 height 48
click at [879, 257] on input "True" at bounding box center [874, 250] width 16 height 13
radio input "true"
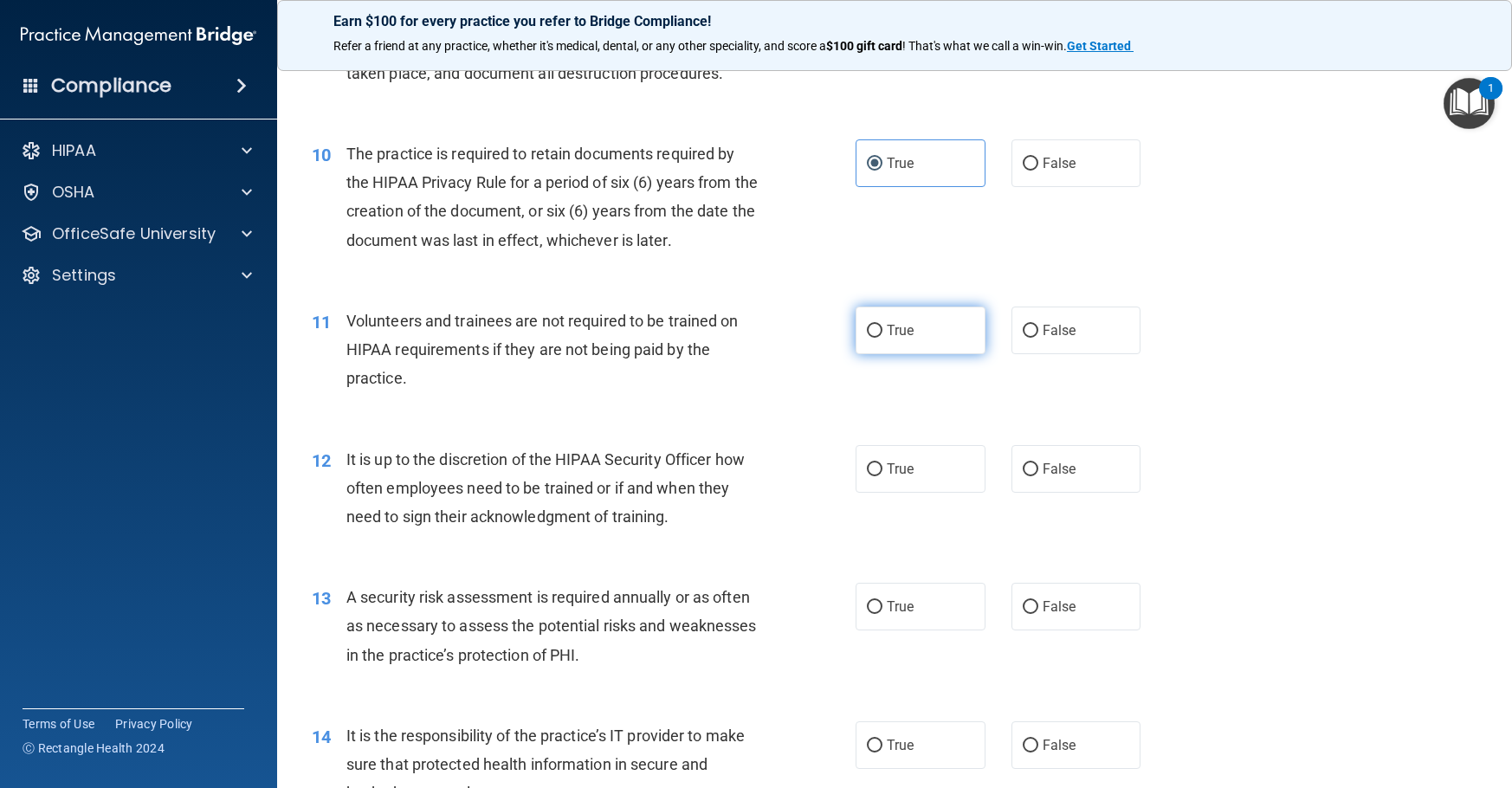
scroll to position [1558, 0]
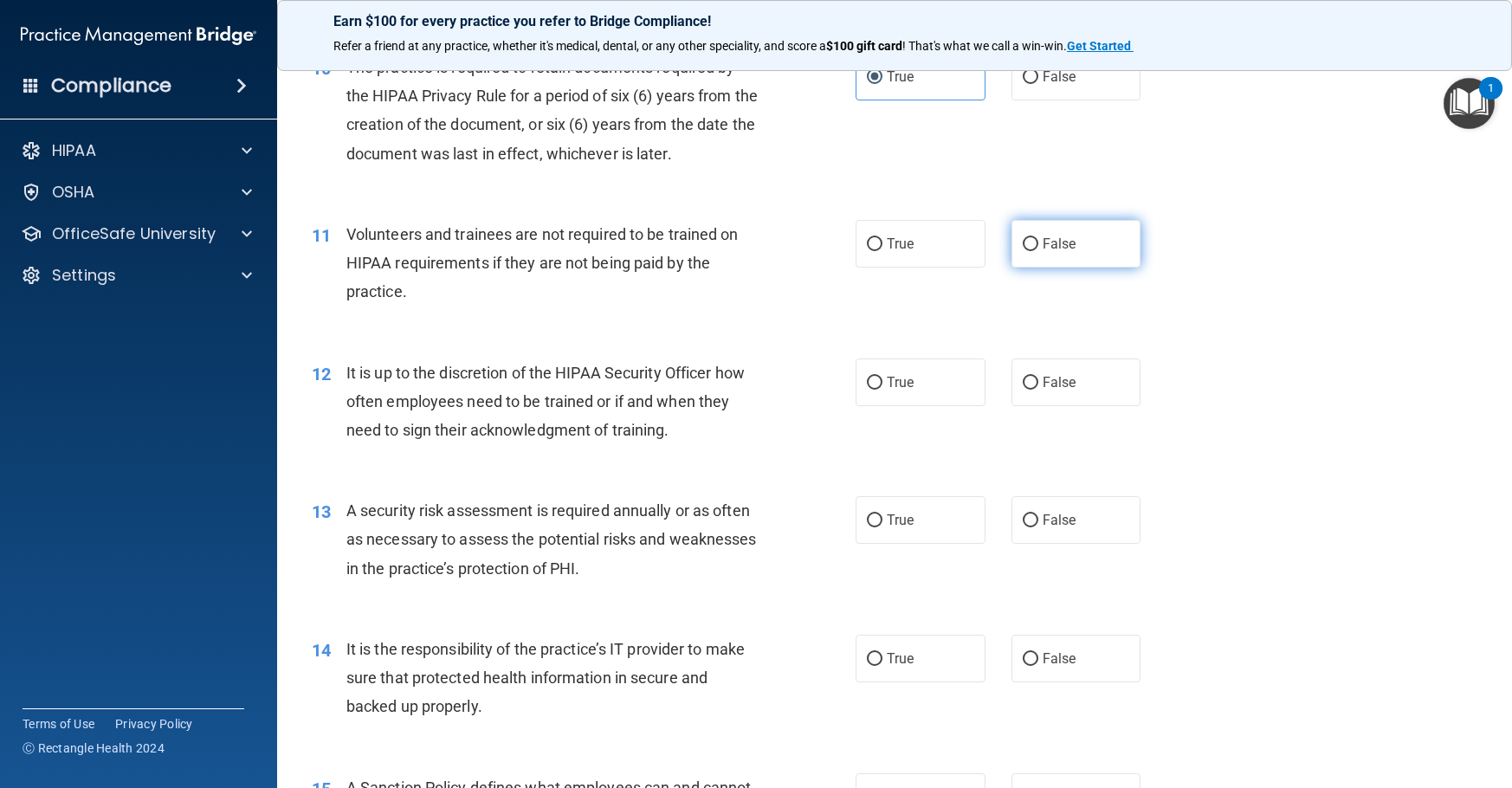
click at [1043, 252] on span "False" at bounding box center [1059, 243] width 33 height 17
click at [1038, 251] on input "False" at bounding box center [1030, 244] width 16 height 13
radio input "true"
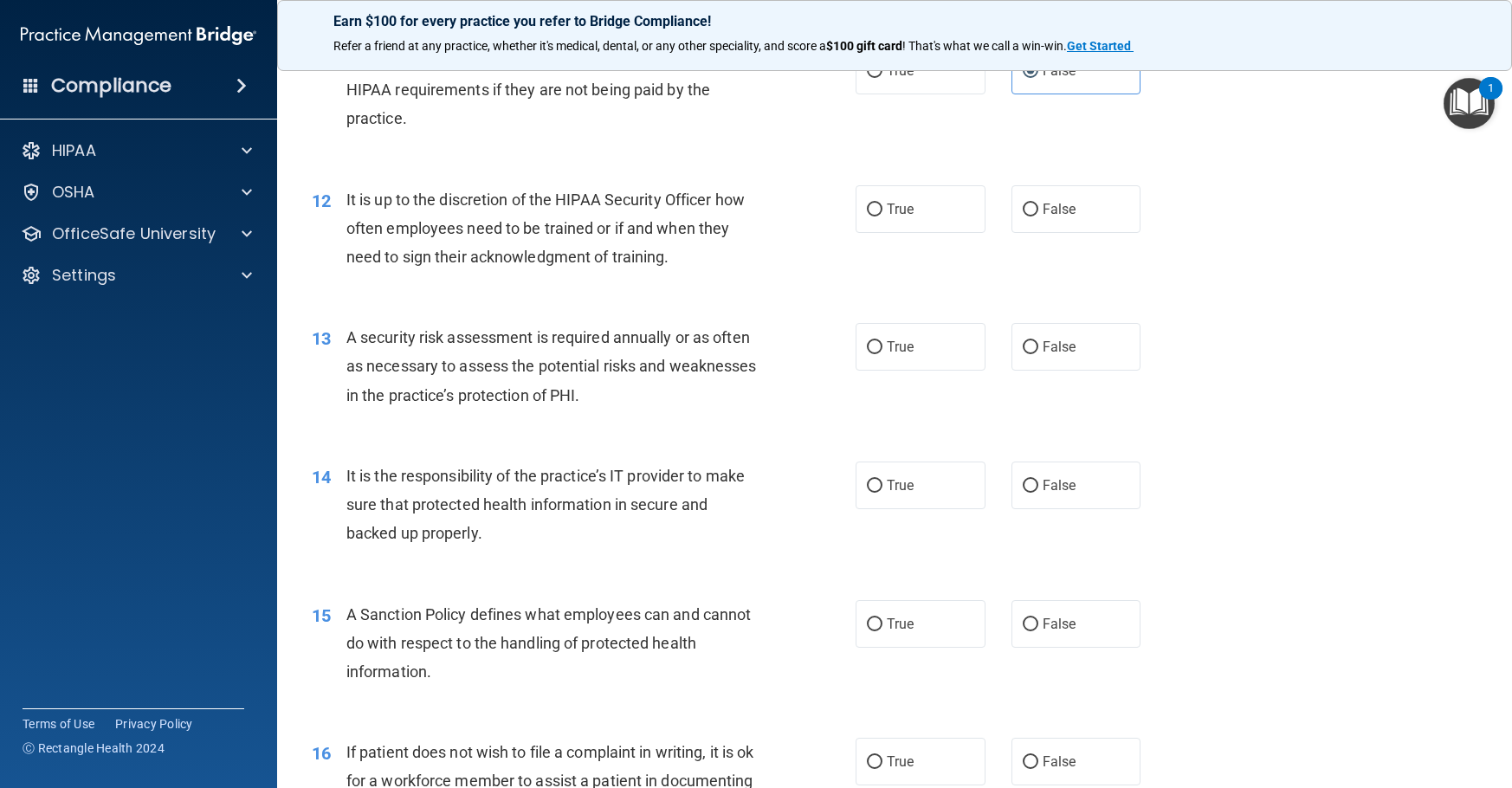
scroll to position [1818, 0]
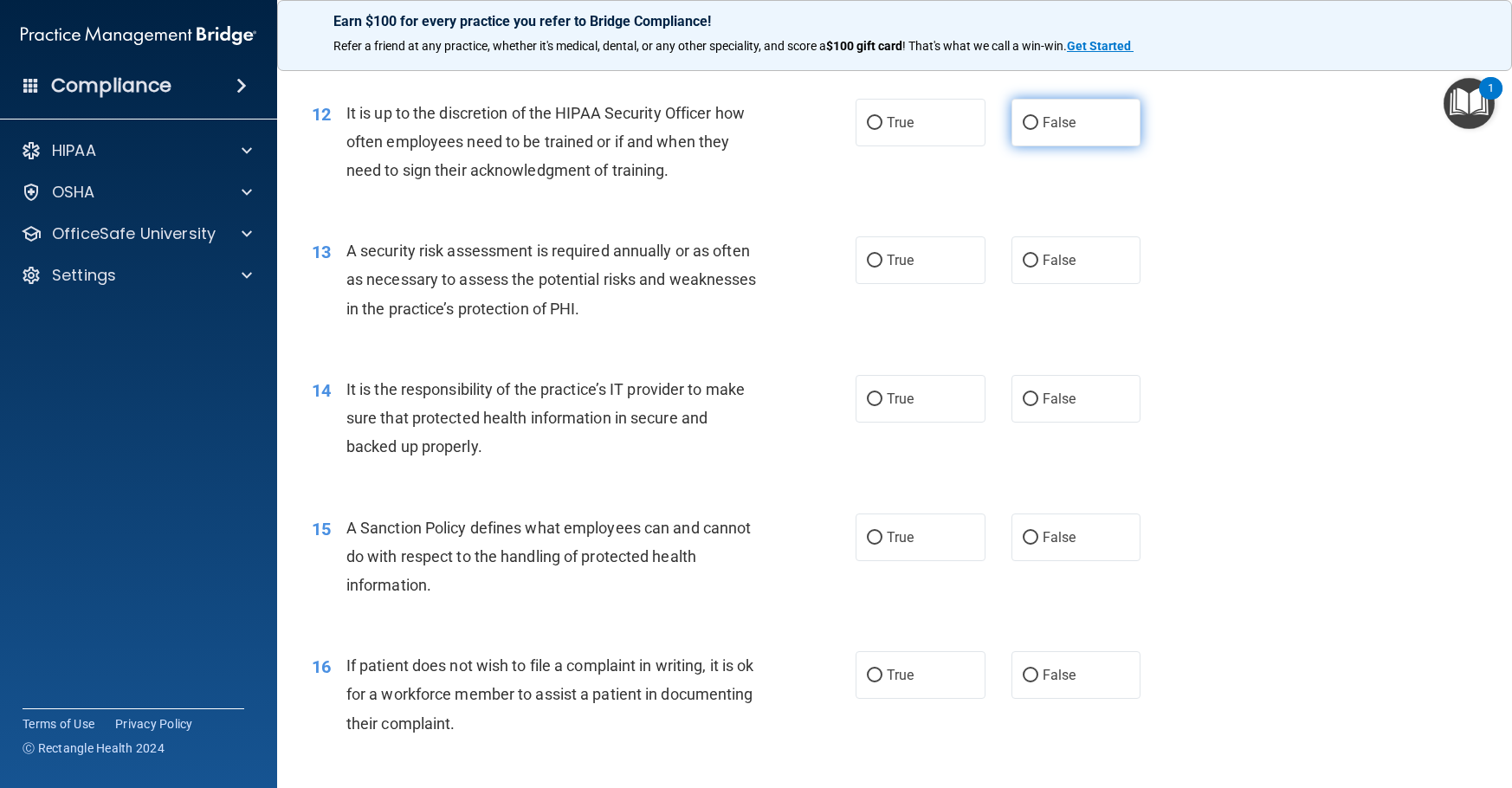
click at [1025, 130] on input "False" at bounding box center [1030, 123] width 16 height 13
radio input "true"
click at [915, 284] on label "True" at bounding box center [921, 260] width 130 height 48
click at [882, 268] on input "True" at bounding box center [874, 261] width 16 height 13
radio input "true"
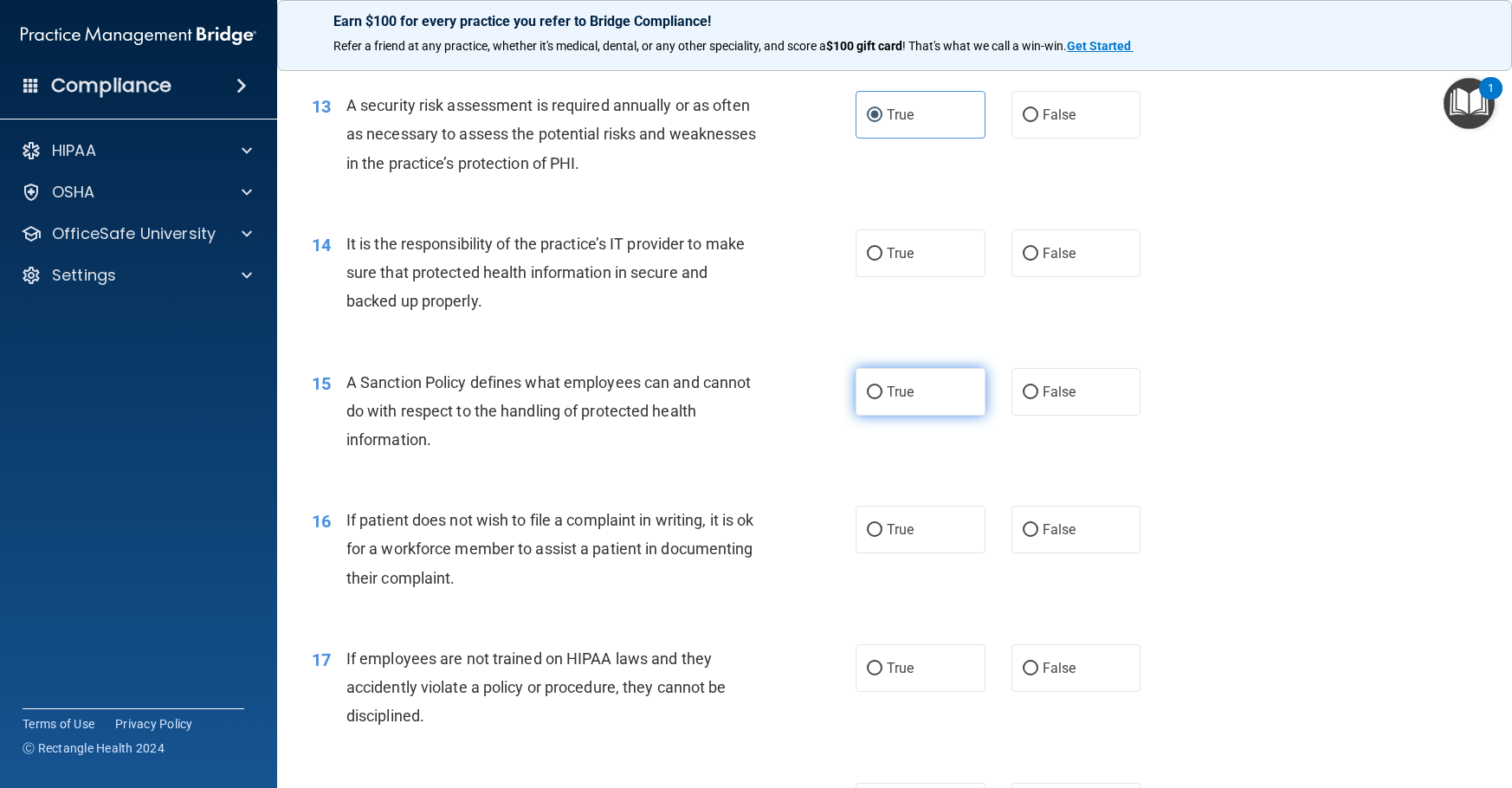
scroll to position [1992, 0]
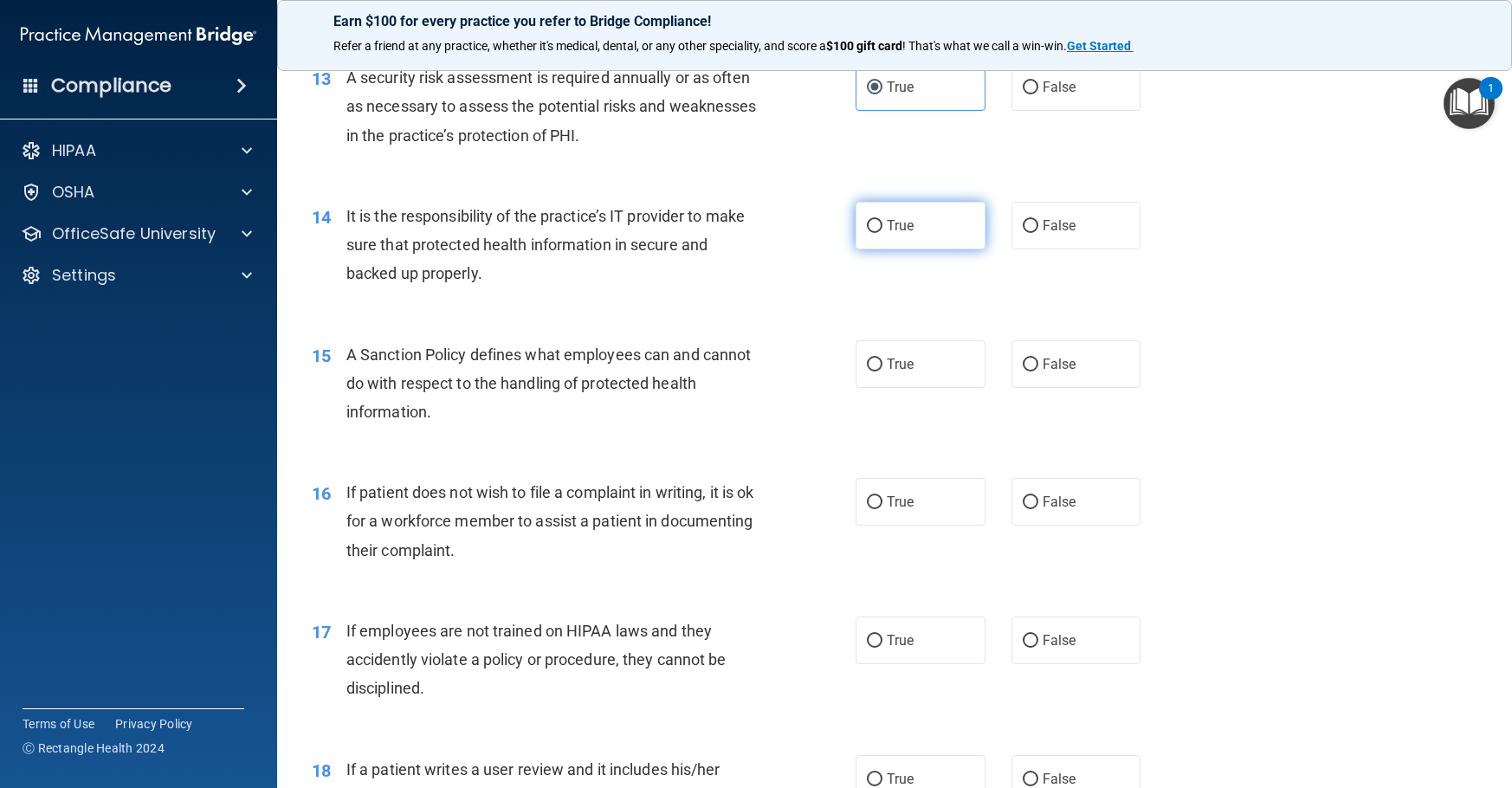
click at [949, 249] on label "True" at bounding box center [921, 225] width 130 height 48
click at [882, 233] on input "True" at bounding box center [874, 226] width 16 height 13
radio input "true"
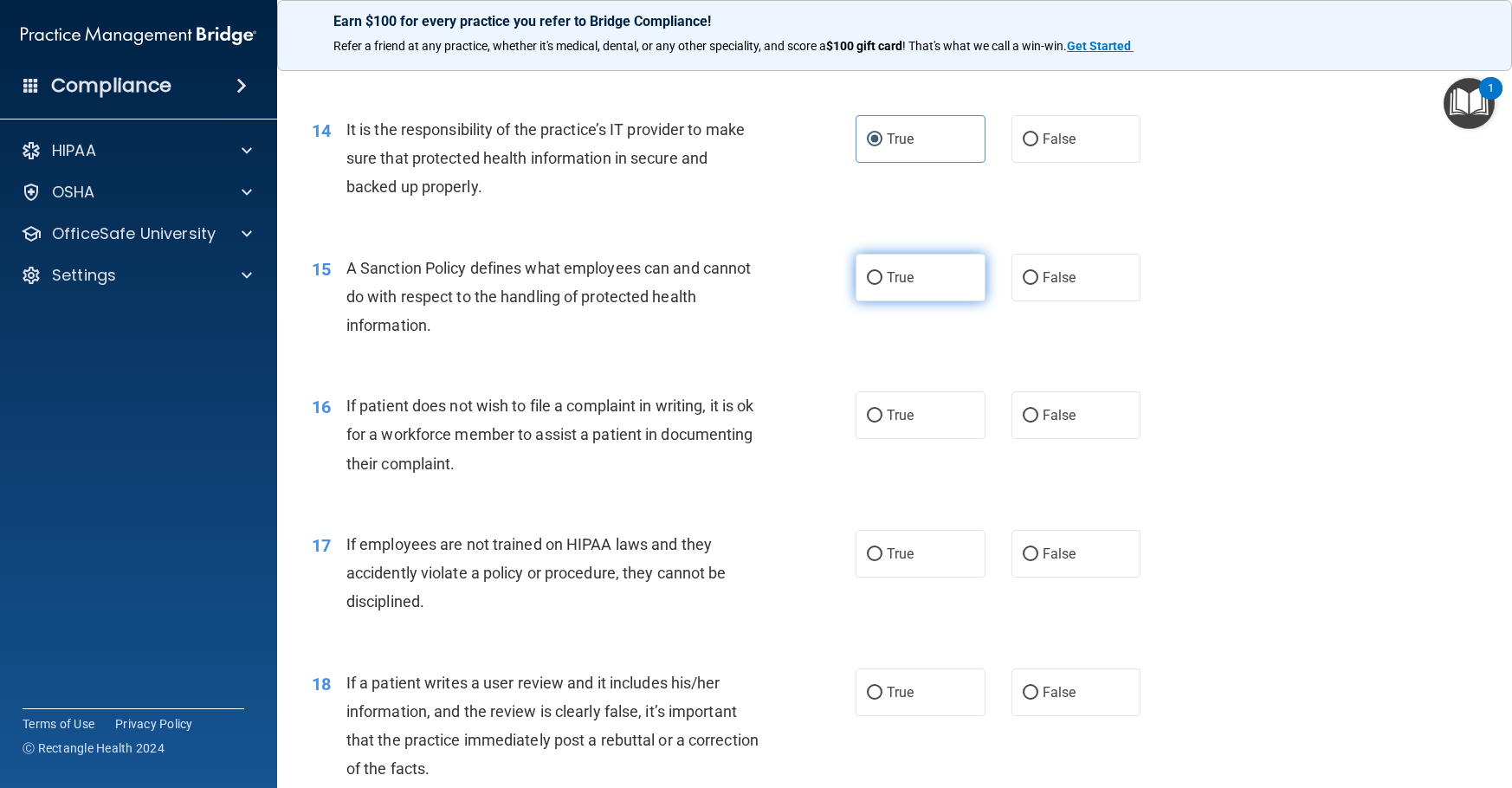
click at [921, 301] on label "True" at bounding box center [921, 277] width 130 height 48
click at [882, 285] on input "True" at bounding box center [874, 278] width 16 height 13
radio input "true"
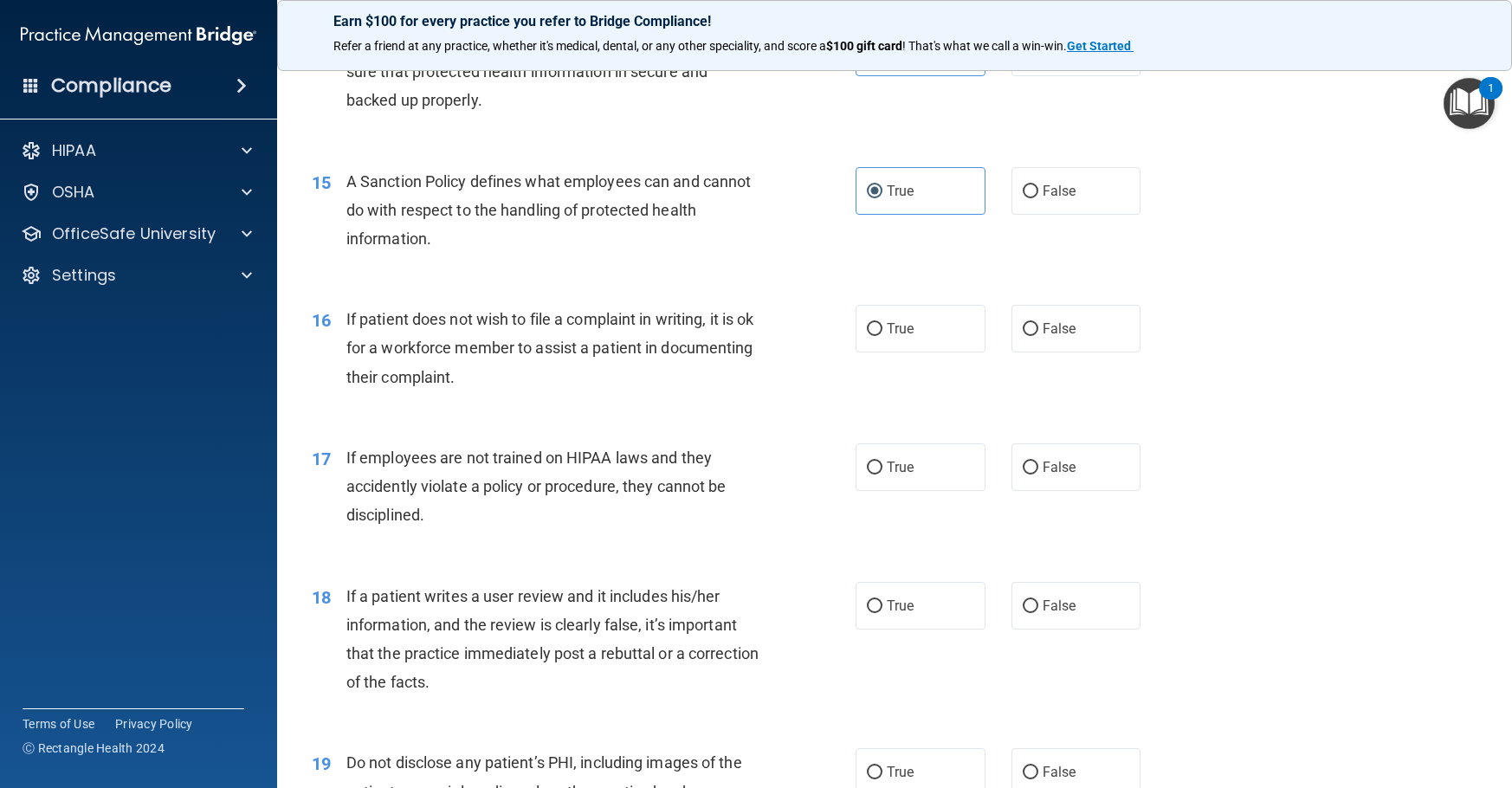
scroll to position [2251, 0]
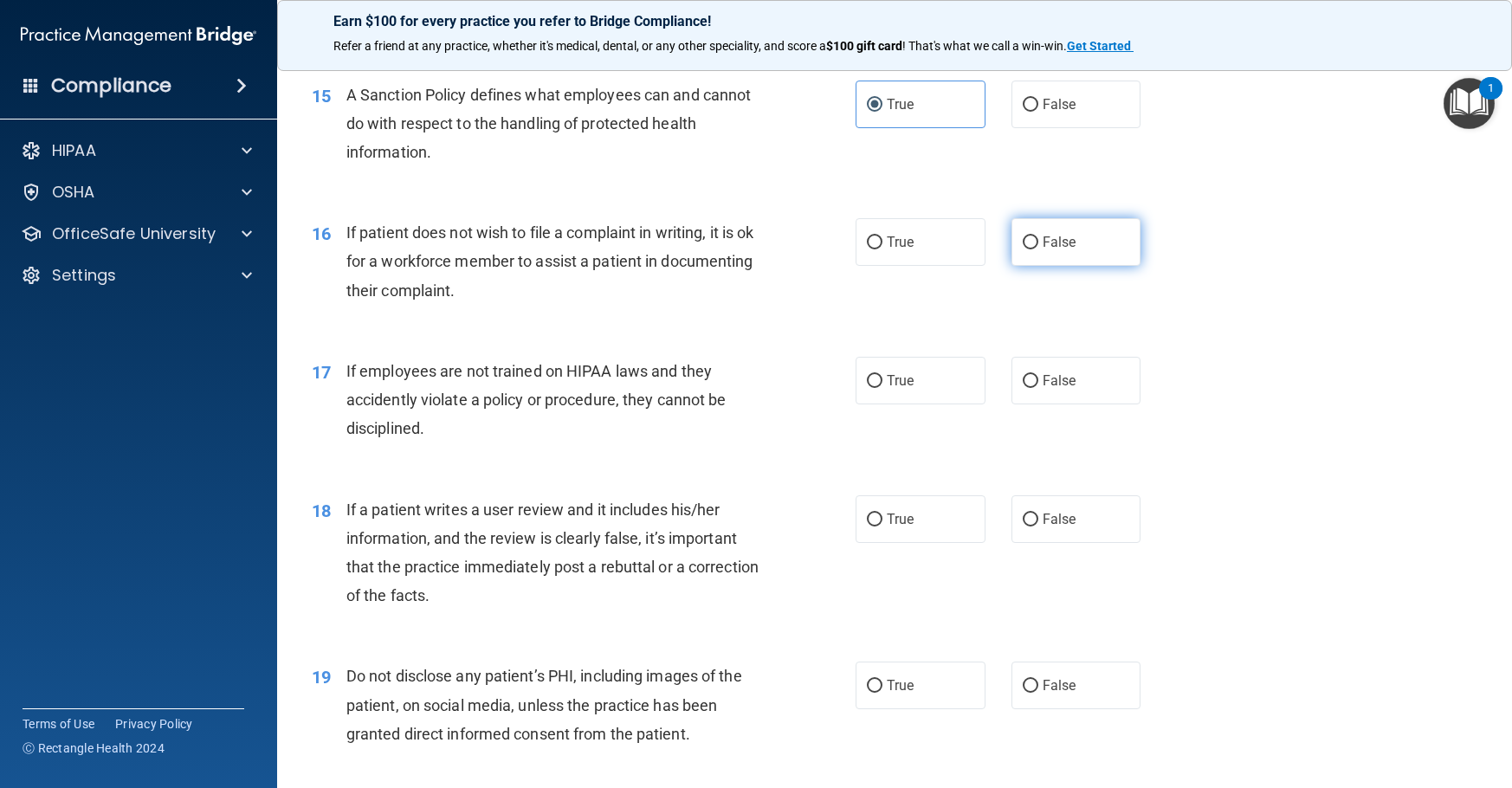
click at [1041, 266] on label "False" at bounding box center [1077, 242] width 130 height 48
click at [1038, 249] on input "False" at bounding box center [1030, 242] width 16 height 13
radio input "true"
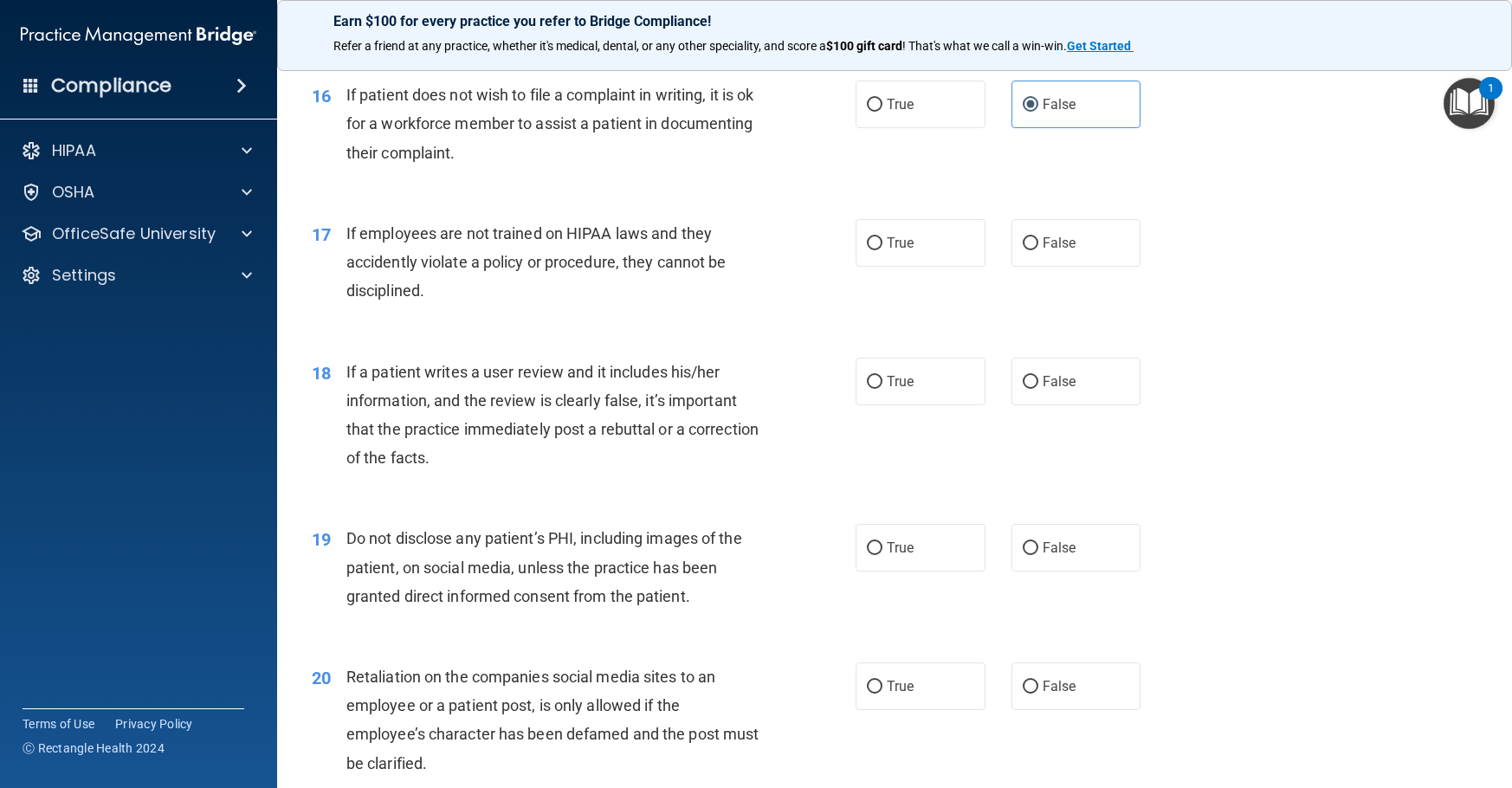
scroll to position [2425, 0]
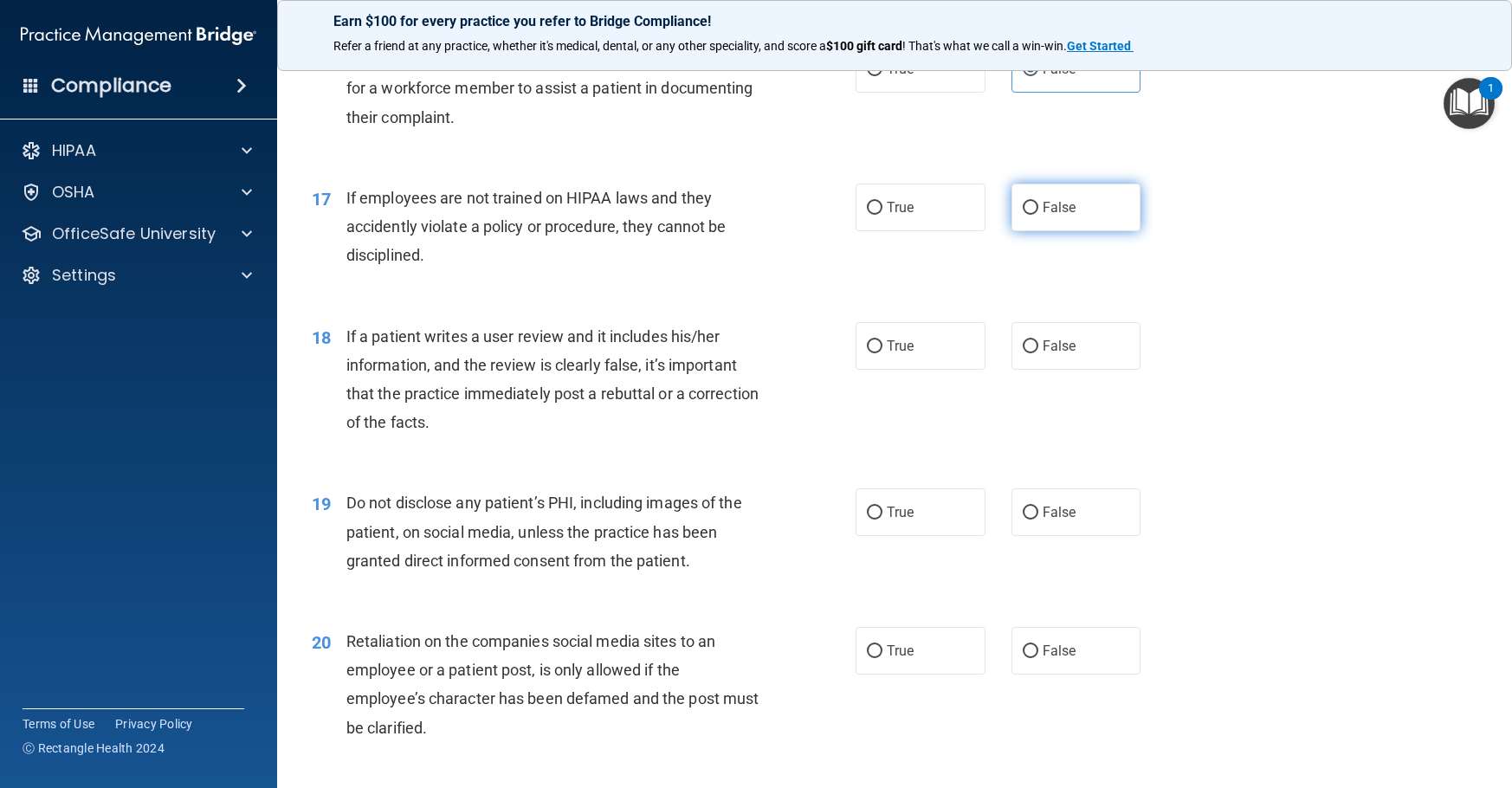
click at [1109, 232] on label "False" at bounding box center [1077, 207] width 130 height 48
click at [1038, 215] on input "False" at bounding box center [1030, 208] width 16 height 13
radio input "true"
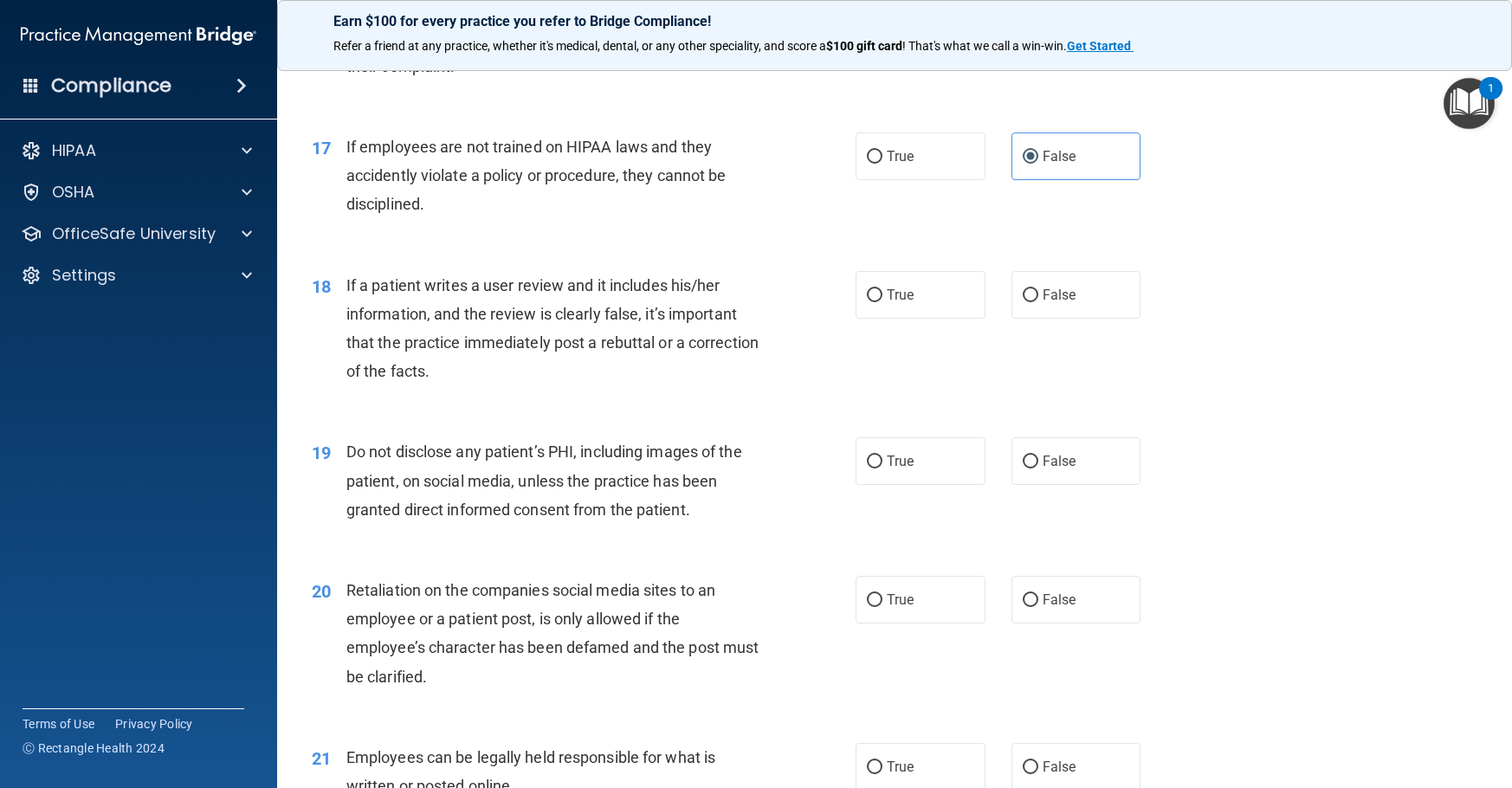
scroll to position [2511, 0]
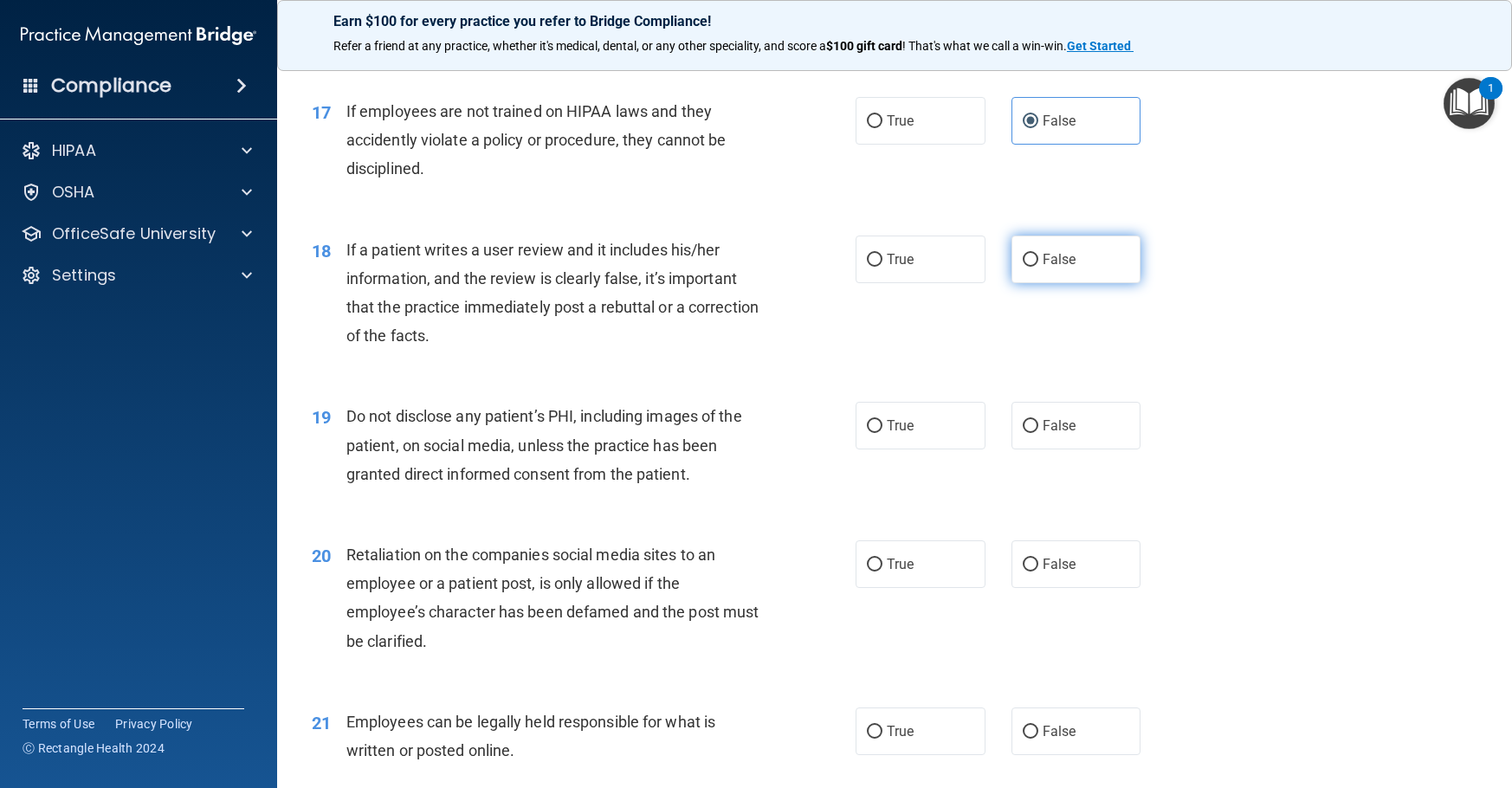
click at [1033, 284] on label "False" at bounding box center [1077, 259] width 130 height 48
click at [1033, 267] on input "False" at bounding box center [1030, 260] width 16 height 13
radio input "true"
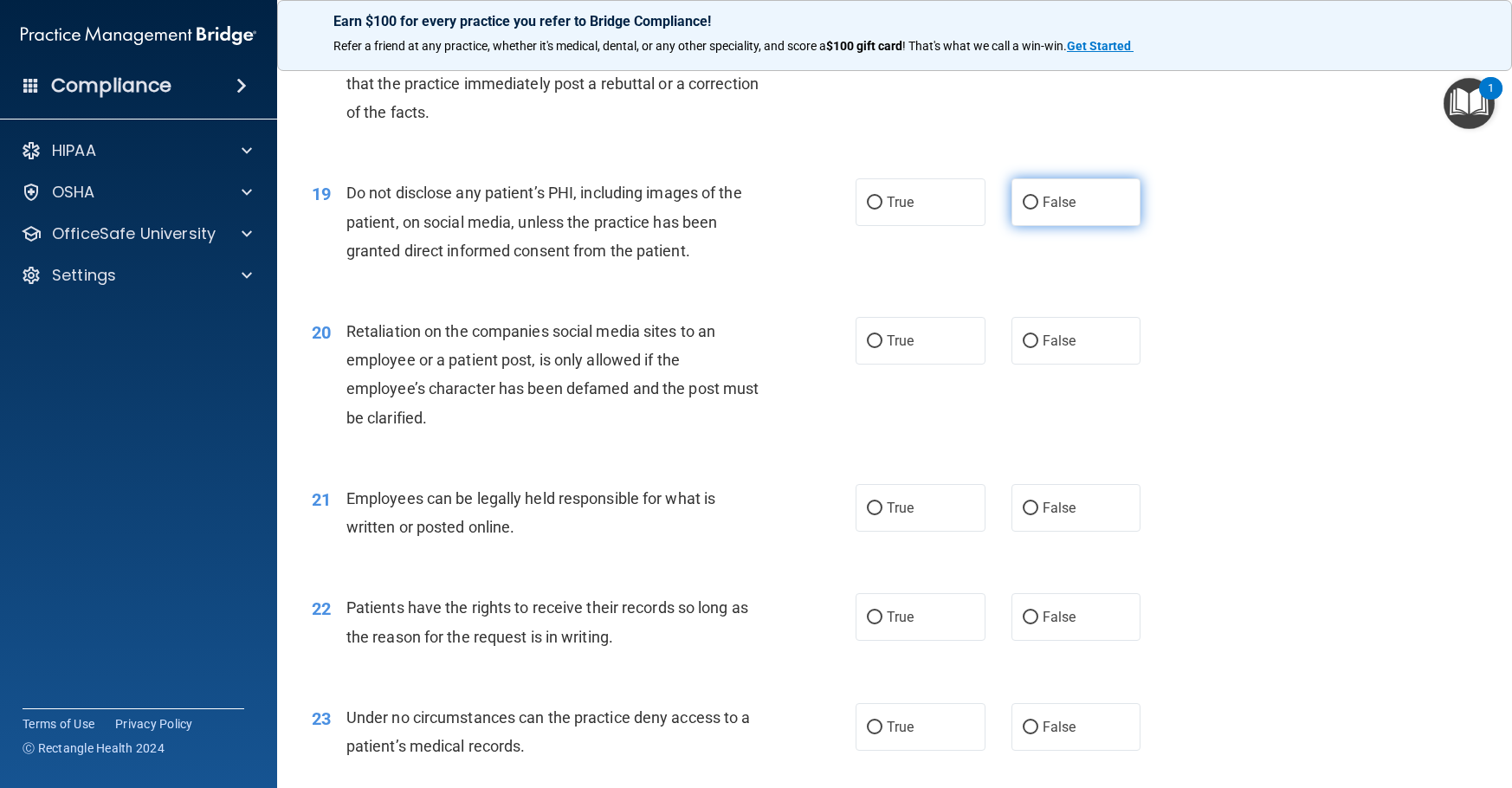
scroll to position [2771, 0]
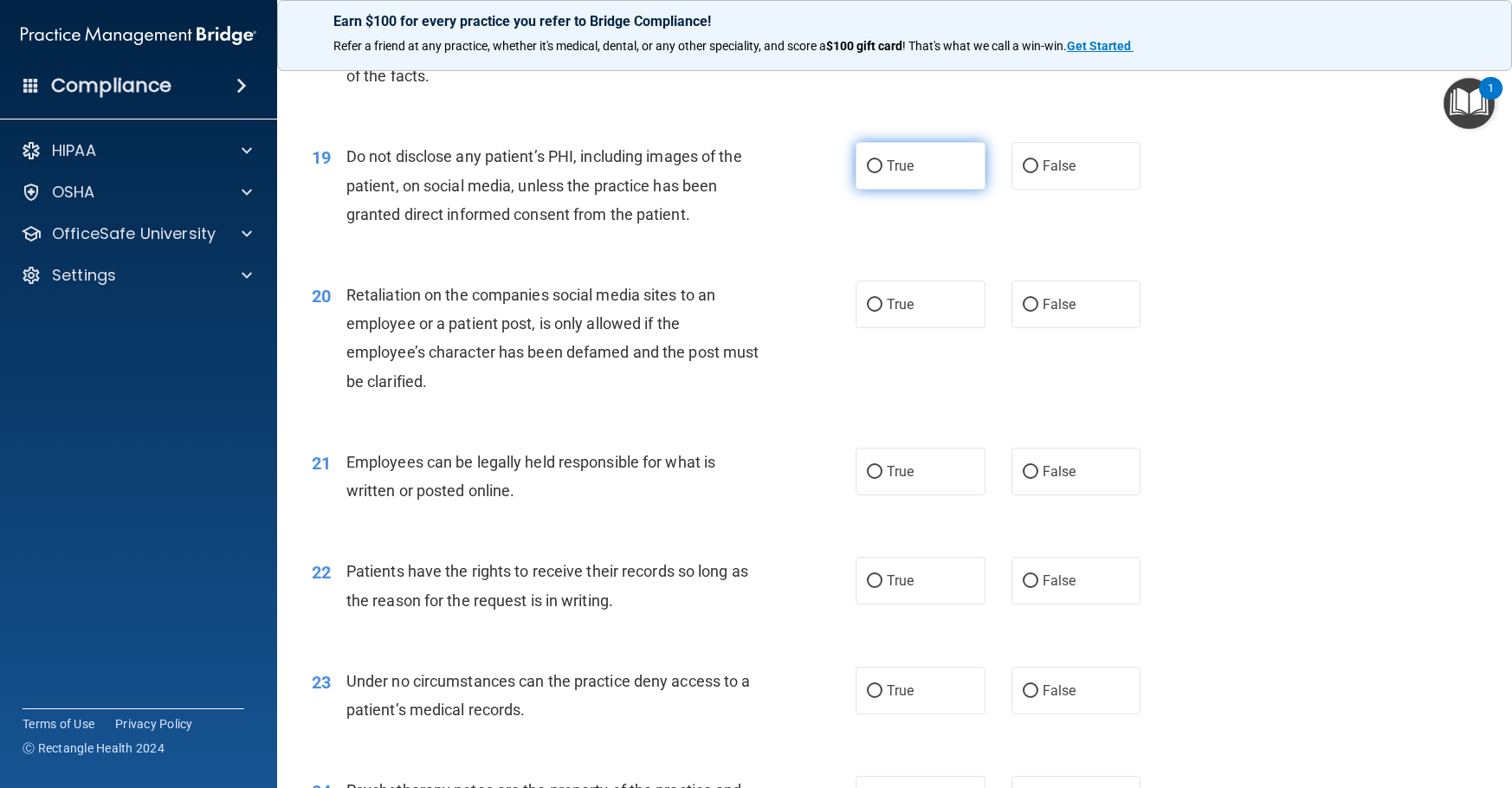
click at [867, 173] on input "True" at bounding box center [874, 166] width 16 height 13
radio input "true"
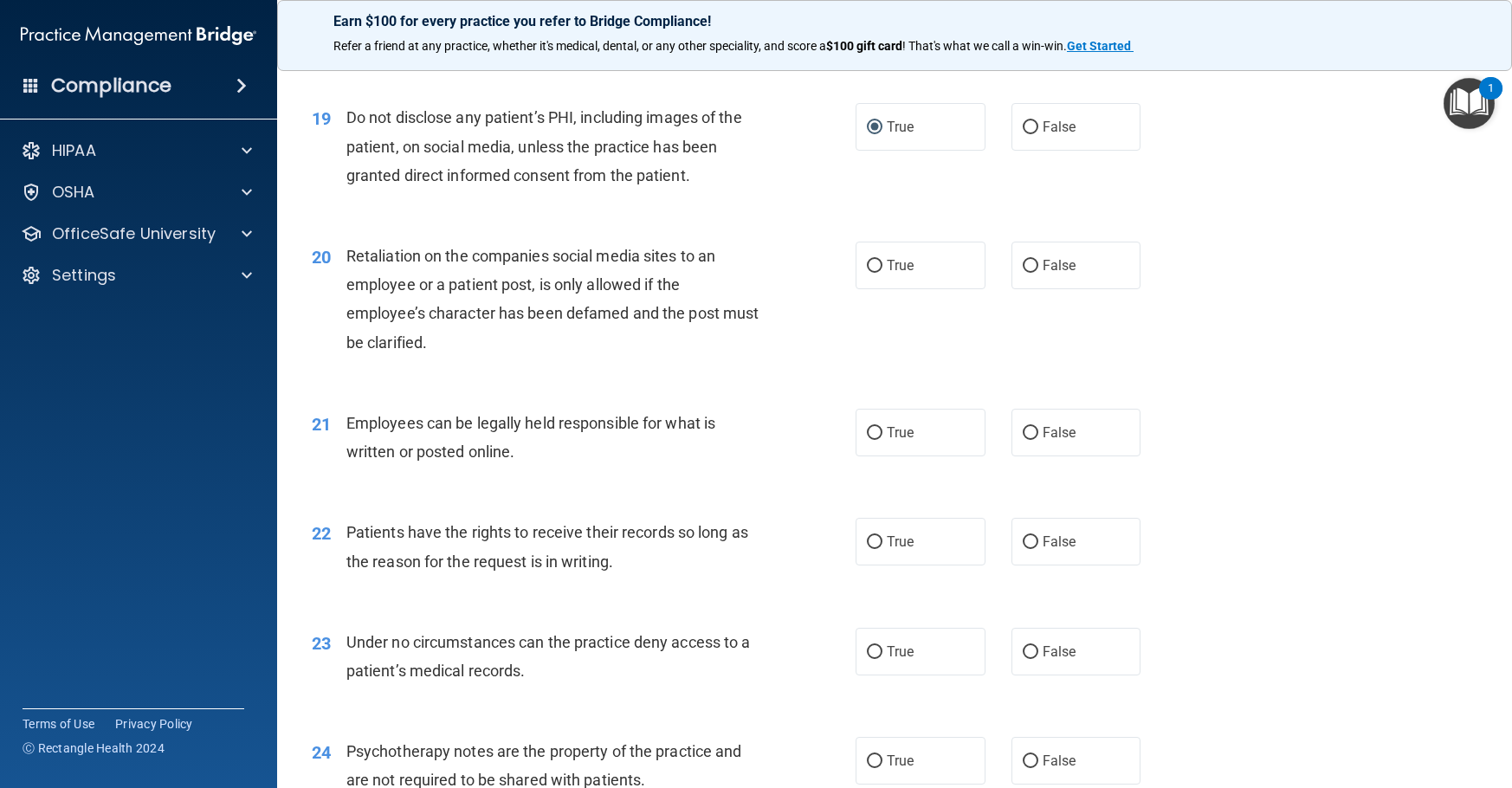
scroll to position [2857, 0]
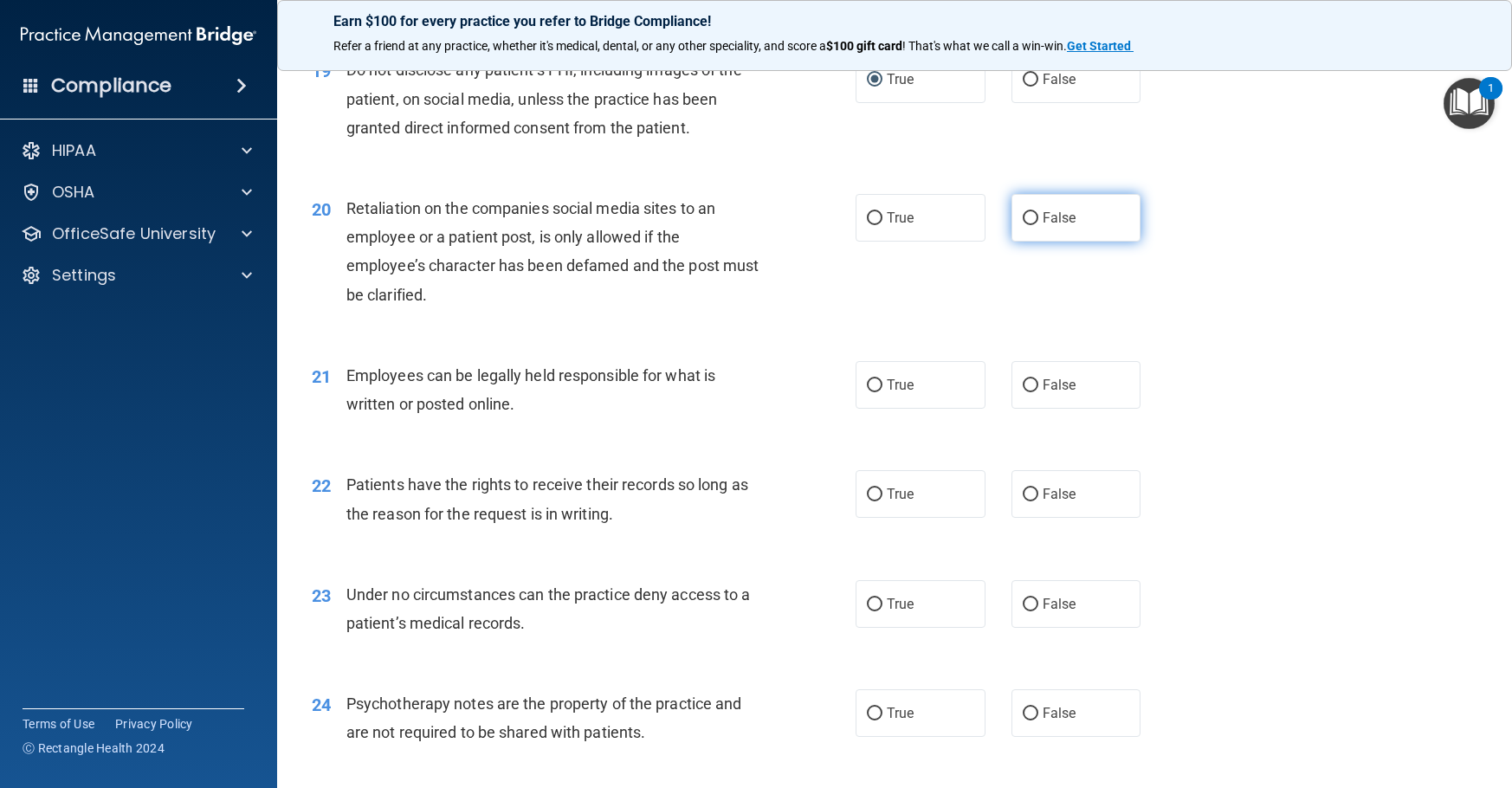
click at [1044, 226] on span "False" at bounding box center [1059, 217] width 33 height 17
click at [1038, 225] on input "False" at bounding box center [1030, 218] width 16 height 13
radio input "true"
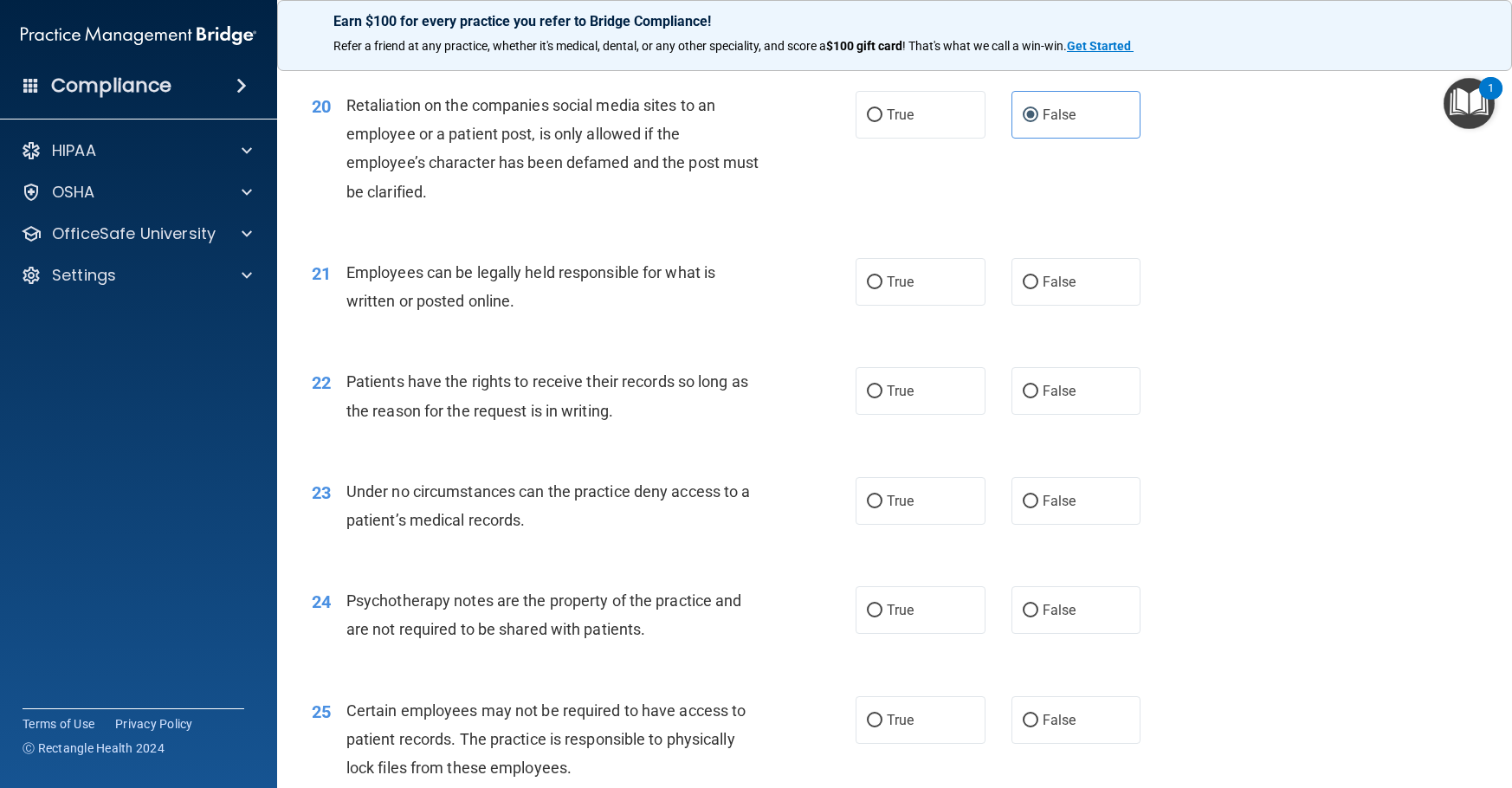
scroll to position [3030, 0]
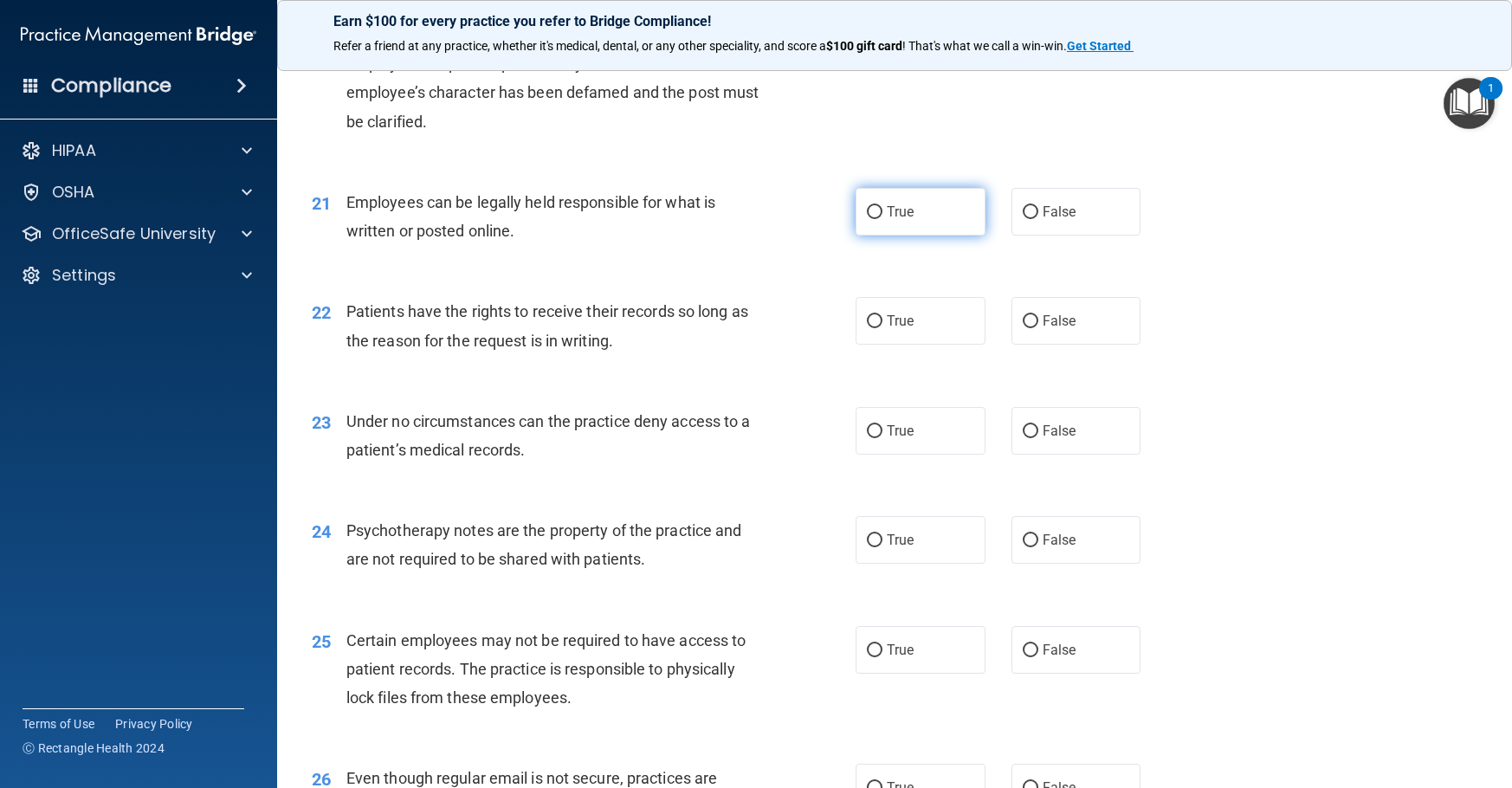
click at [874, 219] on input "True" at bounding box center [874, 212] width 16 height 13
radio input "true"
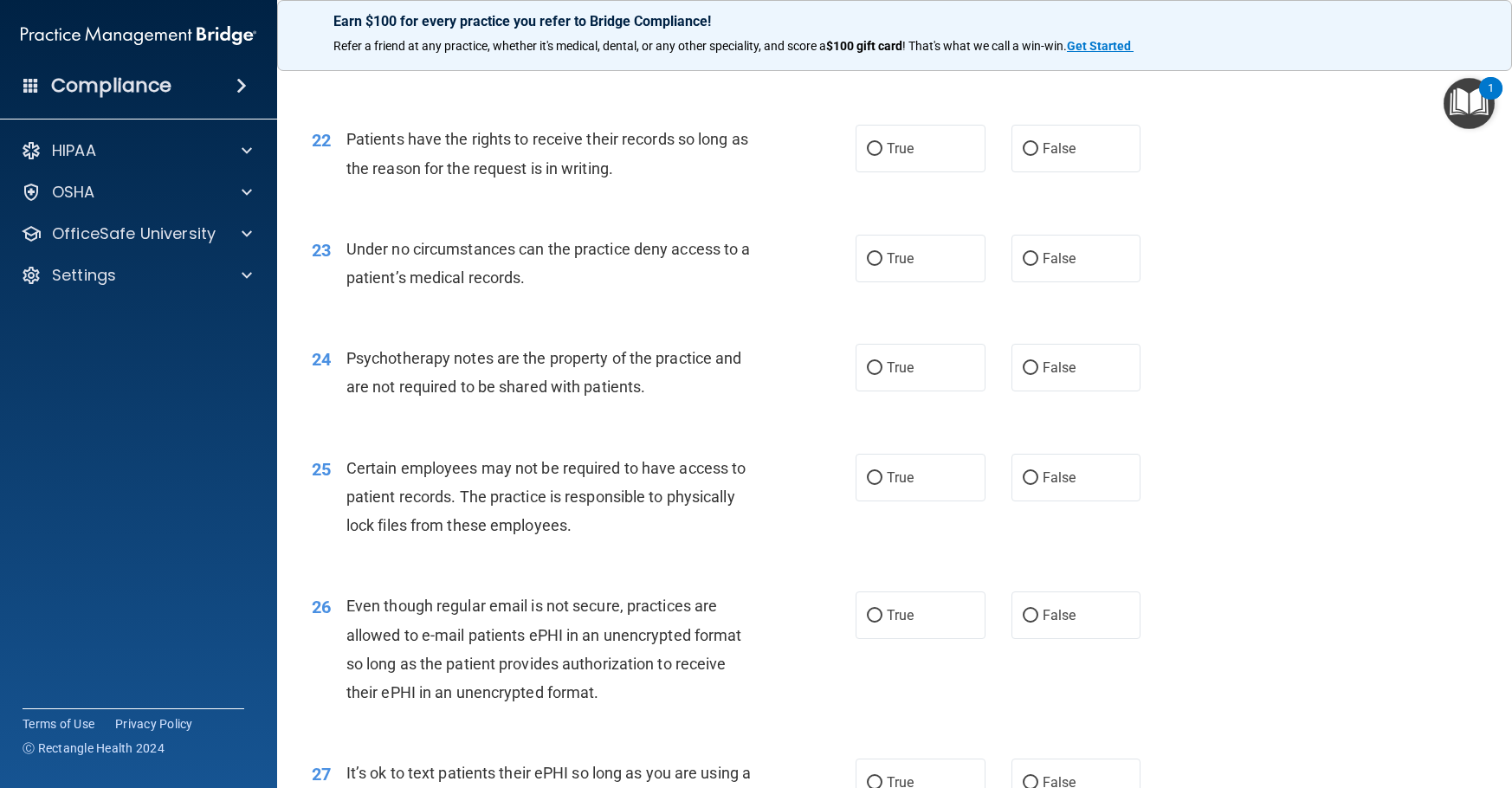
scroll to position [3204, 0]
click at [921, 172] on label "True" at bounding box center [921, 148] width 130 height 48
click at [882, 155] on input "True" at bounding box center [874, 148] width 16 height 13
radio input "true"
click at [903, 266] on span "True" at bounding box center [900, 257] width 26 height 17
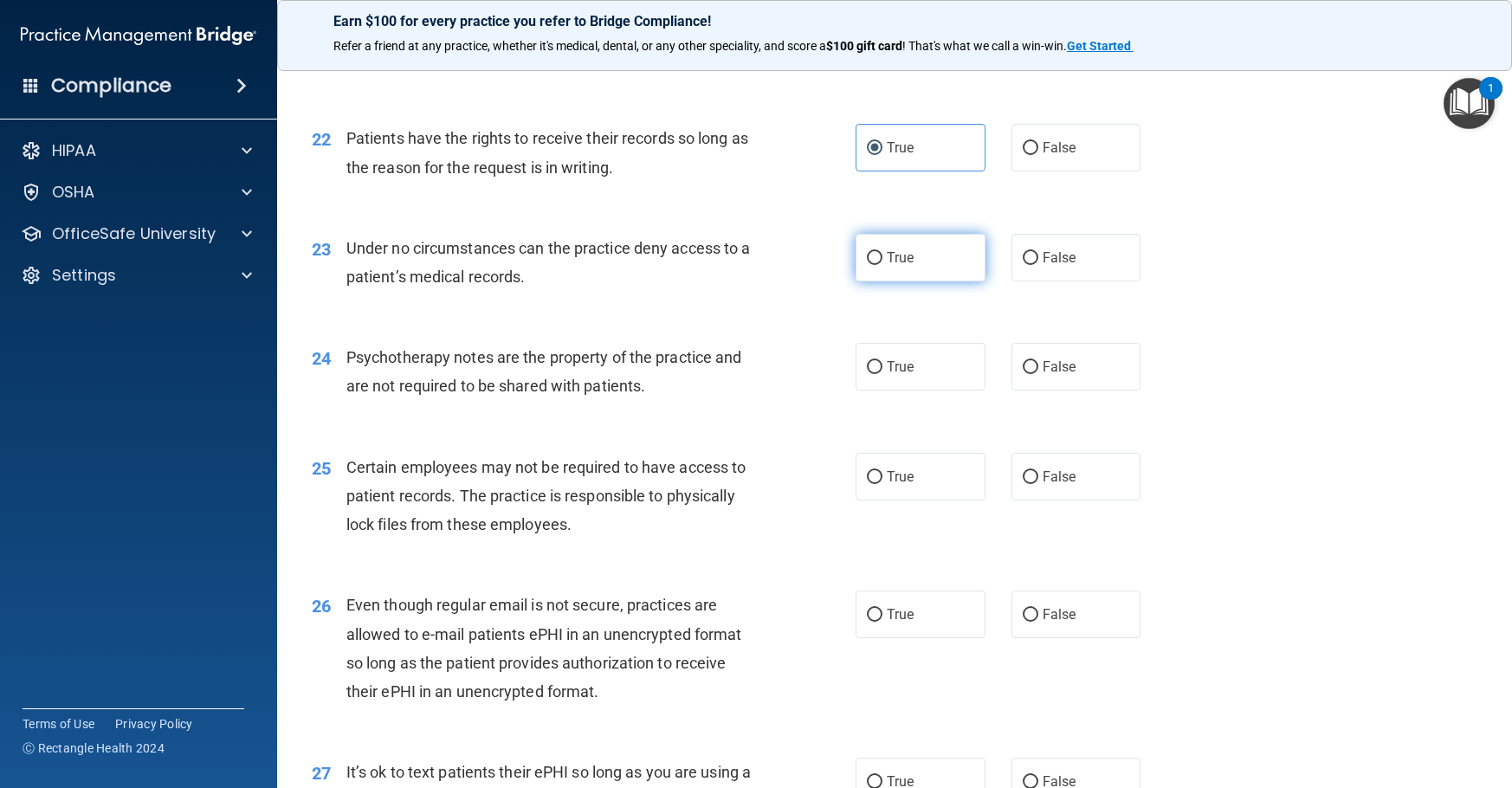
click at [882, 265] on input "True" at bounding box center [874, 258] width 16 height 13
radio input "true"
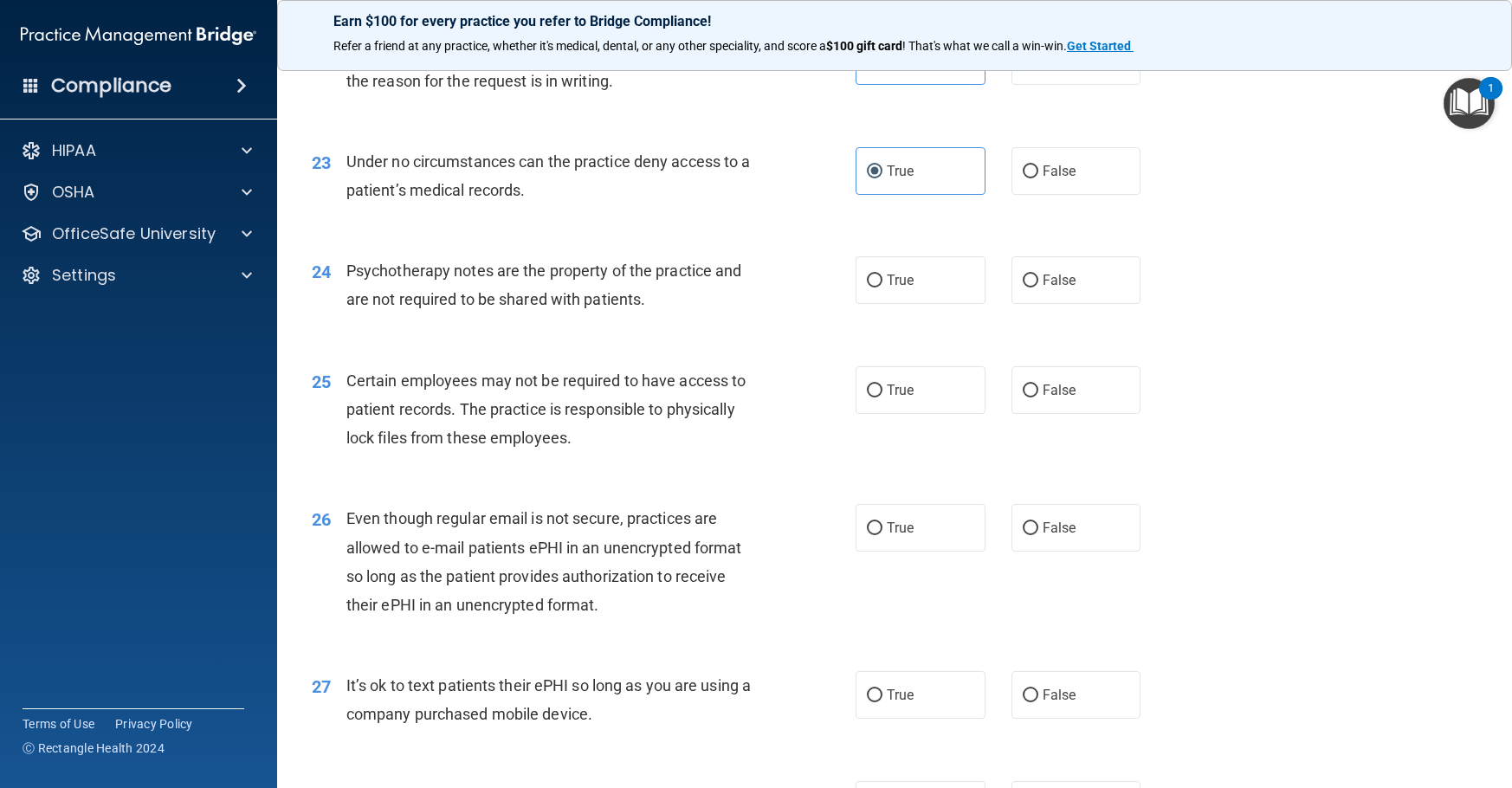
scroll to position [3377, 0]
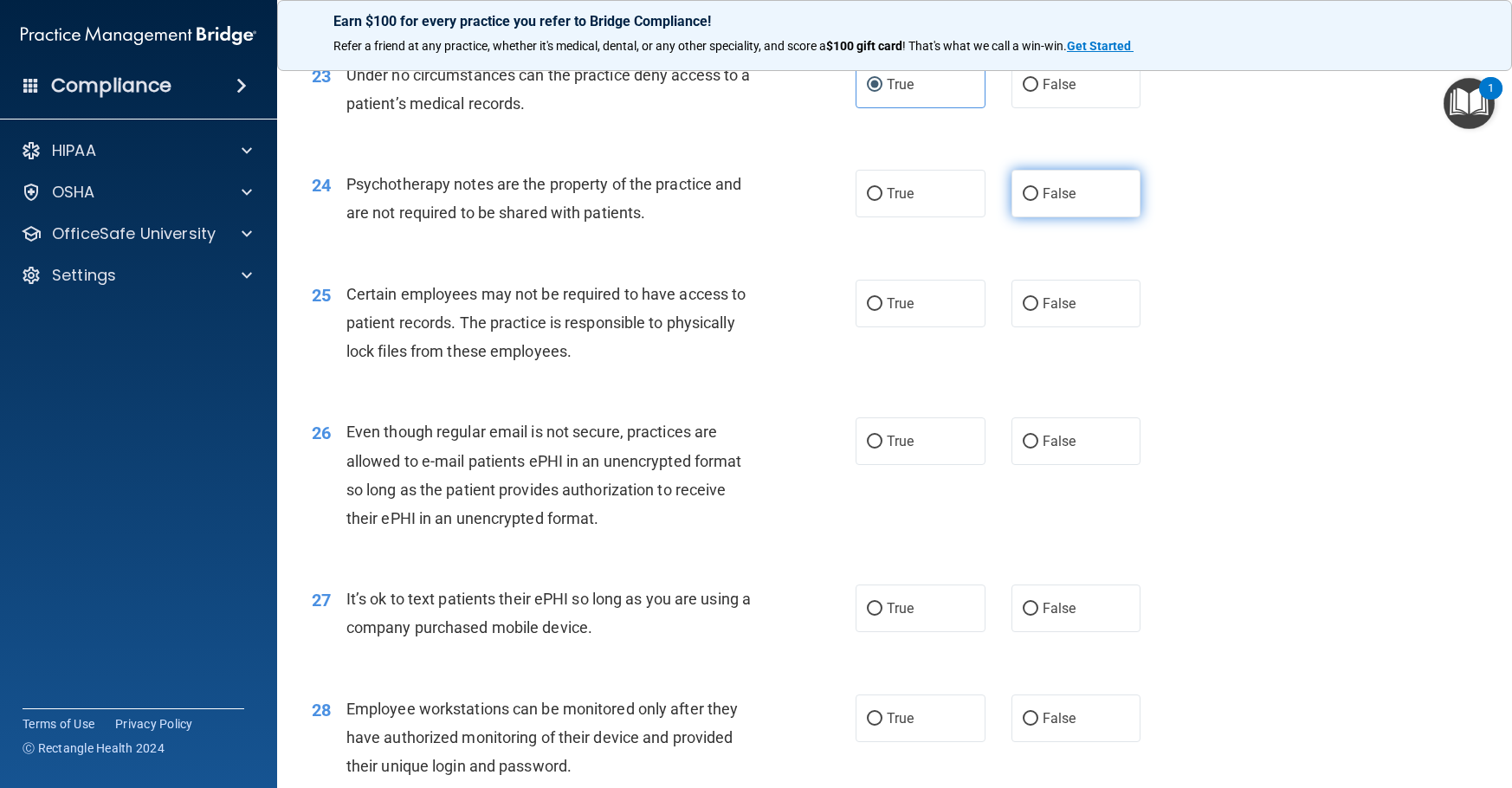
click at [1078, 217] on label "False" at bounding box center [1077, 194] width 130 height 48
click at [1038, 201] on input "False" at bounding box center [1030, 194] width 16 height 13
radio input "true"
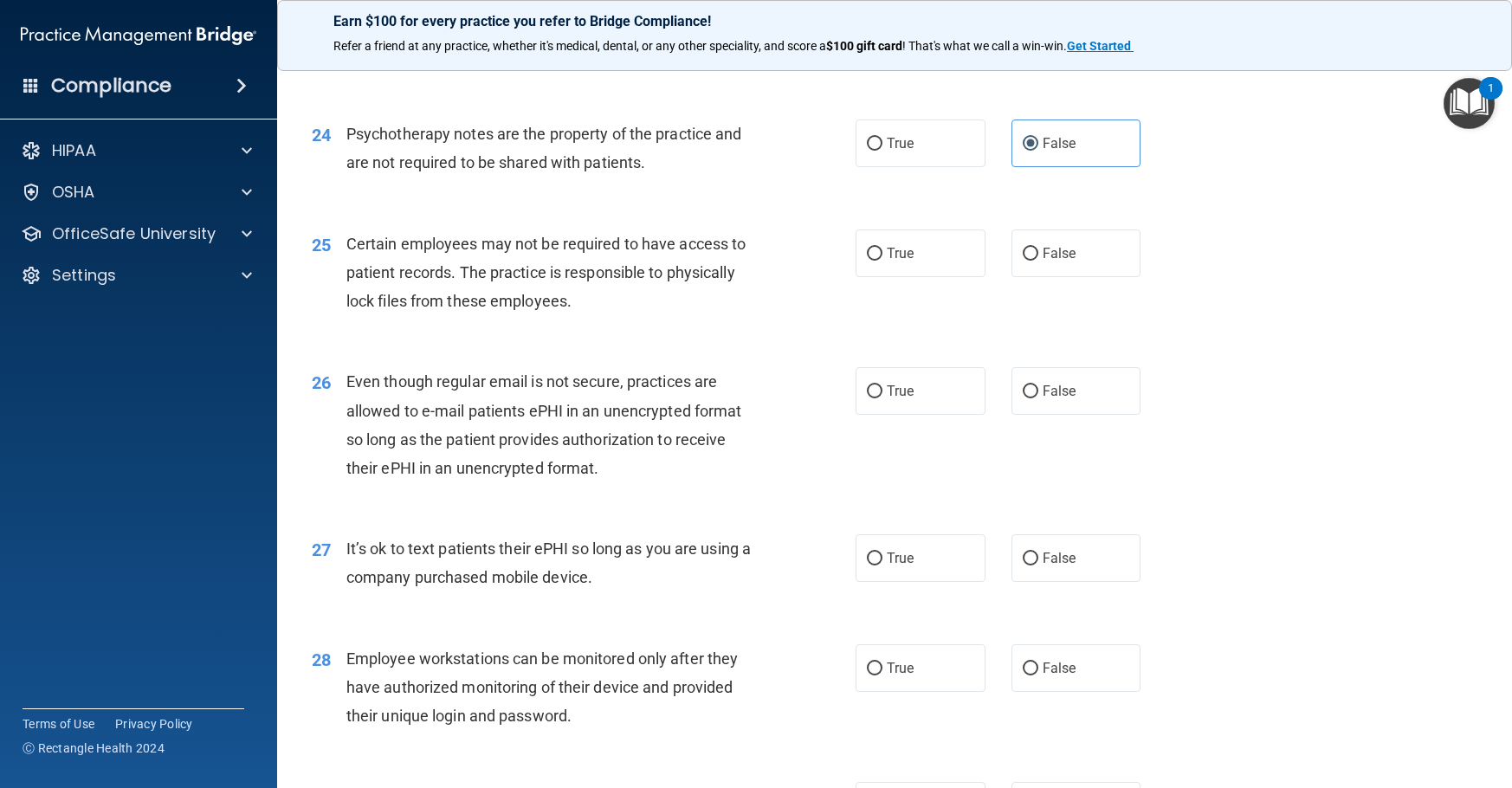
scroll to position [3464, 0]
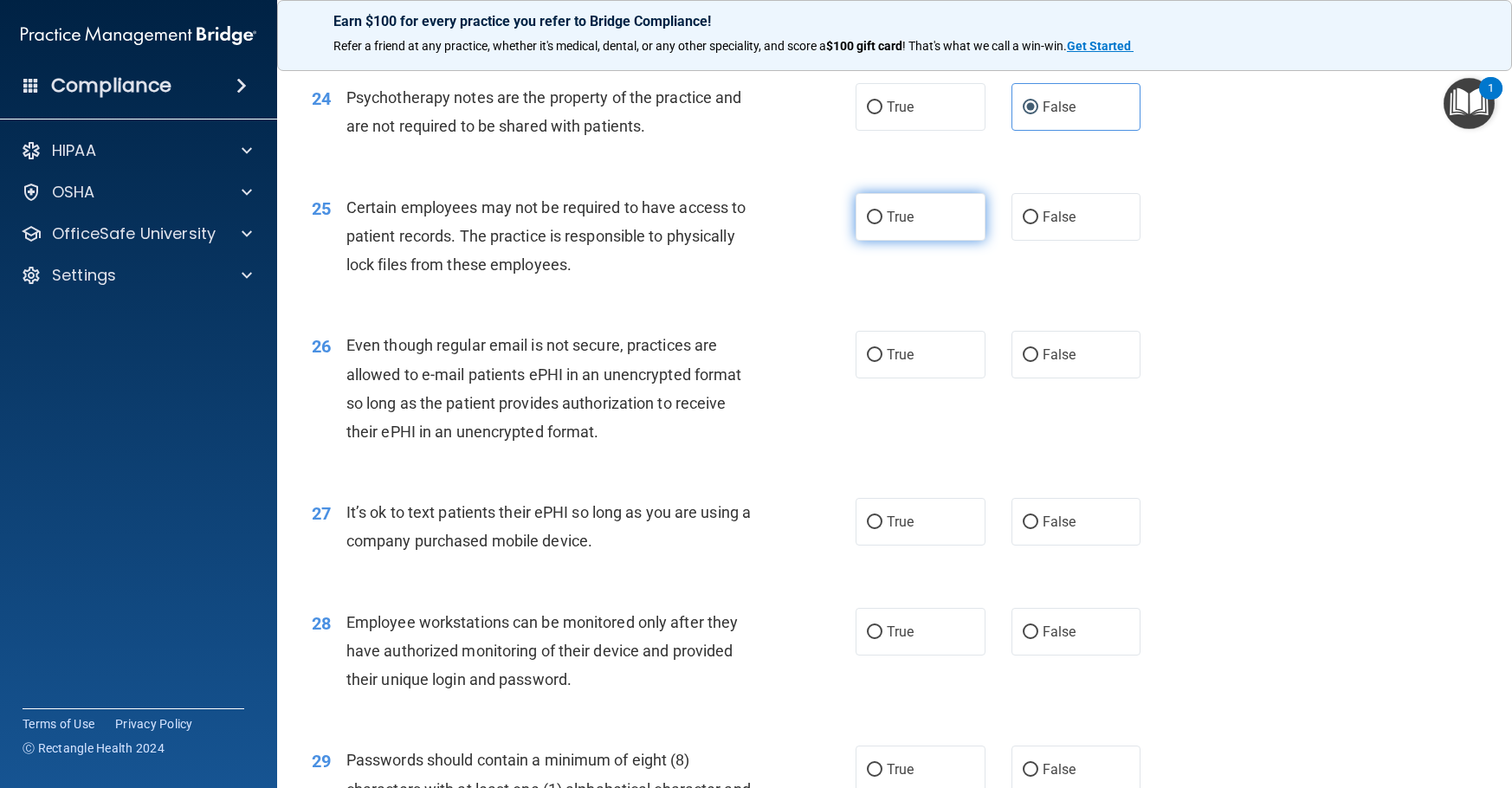
click at [874, 225] on input "True" at bounding box center [874, 217] width 16 height 13
radio input "true"
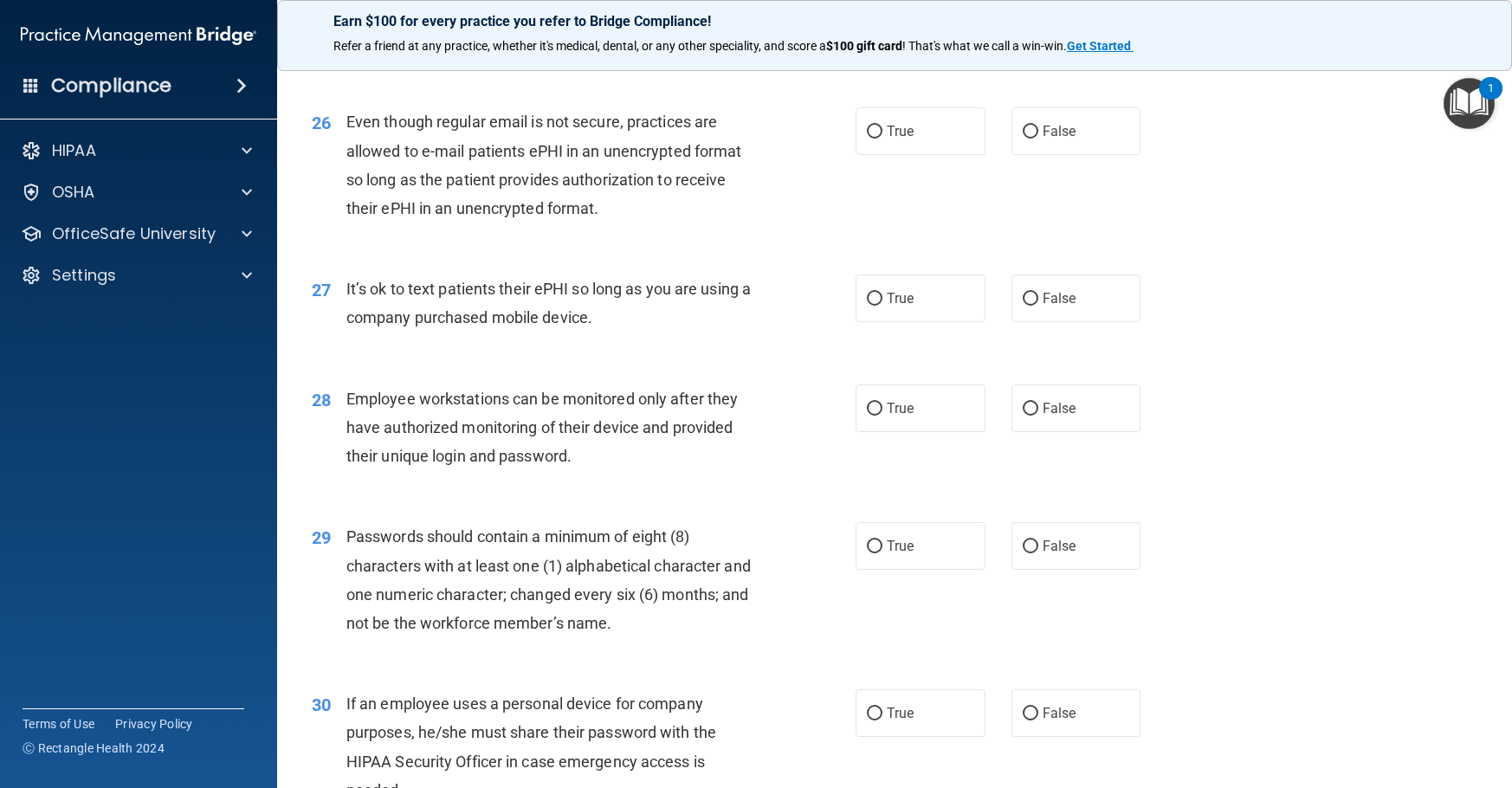
scroll to position [3723, 0]
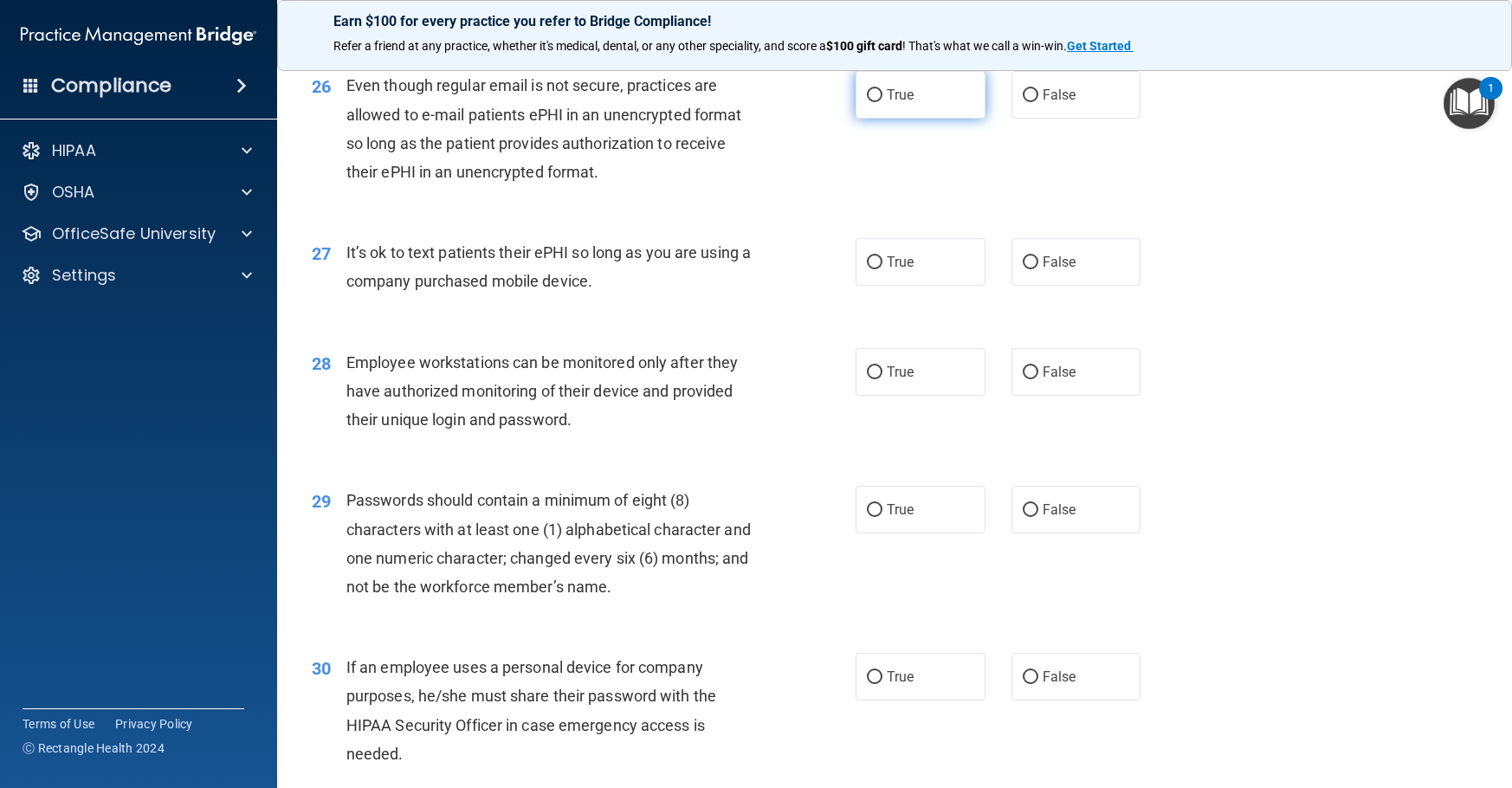
click at [876, 119] on label "True" at bounding box center [921, 95] width 130 height 48
click at [876, 102] on input "True" at bounding box center [874, 95] width 16 height 13
radio input "true"
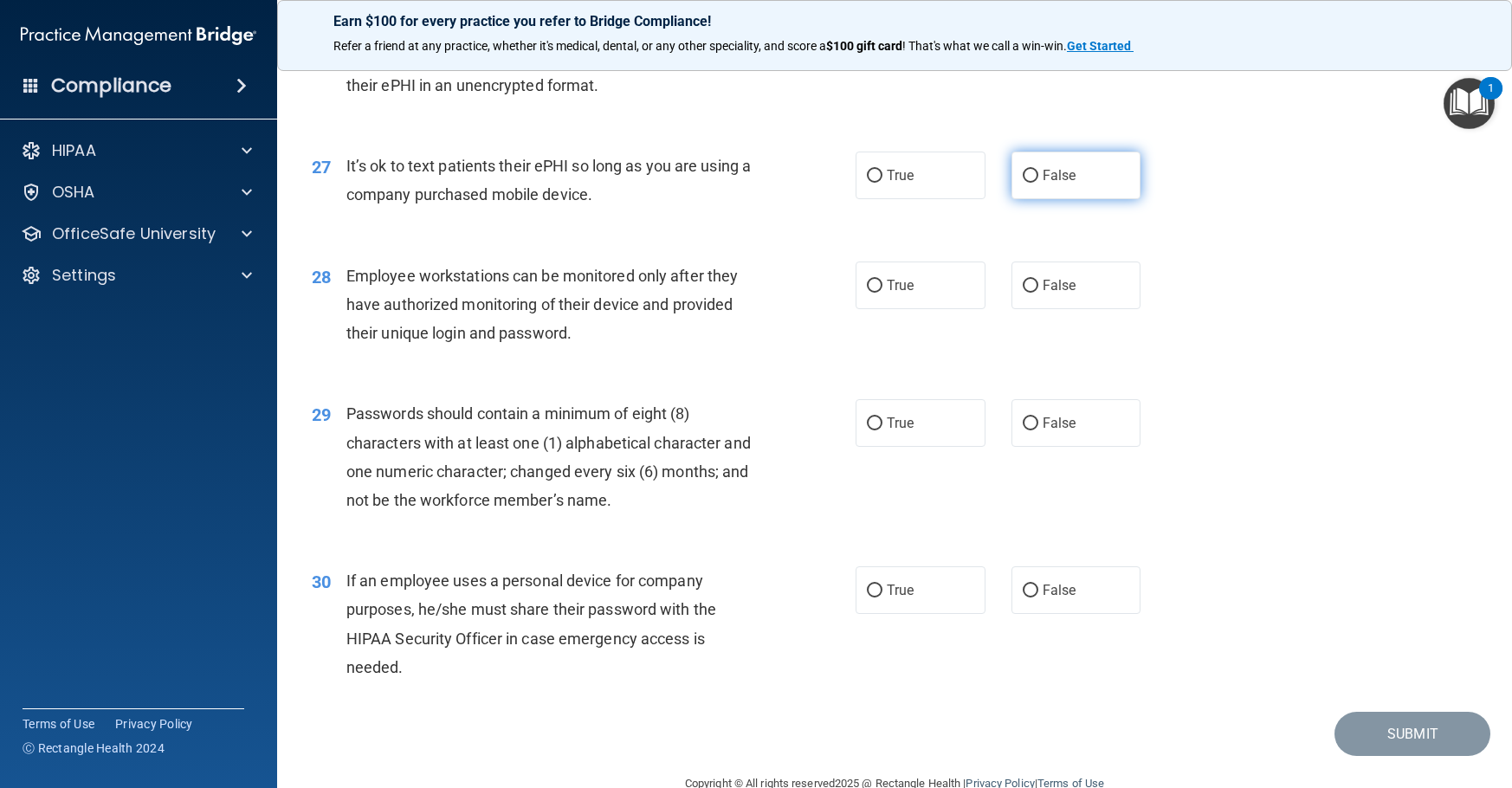
click at [1045, 183] on span "False" at bounding box center [1059, 175] width 33 height 17
click at [1038, 183] on input "False" at bounding box center [1030, 176] width 16 height 13
radio input "true"
click at [887, 183] on span "True" at bounding box center [900, 175] width 26 height 17
click at [881, 183] on input "True" at bounding box center [874, 176] width 16 height 13
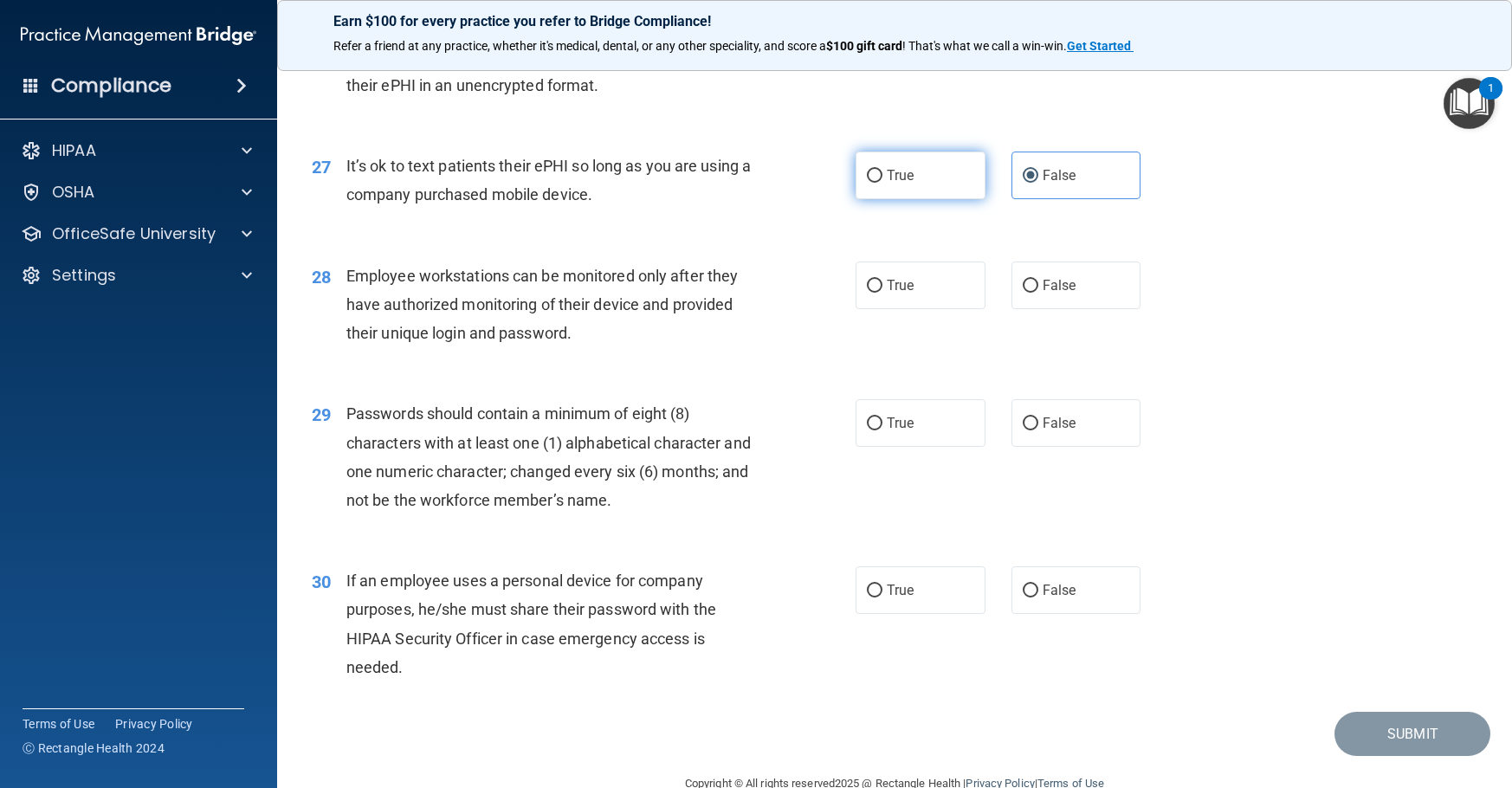
radio input "true"
radio input "false"
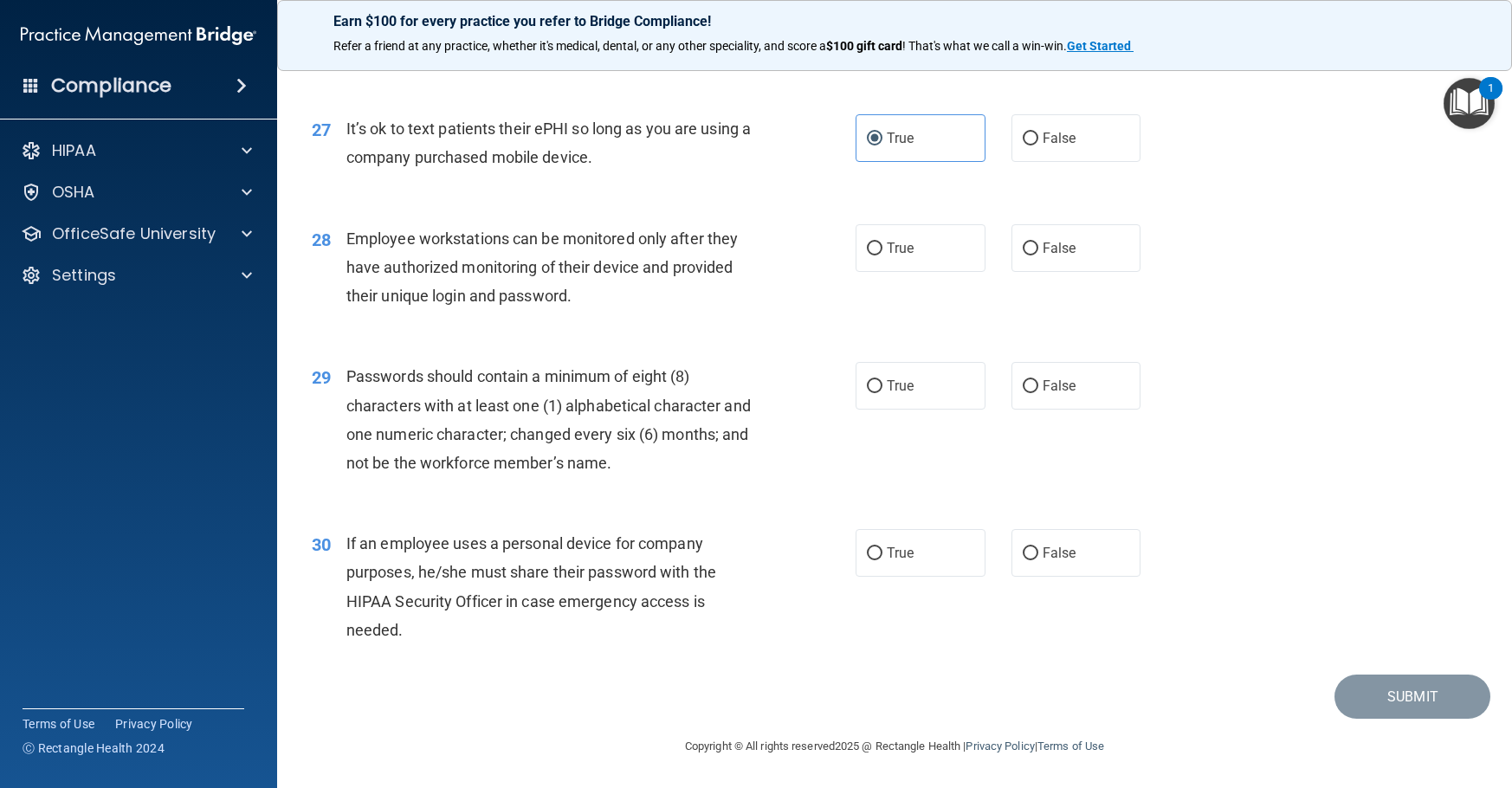
scroll to position [3897, 0]
click at [1024, 255] on input "False" at bounding box center [1030, 248] width 16 height 13
radio input "true"
click at [889, 388] on span "True" at bounding box center [900, 386] width 26 height 17
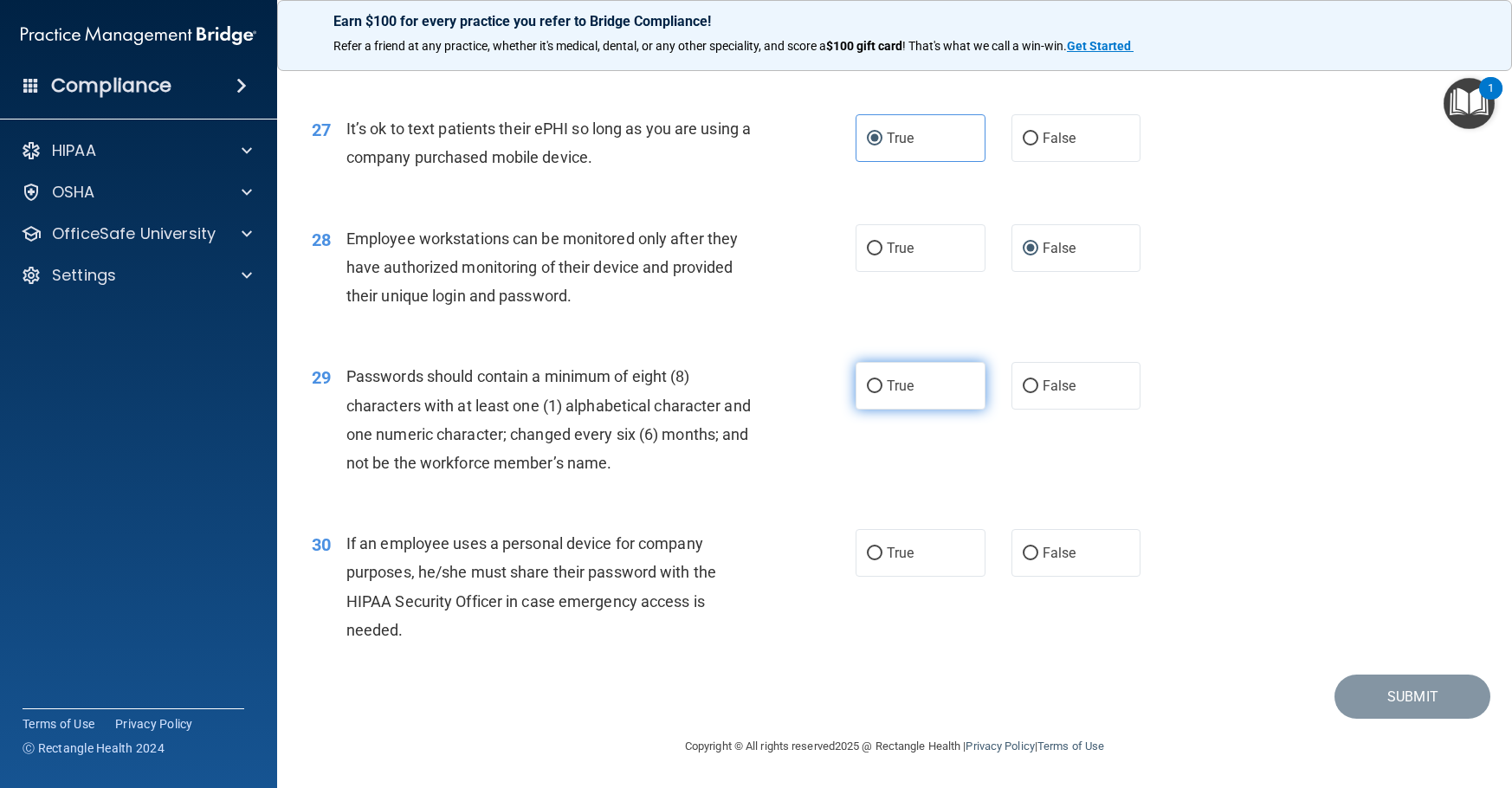
click at [882, 388] on input "True" at bounding box center [874, 387] width 16 height 13
radio input "true"
click at [1045, 562] on label "False" at bounding box center [1077, 553] width 130 height 48
click at [1038, 560] on input "False" at bounding box center [1030, 554] width 16 height 13
radio input "true"
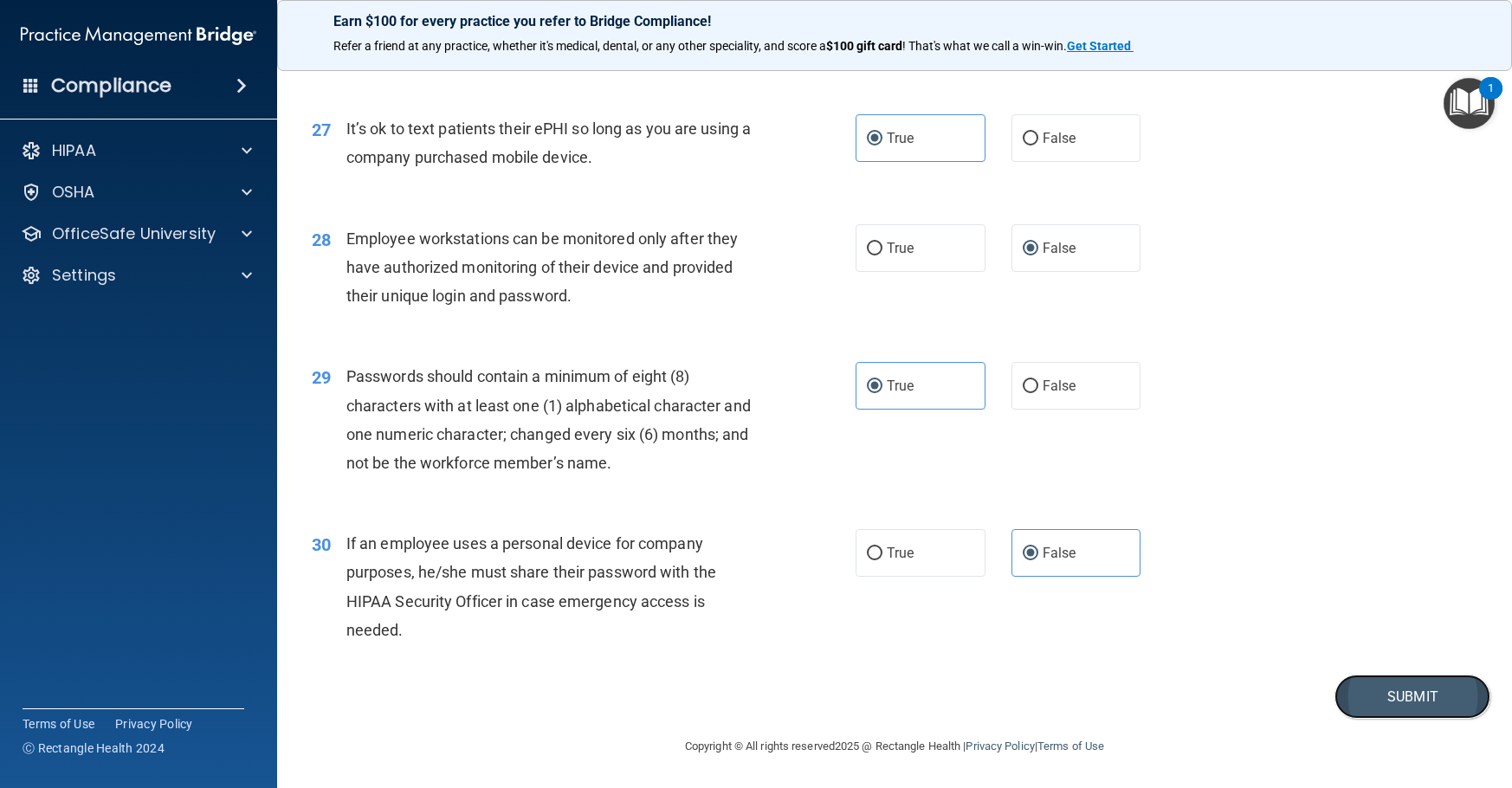
drag, startPoint x: 1404, startPoint y: 713, endPoint x: 1406, endPoint y: 705, distance: 8.2
click at [1404, 712] on button "Submit" at bounding box center [1412, 696] width 156 height 44
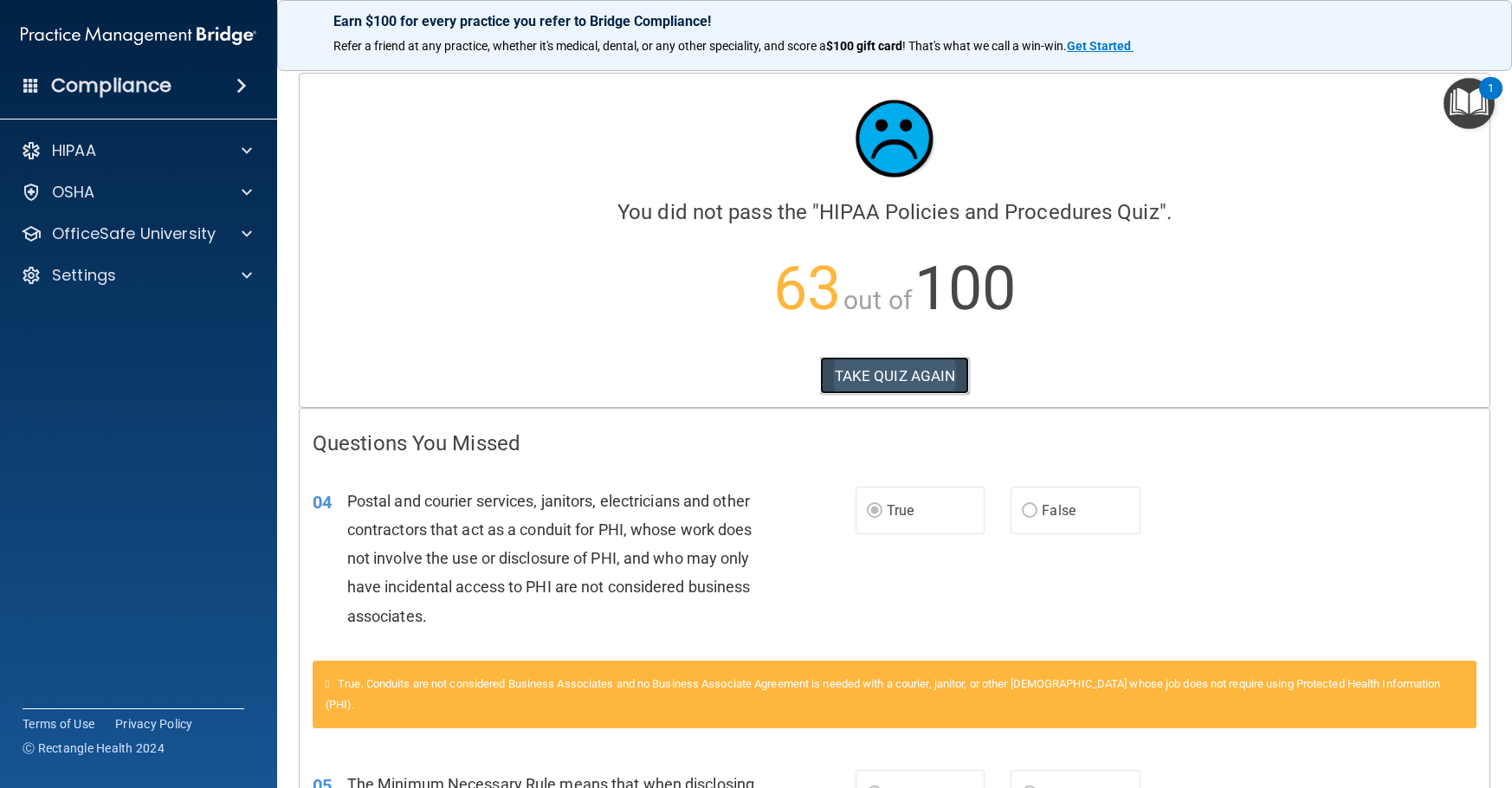
click at [884, 383] on button "TAKE QUIZ AGAIN" at bounding box center [895, 375] width 150 height 38
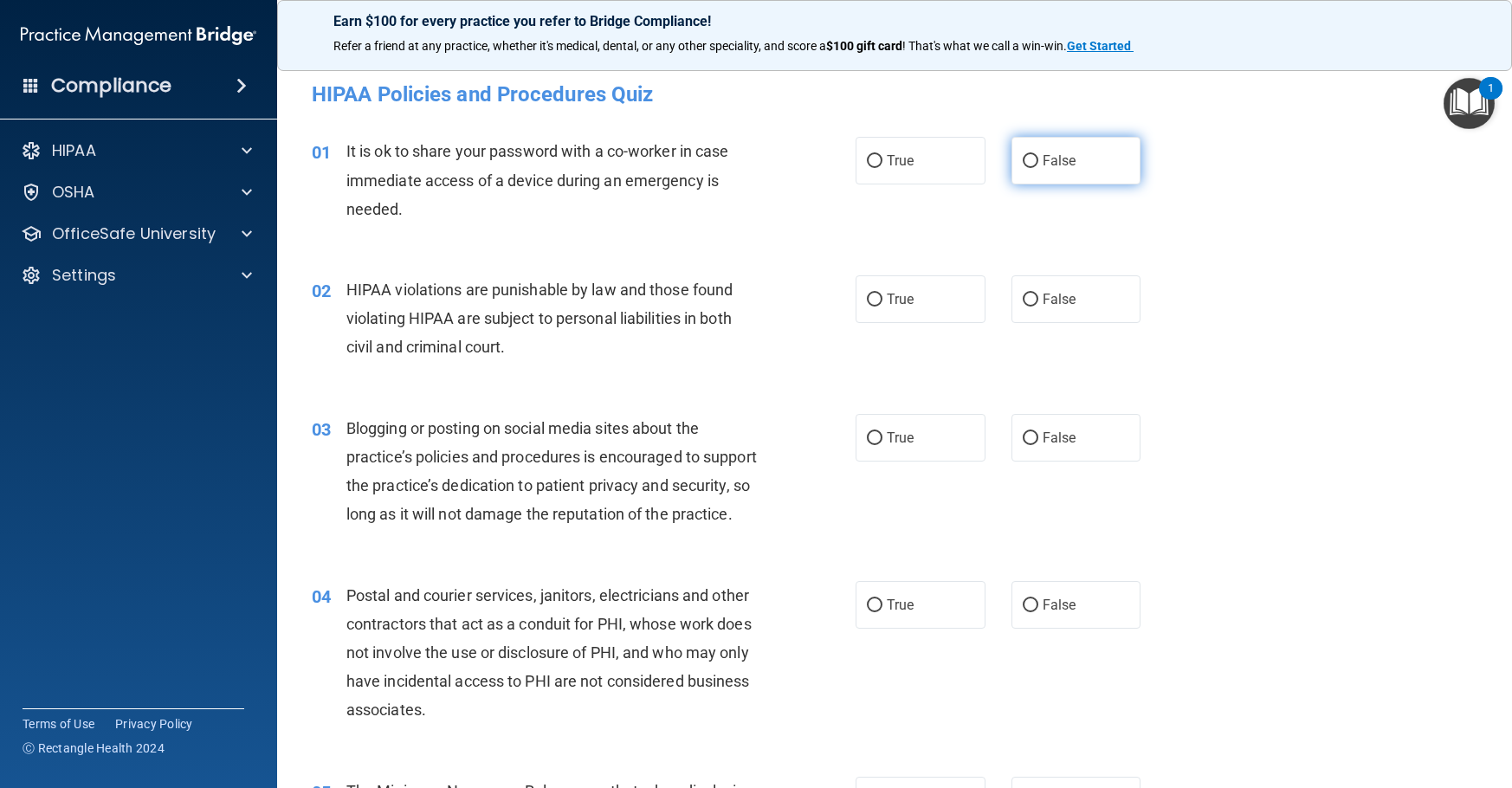
click at [1076, 166] on label "False" at bounding box center [1077, 160] width 130 height 48
click at [1038, 166] on input "False" at bounding box center [1030, 161] width 16 height 13
radio input "true"
click at [876, 302] on label "True" at bounding box center [921, 299] width 130 height 48
click at [876, 302] on input "True" at bounding box center [874, 299] width 16 height 13
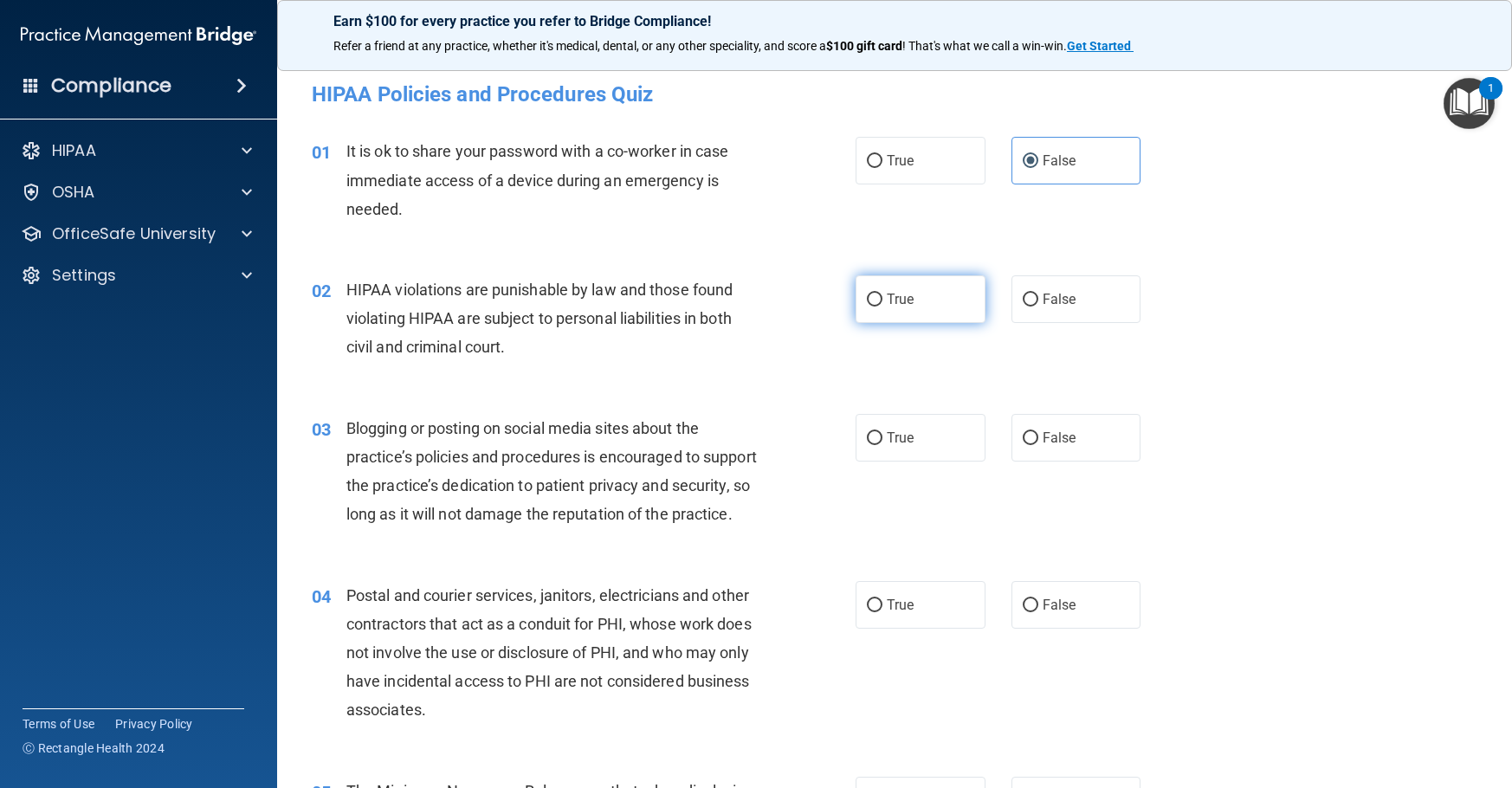
radio input "true"
click at [1047, 437] on span "False" at bounding box center [1059, 438] width 33 height 17
click at [1038, 437] on input "False" at bounding box center [1030, 438] width 16 height 13
radio input "true"
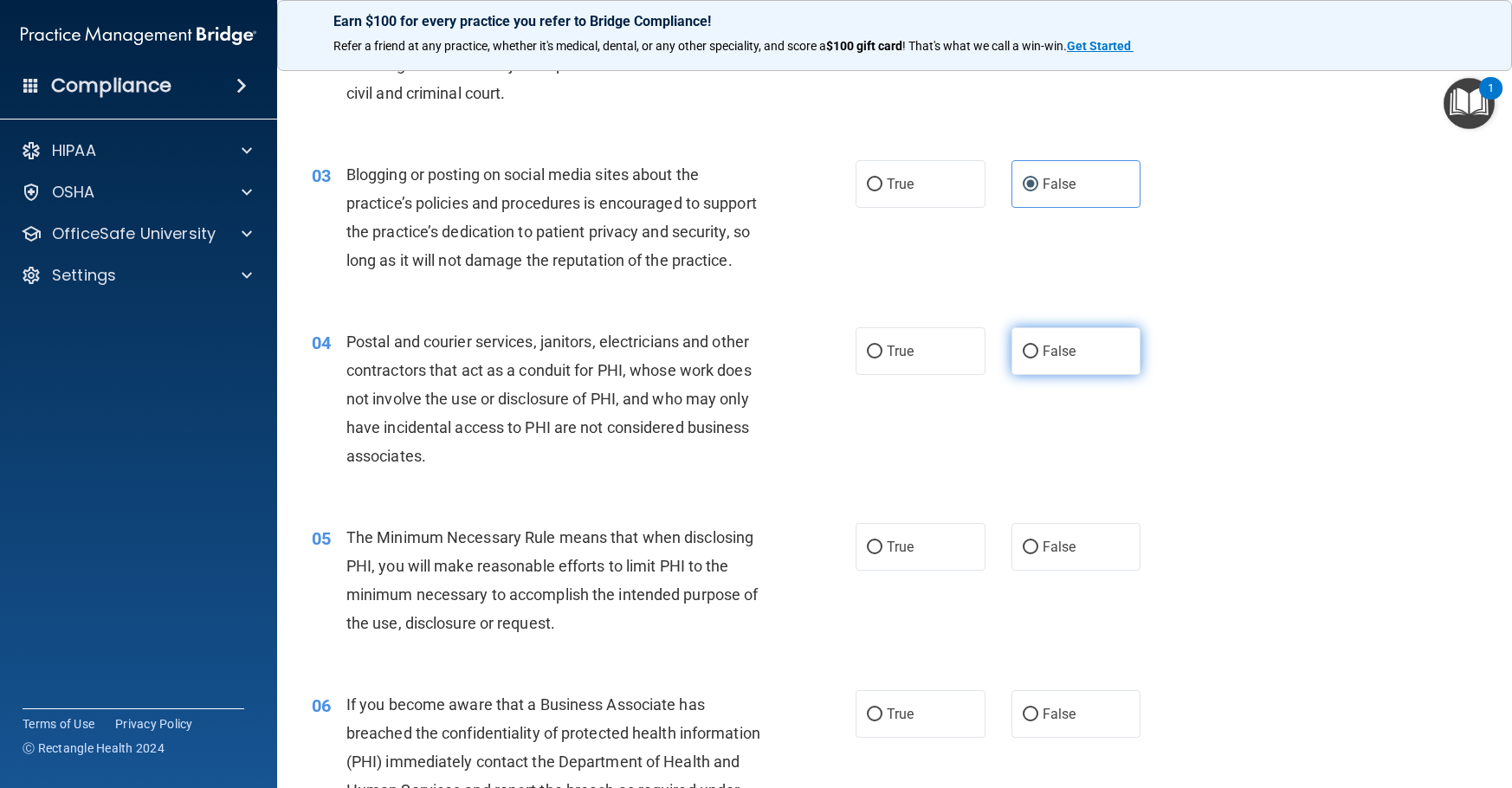
scroll to position [260, 0]
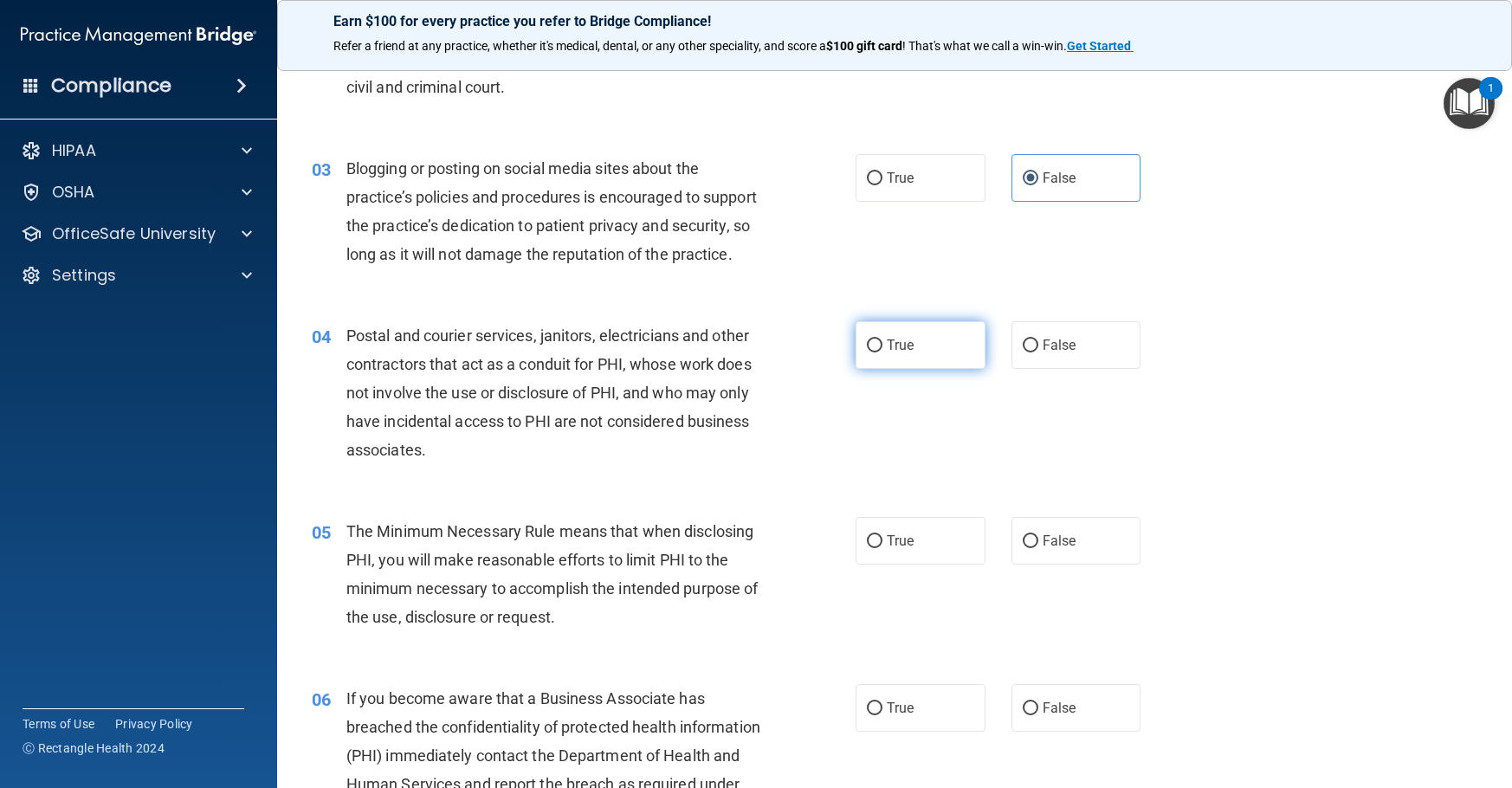
click at [924, 369] on label "True" at bounding box center [921, 345] width 130 height 48
click at [882, 352] on input "True" at bounding box center [874, 346] width 16 height 13
radio input "true"
click at [893, 549] on span "True" at bounding box center [900, 541] width 26 height 17
click at [882, 549] on input "True" at bounding box center [874, 541] width 16 height 13
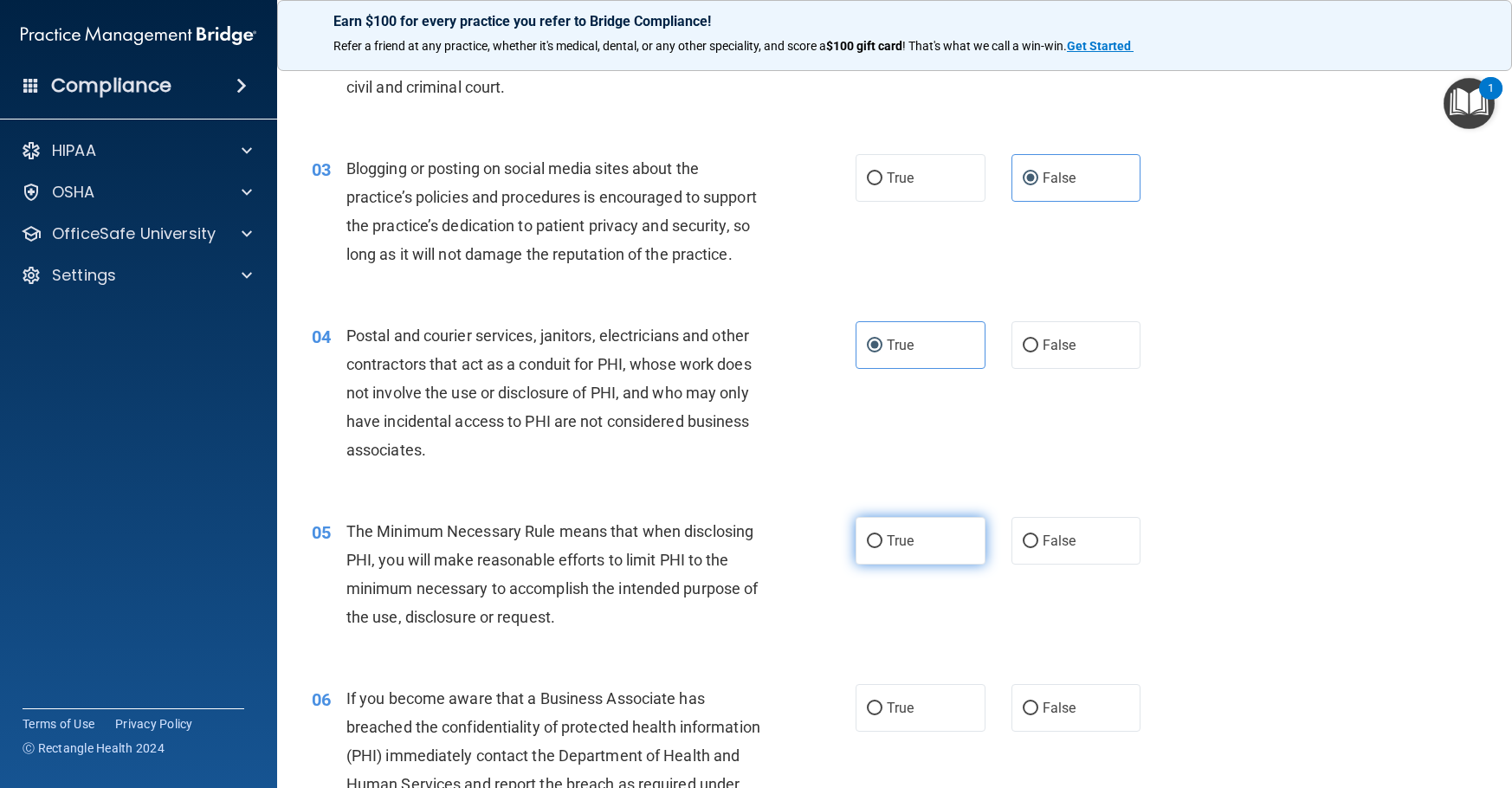
radio input "true"
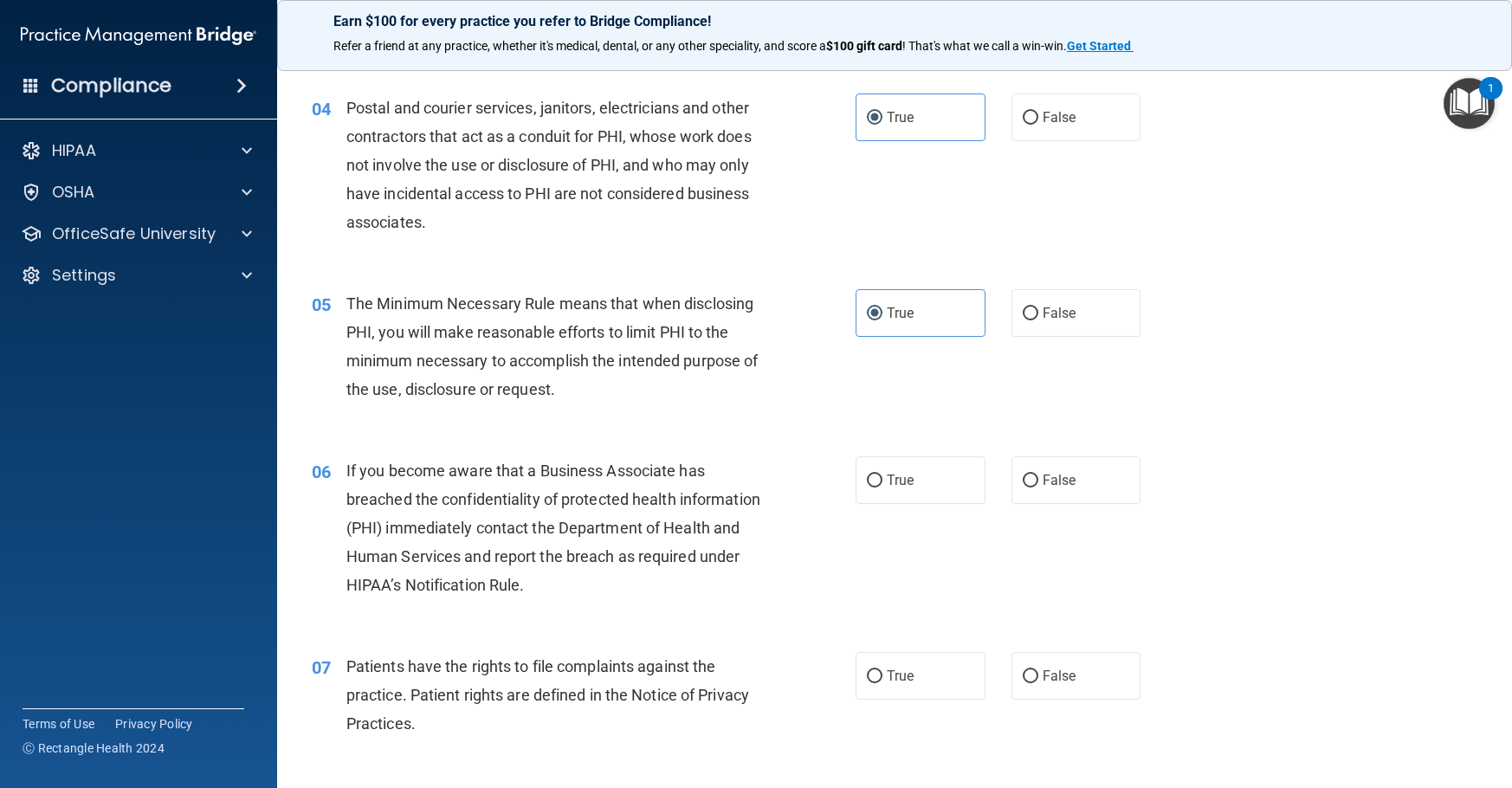
scroll to position [519, 0]
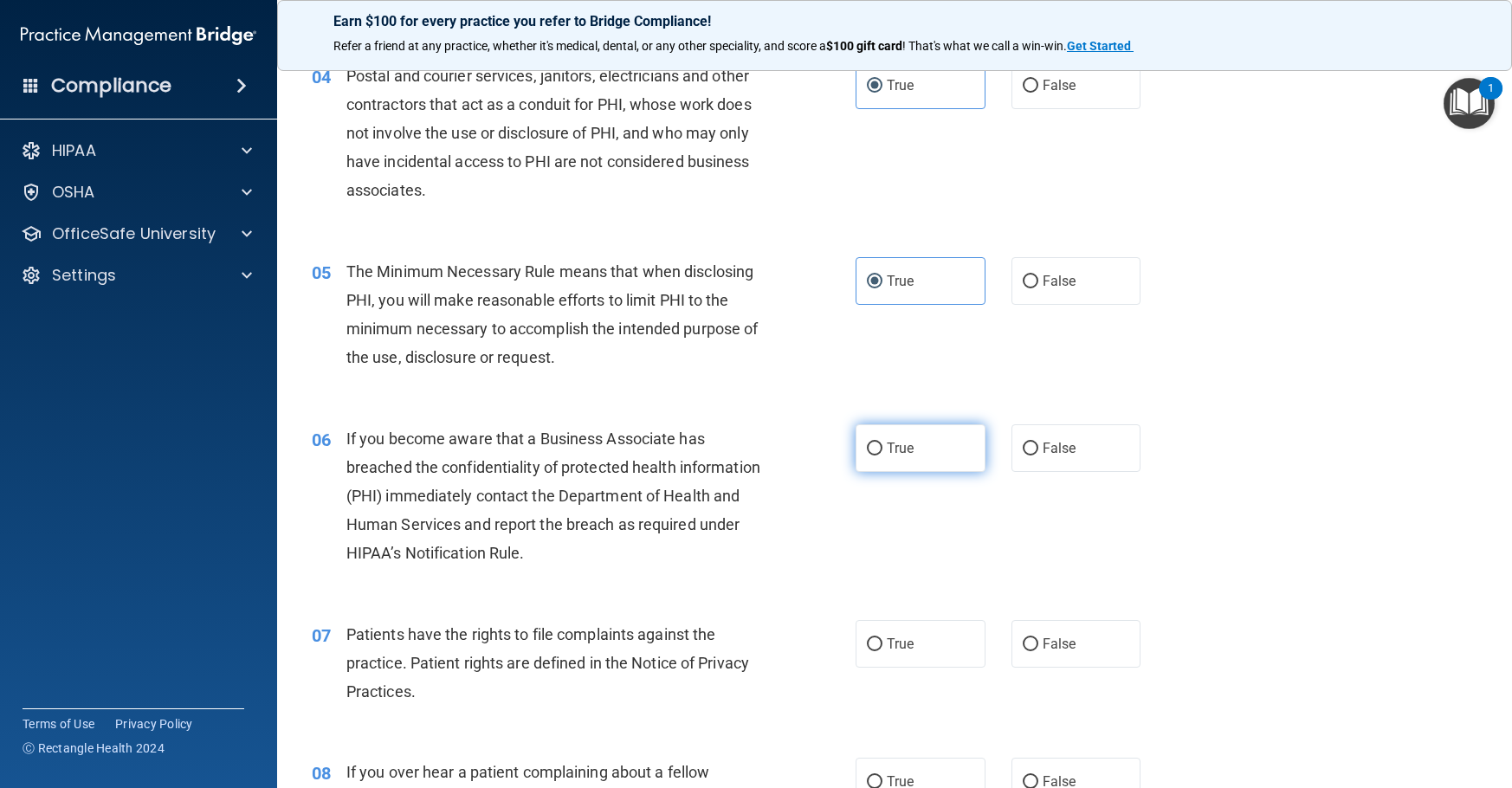
click at [896, 456] on span "True" at bounding box center [900, 448] width 26 height 17
click at [882, 455] on input "True" at bounding box center [874, 449] width 16 height 13
radio input "true"
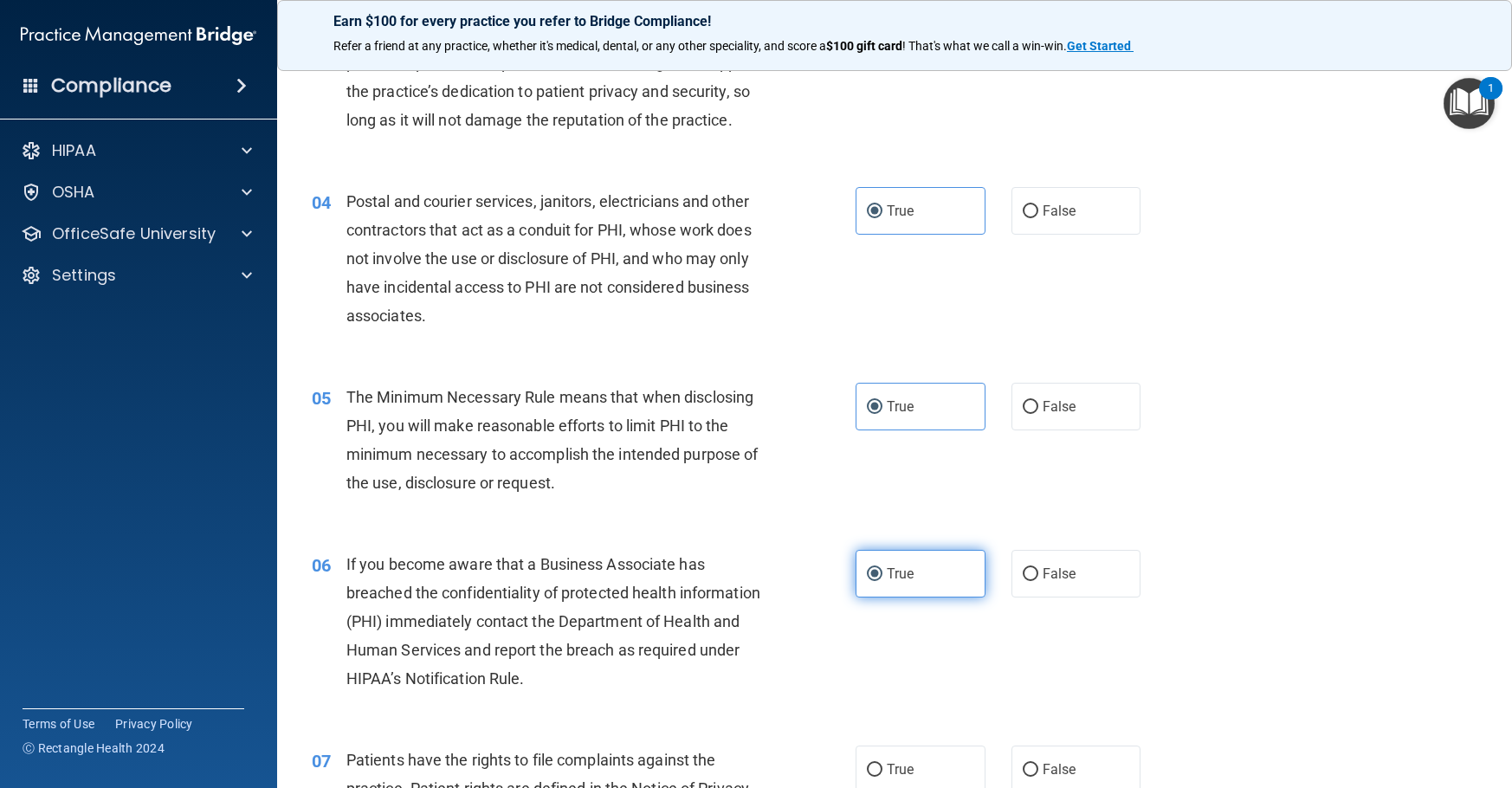
scroll to position [433, 0]
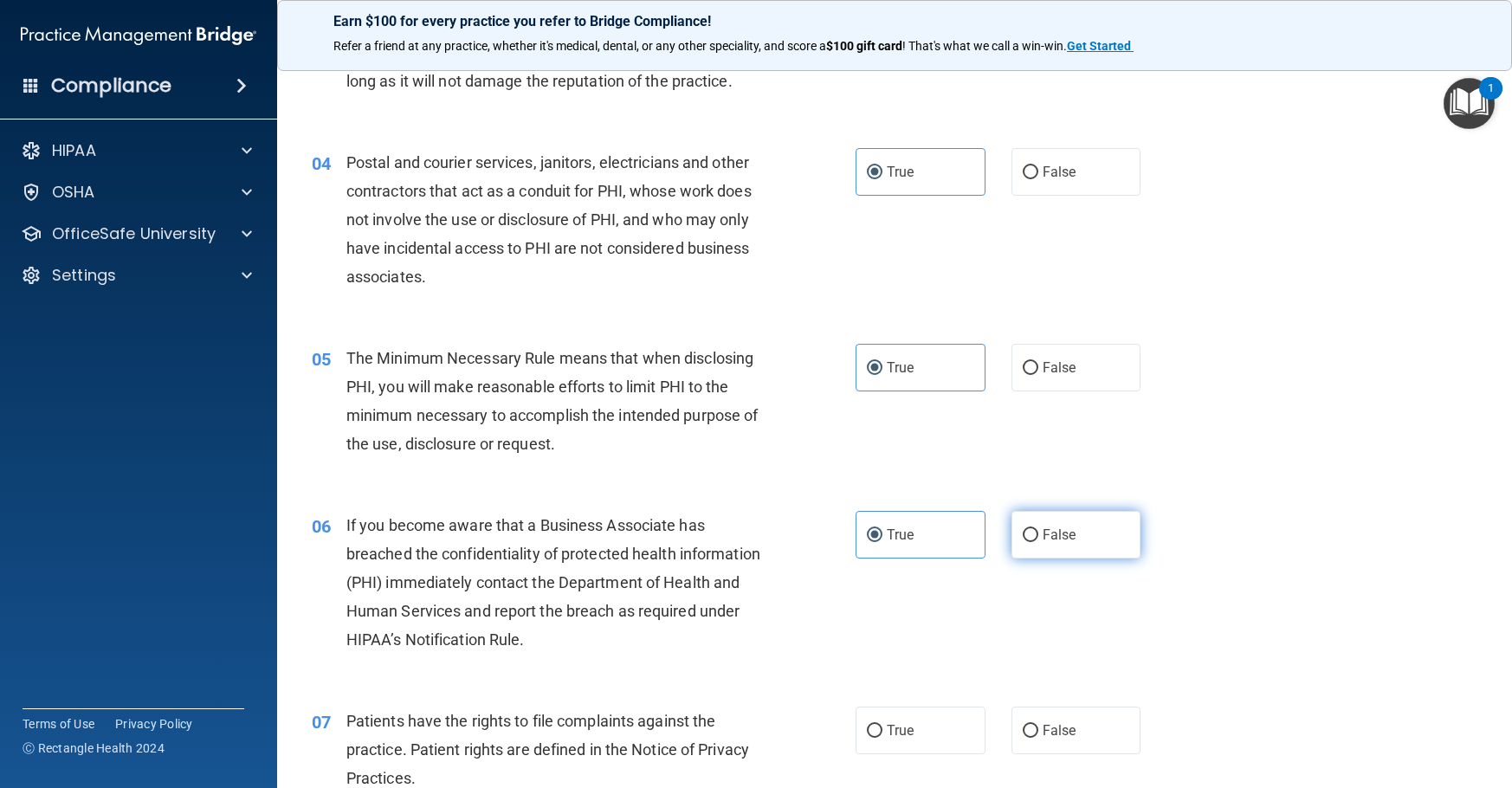
click at [1044, 543] on span "False" at bounding box center [1059, 534] width 33 height 17
click at [1038, 542] on input "False" at bounding box center [1030, 535] width 16 height 13
radio input "true"
radio input "false"
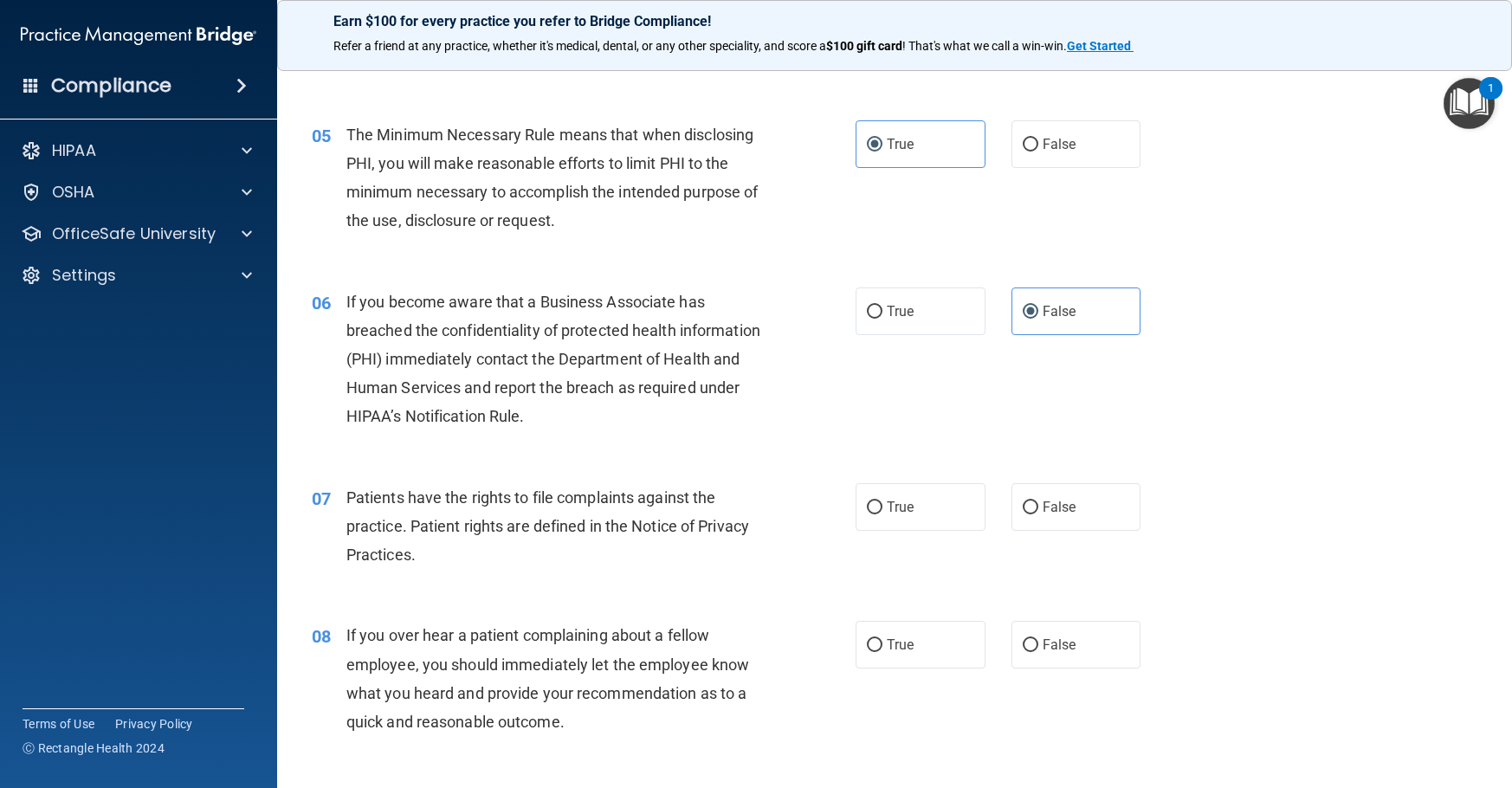
scroll to position [693, 0]
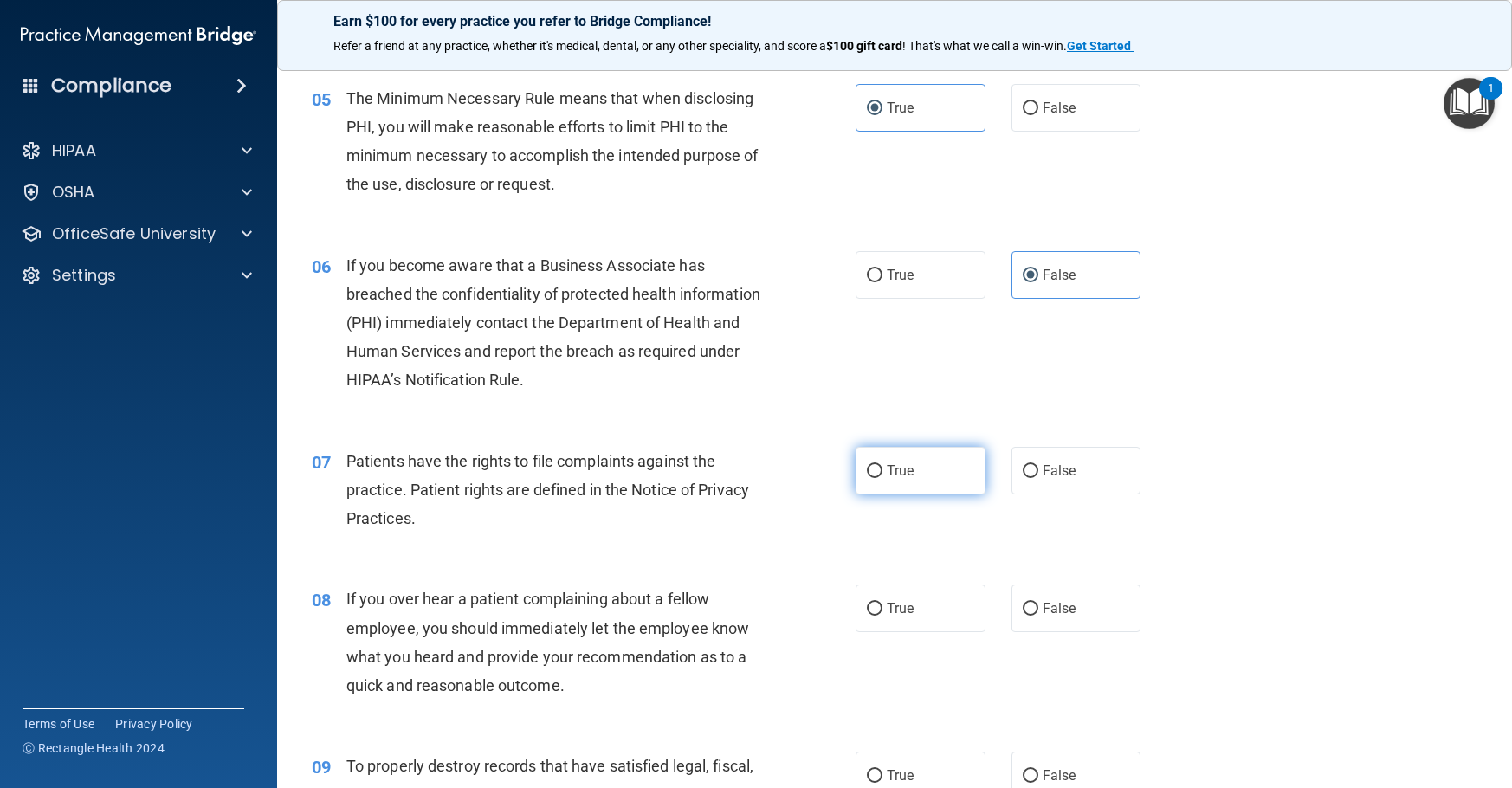
click at [900, 479] on span "True" at bounding box center [900, 470] width 26 height 17
click at [882, 478] on input "True" at bounding box center [874, 471] width 16 height 13
radio input "true"
click at [1022, 615] on input "False" at bounding box center [1030, 608] width 16 height 13
radio input "true"
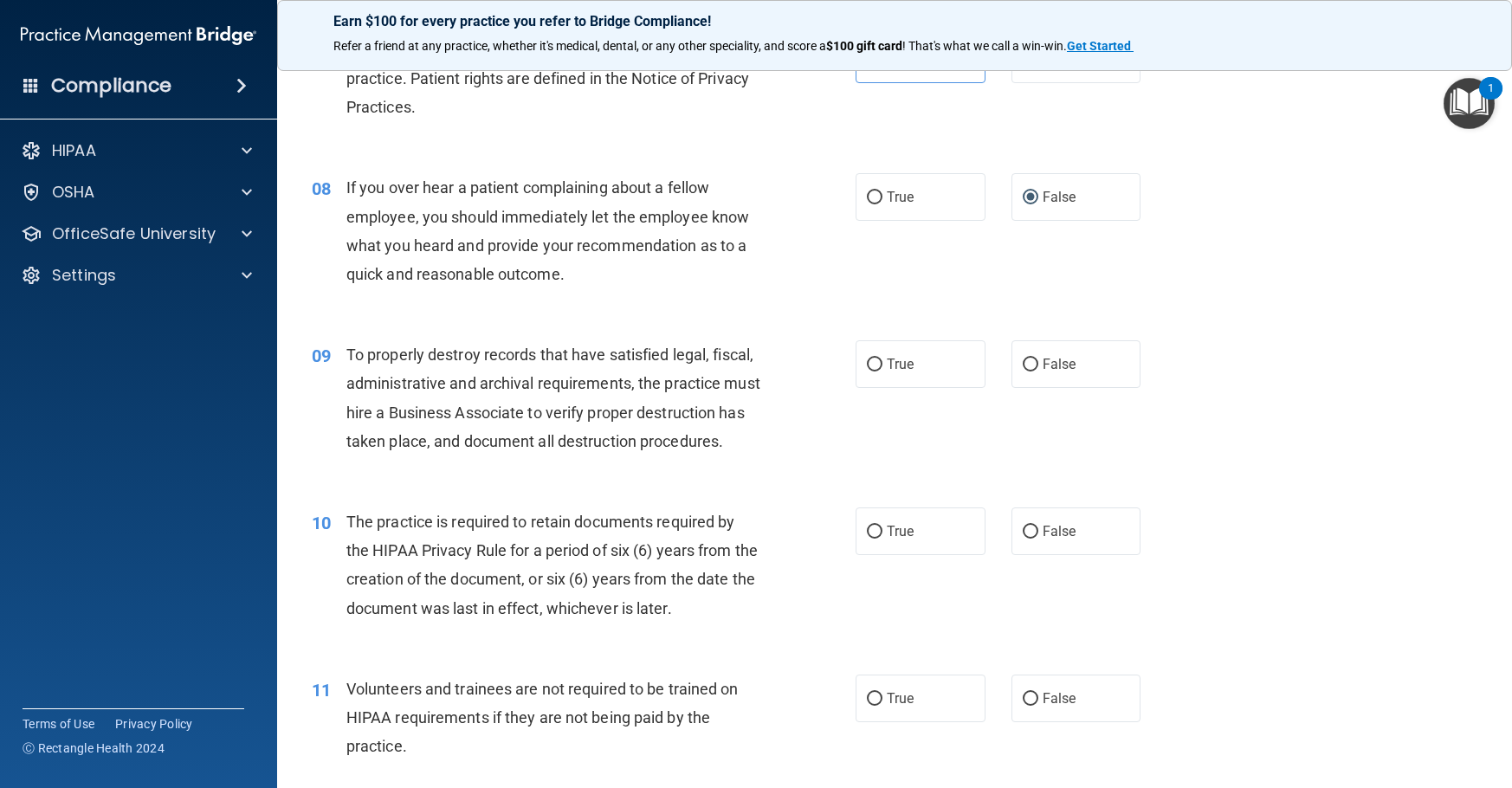
scroll to position [1125, 0]
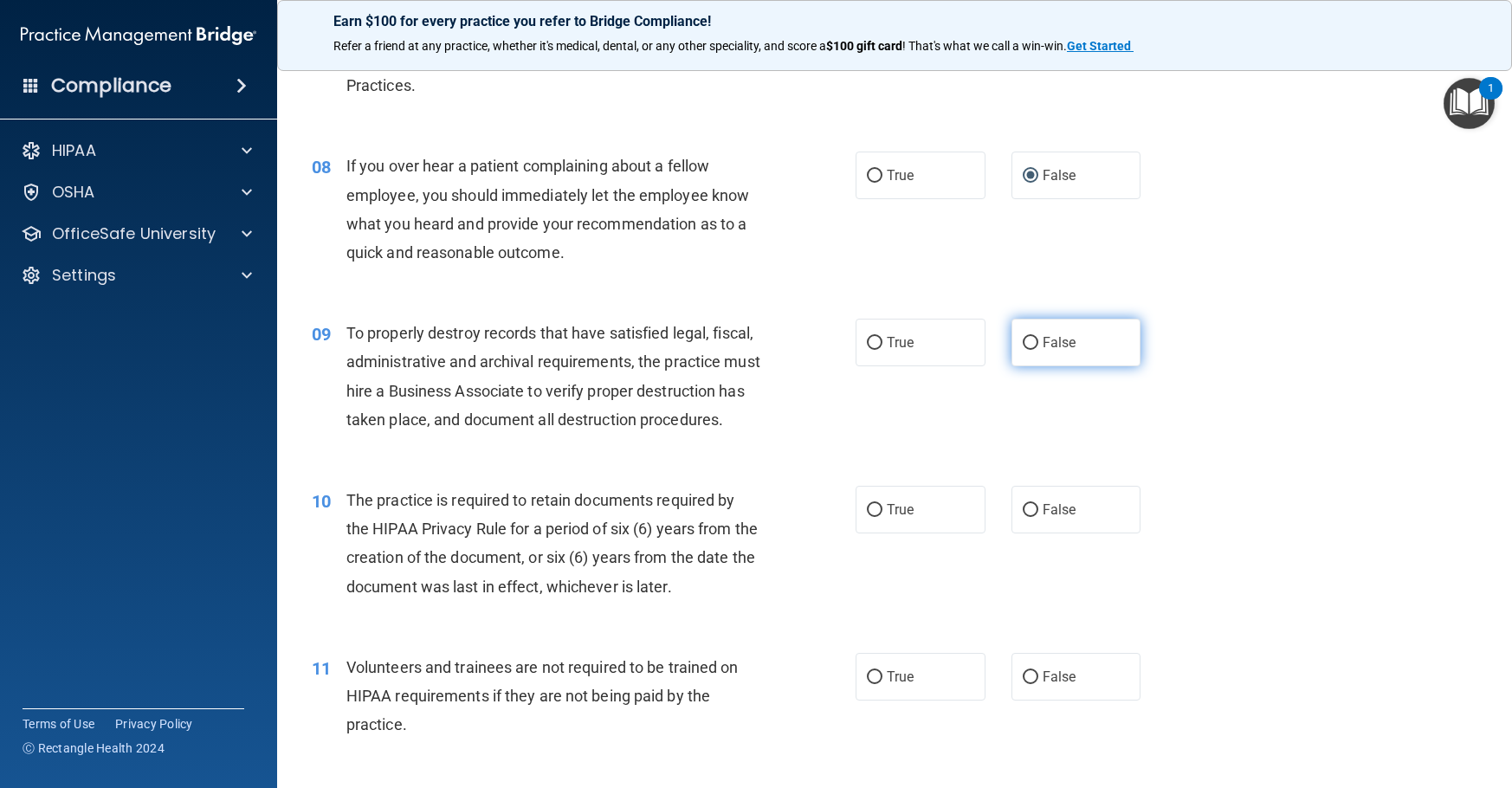
click at [1059, 350] on span "False" at bounding box center [1059, 342] width 33 height 17
click at [1038, 350] on input "False" at bounding box center [1030, 343] width 16 height 13
radio input "true"
click at [904, 518] on span "True" at bounding box center [900, 509] width 26 height 17
click at [882, 517] on input "True" at bounding box center [874, 510] width 16 height 13
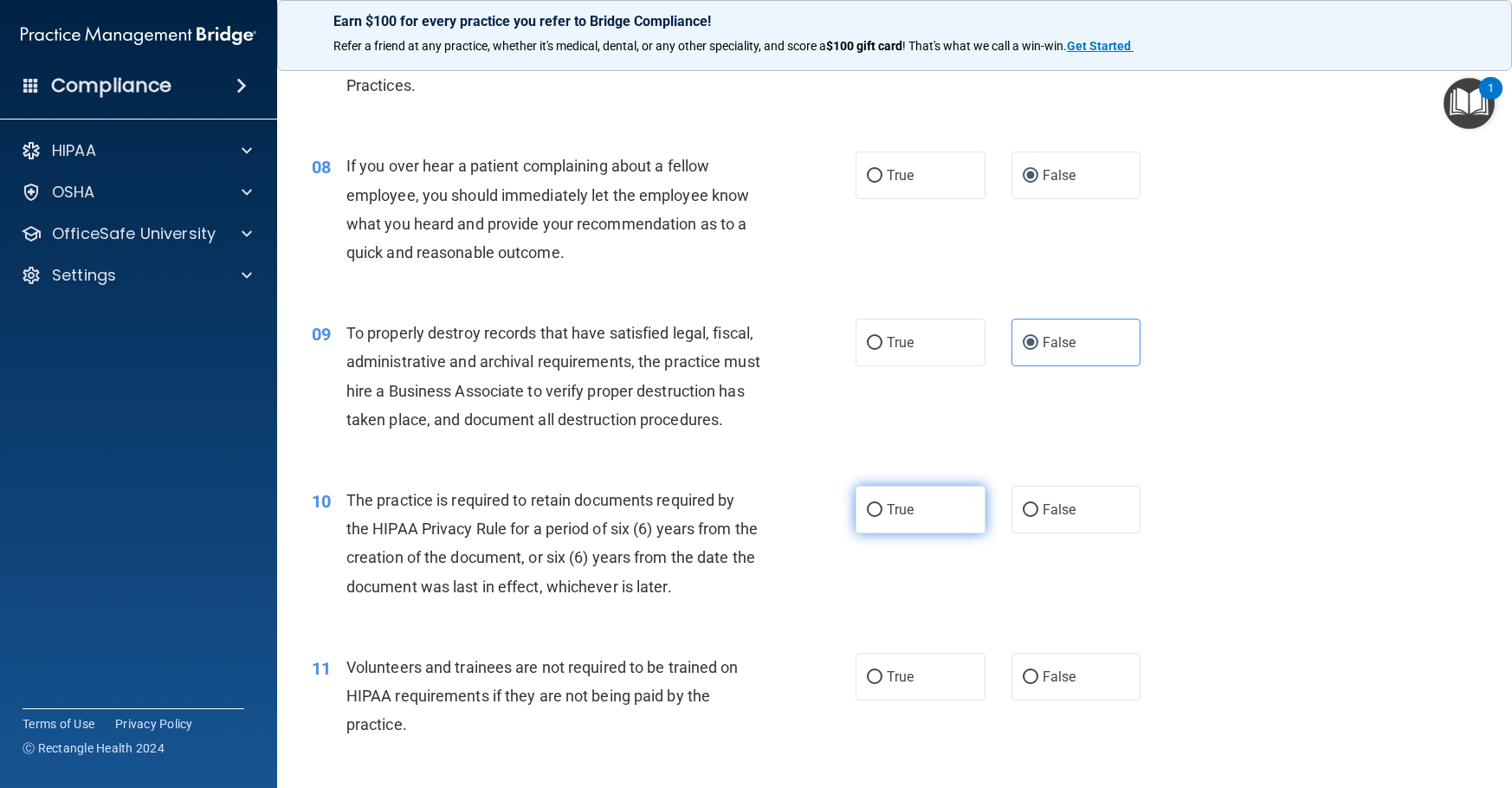
radio input "true"
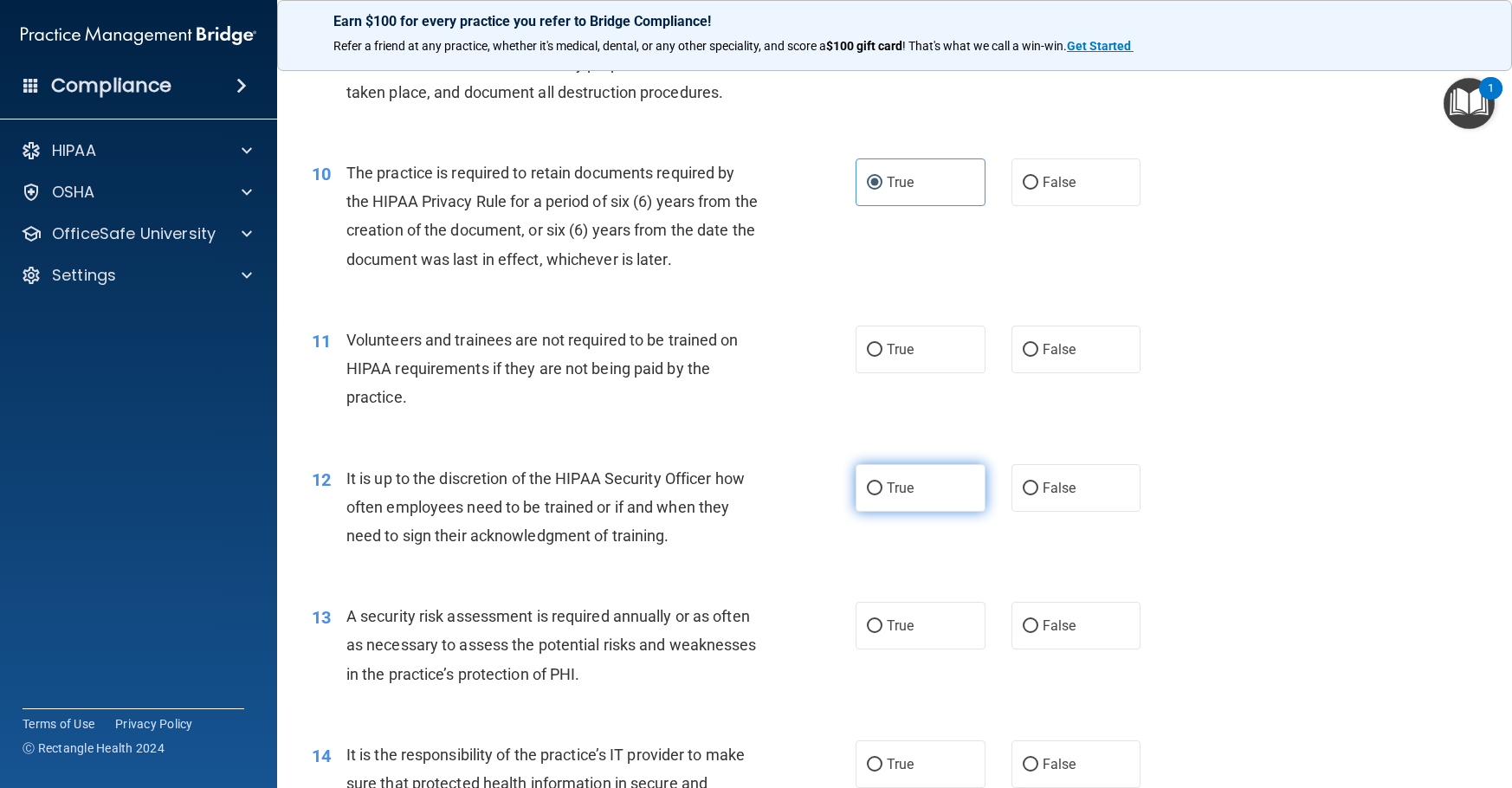
scroll to position [1472, 0]
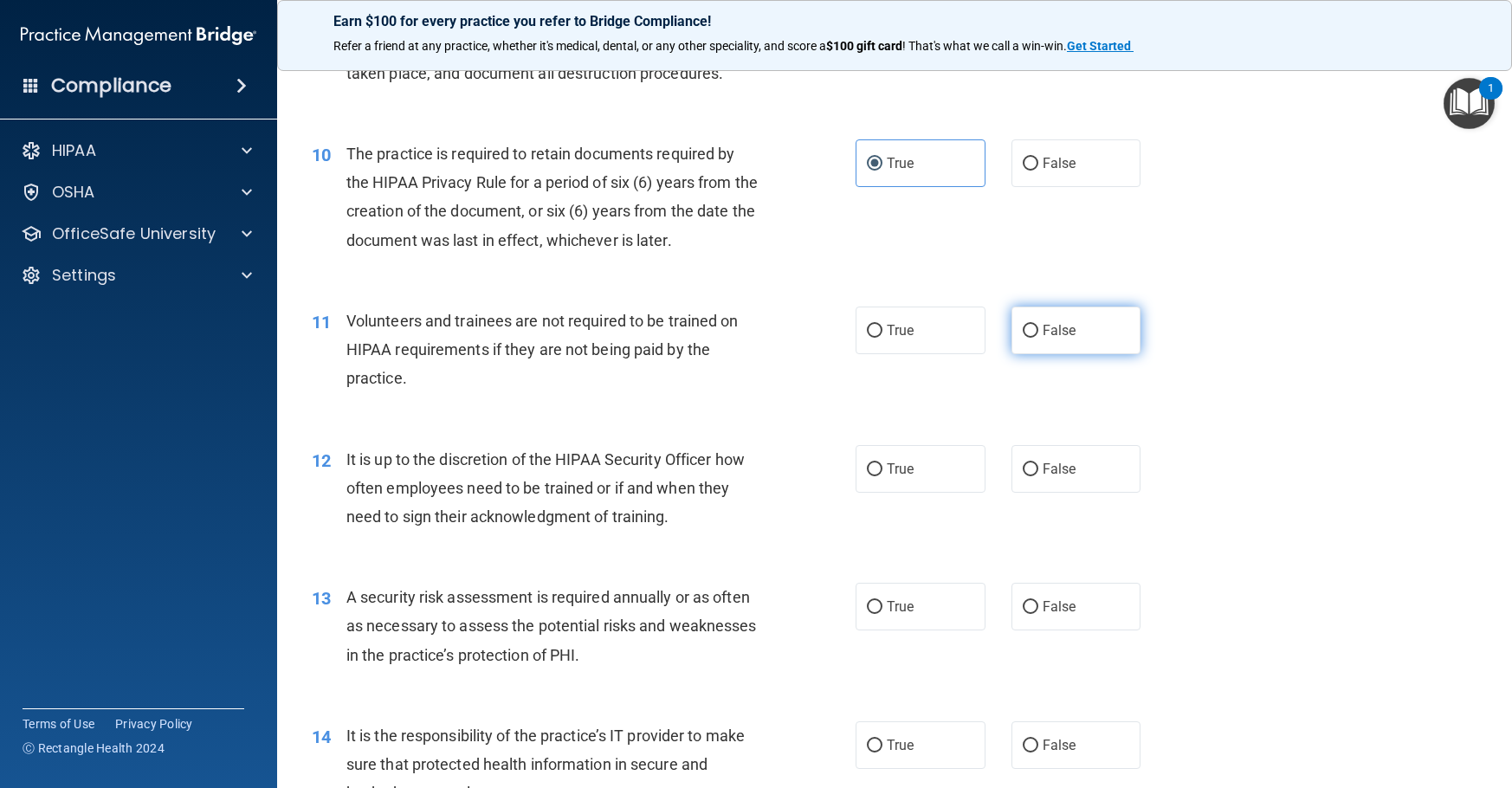
click at [1089, 354] on label "False" at bounding box center [1077, 330] width 130 height 48
click at [1038, 338] on input "False" at bounding box center [1030, 331] width 16 height 13
radio input "true"
click at [1047, 493] on label "False" at bounding box center [1077, 468] width 130 height 48
click at [1038, 476] on input "False" at bounding box center [1030, 469] width 16 height 13
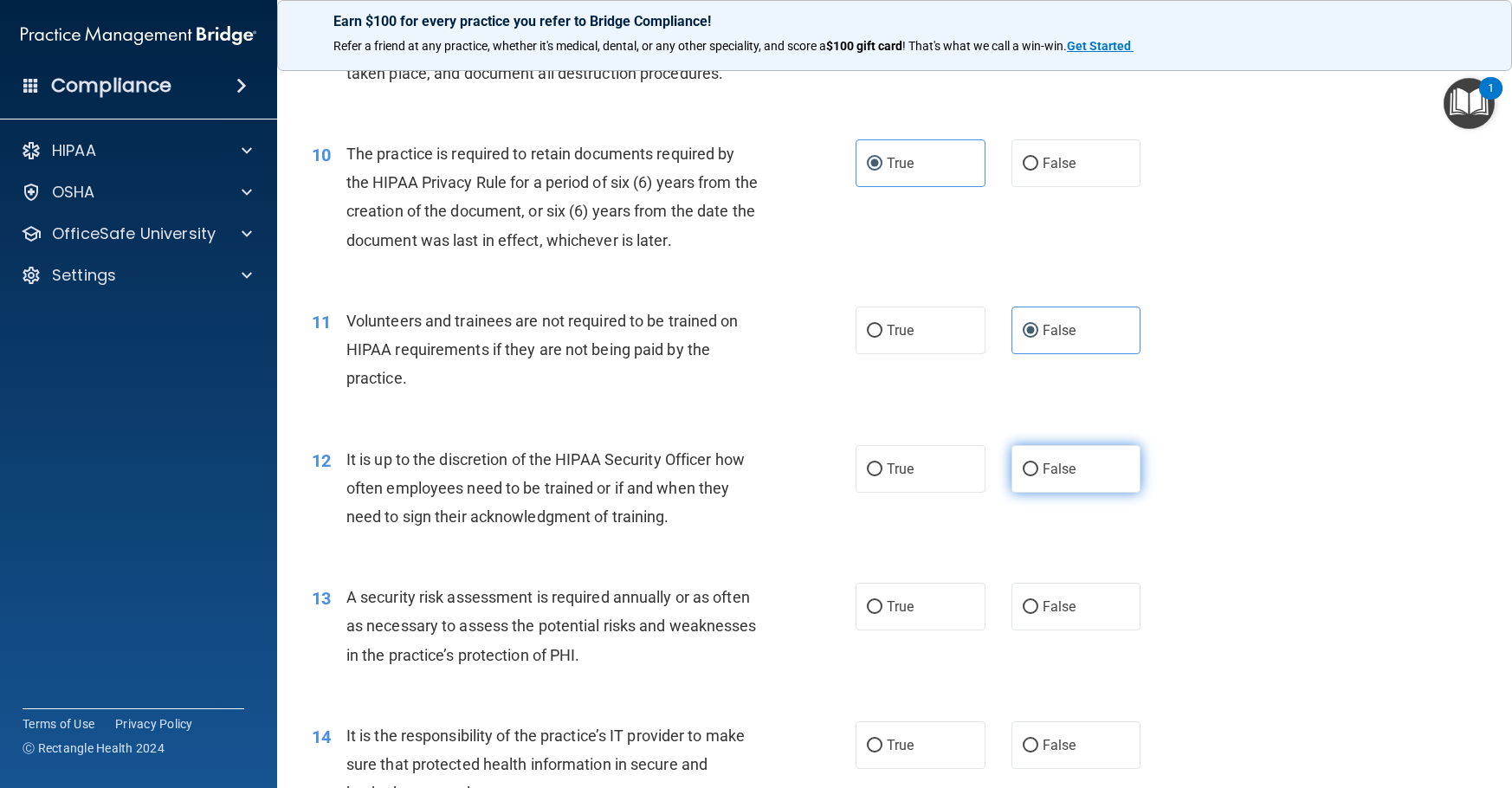
radio input "true"
click at [887, 615] on span "True" at bounding box center [900, 607] width 26 height 17
click at [881, 614] on input "True" at bounding box center [874, 608] width 16 height 13
radio input "true"
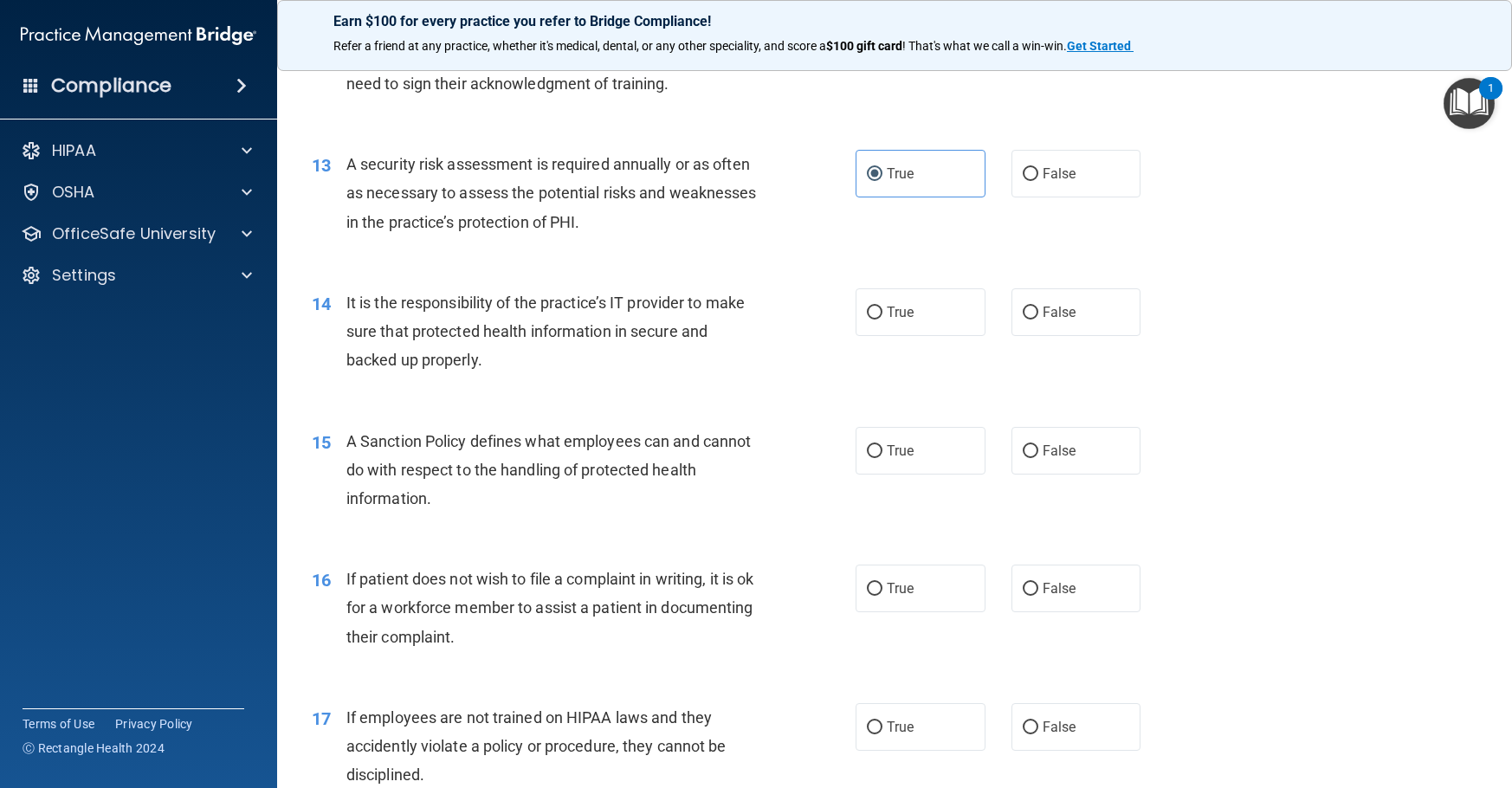
scroll to position [1992, 0]
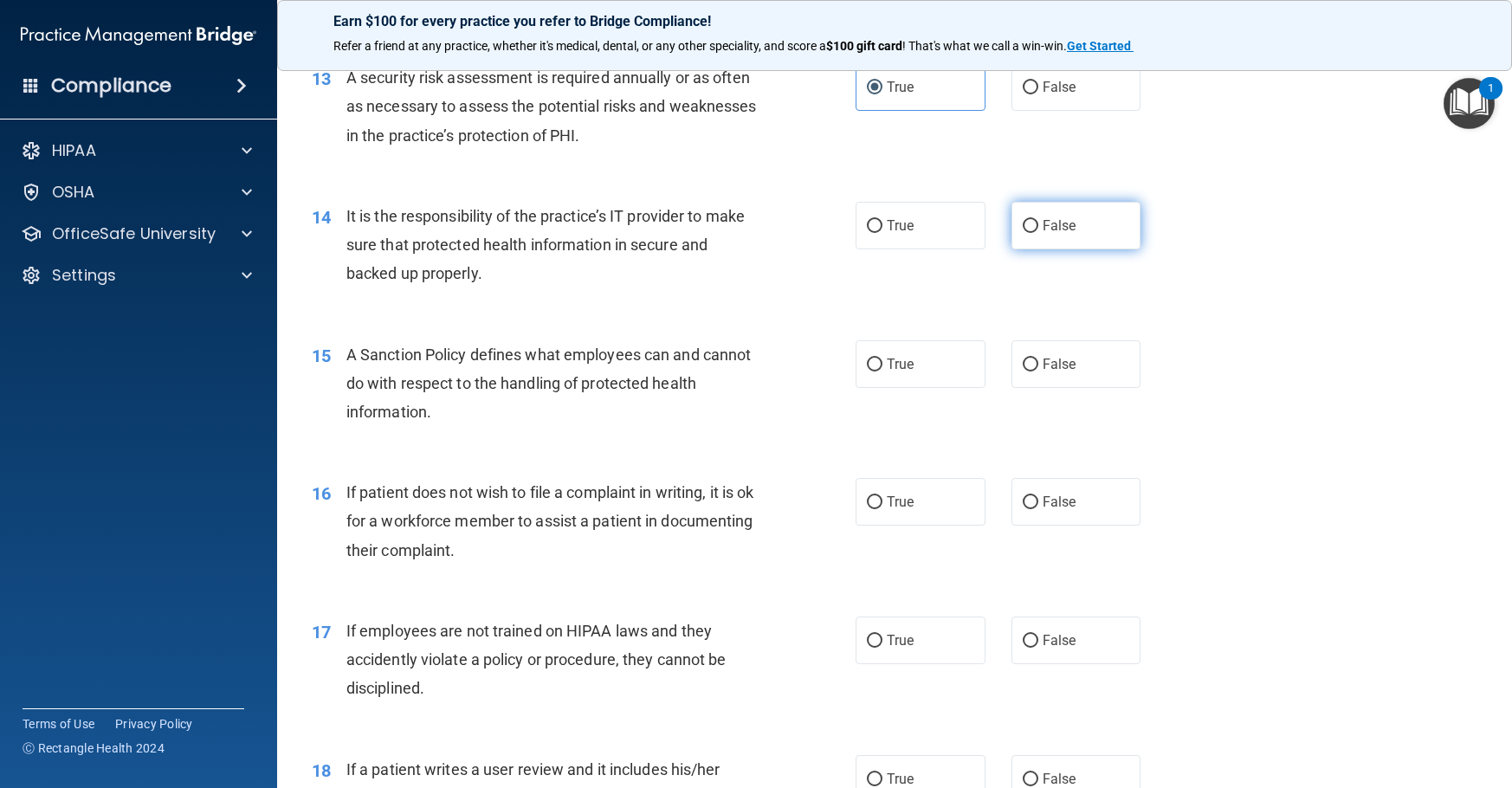
click at [1091, 249] on label "False" at bounding box center [1077, 225] width 130 height 48
click at [1038, 233] on input "False" at bounding box center [1030, 226] width 16 height 13
radio input "true"
click at [1064, 372] on span "False" at bounding box center [1059, 364] width 33 height 17
click at [1038, 372] on input "False" at bounding box center [1030, 365] width 16 height 13
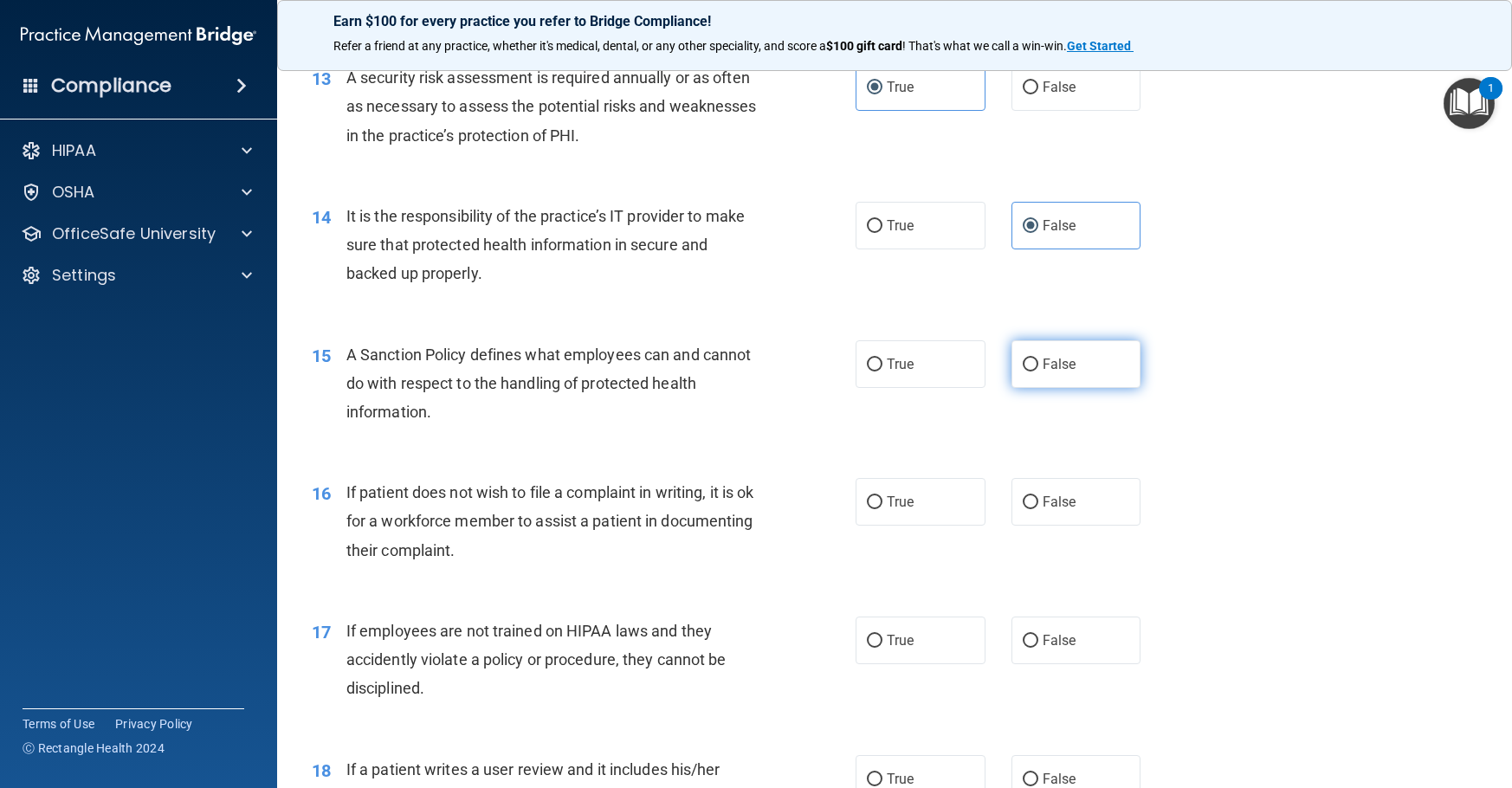
radio input "true"
click at [900, 510] on span "True" at bounding box center [900, 502] width 26 height 17
click at [882, 509] on input "True" at bounding box center [874, 503] width 16 height 13
radio input "true"
click at [1058, 649] on span "False" at bounding box center [1059, 640] width 33 height 17
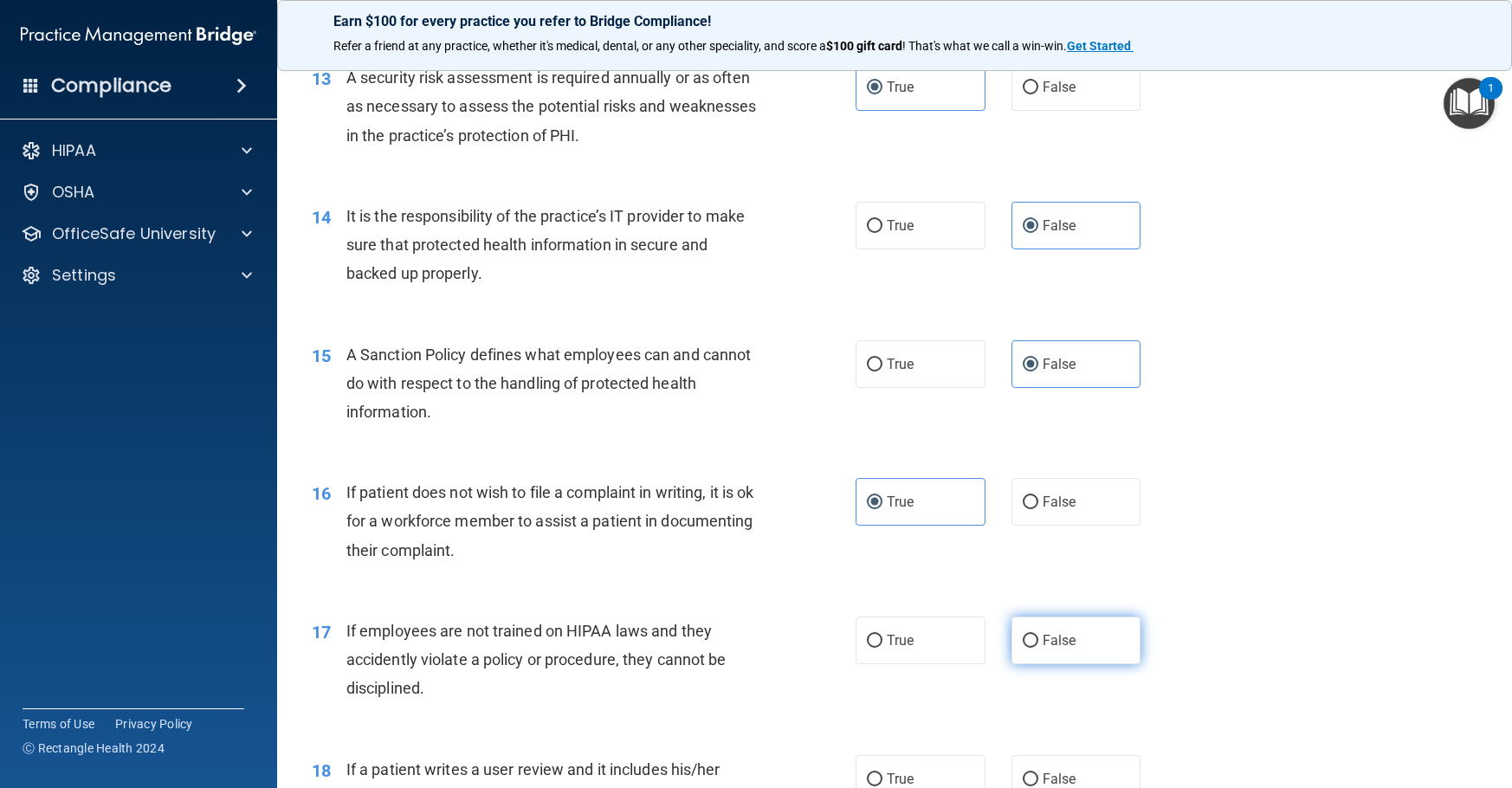
click at [1038, 648] on input "False" at bounding box center [1030, 641] width 16 height 13
radio input "true"
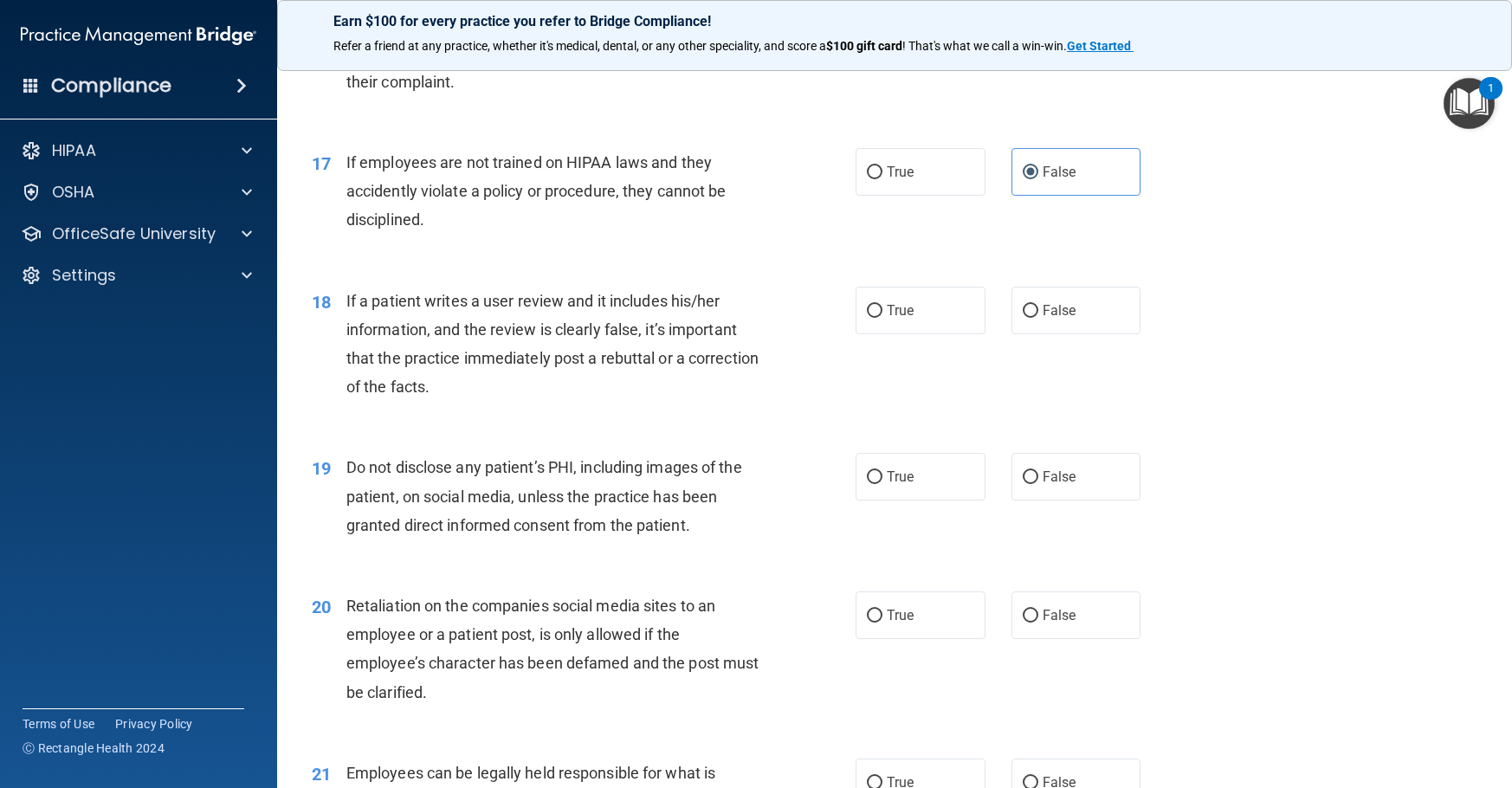
scroll to position [2511, 0]
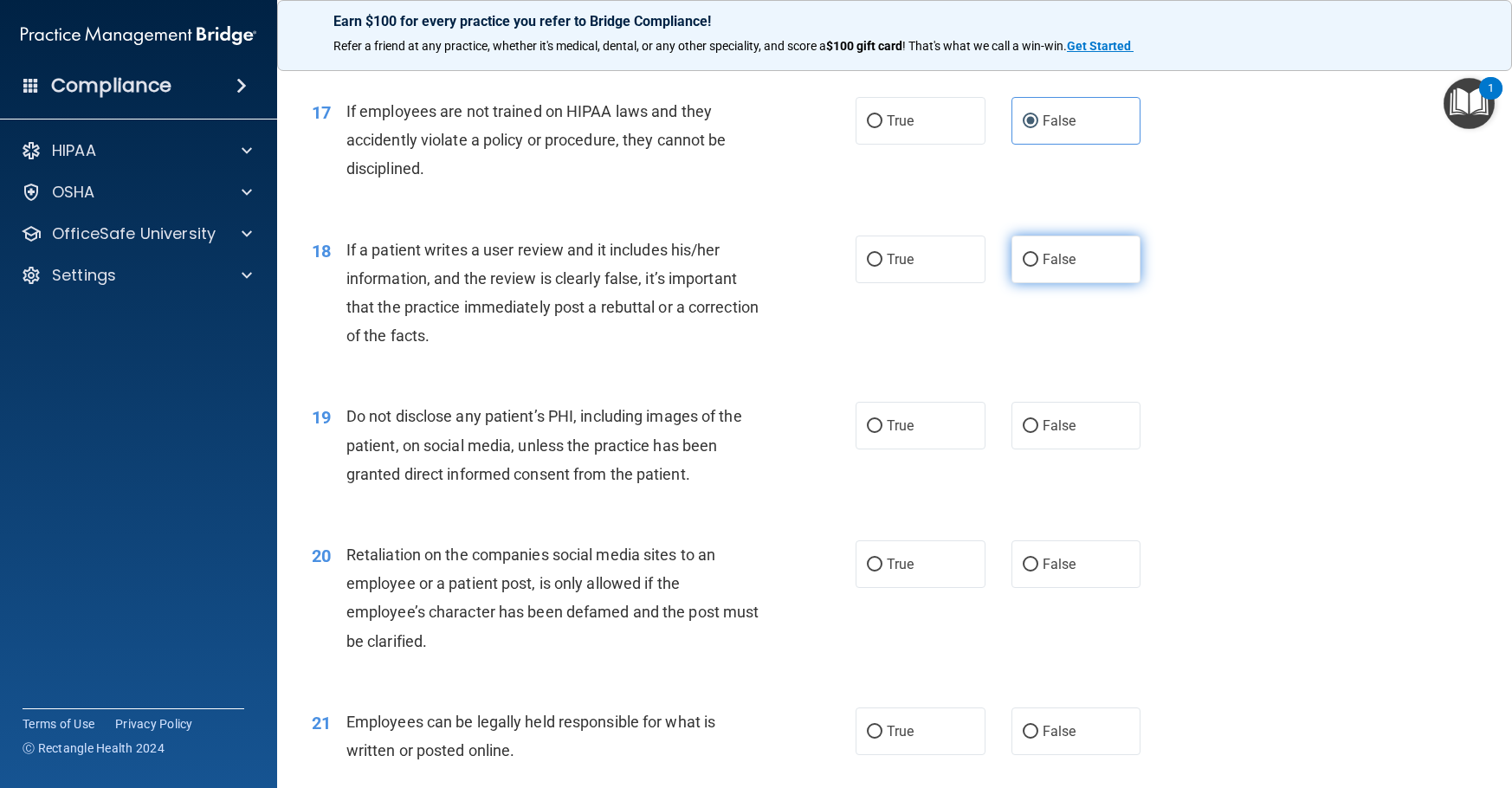
click at [1084, 284] on label "False" at bounding box center [1077, 259] width 130 height 48
click at [1038, 267] on input "False" at bounding box center [1030, 260] width 16 height 13
radio input "true"
click at [906, 434] on span "True" at bounding box center [900, 425] width 26 height 17
click at [882, 433] on input "True" at bounding box center [874, 426] width 16 height 13
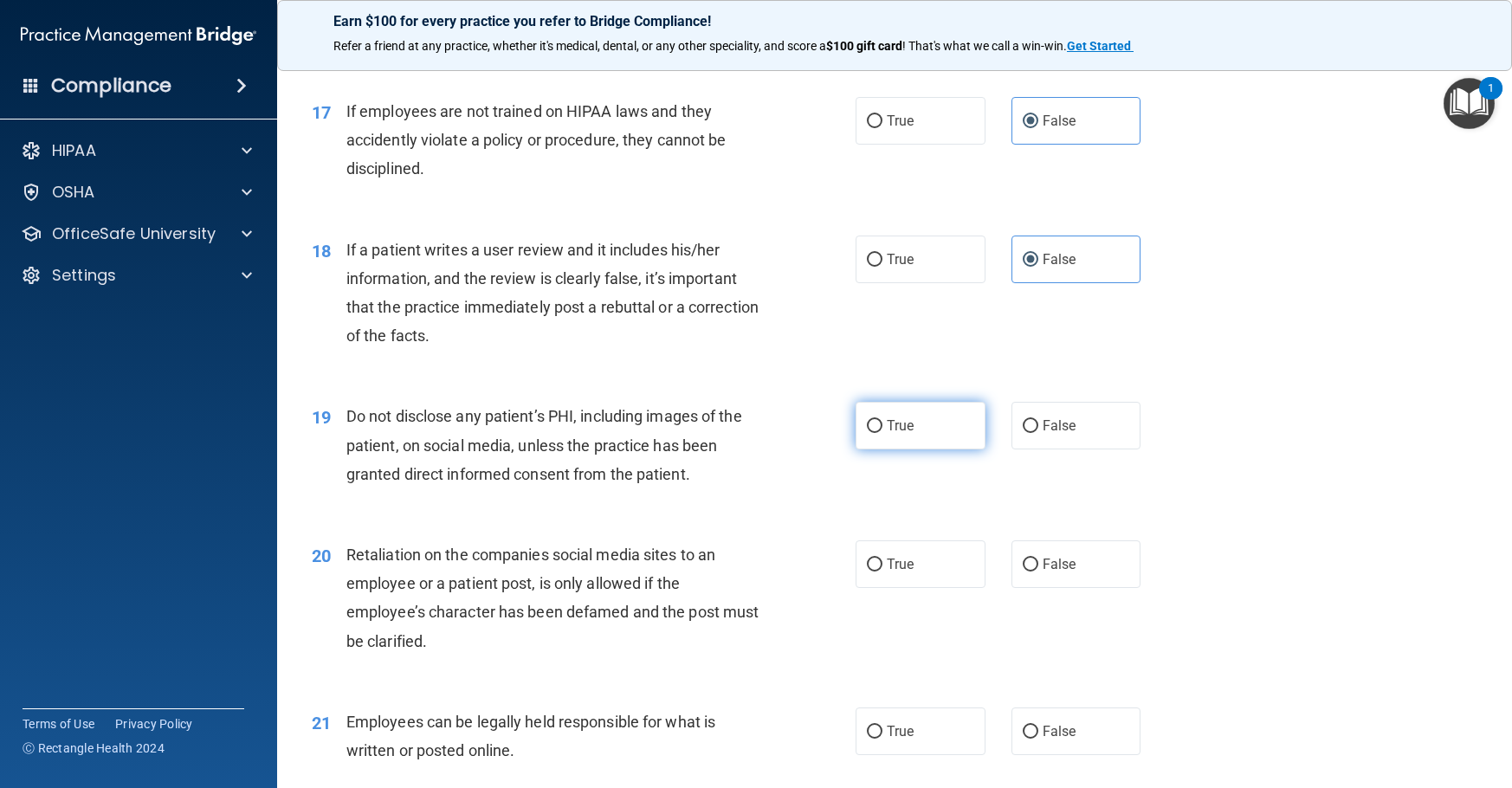
radio input "true"
click at [1093, 588] on label "False" at bounding box center [1077, 564] width 130 height 48
click at [1038, 571] on input "False" at bounding box center [1030, 564] width 16 height 13
radio input "true"
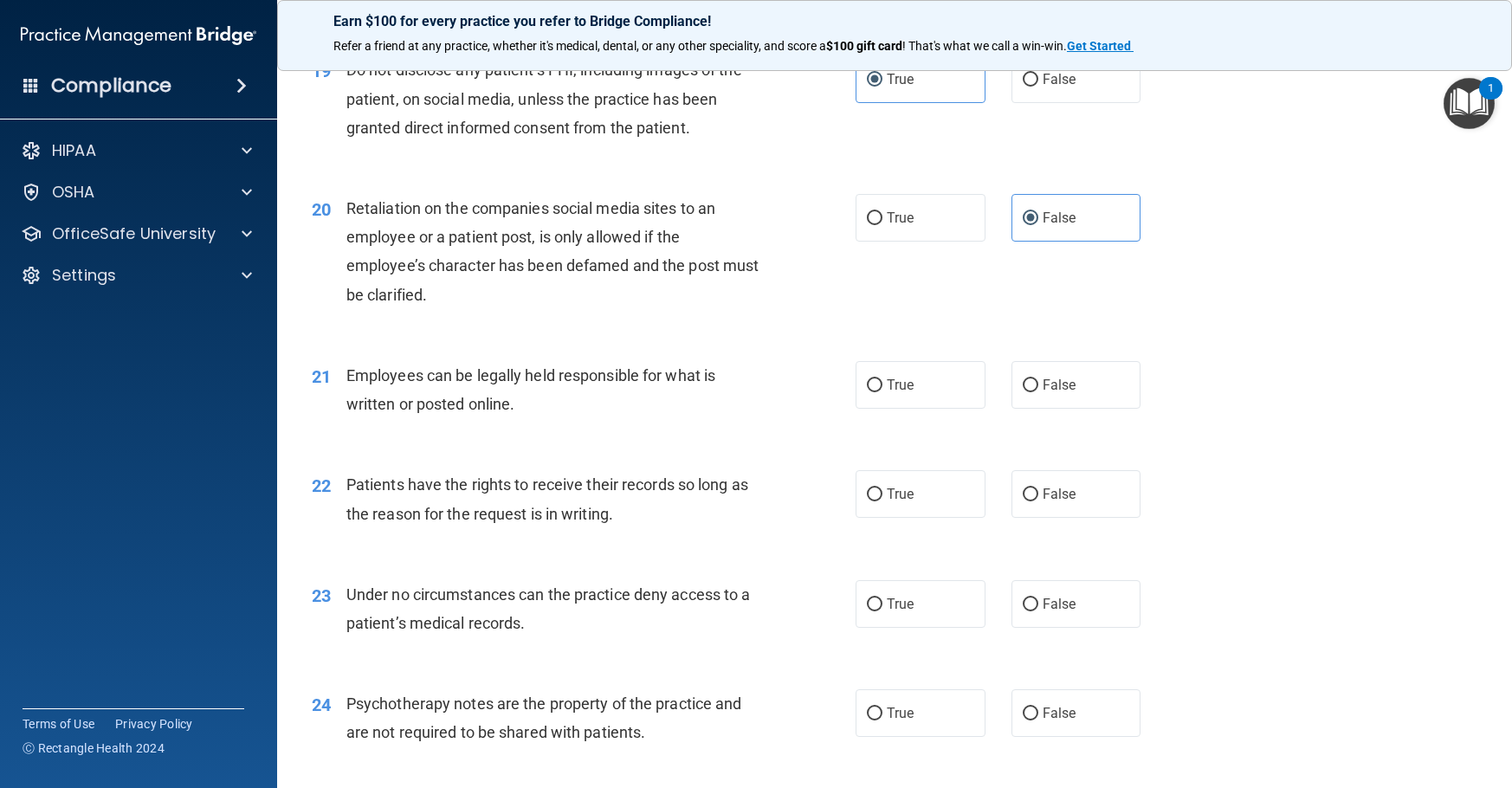
scroll to position [2944, 0]
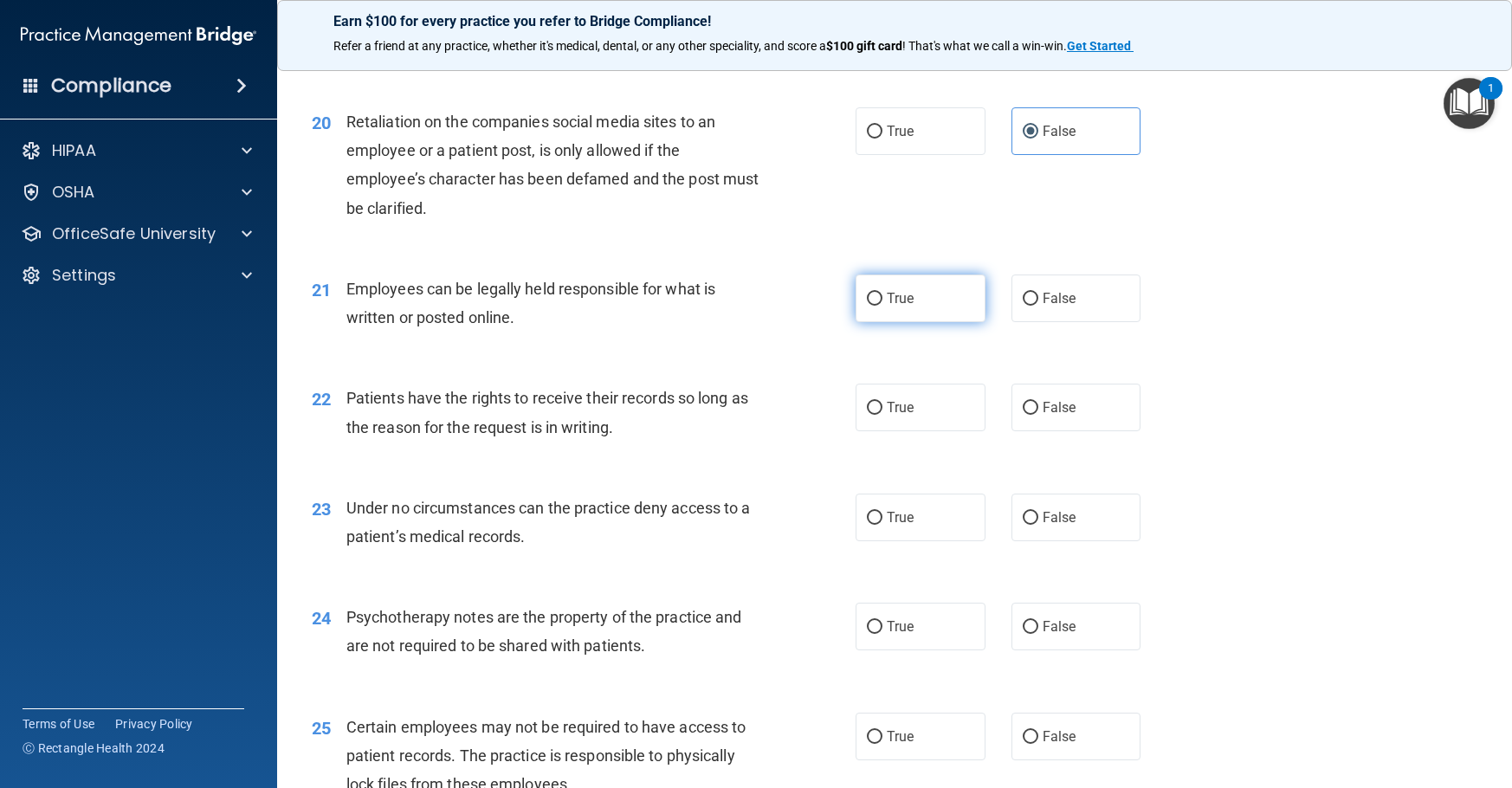
click at [897, 322] on label "True" at bounding box center [921, 298] width 130 height 48
click at [882, 306] on input "True" at bounding box center [874, 298] width 16 height 13
radio input "true"
click at [1088, 431] on label "False" at bounding box center [1077, 408] width 130 height 48
click at [1038, 415] on input "False" at bounding box center [1030, 408] width 16 height 13
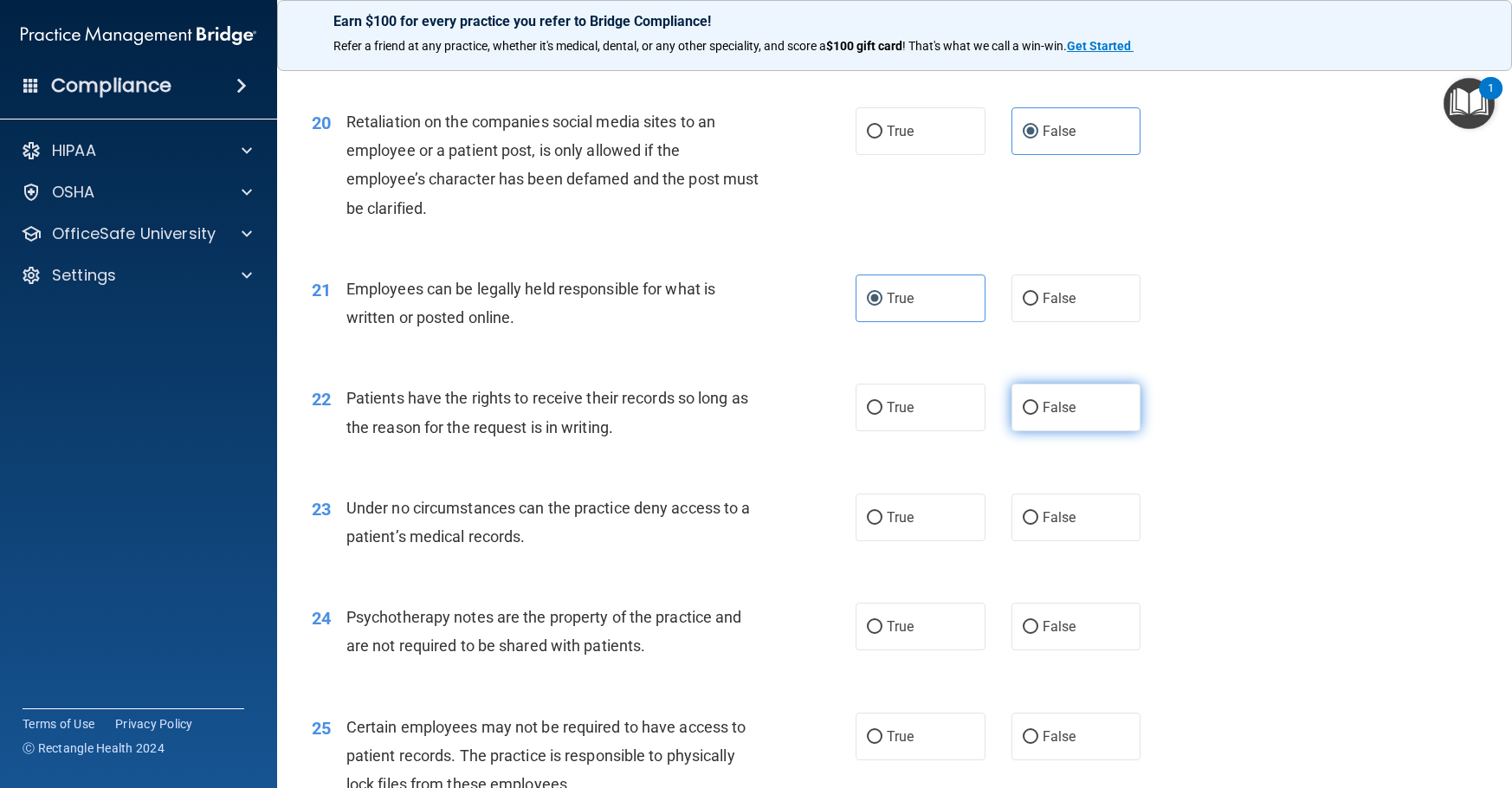
radio input "true"
click at [1082, 541] on label "False" at bounding box center [1077, 518] width 130 height 48
click at [1038, 525] on input "False" at bounding box center [1030, 518] width 16 height 13
radio input "true"
click at [1077, 651] on label "False" at bounding box center [1077, 626] width 130 height 48
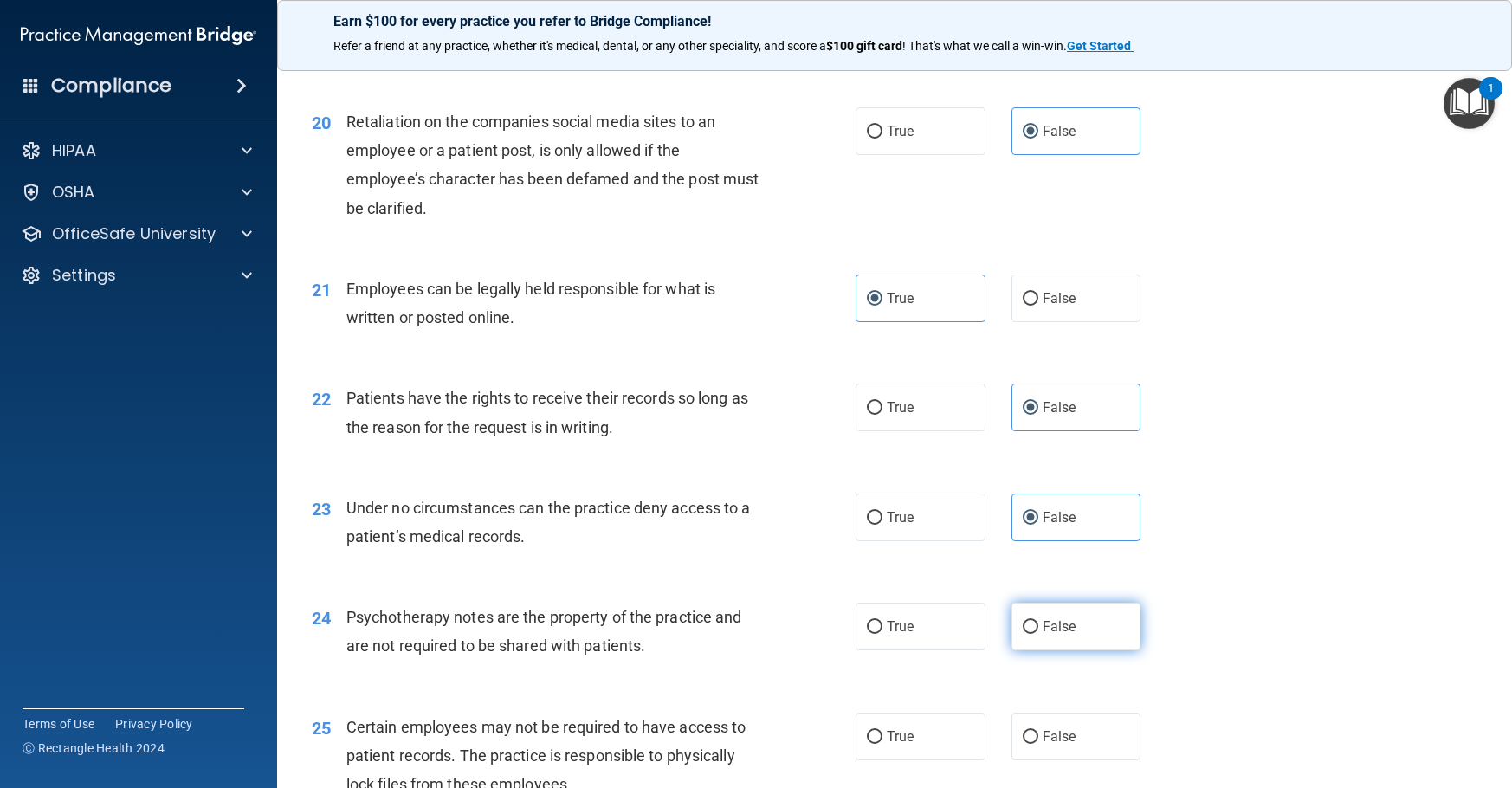
click at [1038, 634] on input "False" at bounding box center [1030, 627] width 16 height 13
radio input "true"
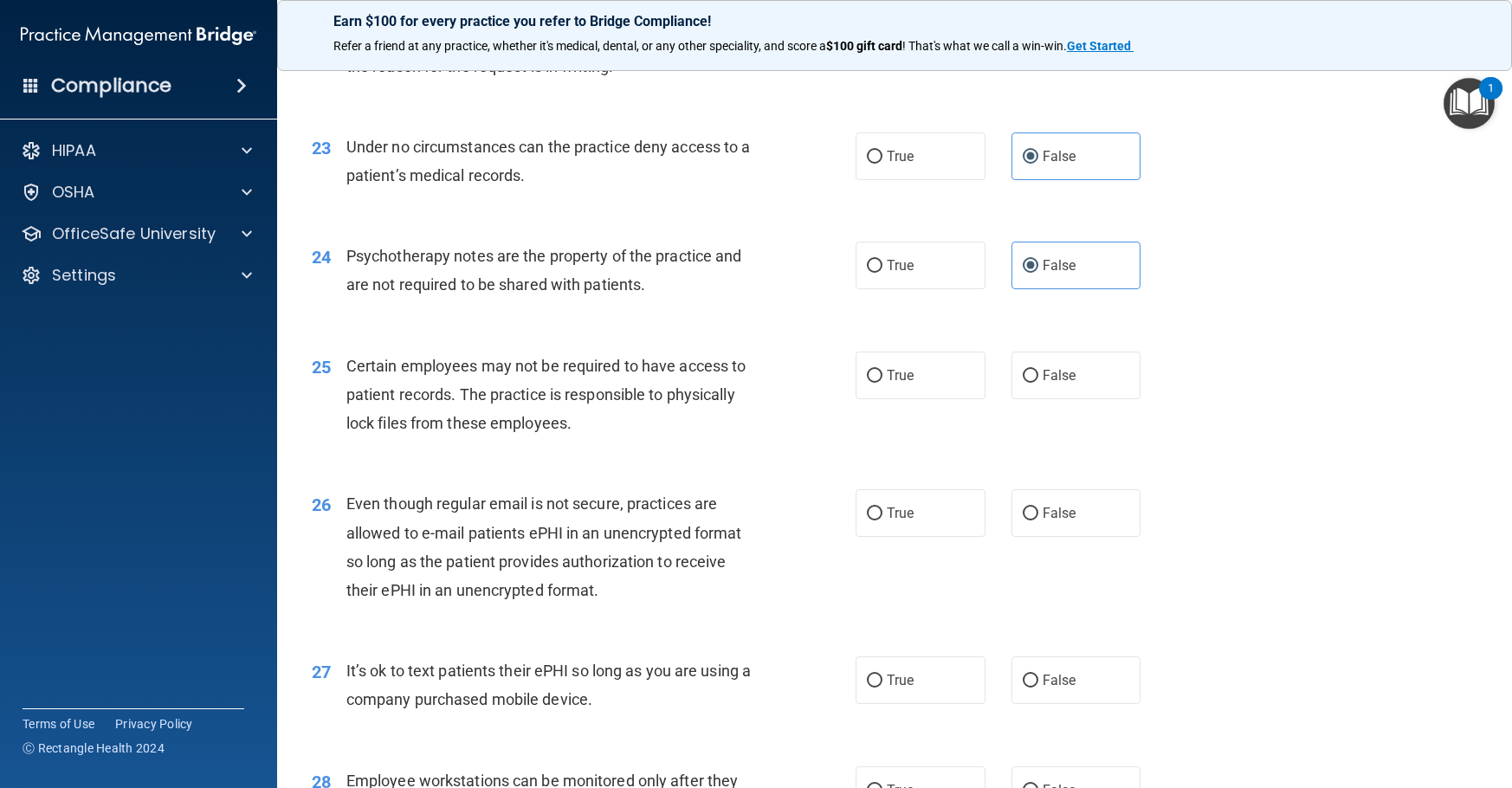
scroll to position [3377, 0]
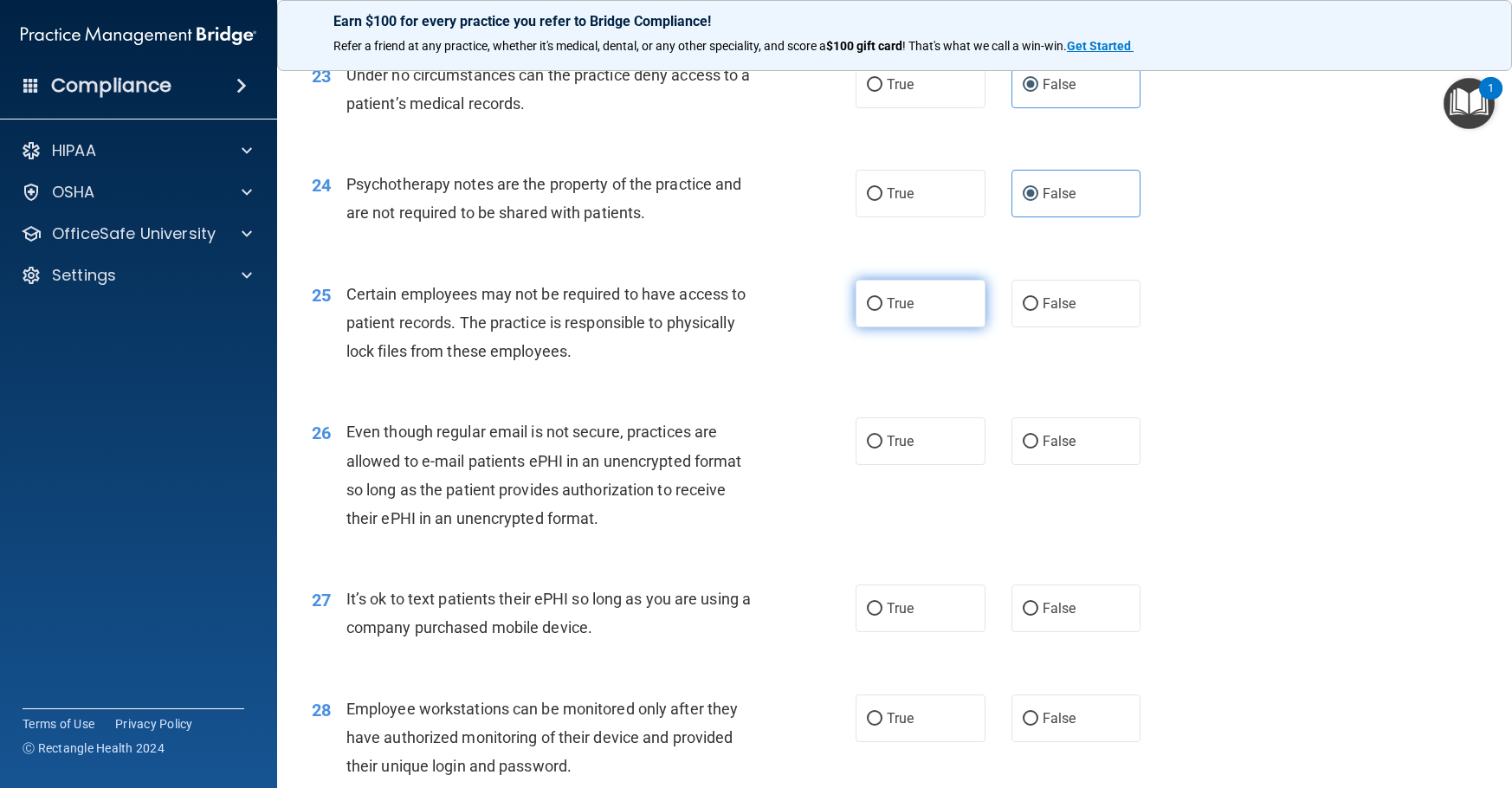
click at [878, 328] on label "True" at bounding box center [921, 304] width 130 height 48
click at [878, 311] on input "True" at bounding box center [874, 304] width 16 height 13
radio input "true"
click at [897, 449] on span "True" at bounding box center [900, 441] width 26 height 17
click at [882, 448] on input "True" at bounding box center [874, 442] width 16 height 13
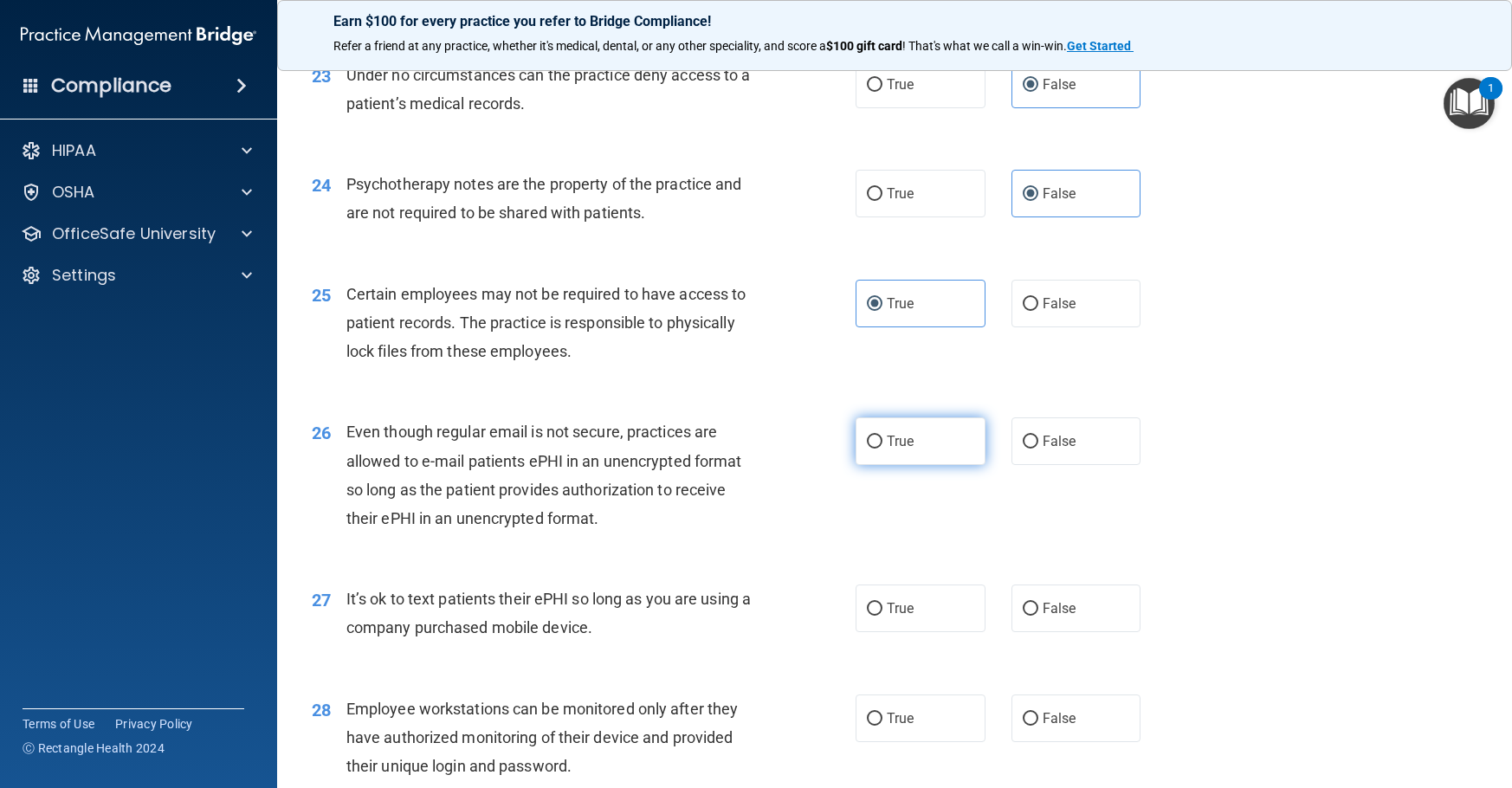
radio input "true"
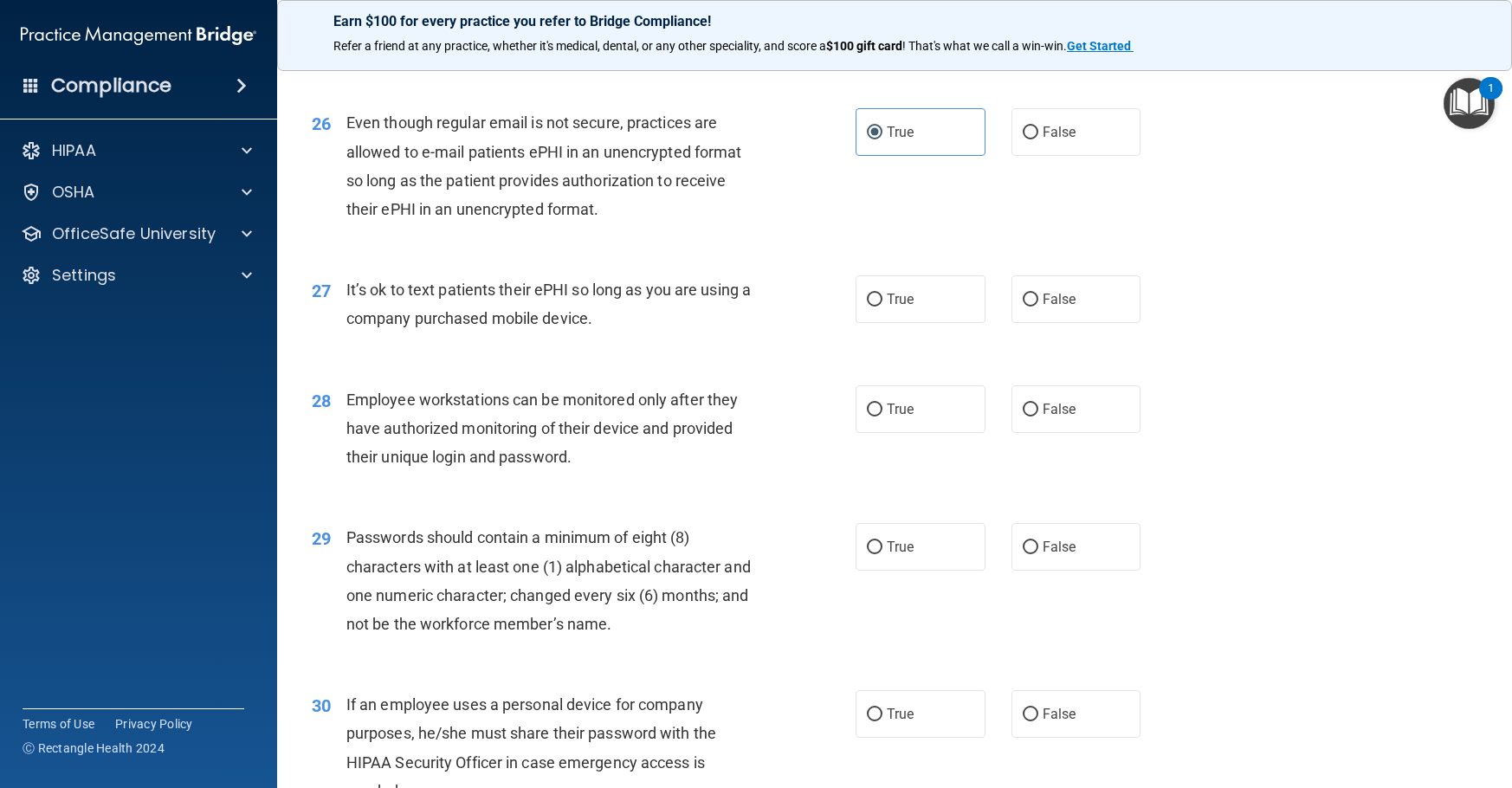
scroll to position [3723, 0]
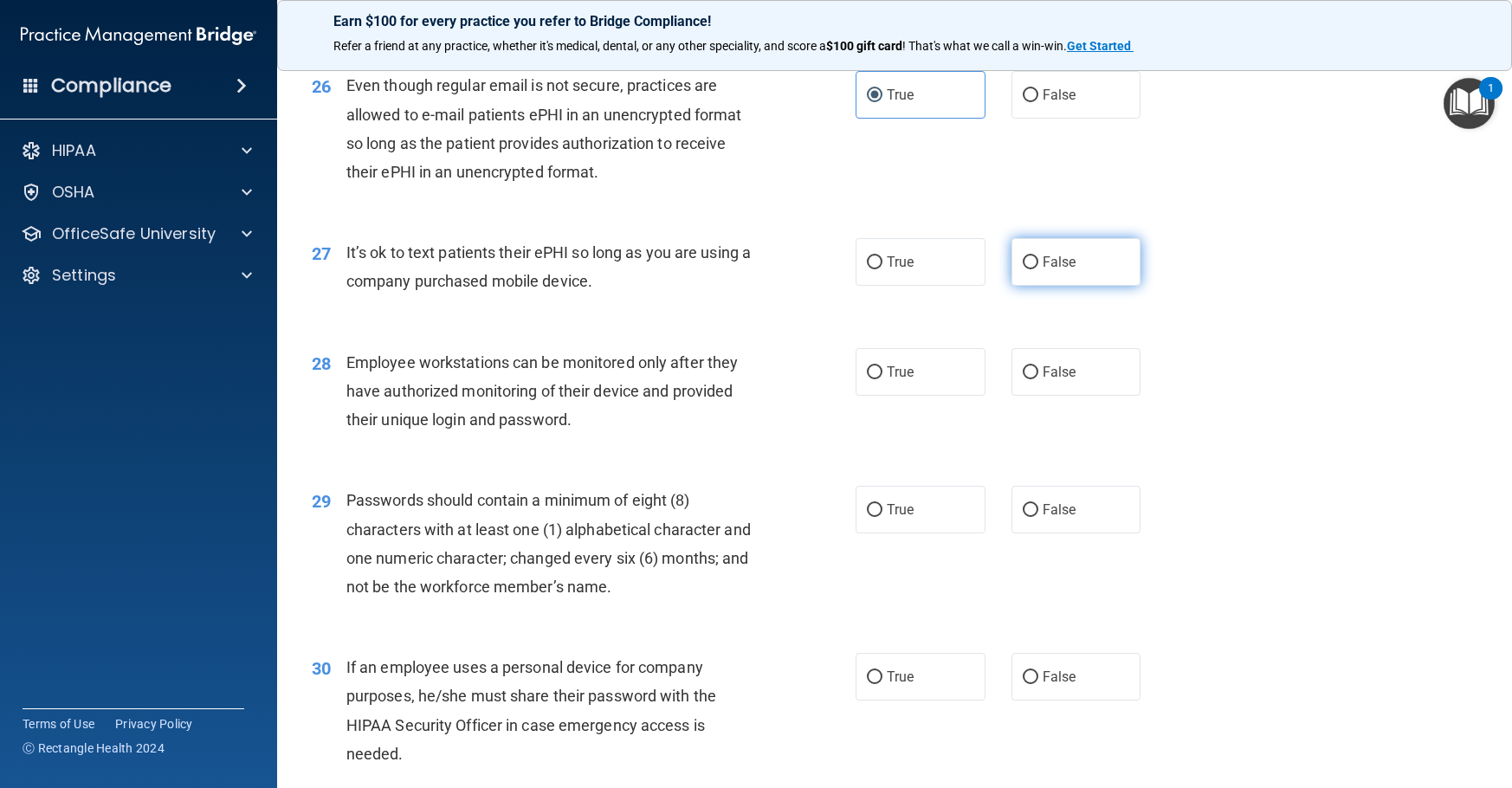
click at [1066, 270] on span "False" at bounding box center [1059, 261] width 33 height 17
click at [1038, 269] on input "False" at bounding box center [1030, 262] width 16 height 13
radio input "true"
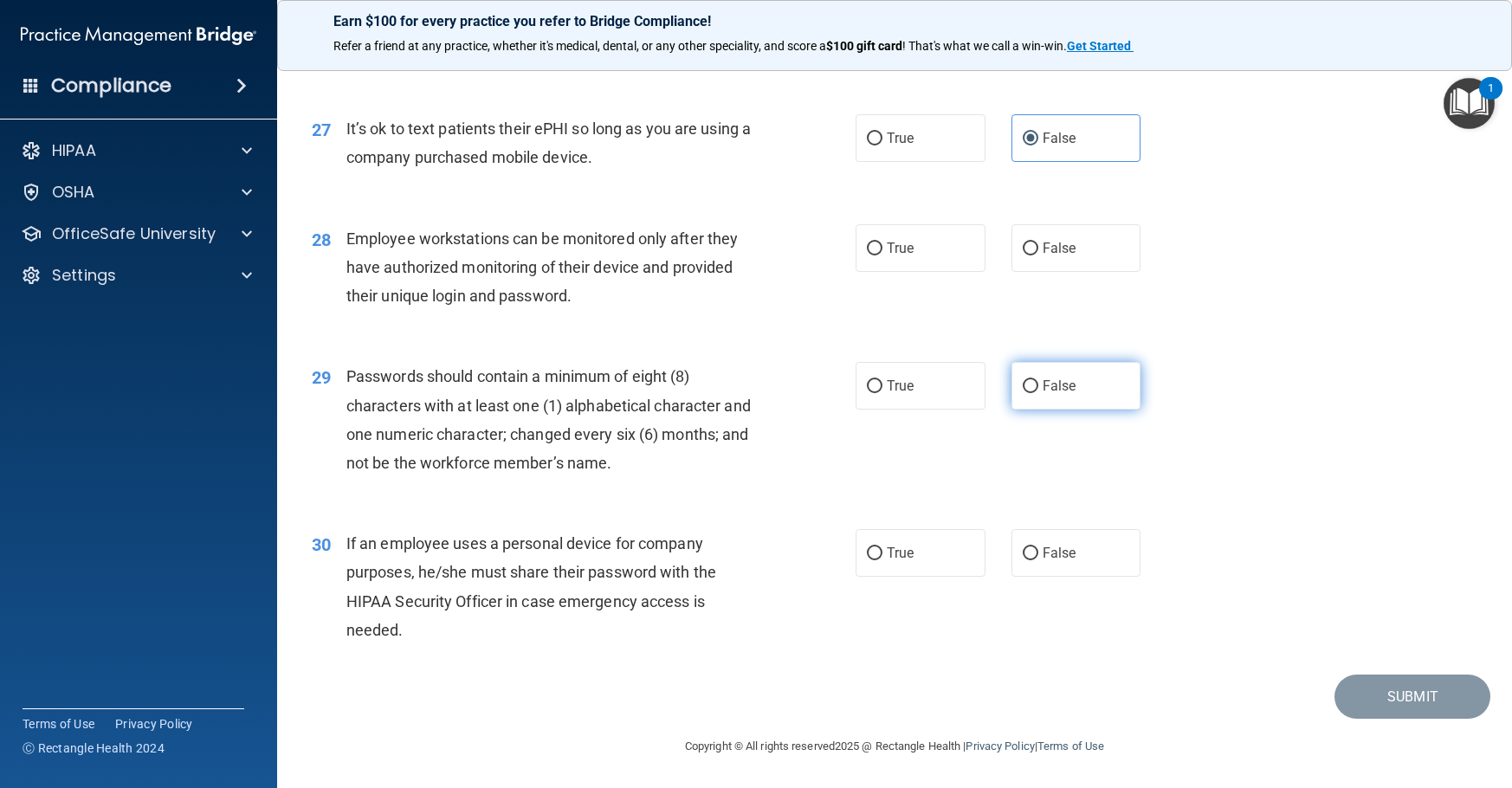
scroll to position [3904, 0]
click at [1092, 254] on label "False" at bounding box center [1077, 248] width 130 height 48
click at [1038, 254] on input "False" at bounding box center [1030, 248] width 16 height 13
radio input "true"
click at [902, 391] on span "True" at bounding box center [900, 386] width 26 height 17
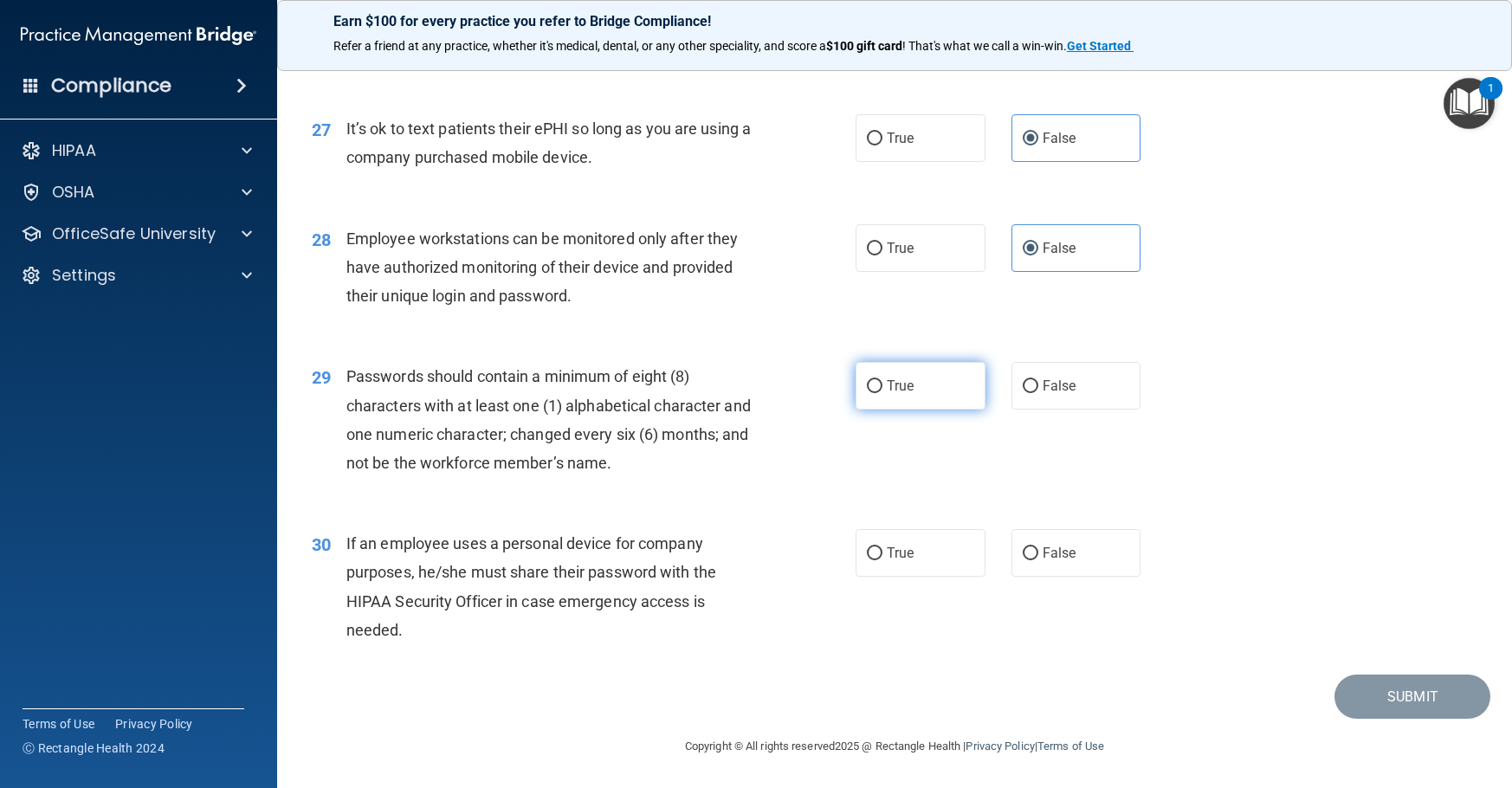
click at [882, 391] on input "True" at bounding box center [874, 387] width 16 height 13
radio input "true"
click at [893, 547] on span "True" at bounding box center [900, 553] width 26 height 17
click at [882, 548] on input "True" at bounding box center [874, 554] width 16 height 13
radio input "true"
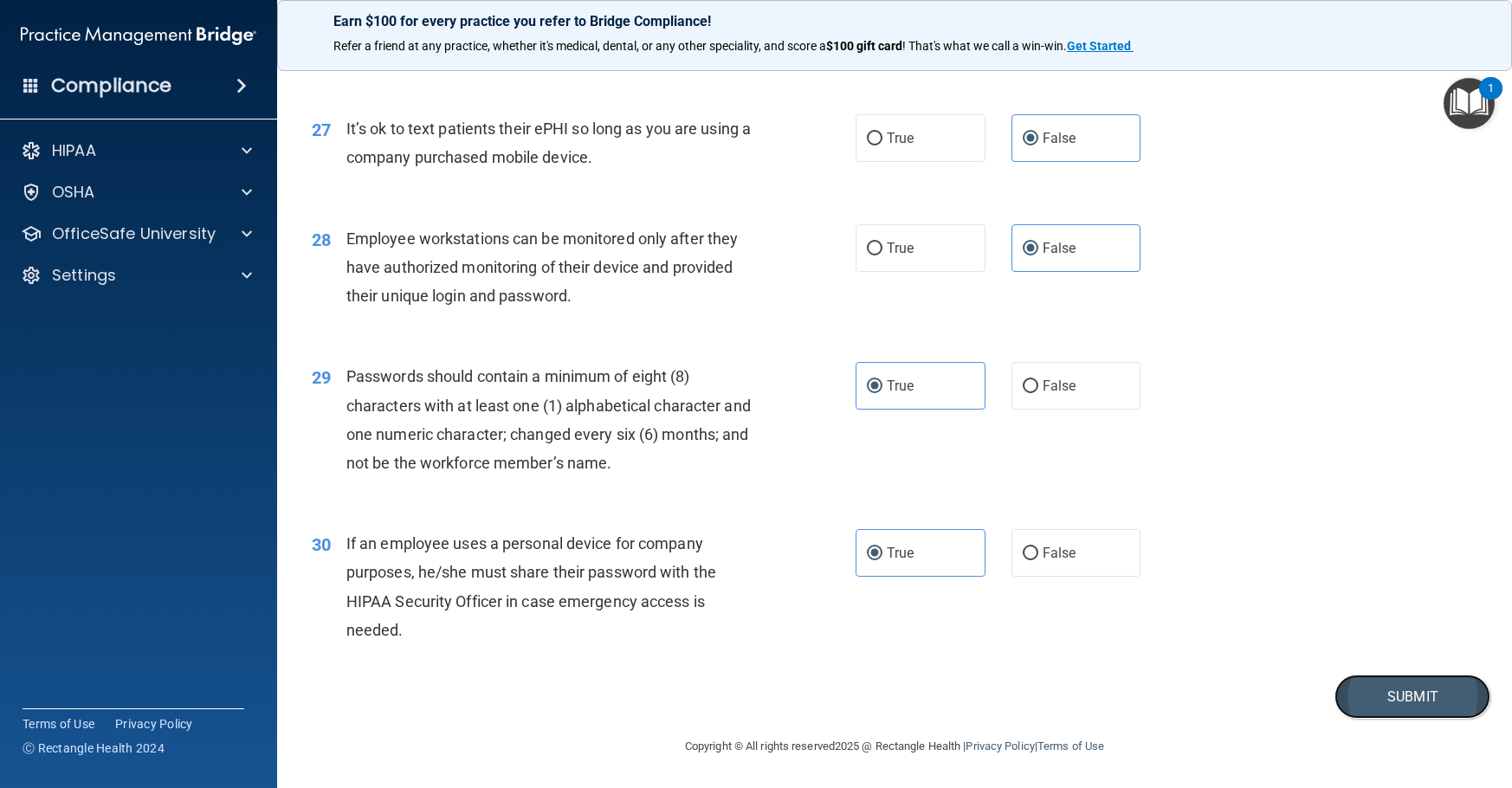
click at [1423, 702] on button "Submit" at bounding box center [1412, 696] width 156 height 44
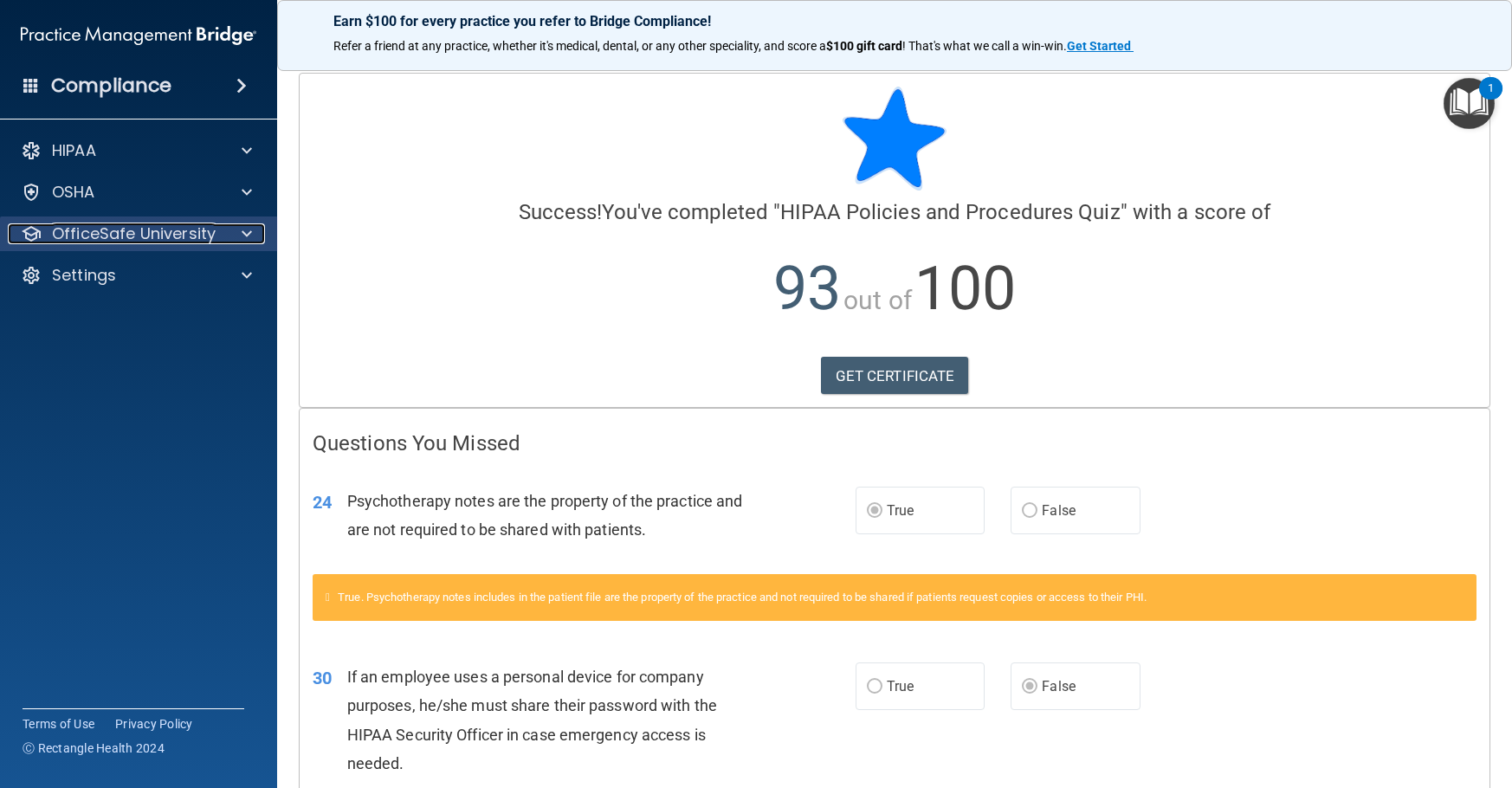
click at [85, 231] on p "OfficeSafe University" at bounding box center [134, 234] width 164 height 21
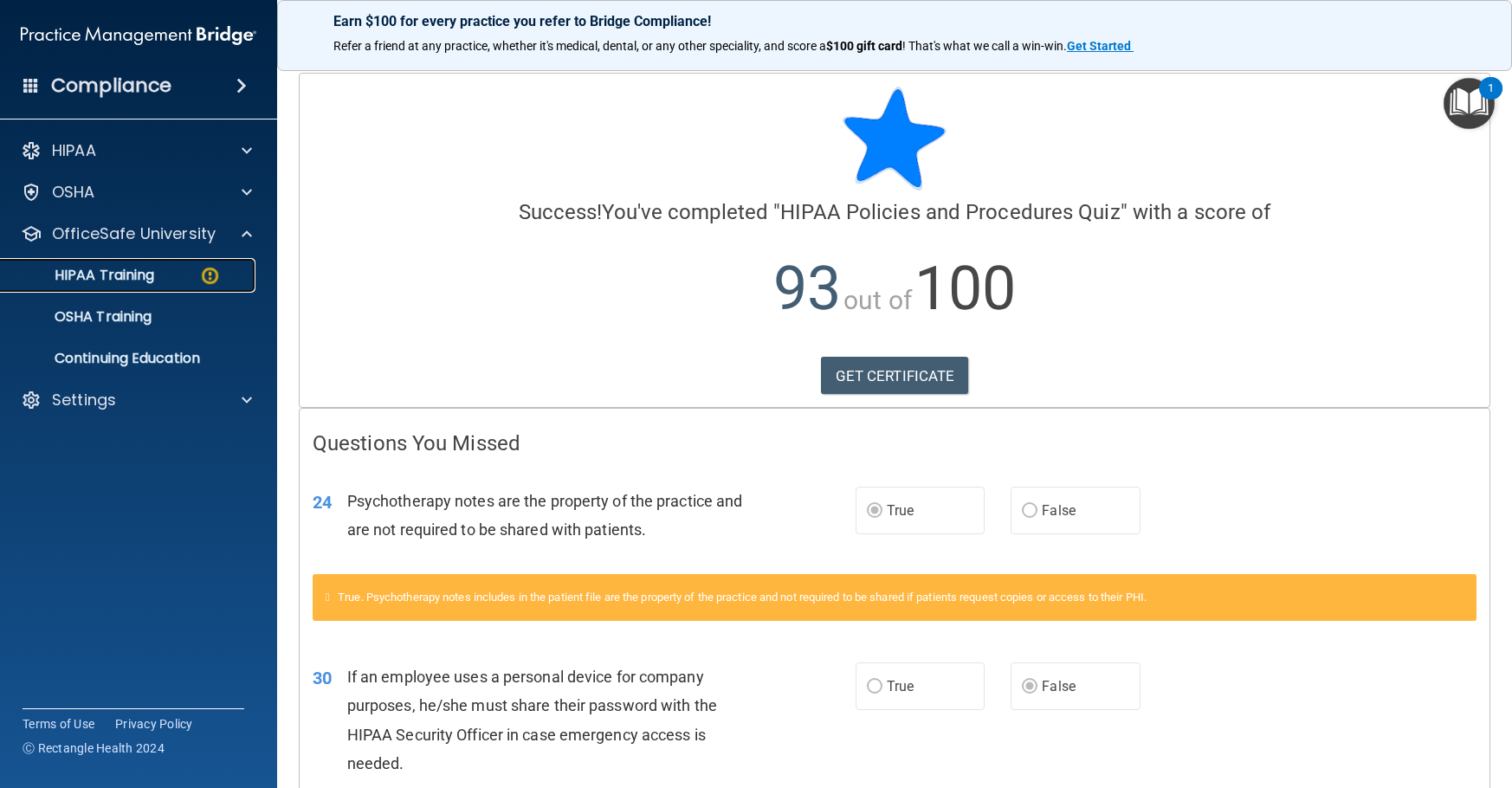
click at [107, 269] on p "HIPAA Training" at bounding box center [83, 276] width 143 height 18
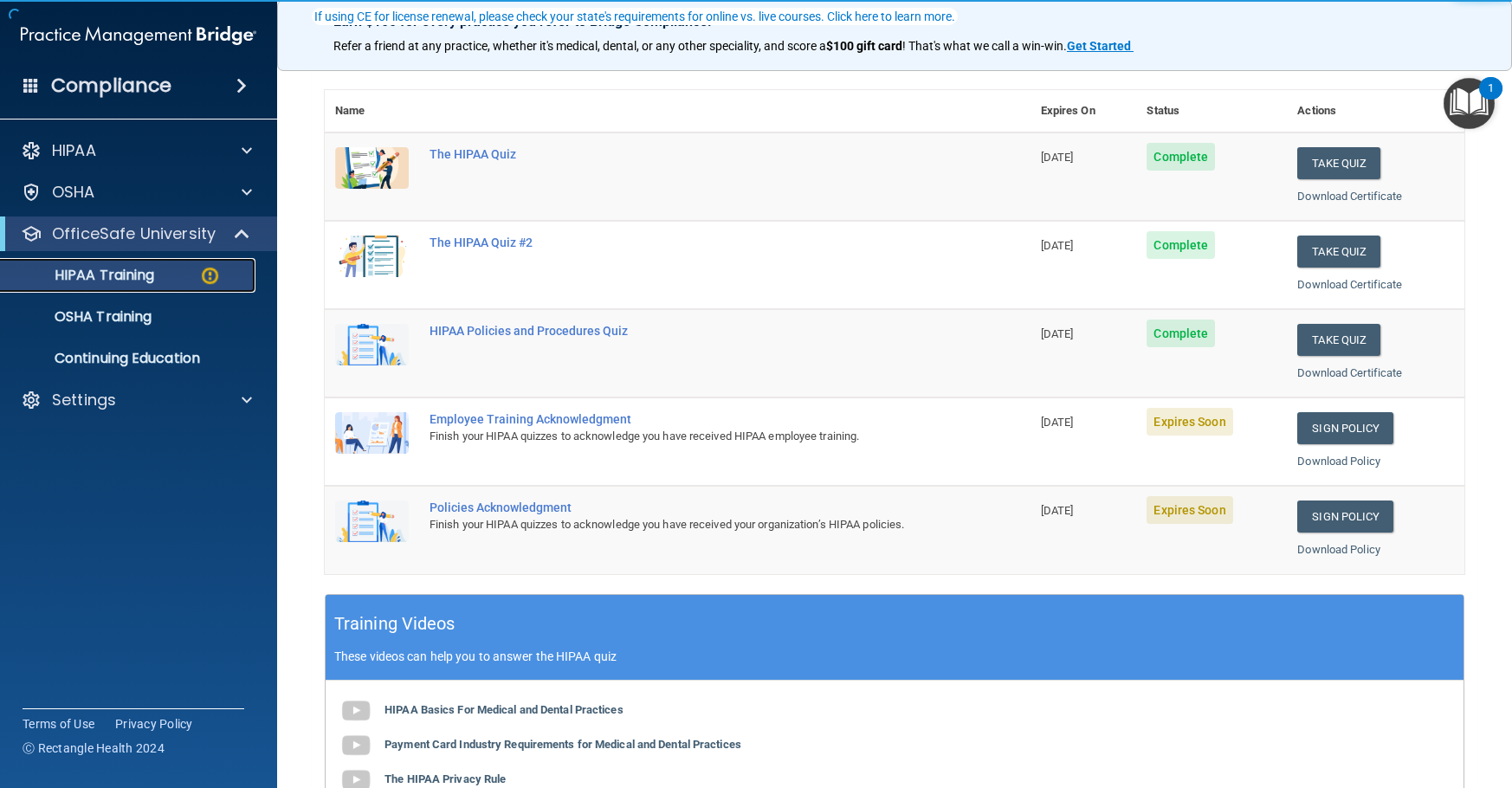
scroll to position [173, 0]
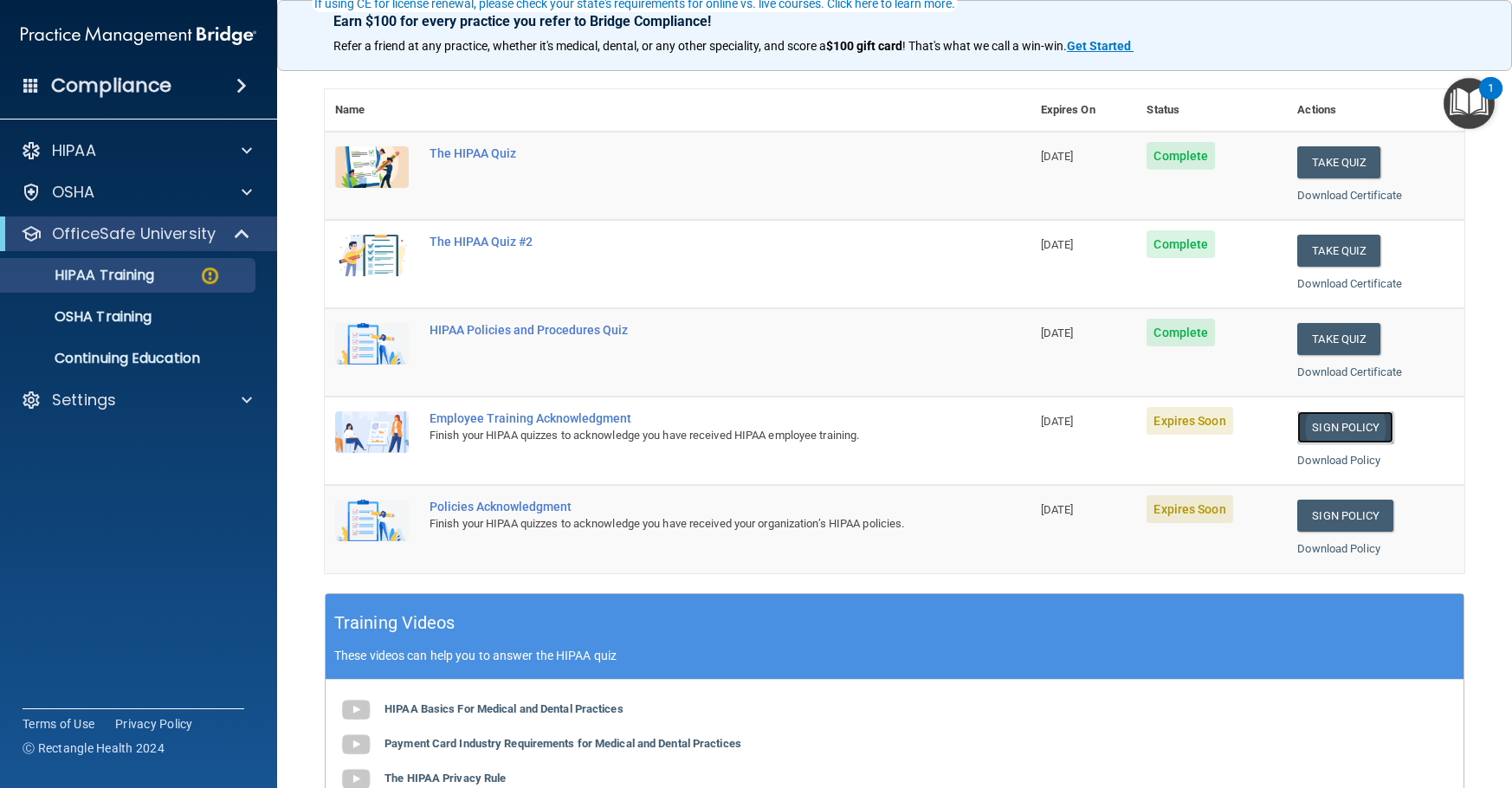
click at [1350, 432] on link "Sign Policy" at bounding box center [1345, 427] width 96 height 32
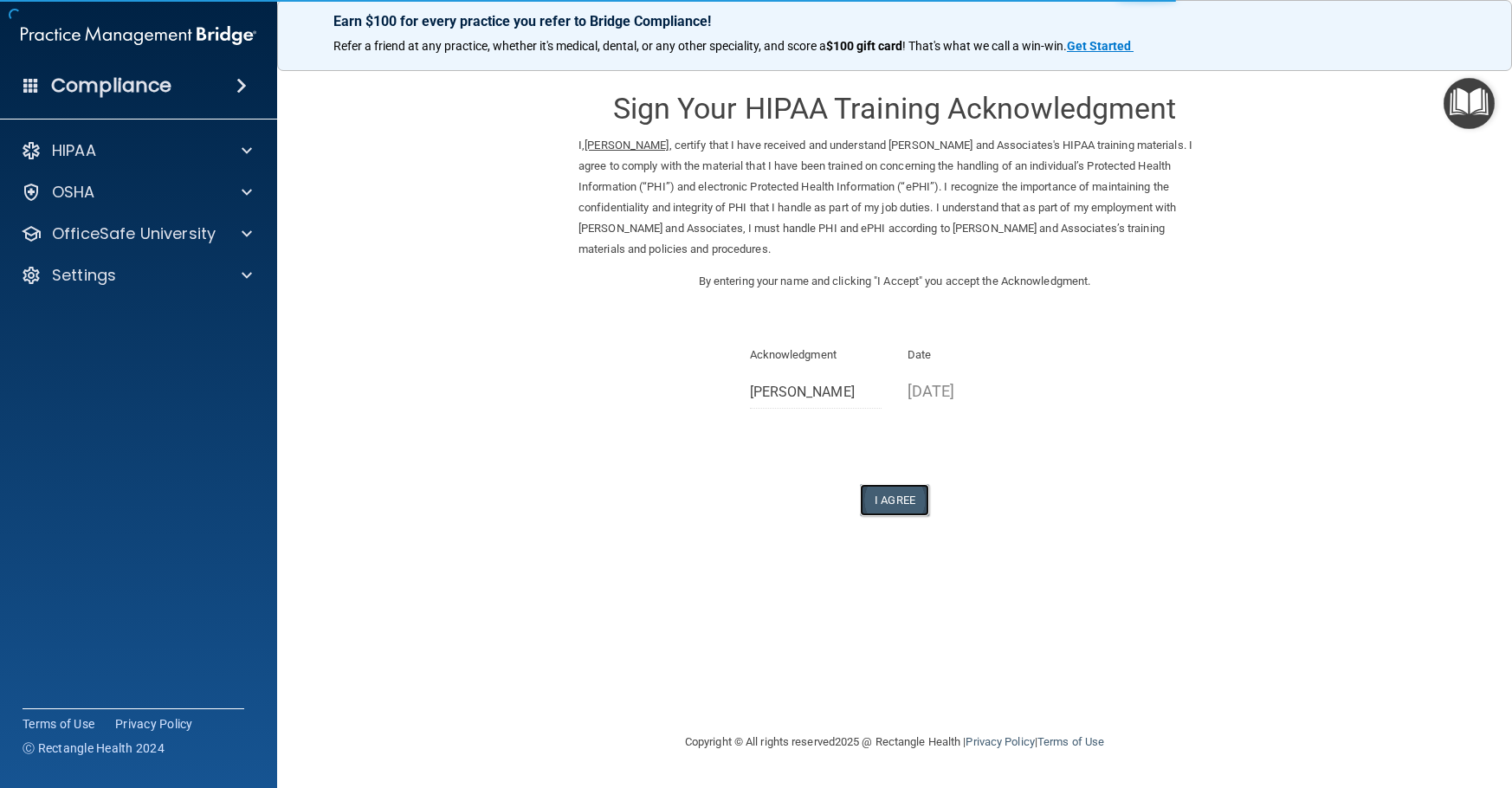
click at [917, 503] on button "I Agree" at bounding box center [895, 500] width 70 height 32
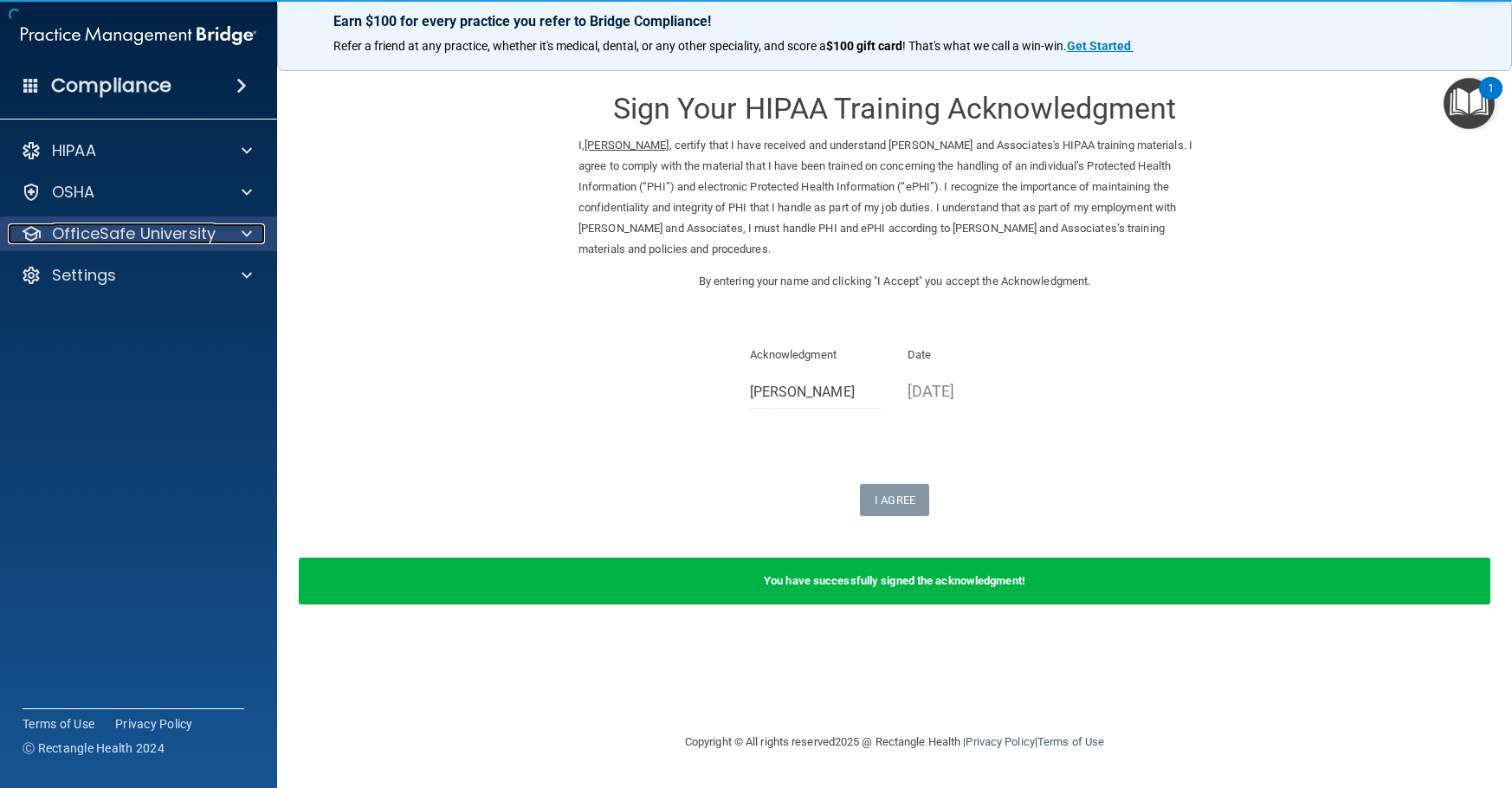
click at [124, 234] on p "OfficeSafe University" at bounding box center [134, 234] width 164 height 21
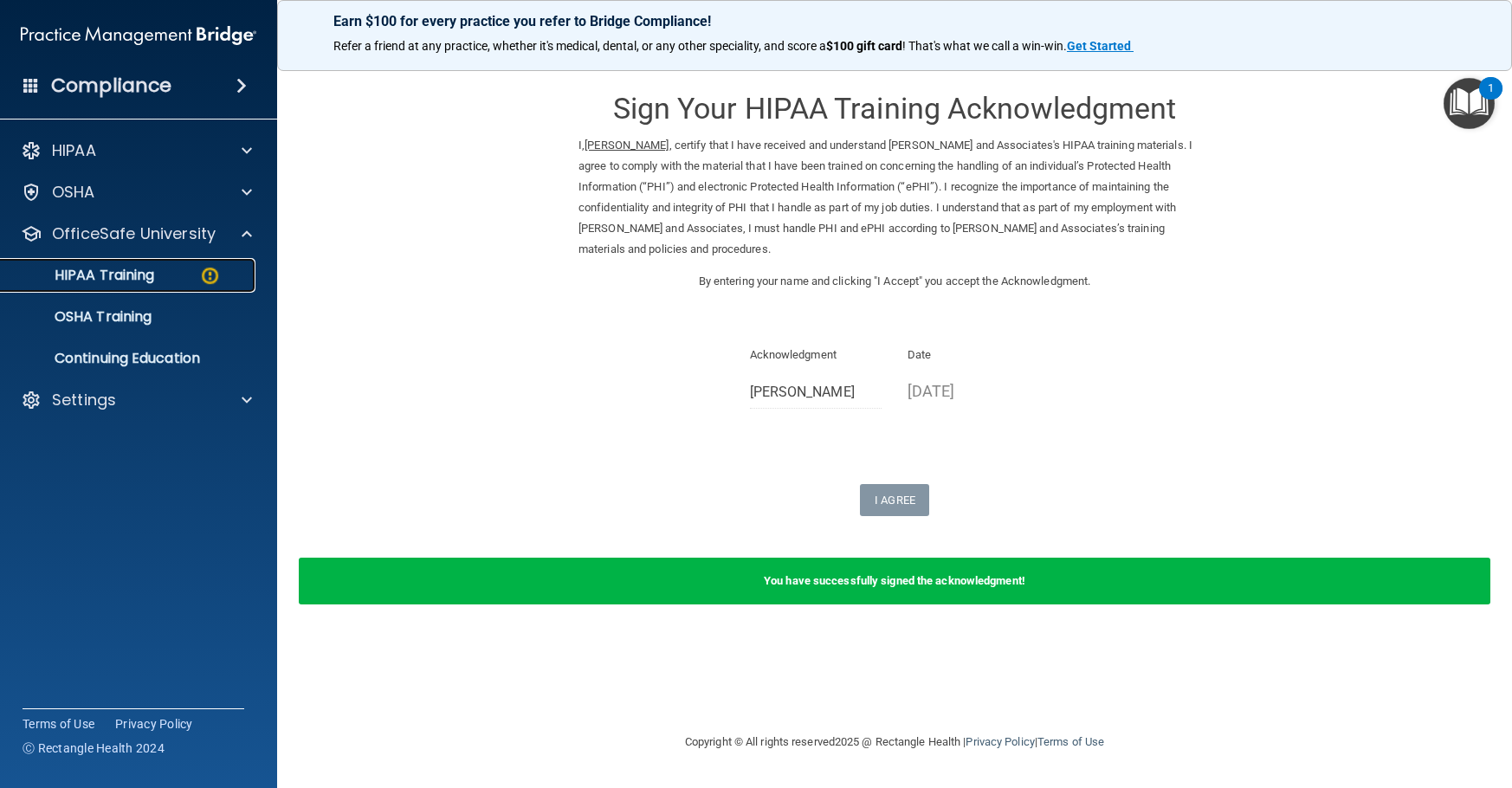
click at [129, 278] on p "HIPAA Training" at bounding box center [83, 276] width 143 height 18
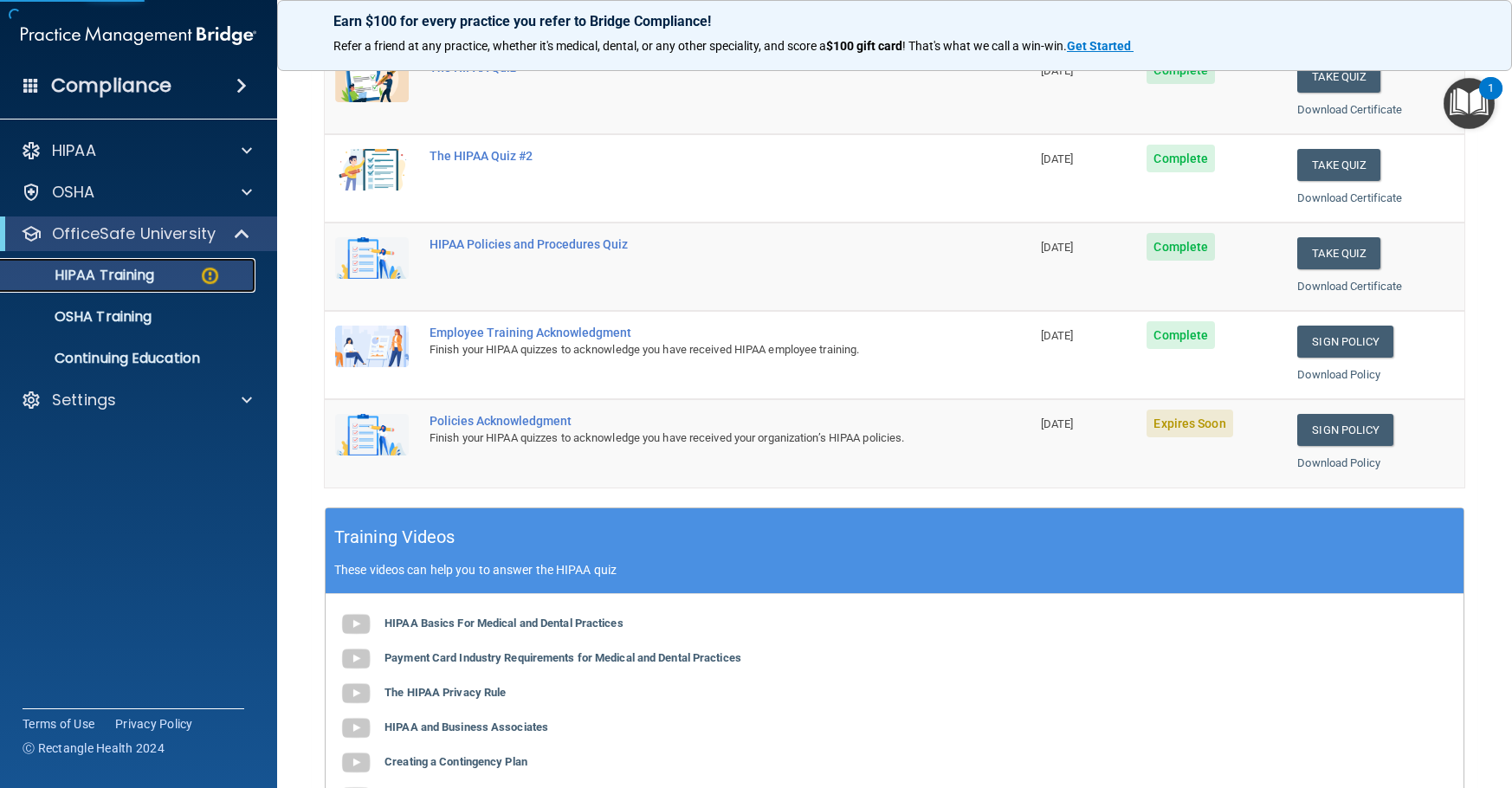
scroll to position [260, 0]
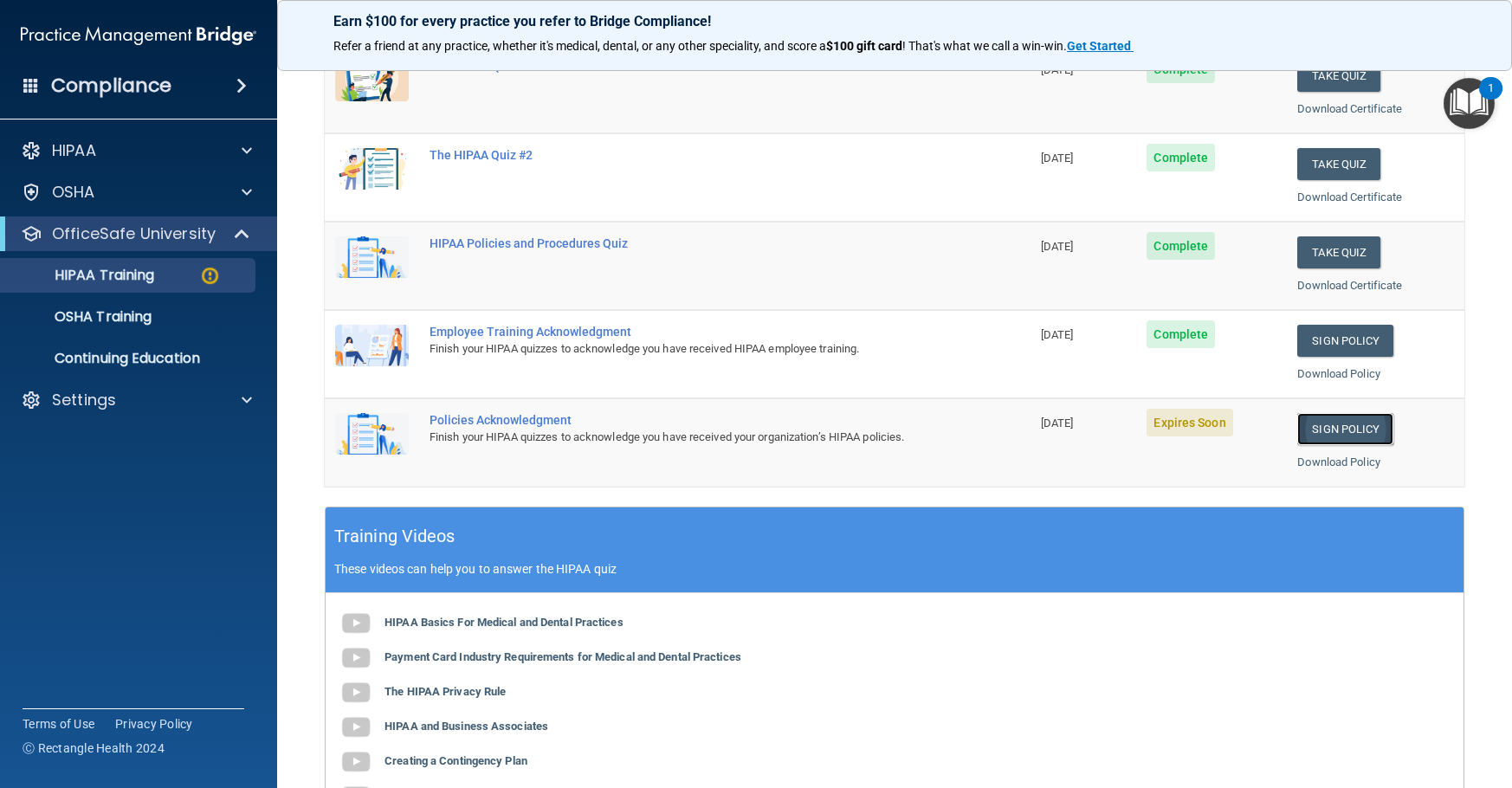
click at [1331, 426] on link "Sign Policy" at bounding box center [1345, 429] width 96 height 32
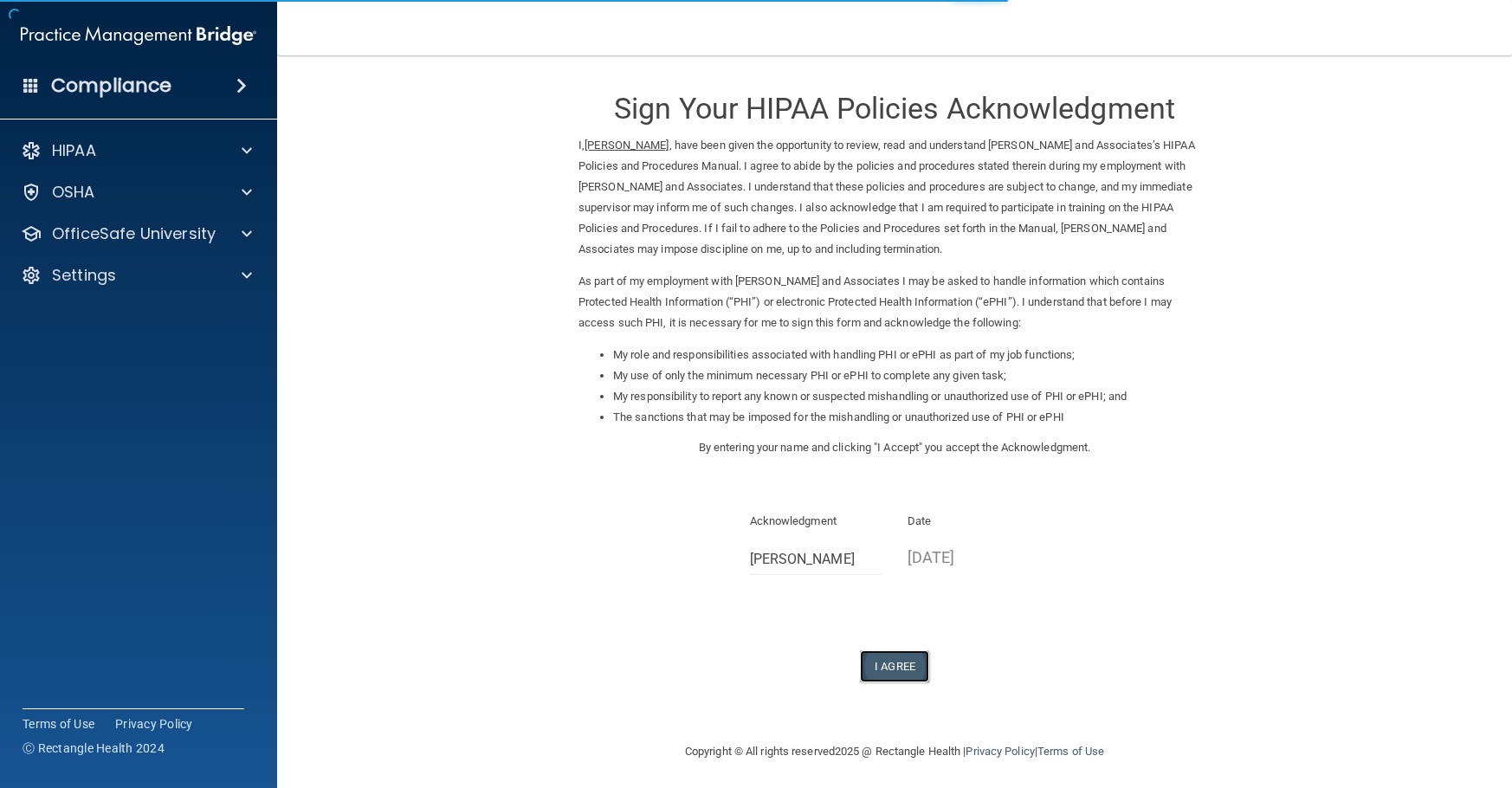
click at [881, 670] on button "I Agree" at bounding box center [895, 666] width 70 height 32
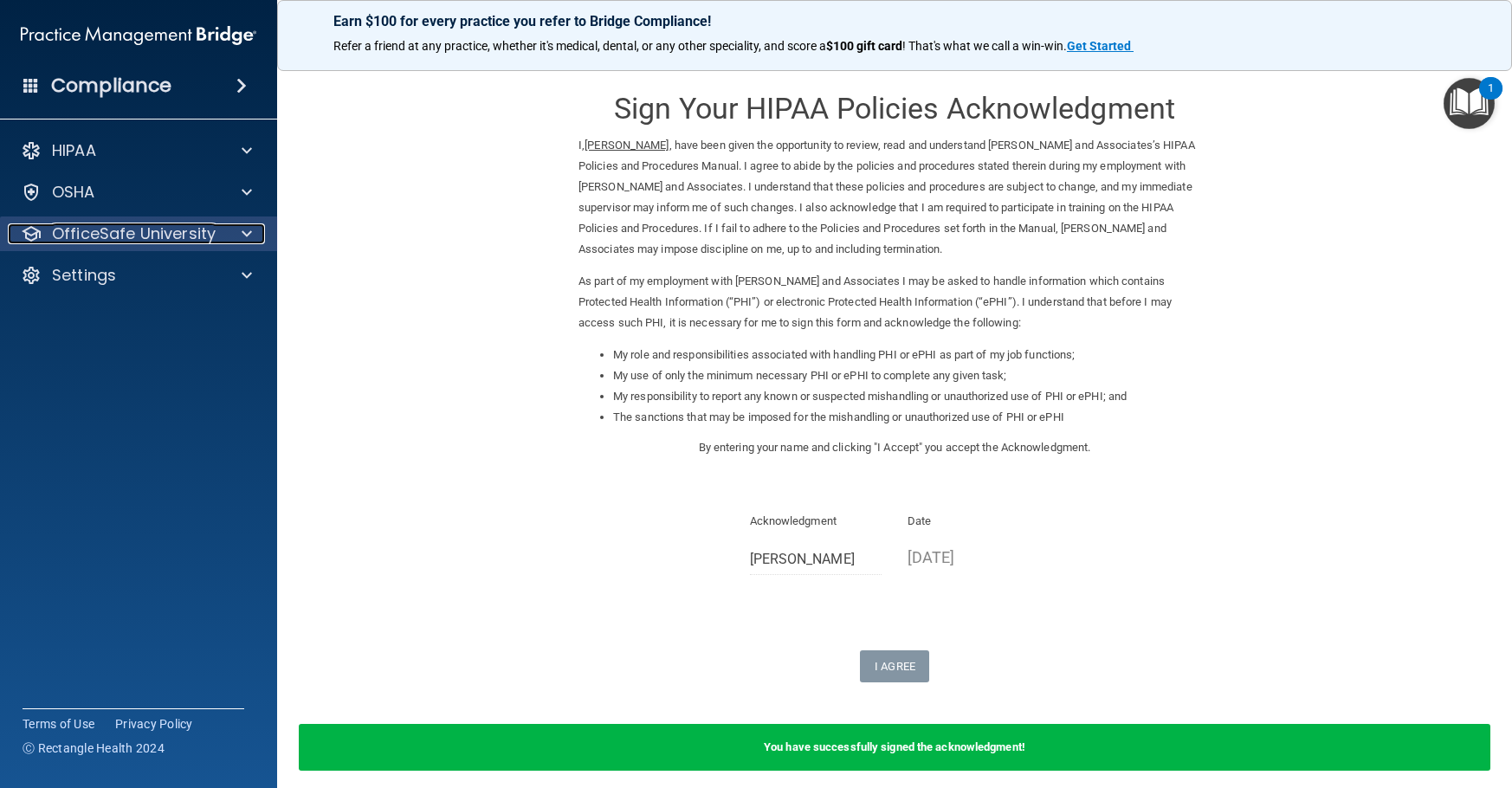
click at [89, 232] on p "OfficeSafe University" at bounding box center [134, 234] width 164 height 21
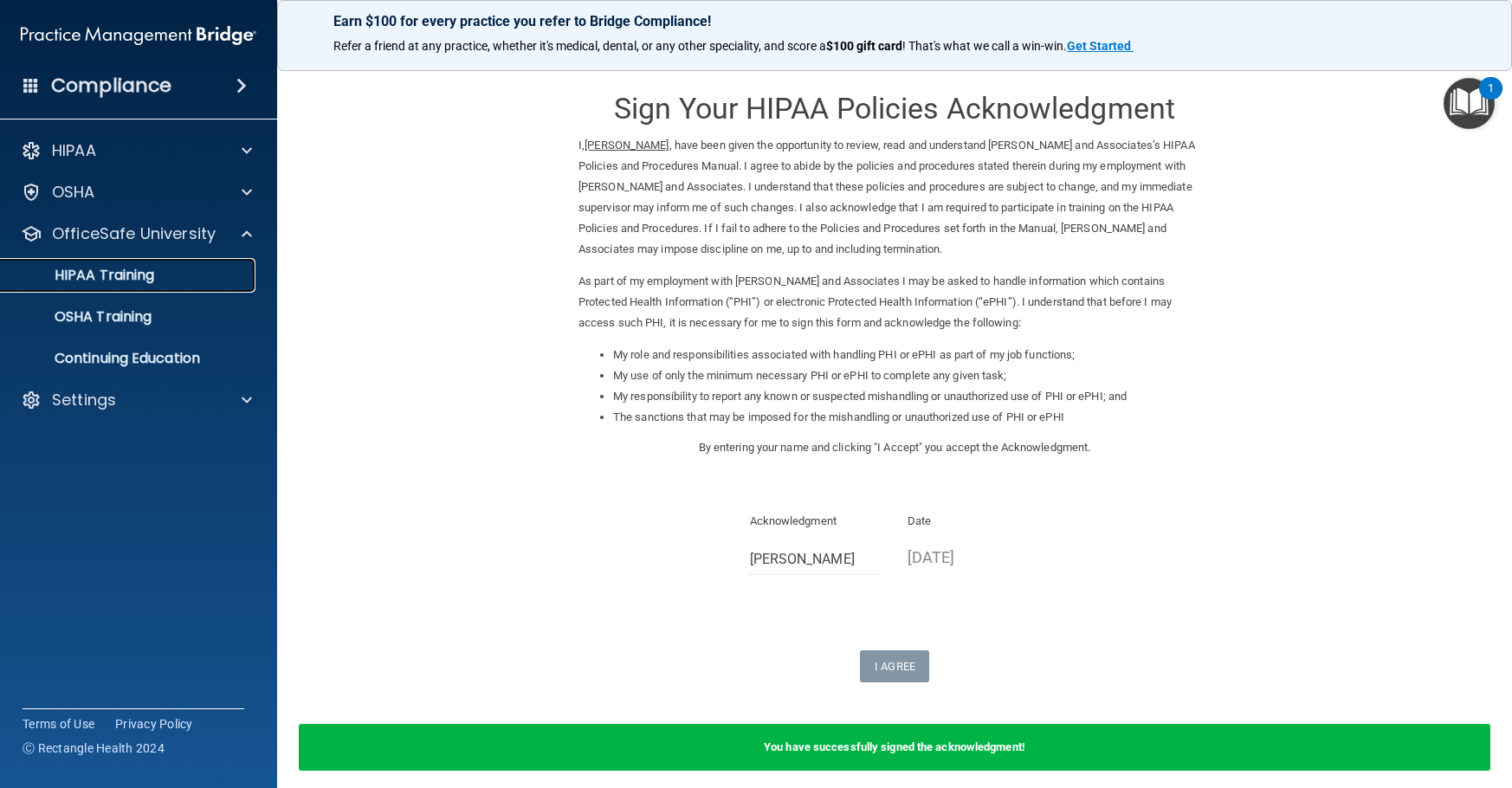
click at [125, 276] on p "HIPAA Training" at bounding box center [83, 276] width 143 height 18
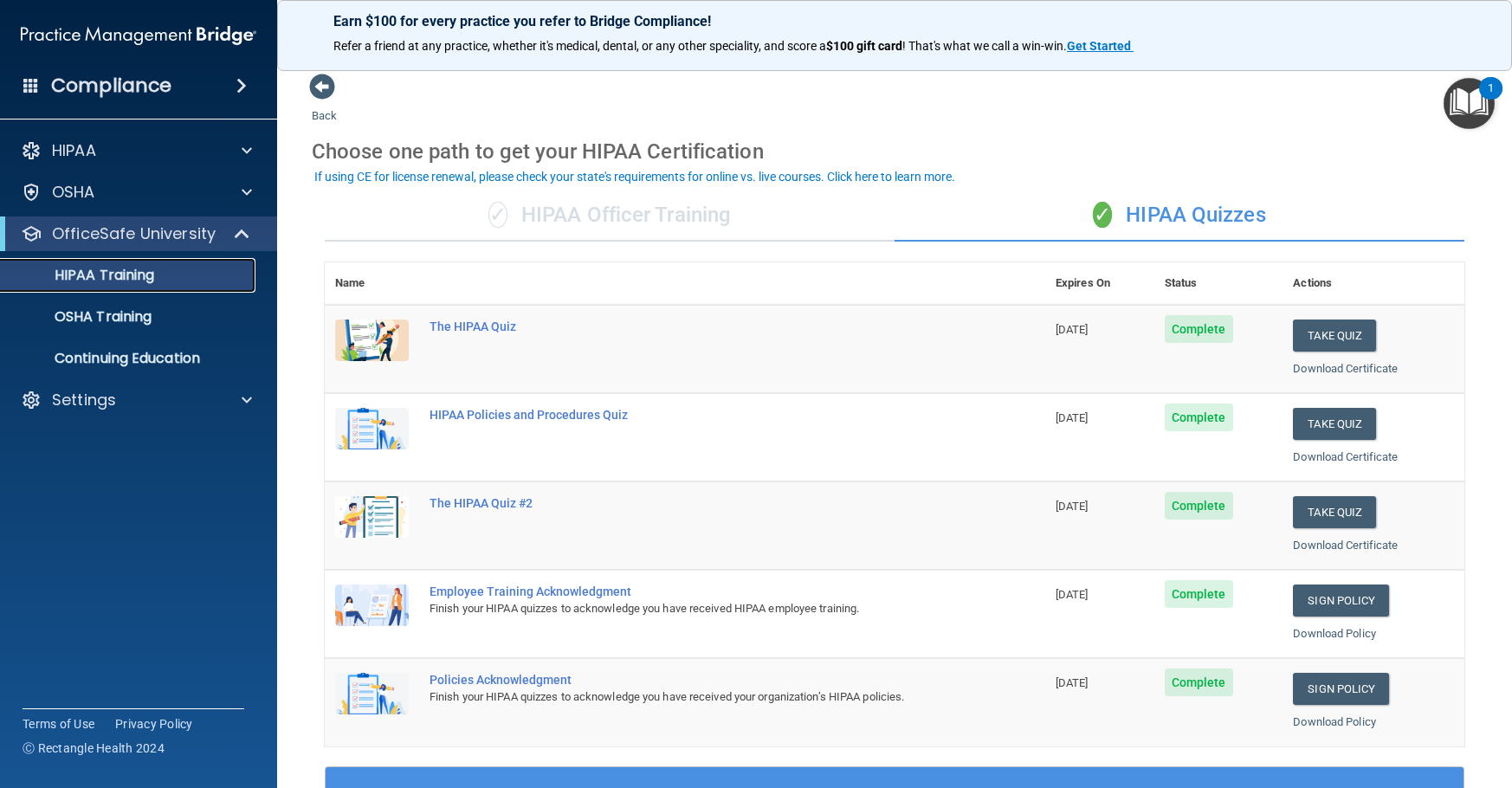
scroll to position [86, 0]
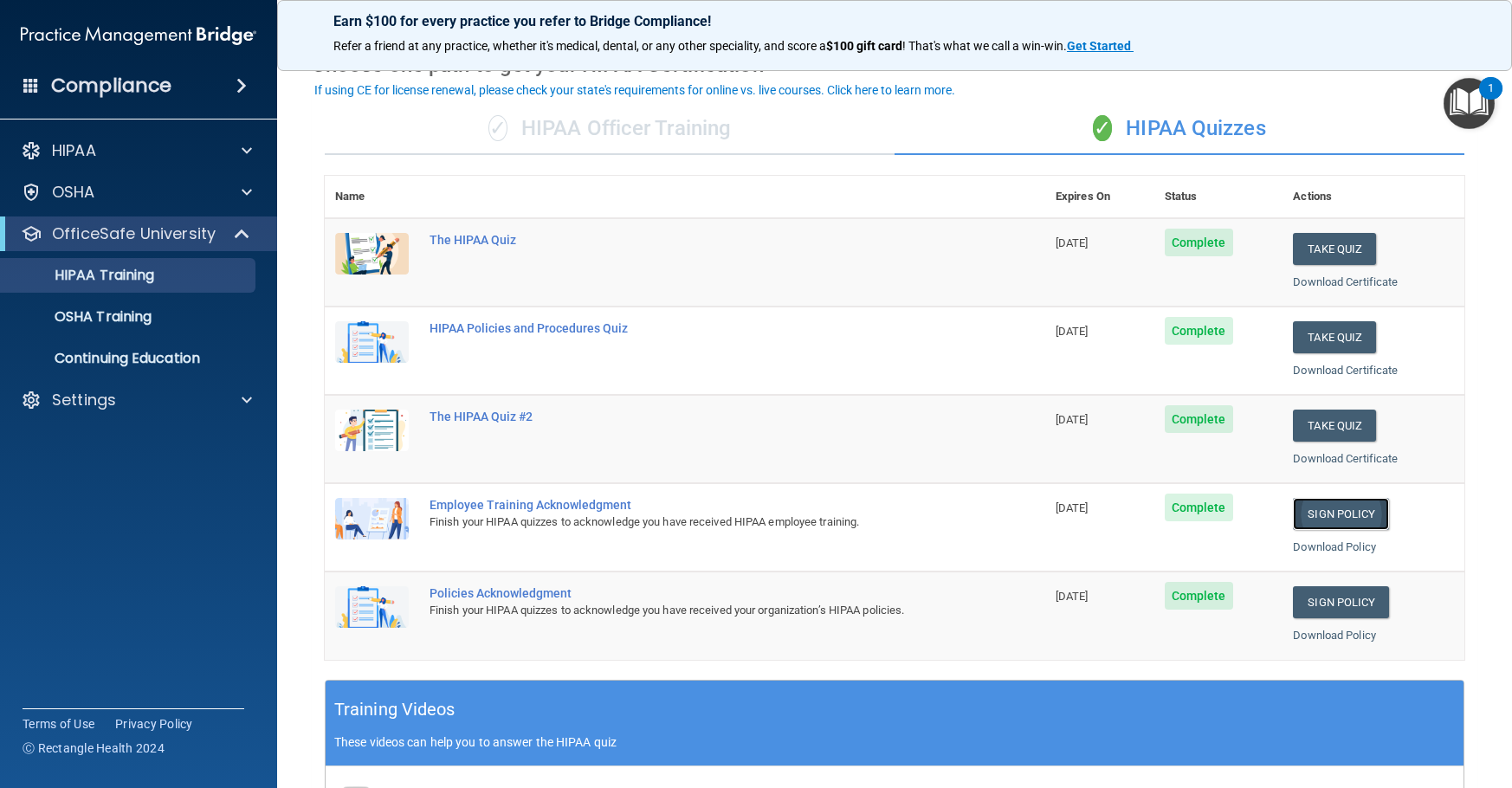
click at [1355, 518] on link "Sign Policy" at bounding box center [1340, 513] width 96 height 32
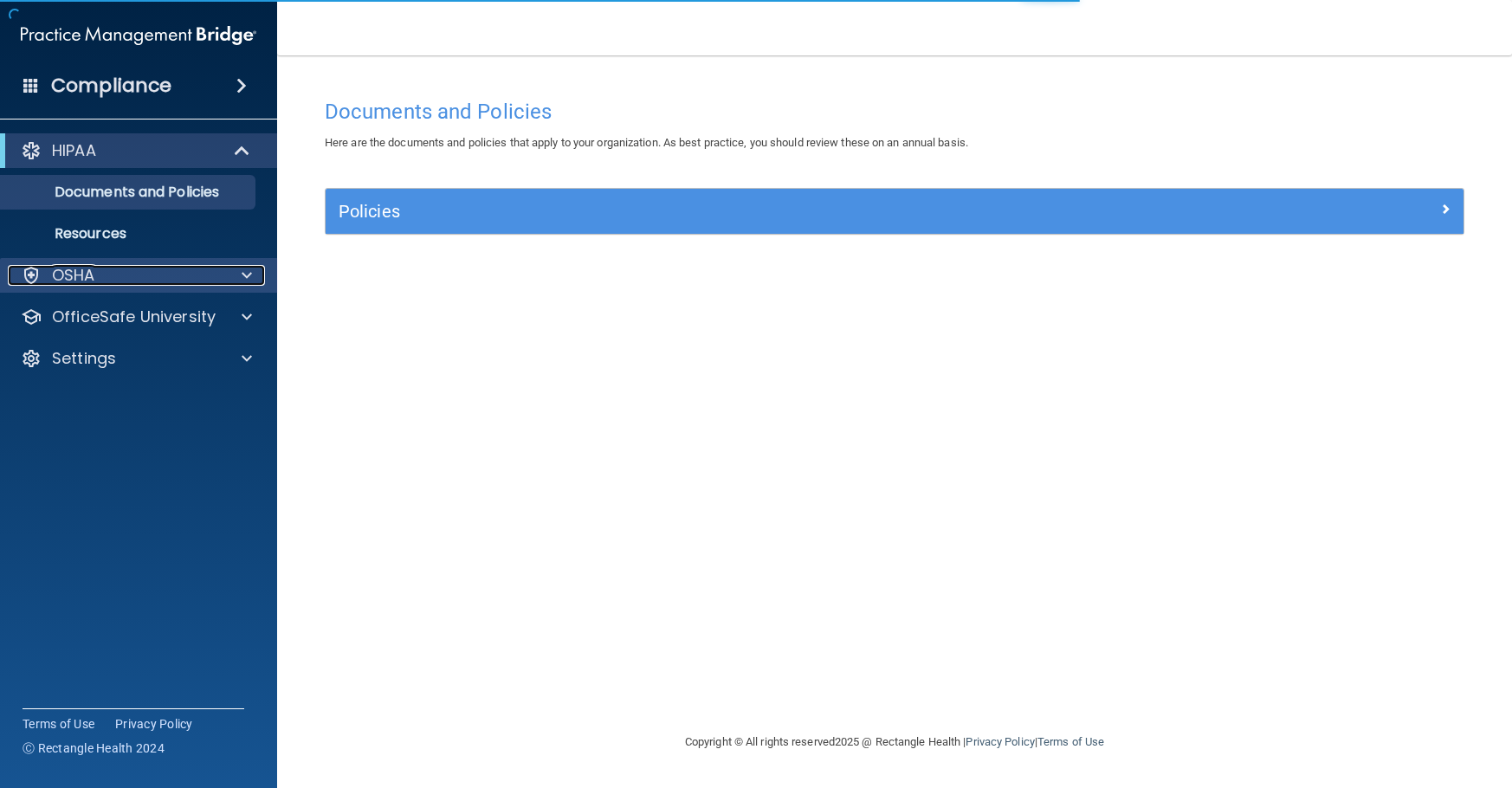
click at [121, 279] on div "OSHA" at bounding box center [115, 276] width 215 height 21
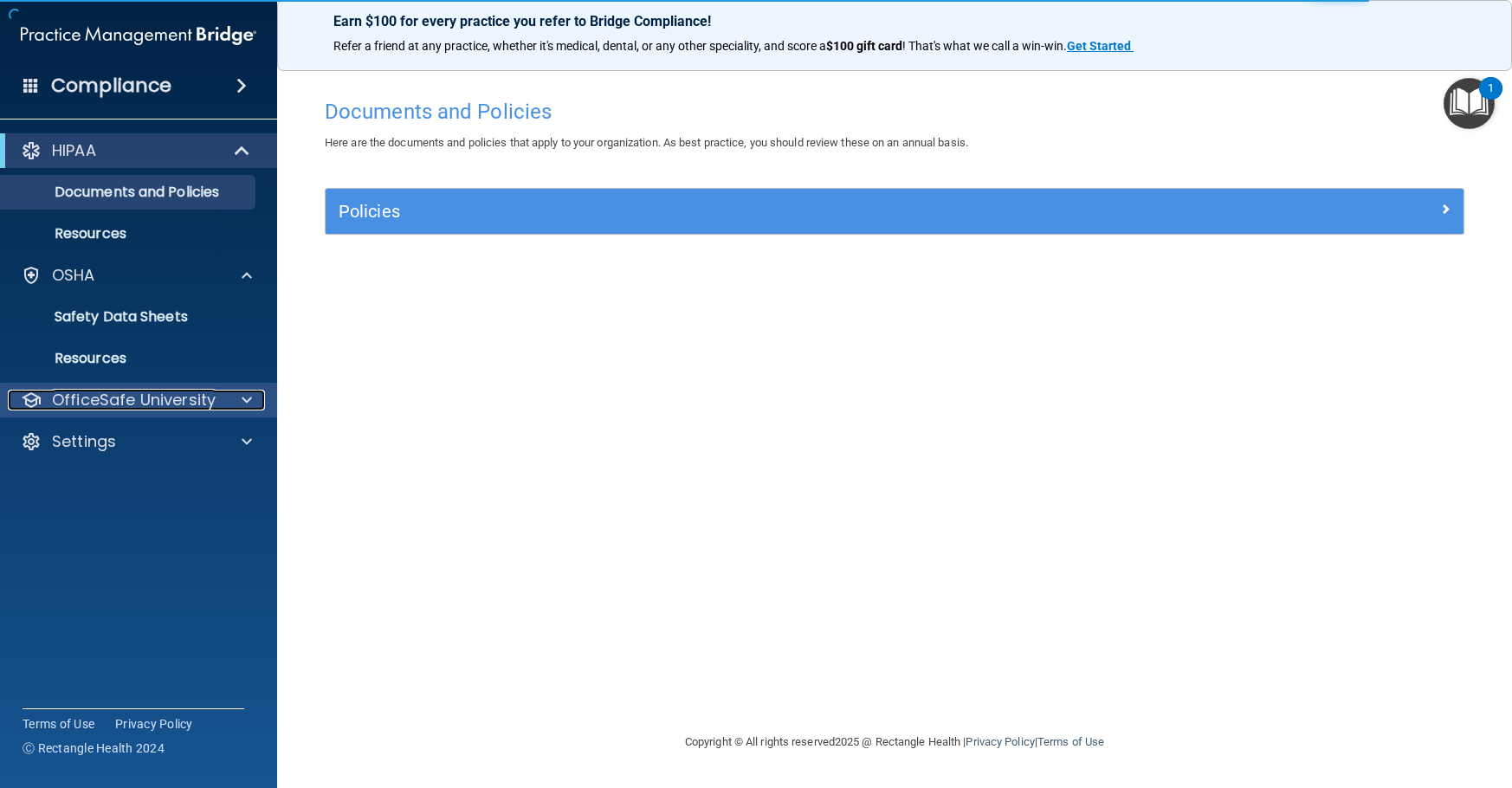
click at [125, 400] on p "OfficeSafe University" at bounding box center [134, 401] width 164 height 21
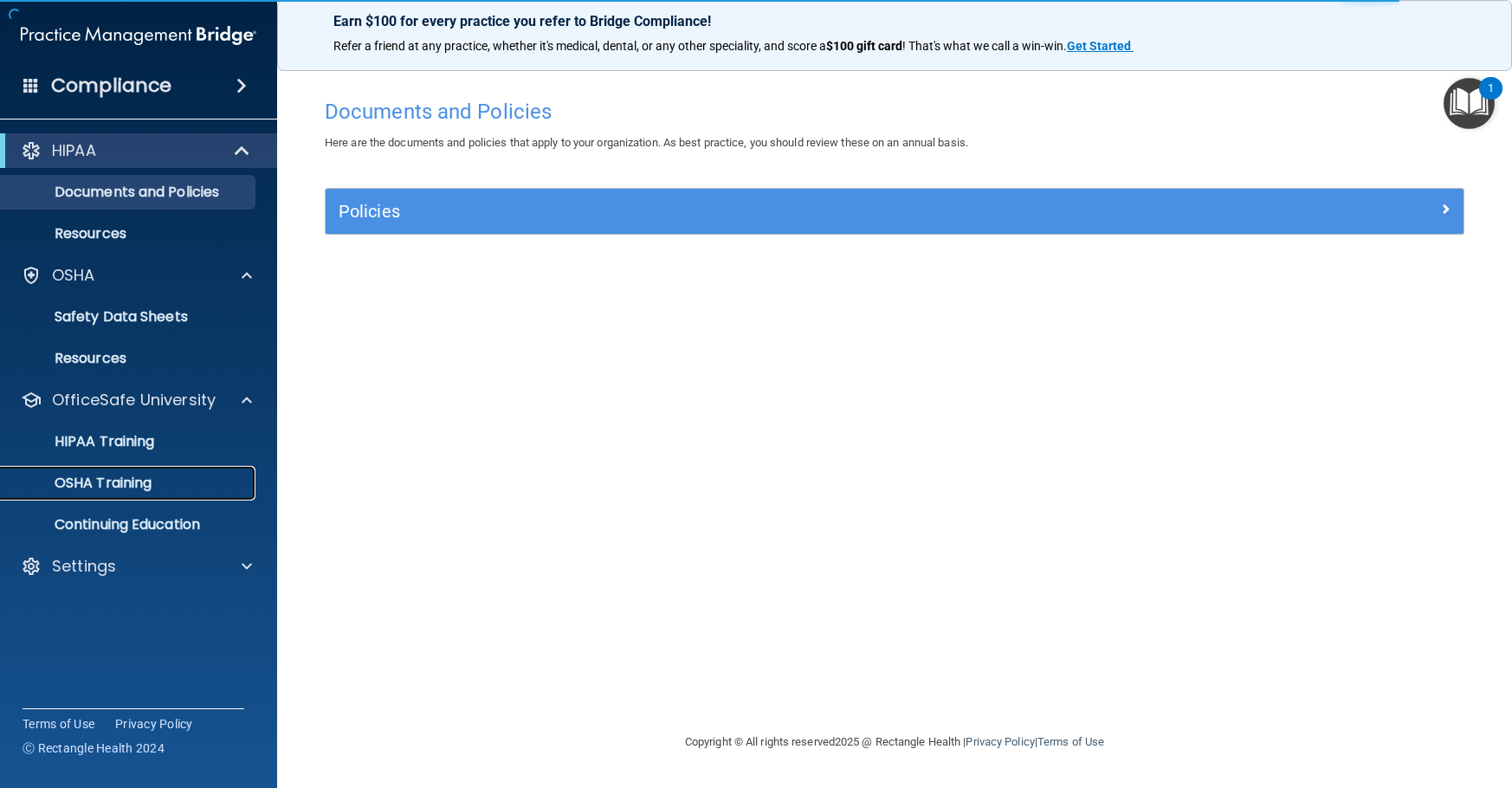
click at [122, 485] on p "OSHA Training" at bounding box center [81, 483] width 140 height 18
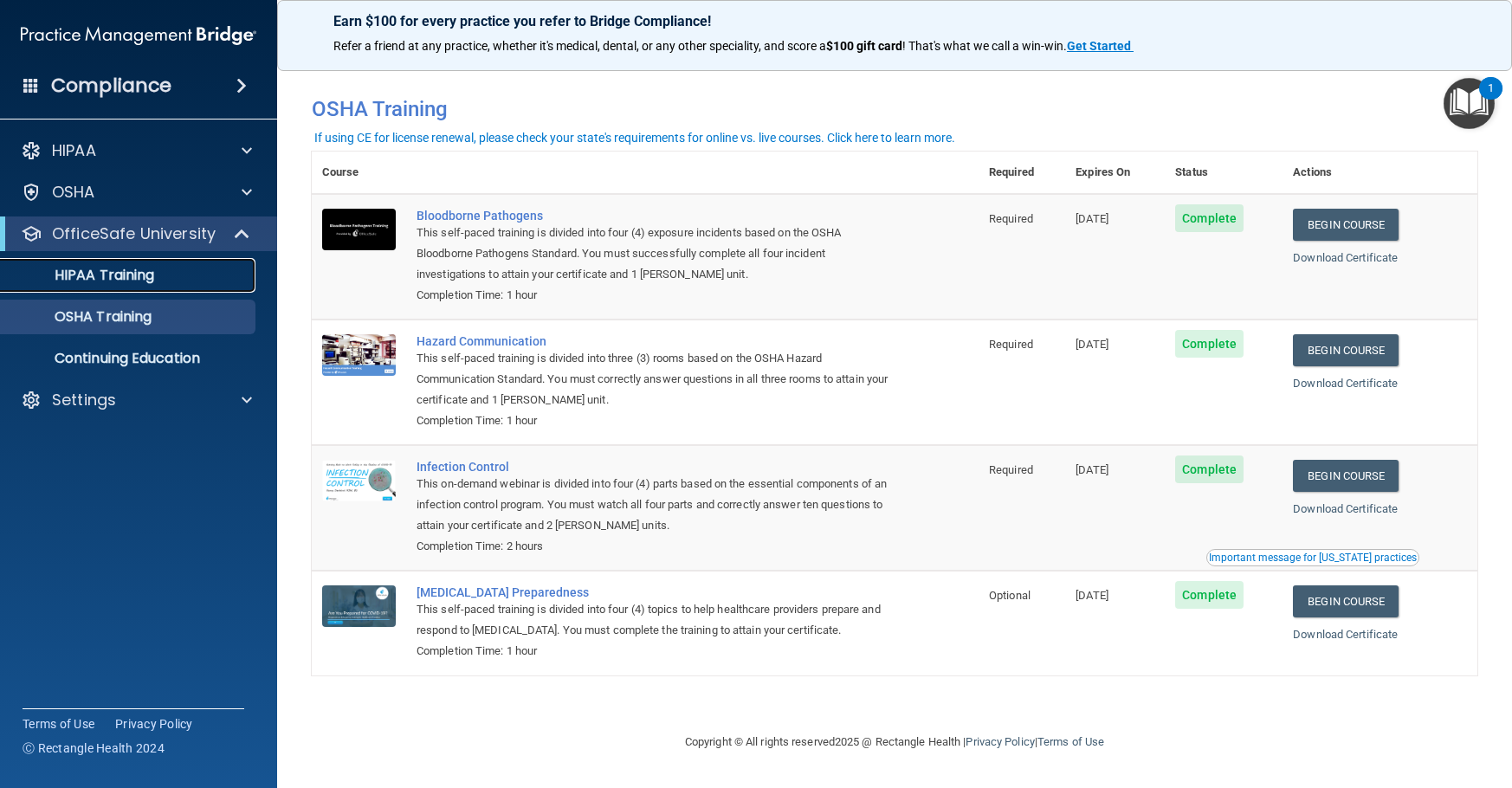
click at [102, 278] on p "HIPAA Training" at bounding box center [83, 276] width 143 height 18
